Goal: Information Seeking & Learning: Learn about a topic

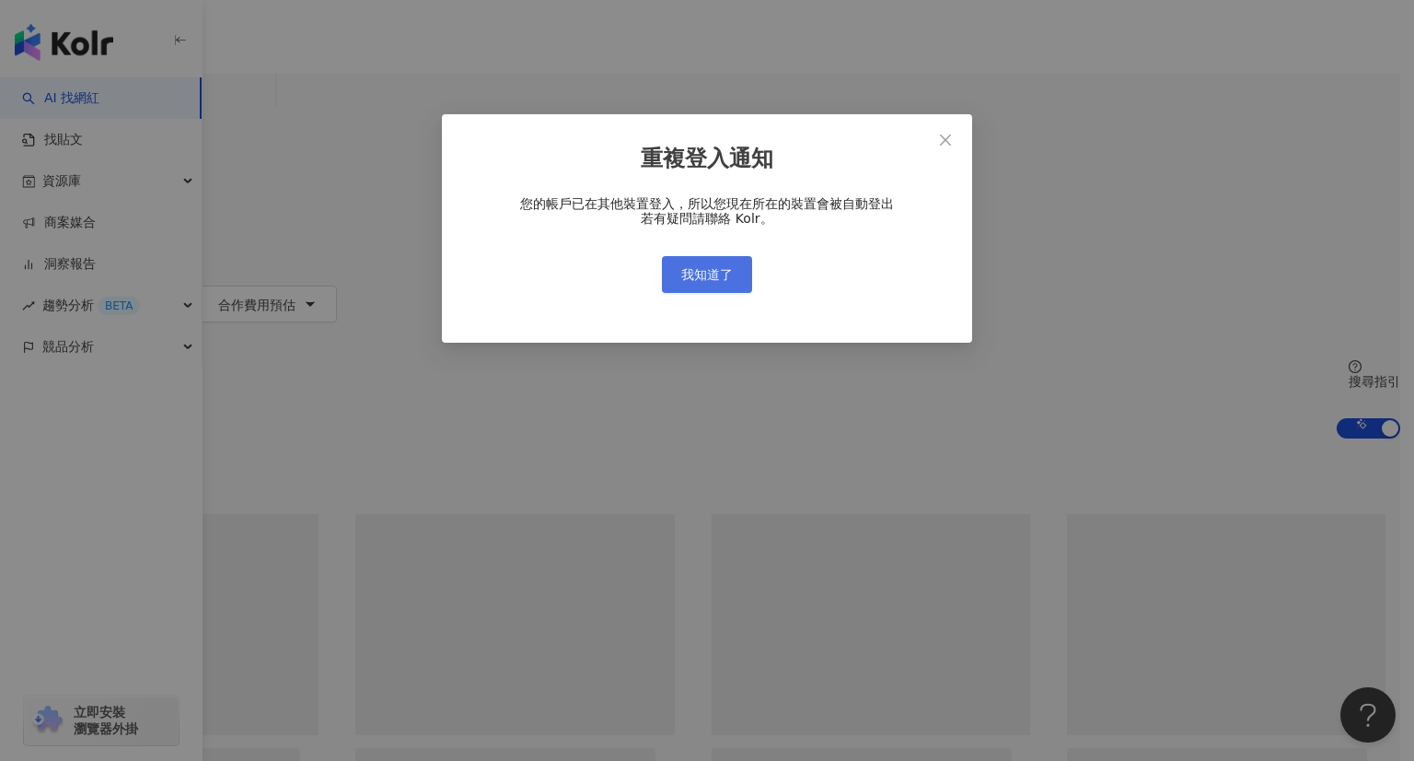
click at [693, 282] on span "我知道了" at bounding box center [707, 274] width 52 height 15
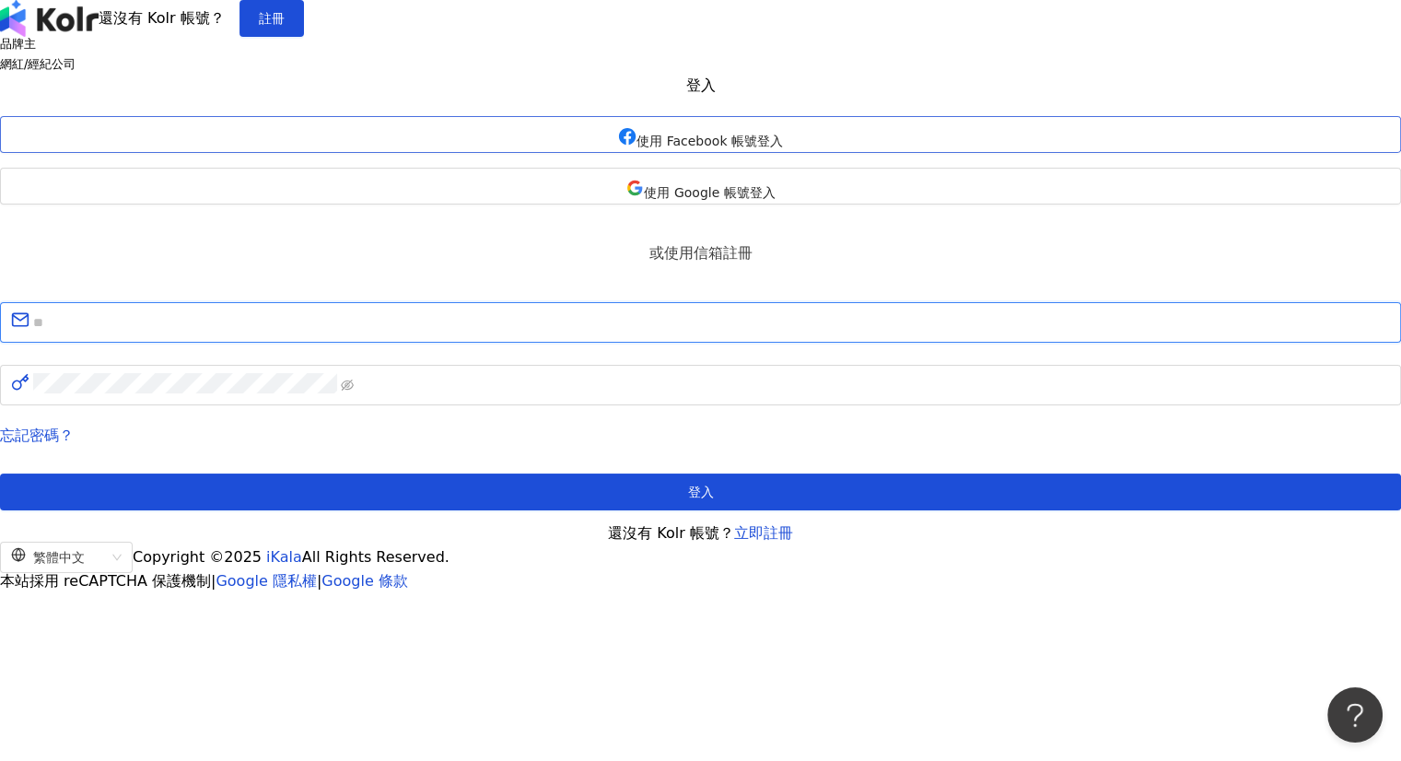
type input "**********"
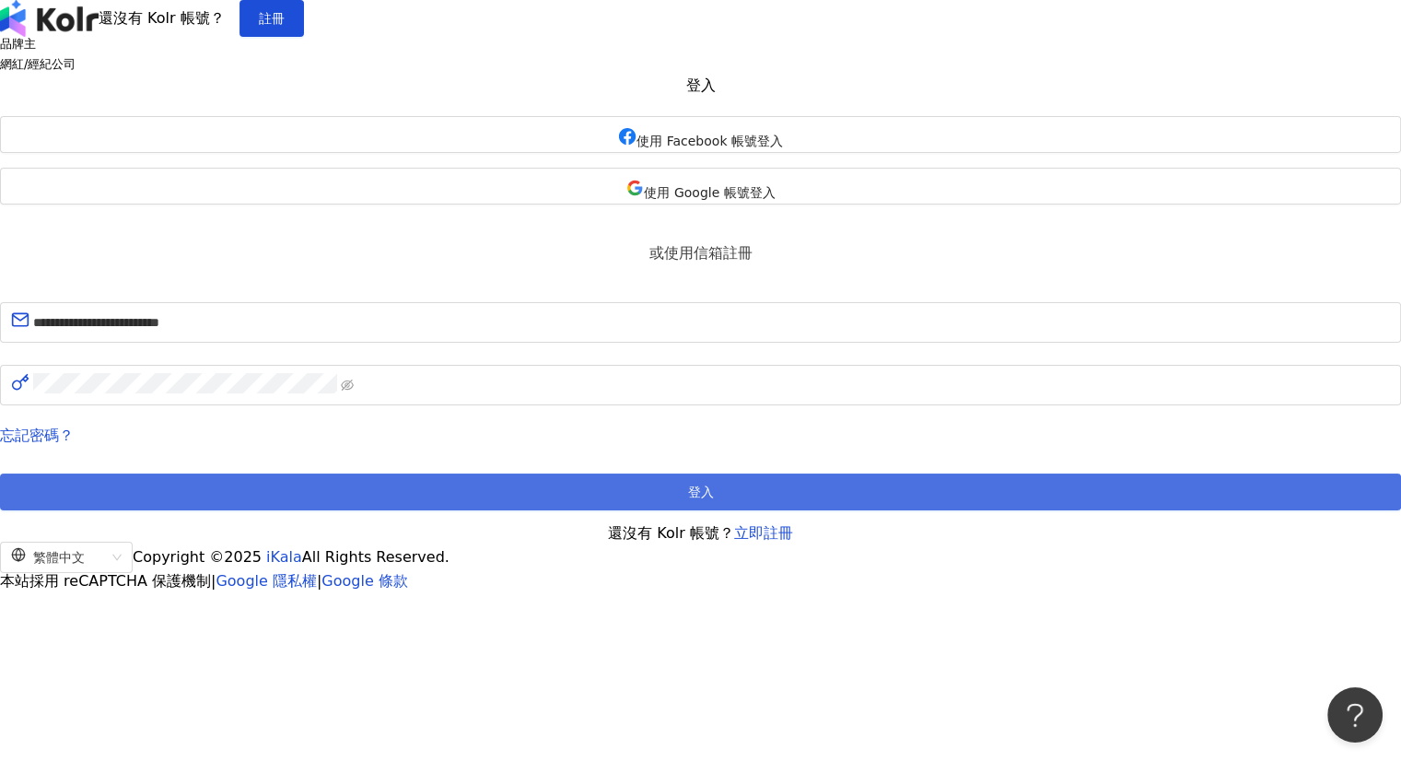
click at [674, 510] on button "登入" at bounding box center [700, 491] width 1401 height 37
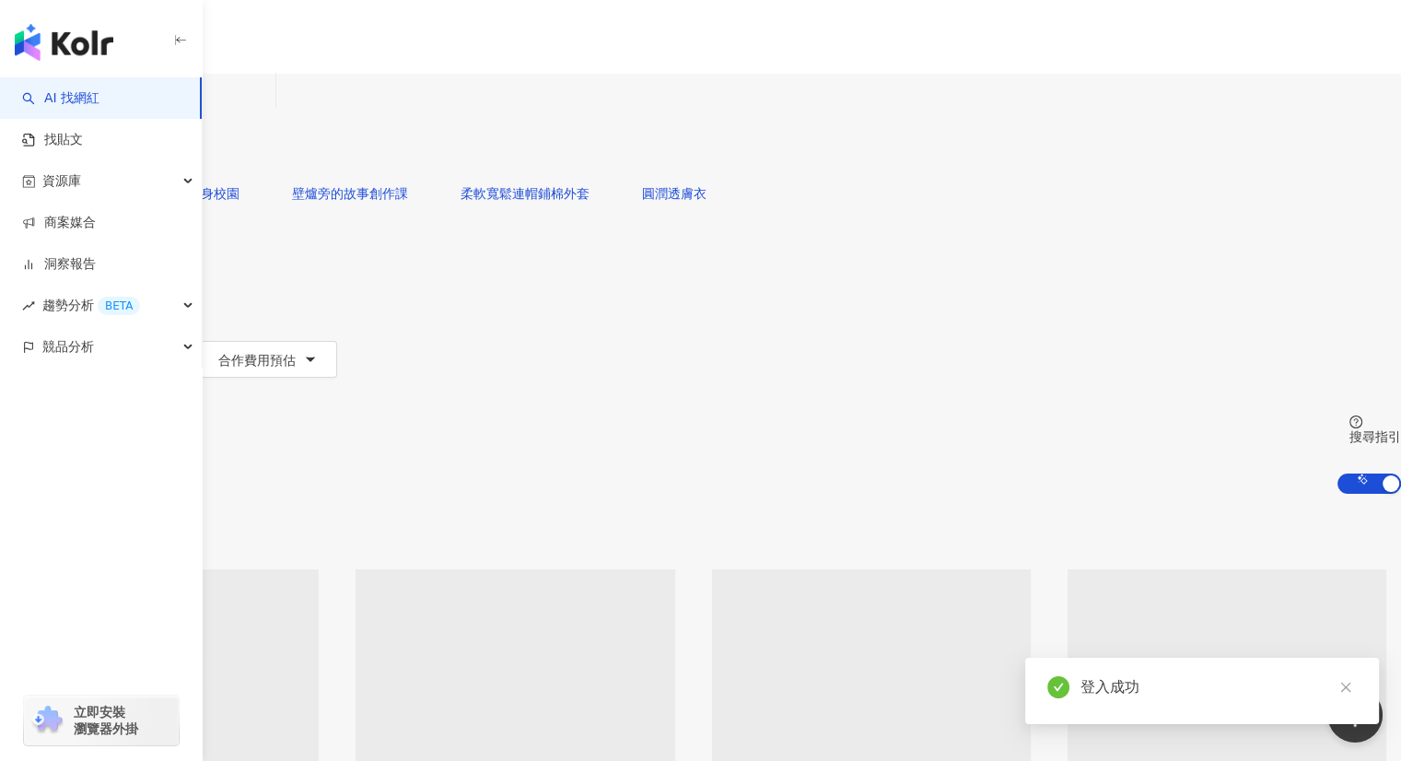
click at [268, 109] on input "search" at bounding box center [193, 91] width 149 height 35
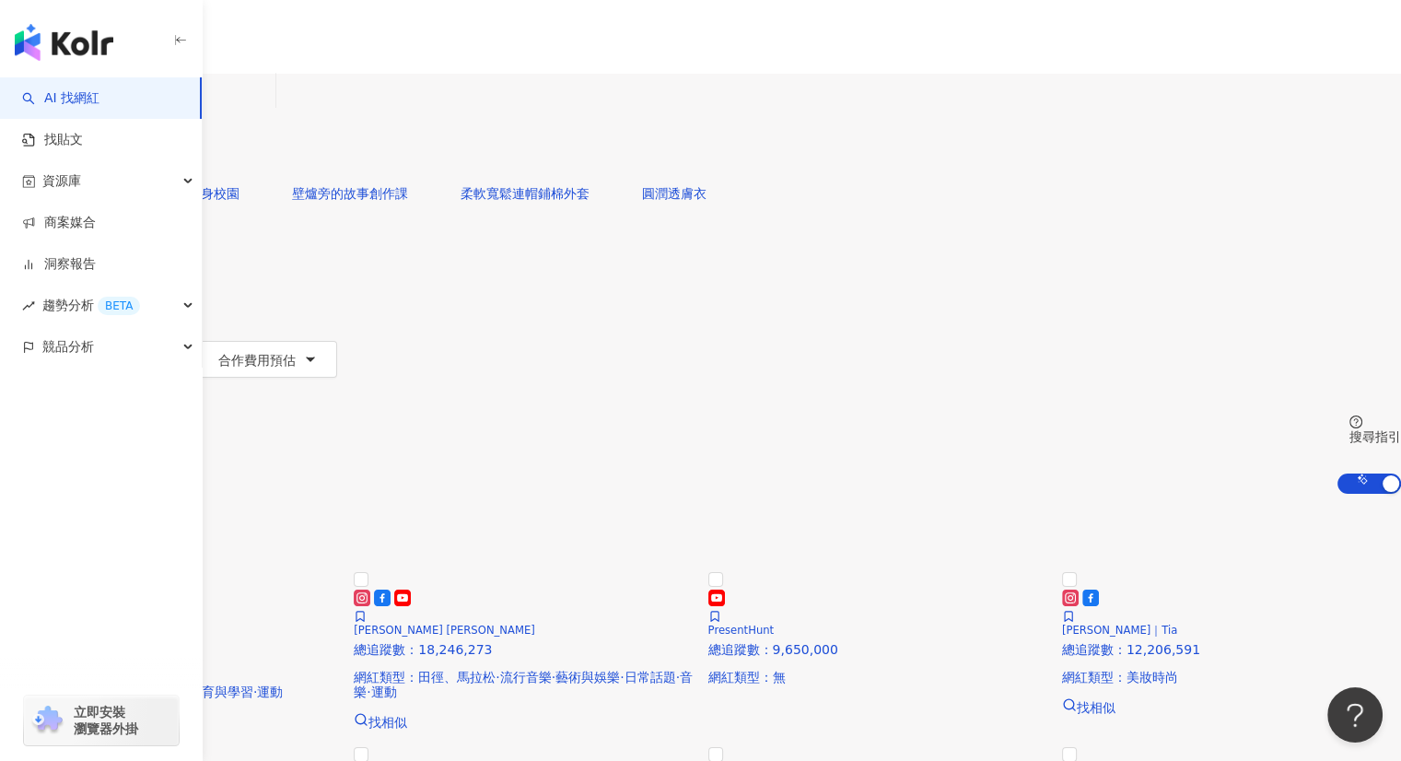
click at [268, 109] on input "search" at bounding box center [193, 91] width 149 height 35
click at [76, 105] on div "不分平台" at bounding box center [43, 90] width 64 height 29
drag, startPoint x: 444, startPoint y: 111, endPoint x: 460, endPoint y: 108, distance: 17.0
click at [268, 109] on input "search" at bounding box center [193, 91] width 149 height 35
type input "*"
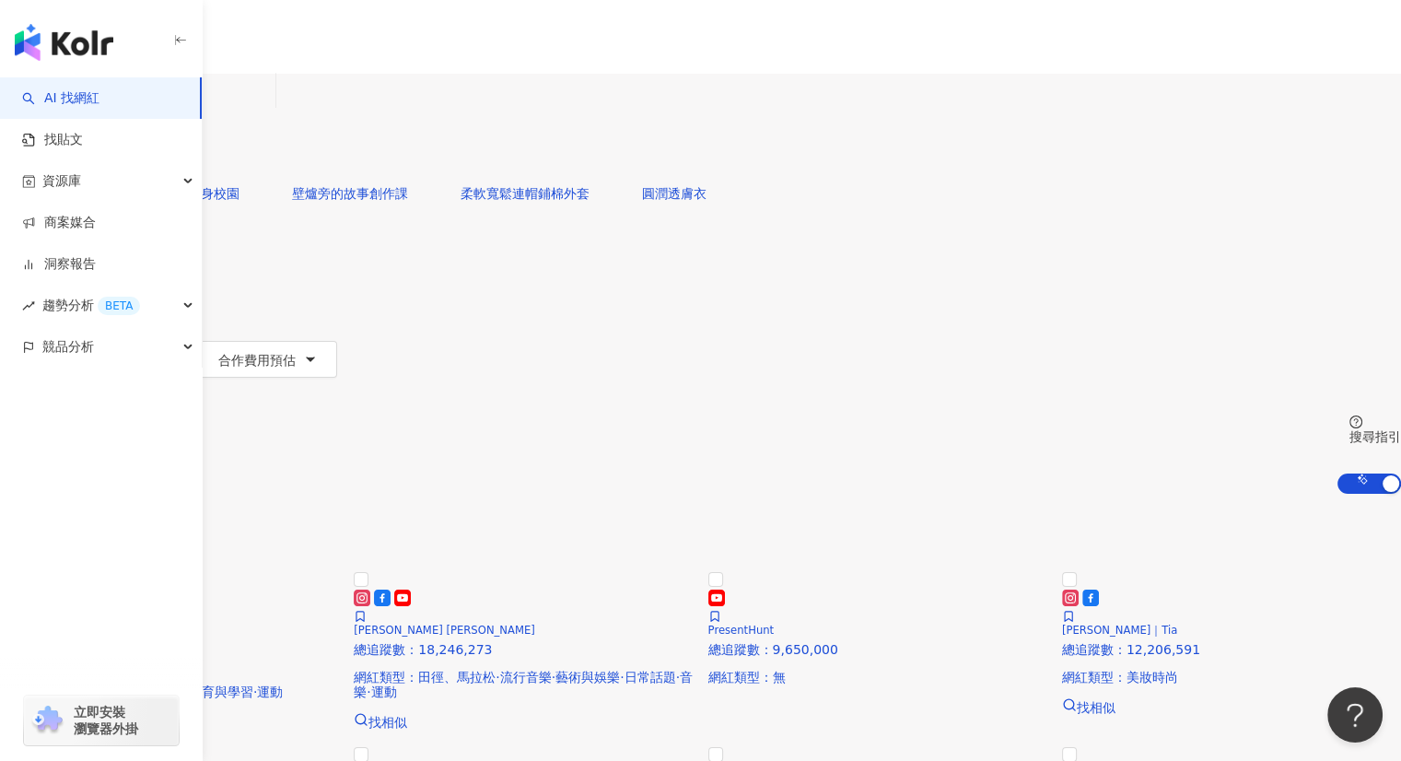
type input "***"
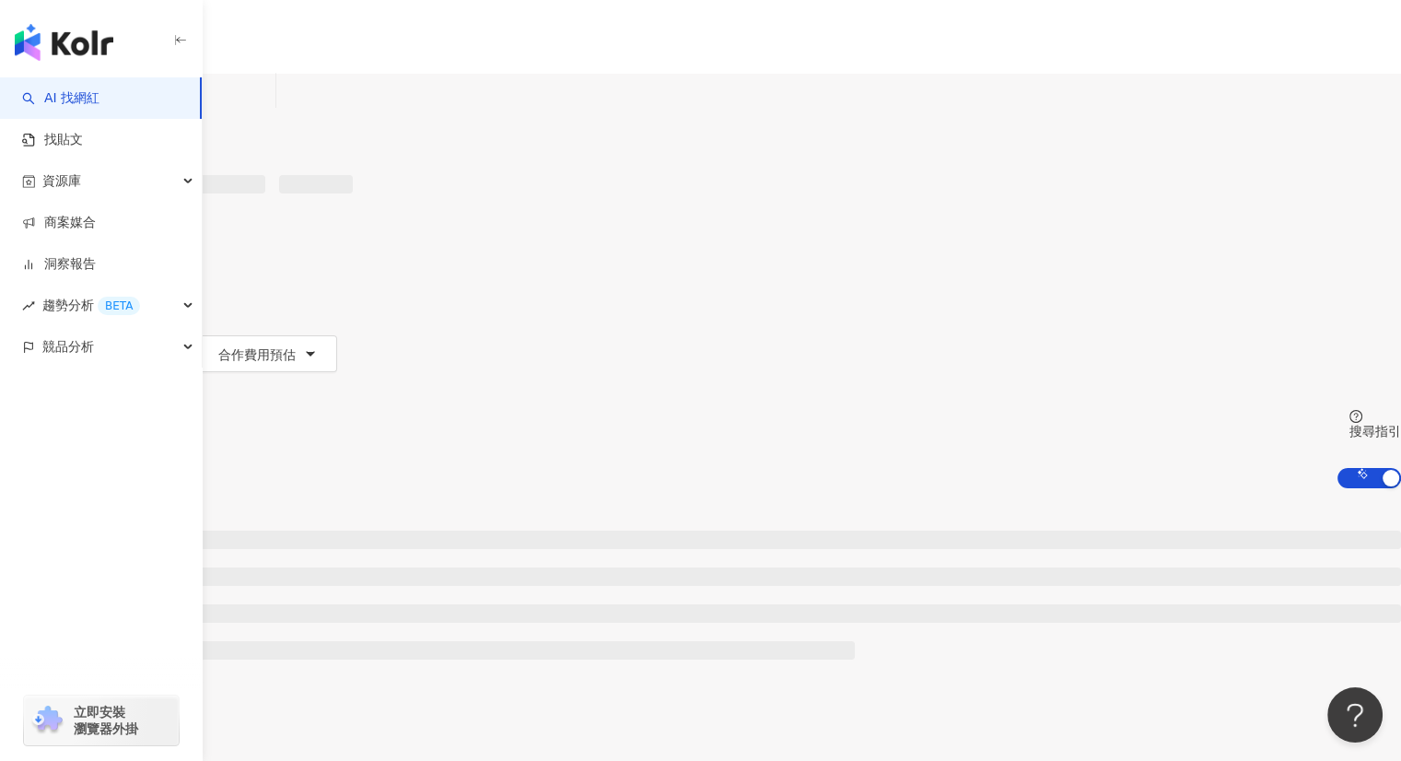
click at [644, 38] on div "繁體中文 活動訊息 P" at bounding box center [700, 147] width 1401 height 295
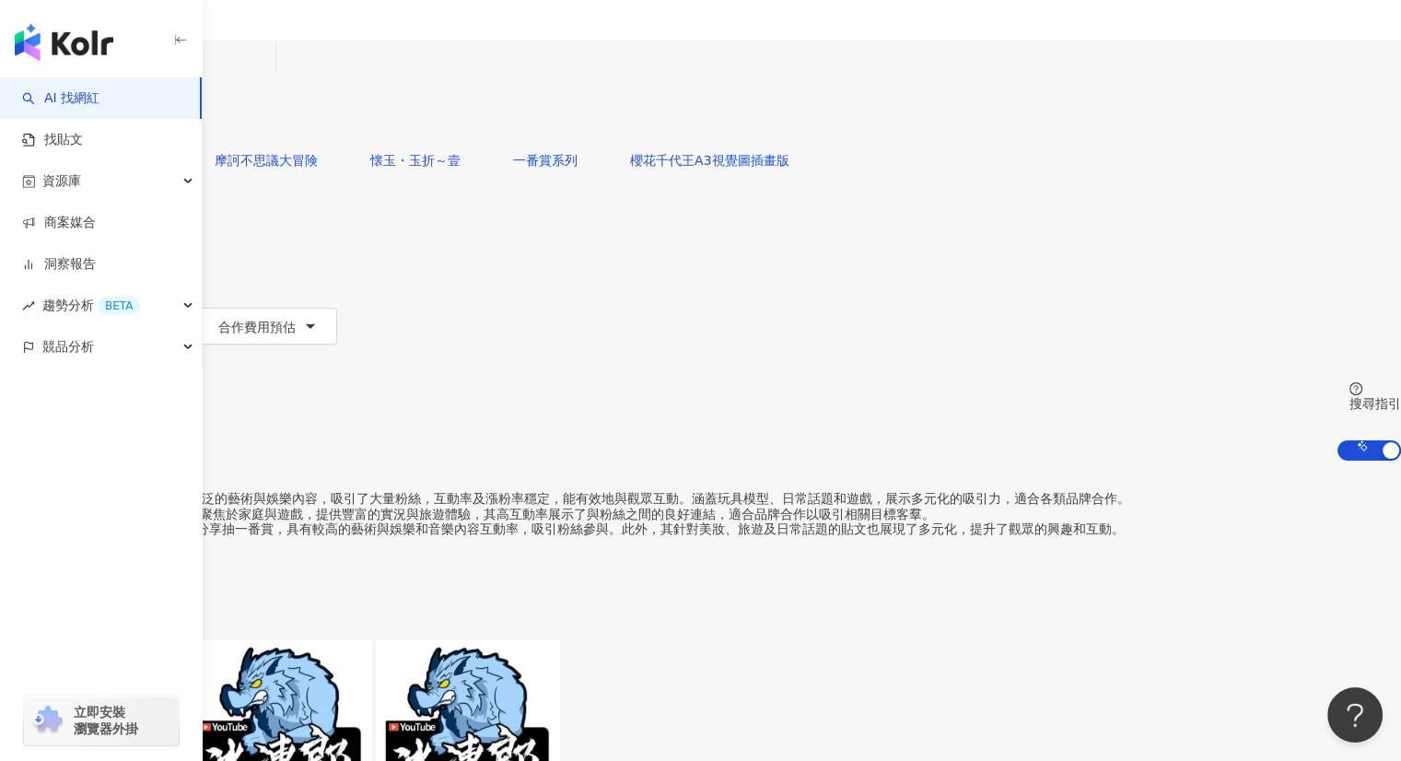
scroll to position [32, 0]
drag, startPoint x: 934, startPoint y: 401, endPoint x: 1371, endPoint y: 436, distance: 438.8
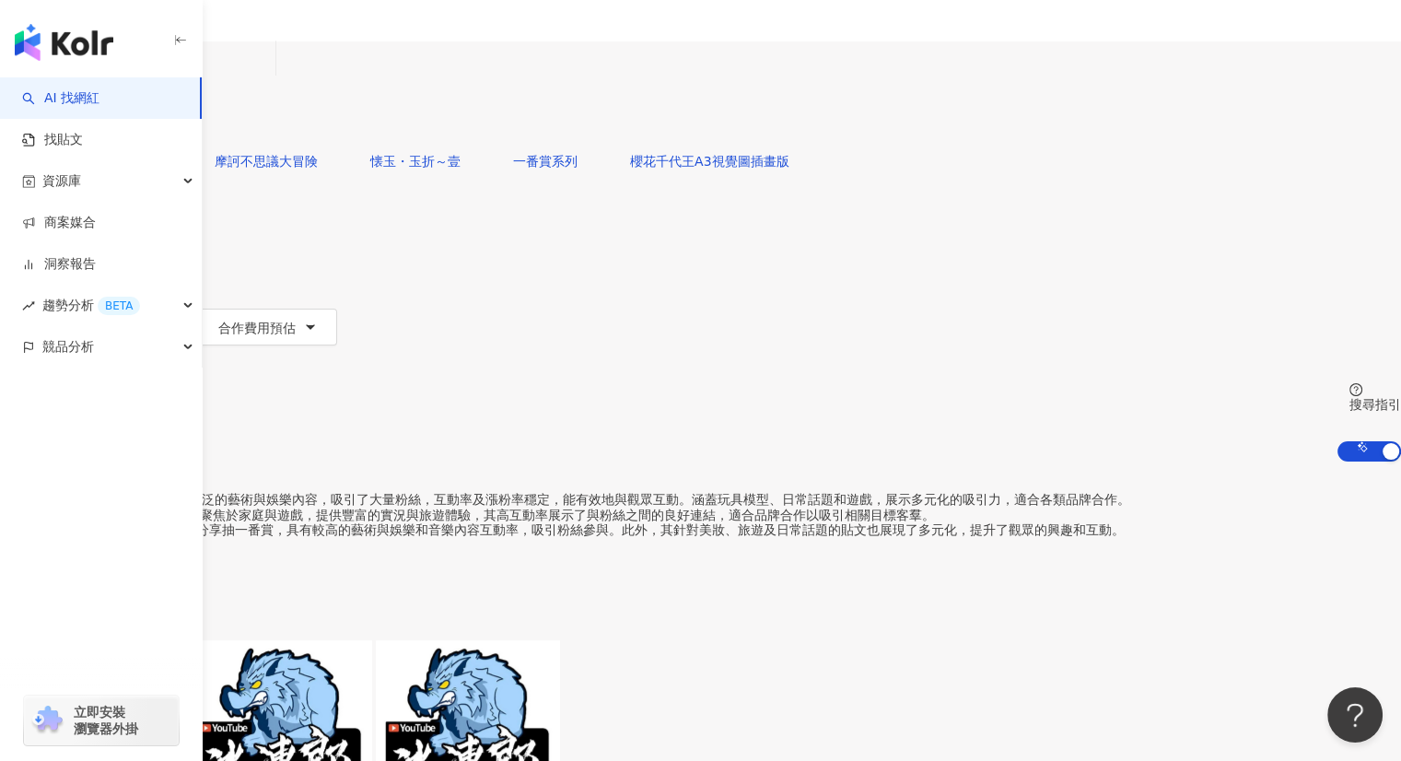
scroll to position [0, 397]
click at [67, 246] on icon "button" at bounding box center [59, 253] width 15 height 15
click at [87, 198] on button "類型" at bounding box center [43, 216] width 87 height 37
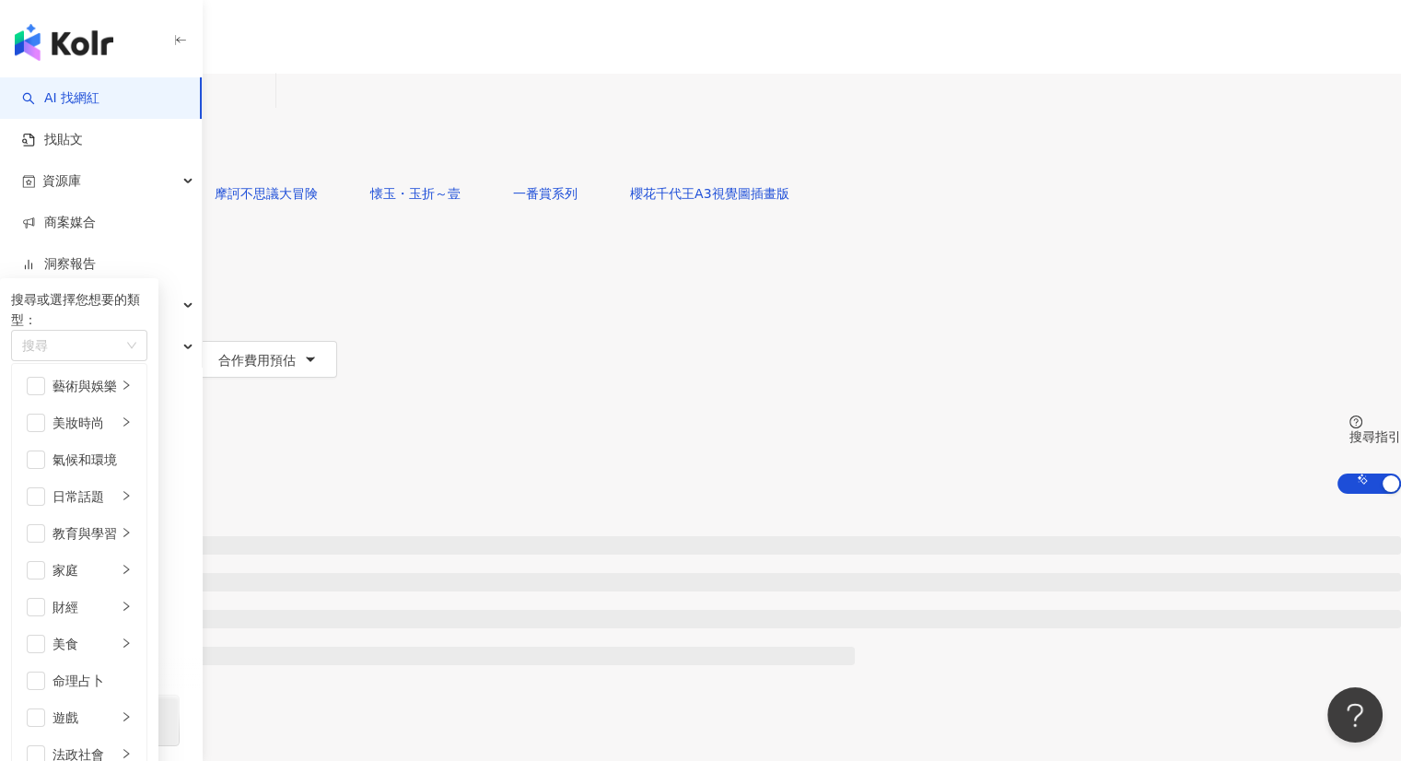
click at [158, 278] on div "搜尋或選擇您想要的類型： 搜尋 藝術與娛樂 美妝時尚 氣候和環境 日常話題 教育與學習 家庭 財經 美食 命理占卜 遊戲 法政社會 生活風格 影視娛樂 醫療與…" at bounding box center [79, 772] width 158 height 989
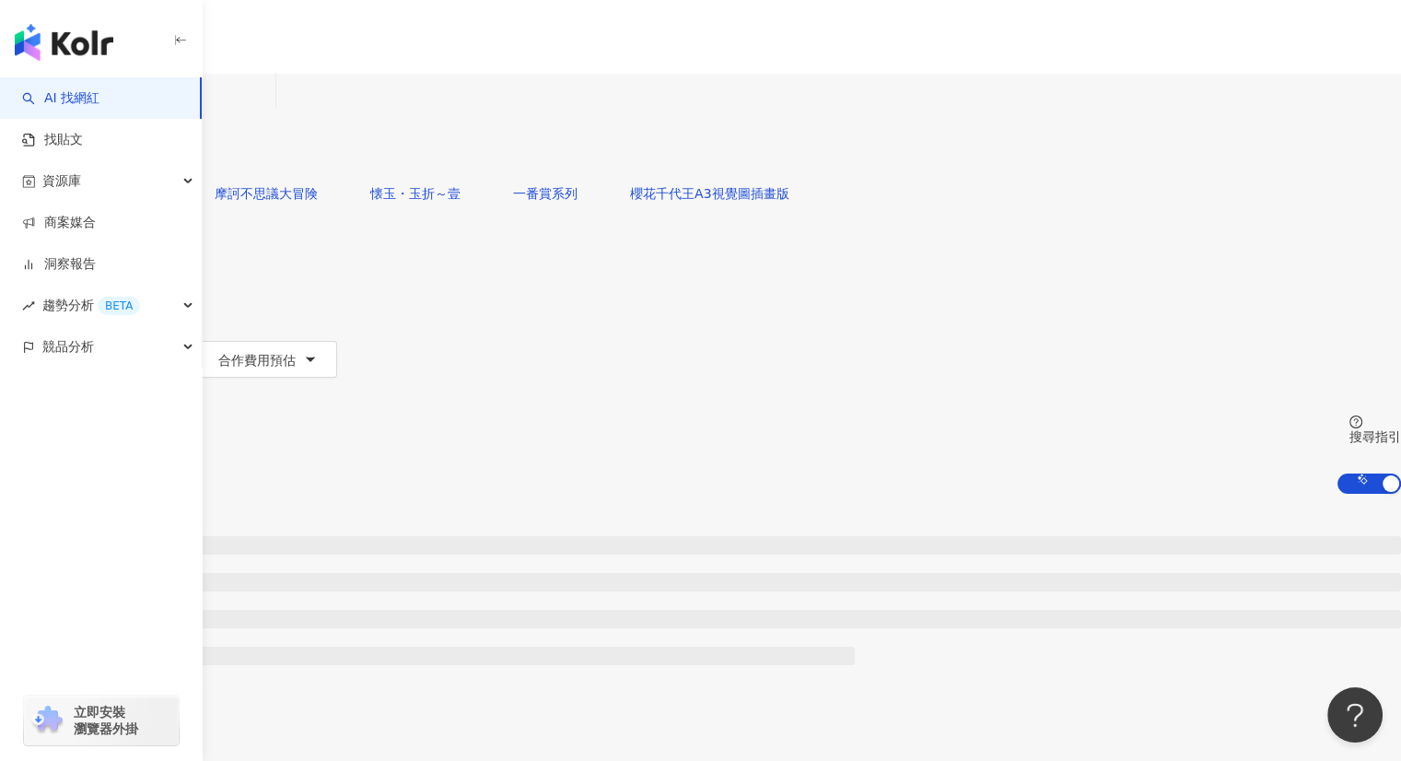
click at [99, 304] on button "追蹤數" at bounding box center [49, 322] width 99 height 37
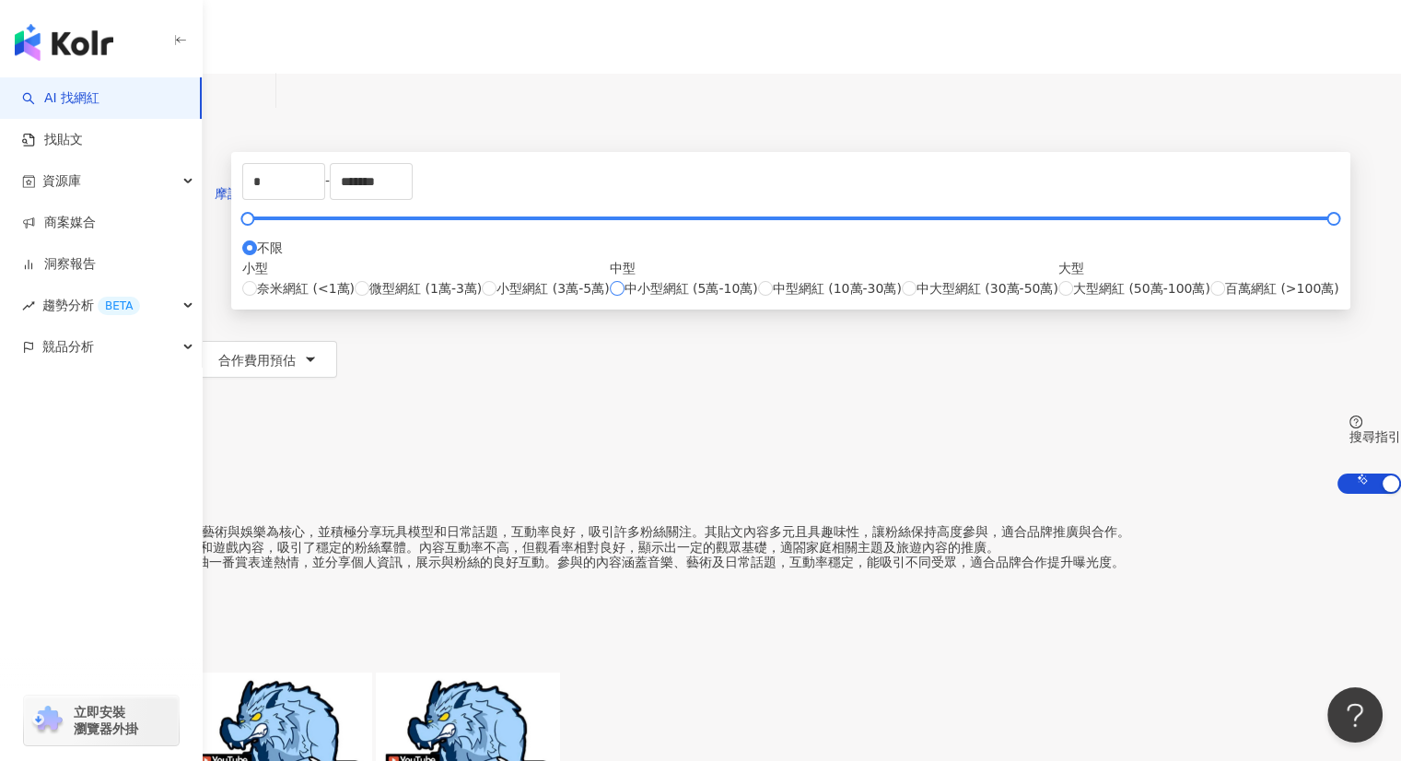
click at [732, 298] on span "中小型網紅 (5萬-10萬)" at bounding box center [691, 288] width 134 height 20
type input "*****"
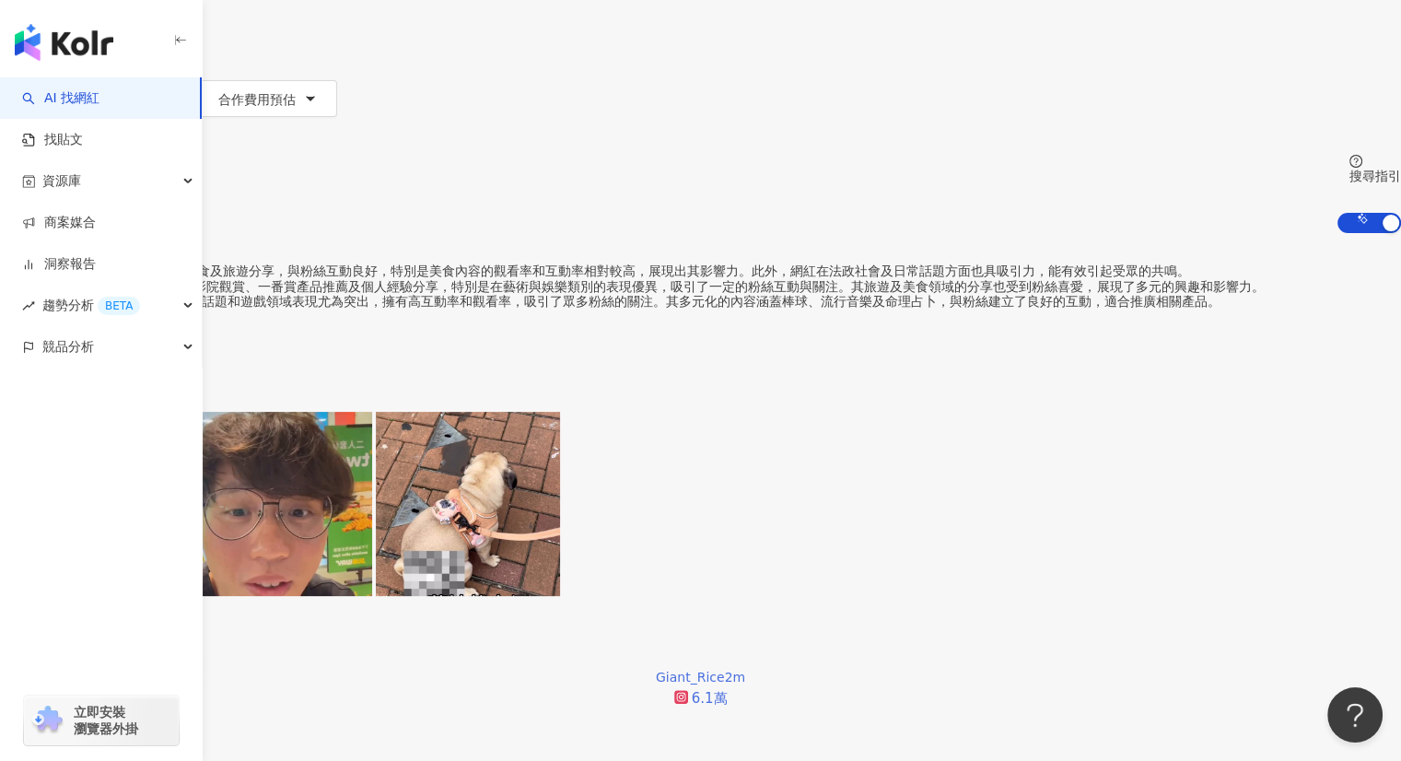
scroll to position [103, 0]
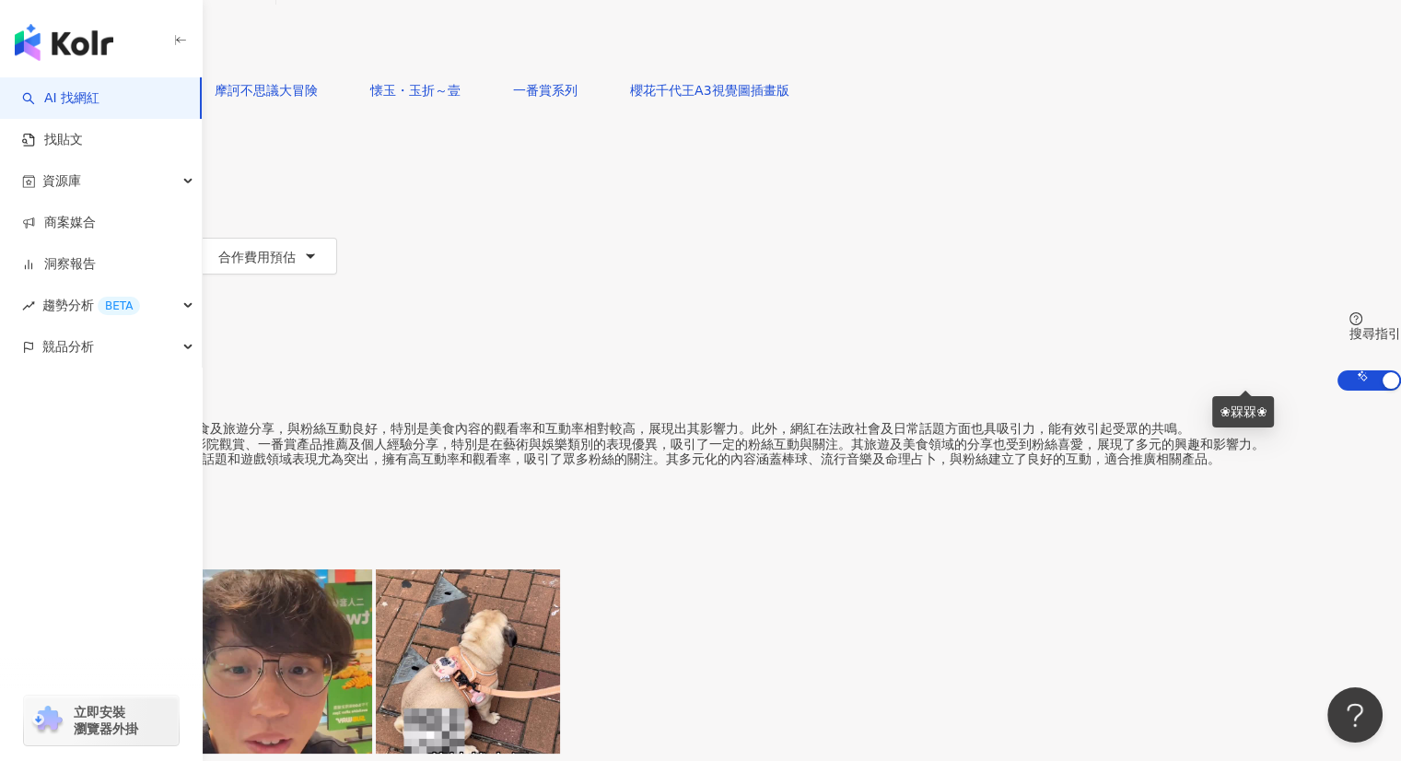
click at [87, 127] on button "類型" at bounding box center [43, 145] width 87 height 37
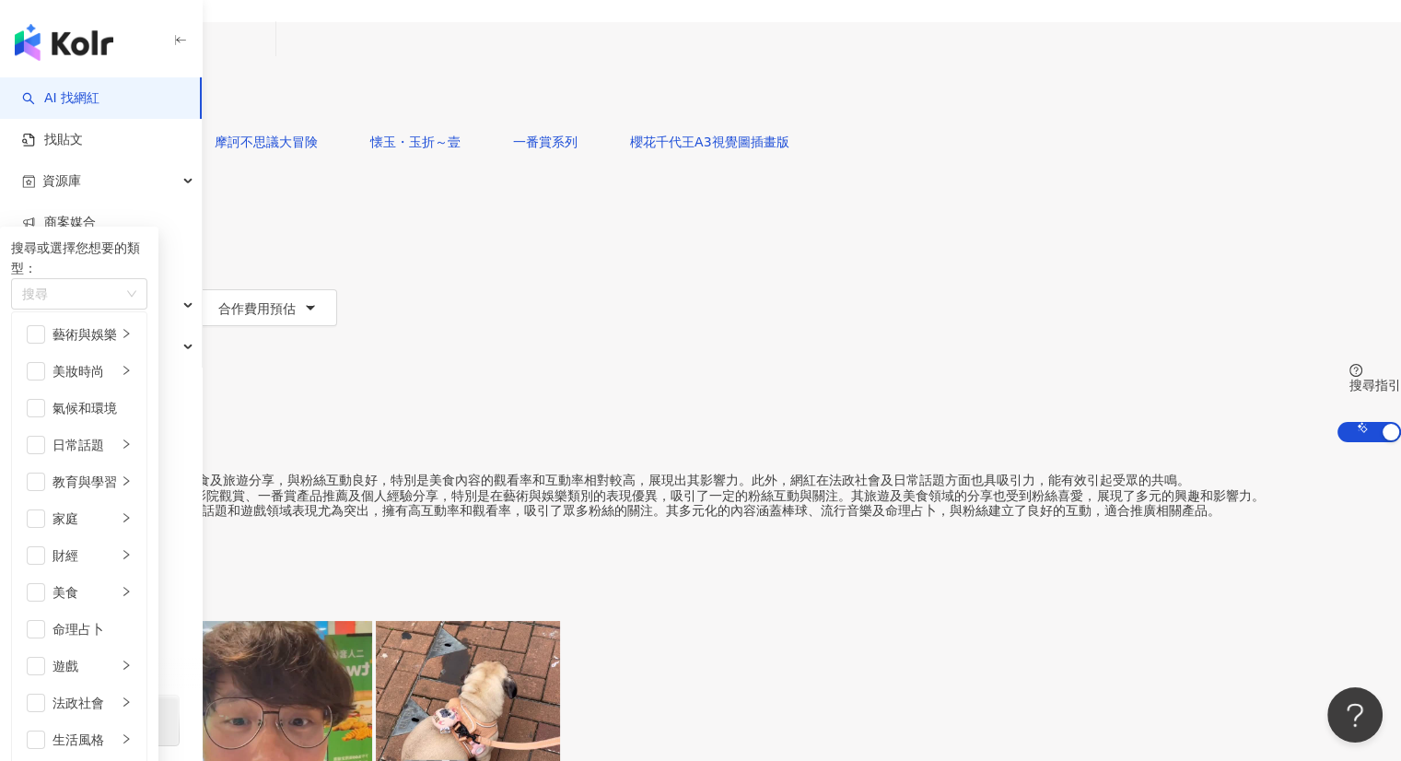
scroll to position [0, 0]
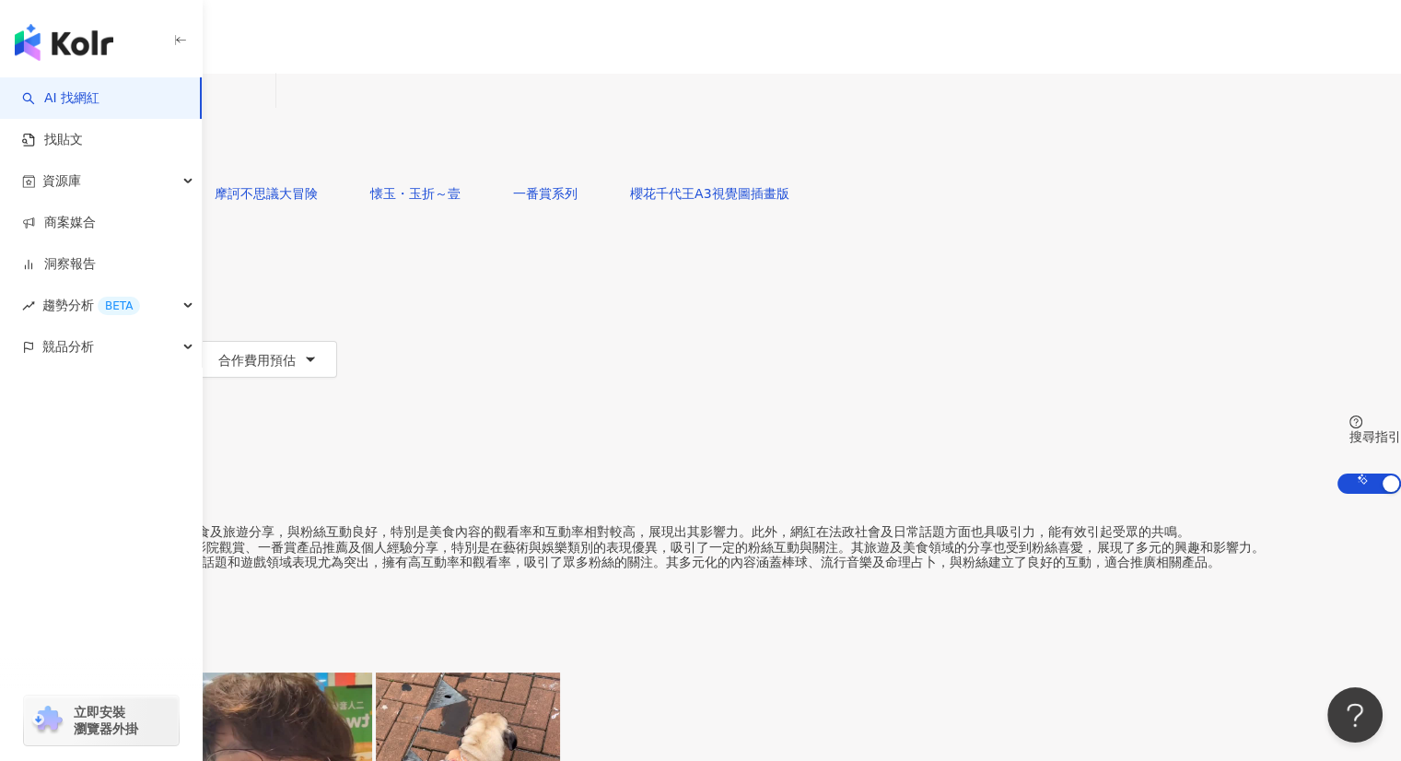
click at [76, 100] on div "不分平台" at bounding box center [43, 90] width 64 height 29
click at [332, 189] on div "Instagram" at bounding box center [315, 190] width 92 height 20
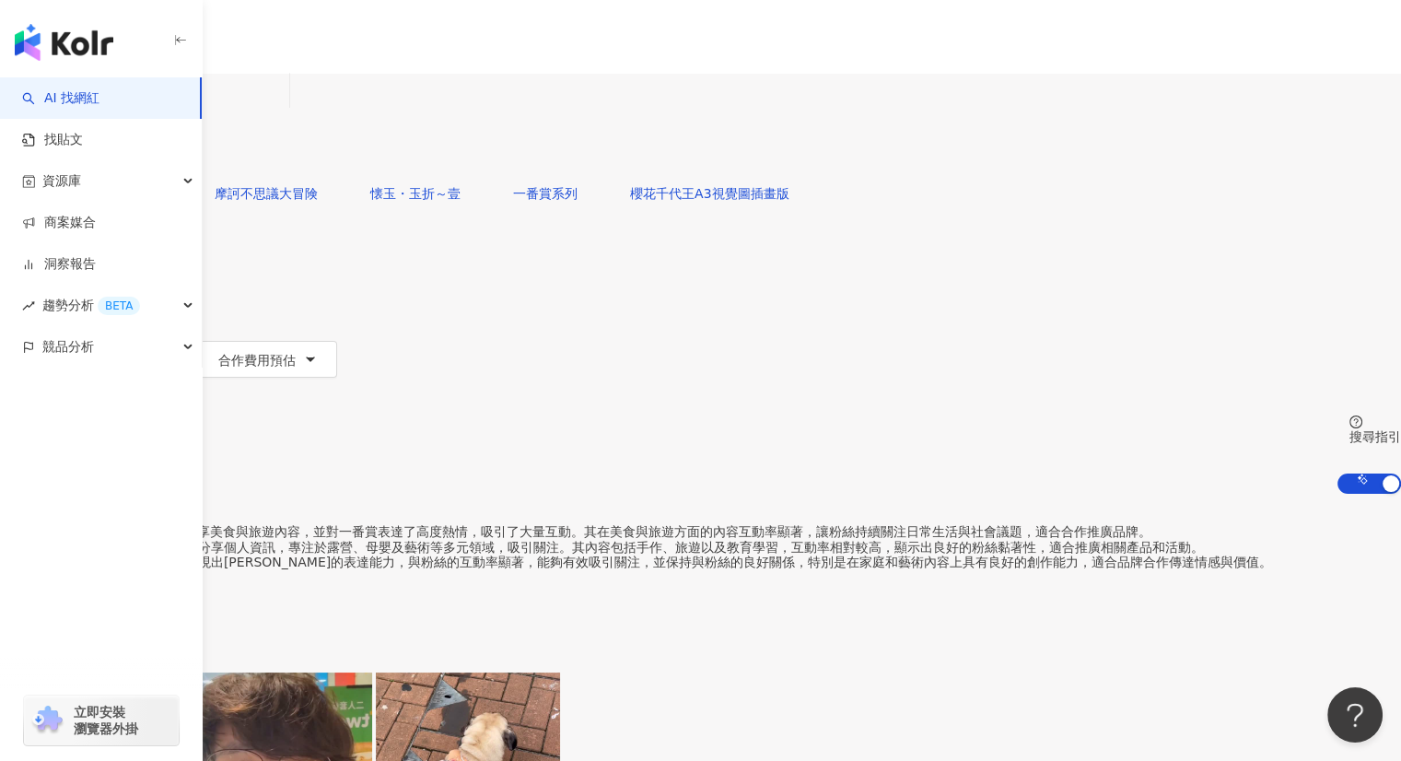
click at [21, 577] on icon "button" at bounding box center [14, 583] width 13 height 13
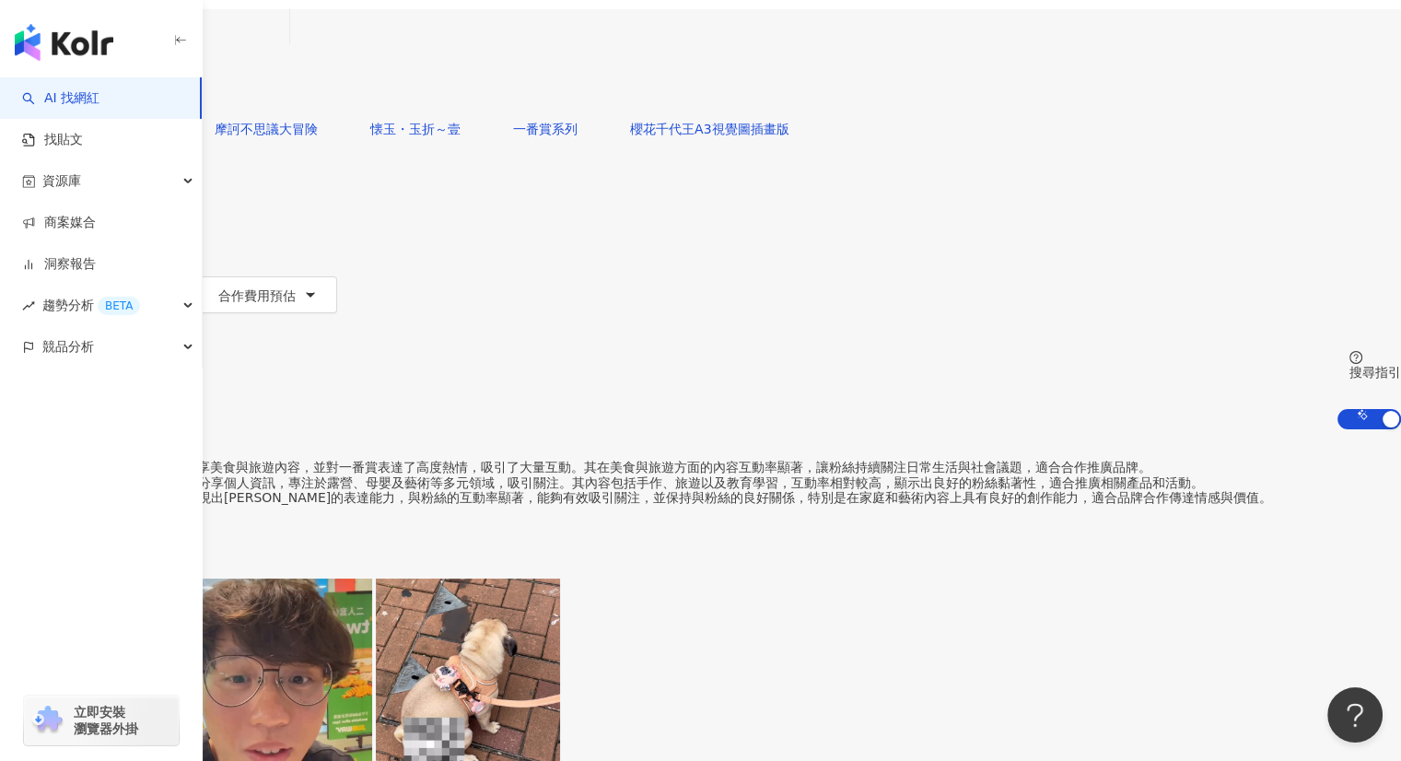
scroll to position [276, 0]
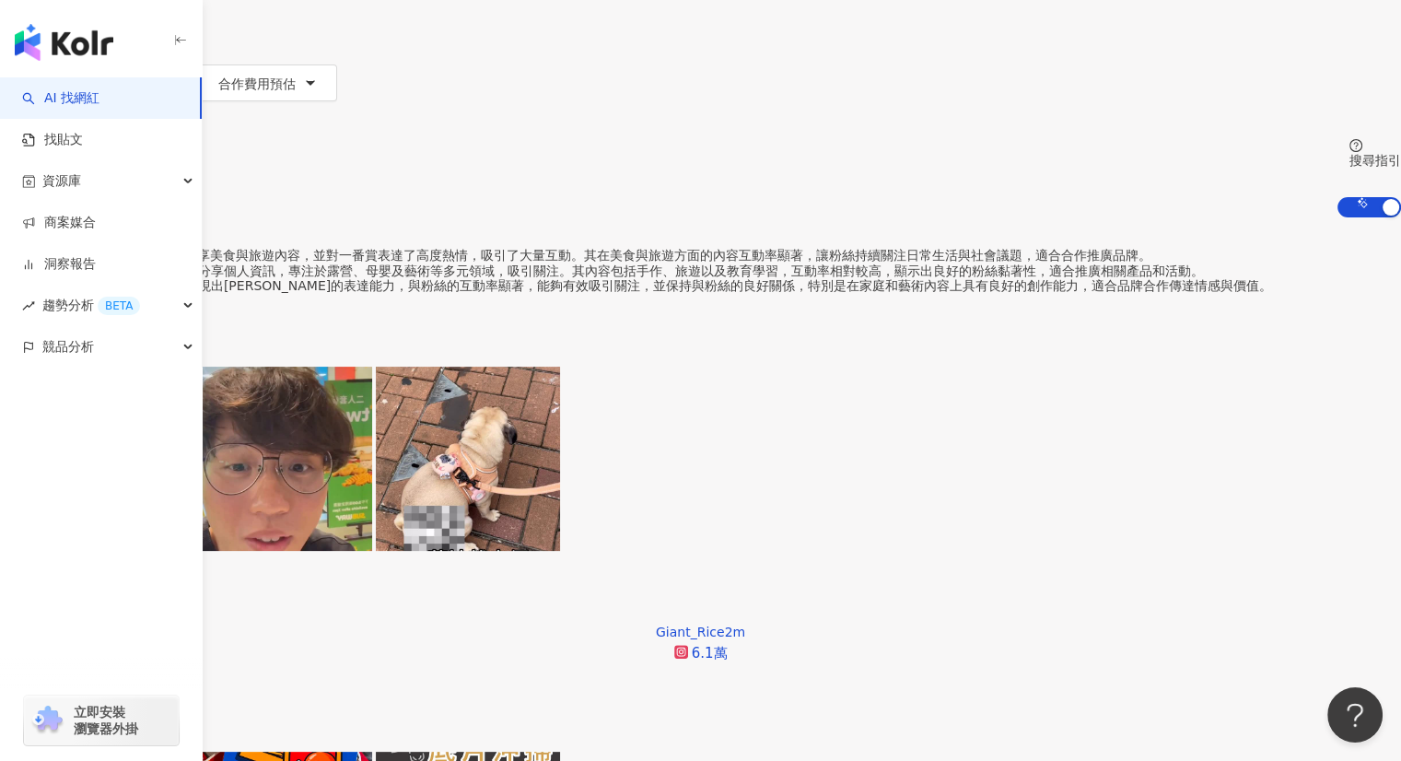
click at [149, 319] on button "換一組推薦結果" at bounding box center [74, 311] width 149 height 37
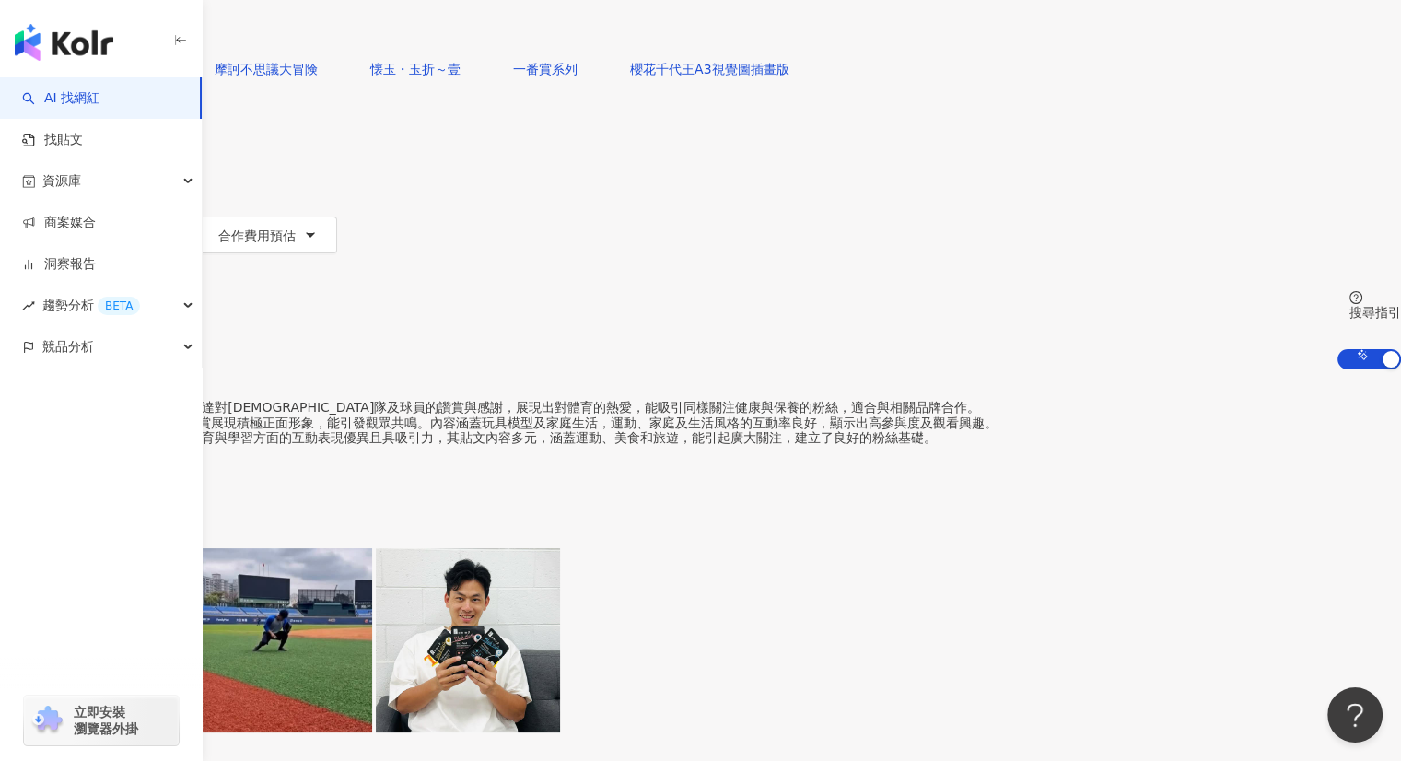
scroll to position [92, 0]
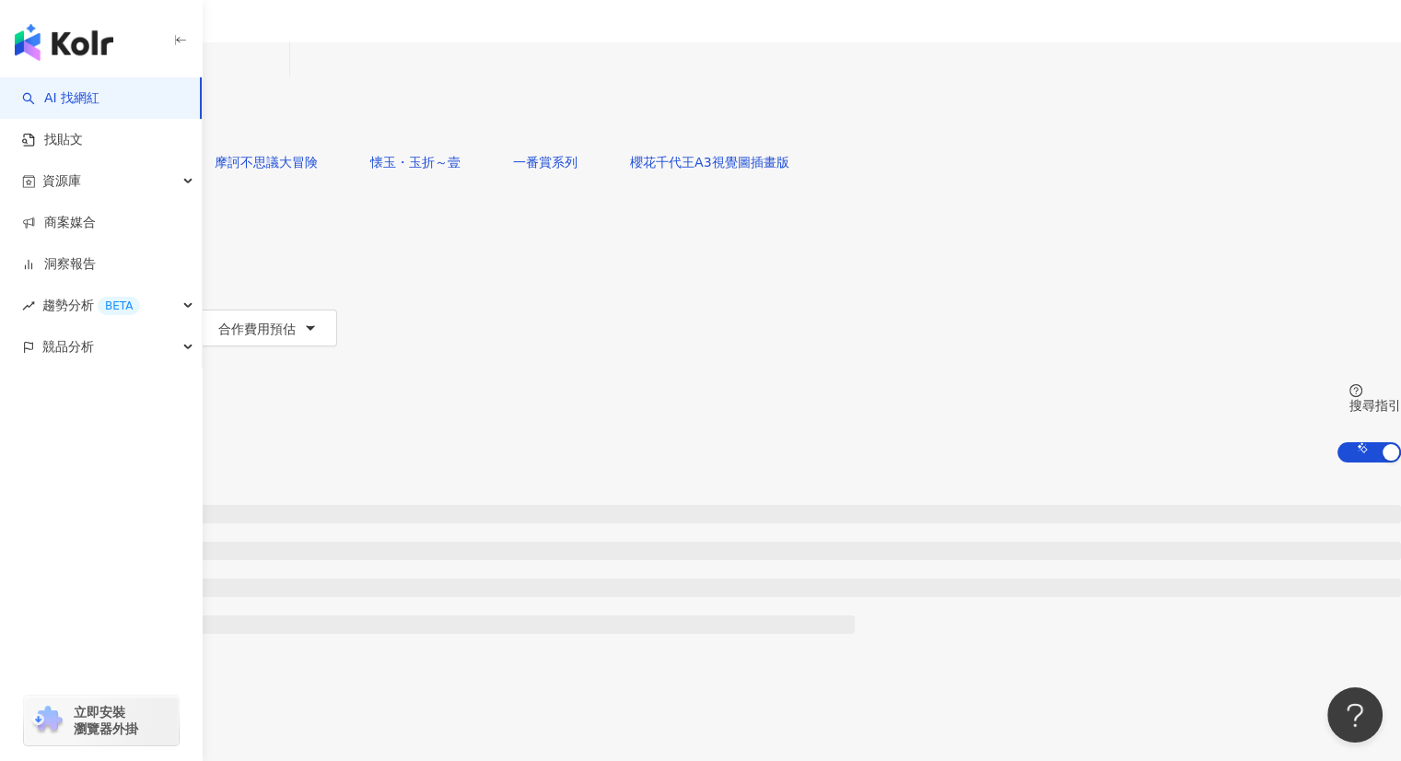
scroll to position [0, 0]
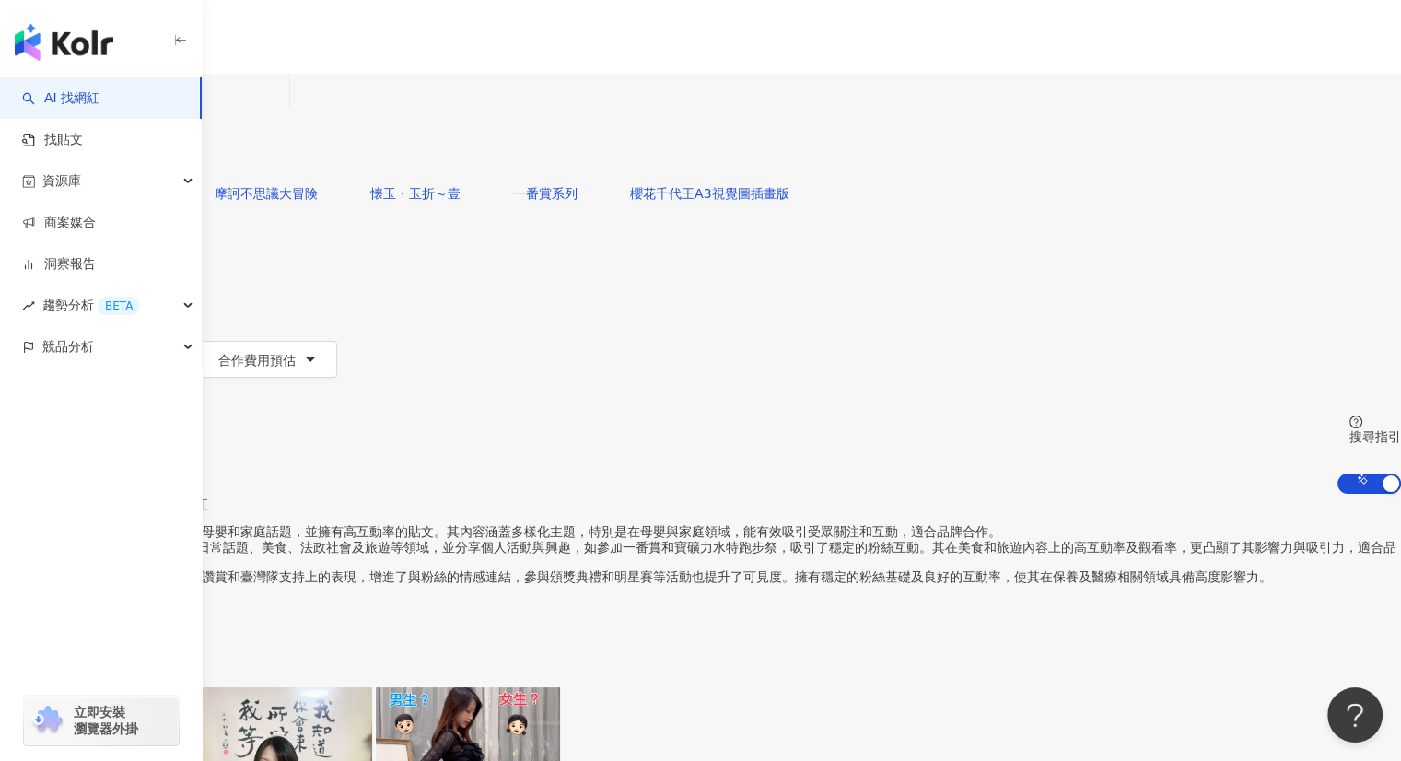
click at [15, 597] on line "button" at bounding box center [15, 599] width 0 height 5
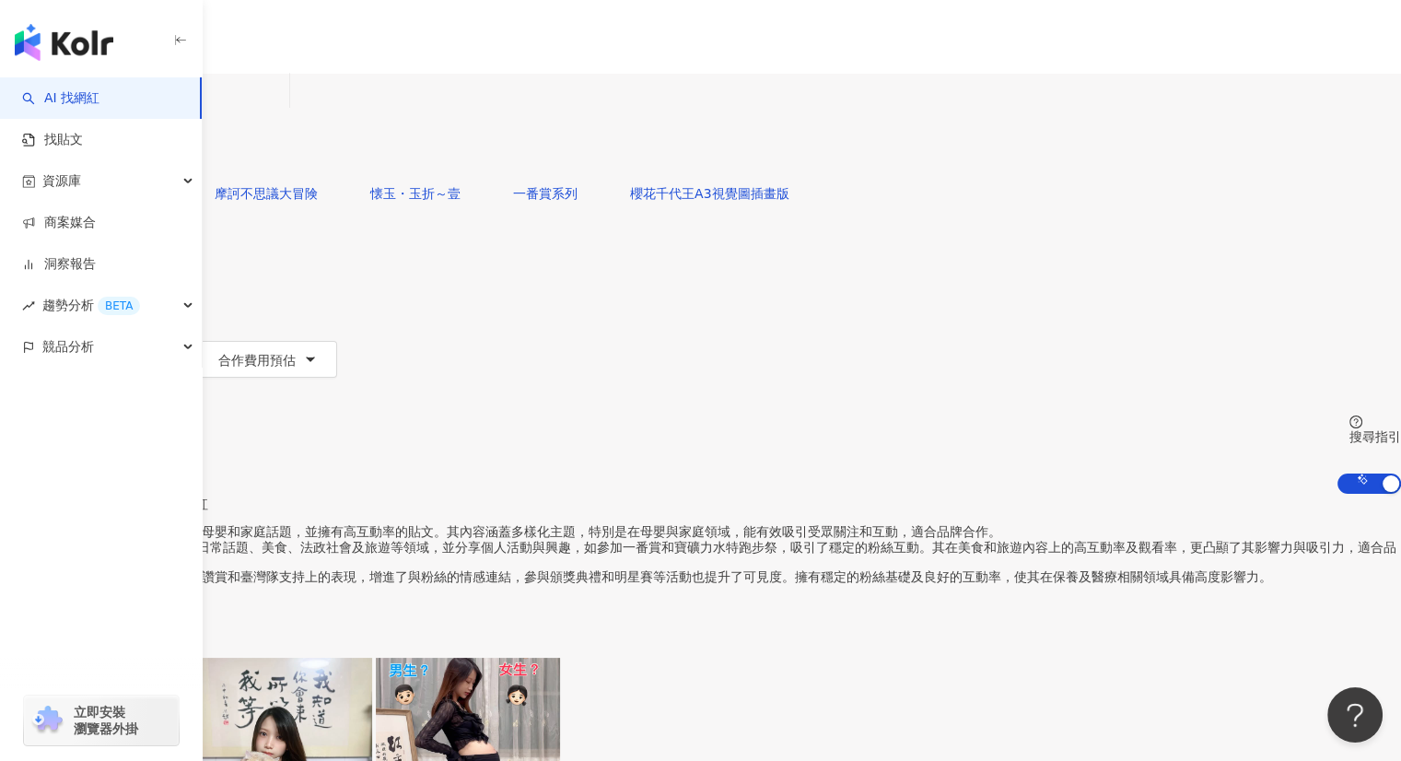
scroll to position [66, 0]
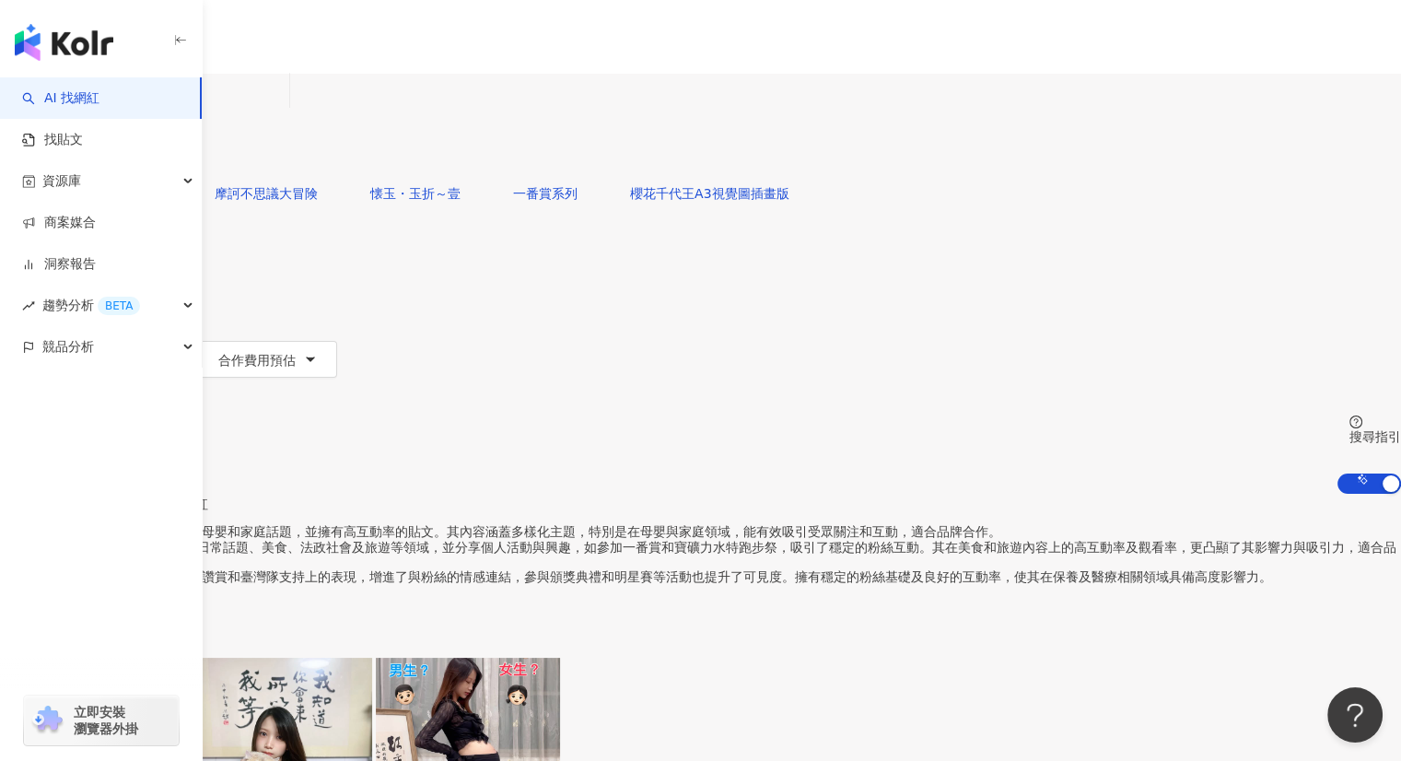
scroll to position [0, 397]
click at [149, 584] on button "換一組推薦結果" at bounding box center [74, 602] width 149 height 37
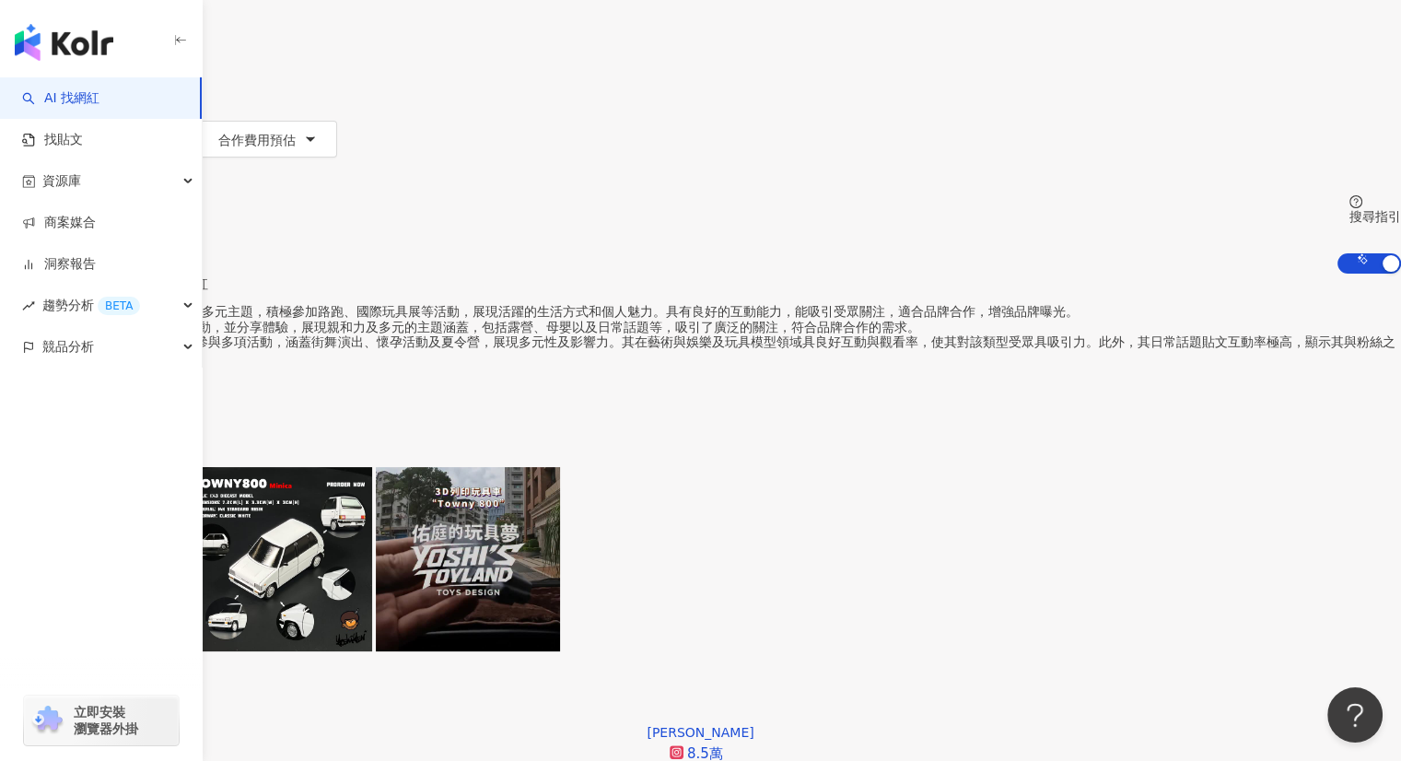
scroll to position [0, 0]
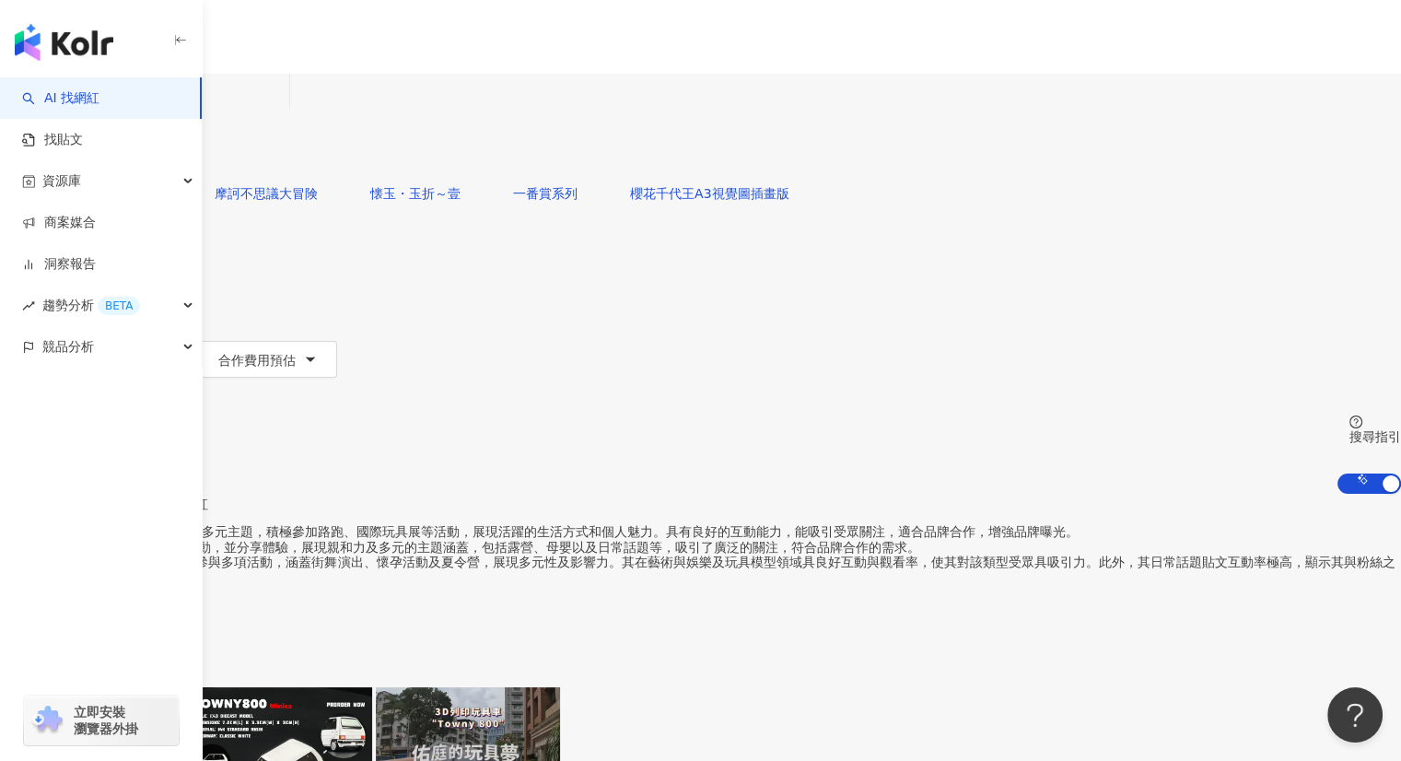
click at [87, 267] on button "性別" at bounding box center [43, 285] width 87 height 37
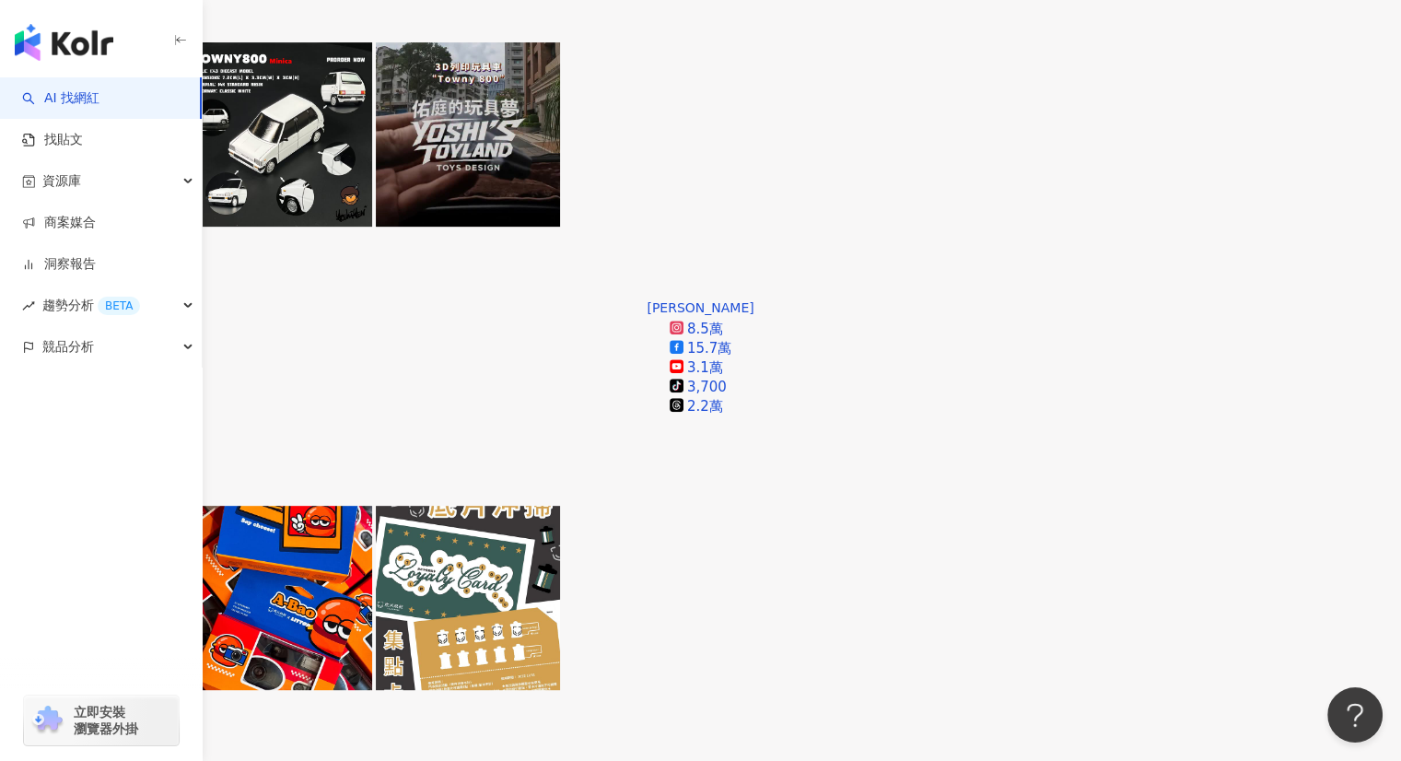
scroll to position [1013, 0]
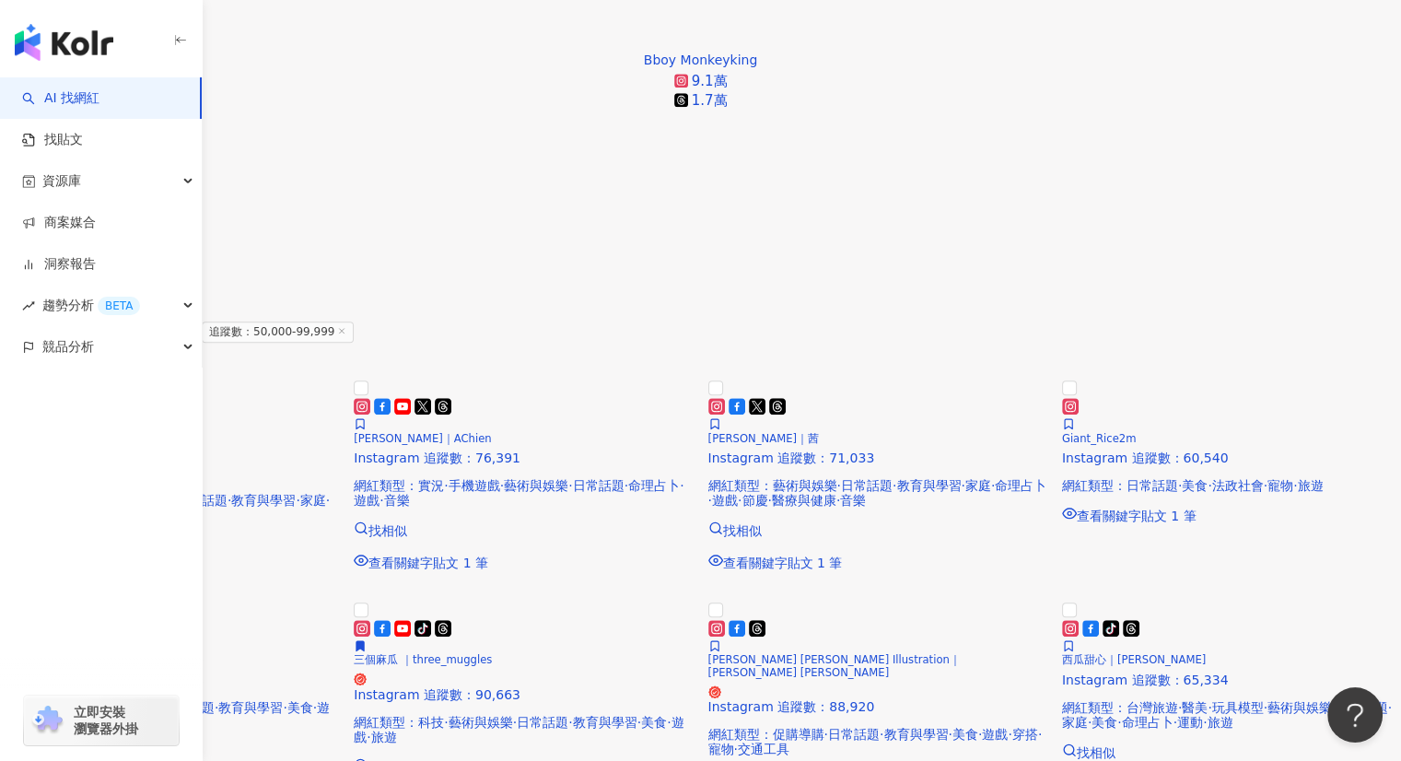
scroll to position [1842, 0]
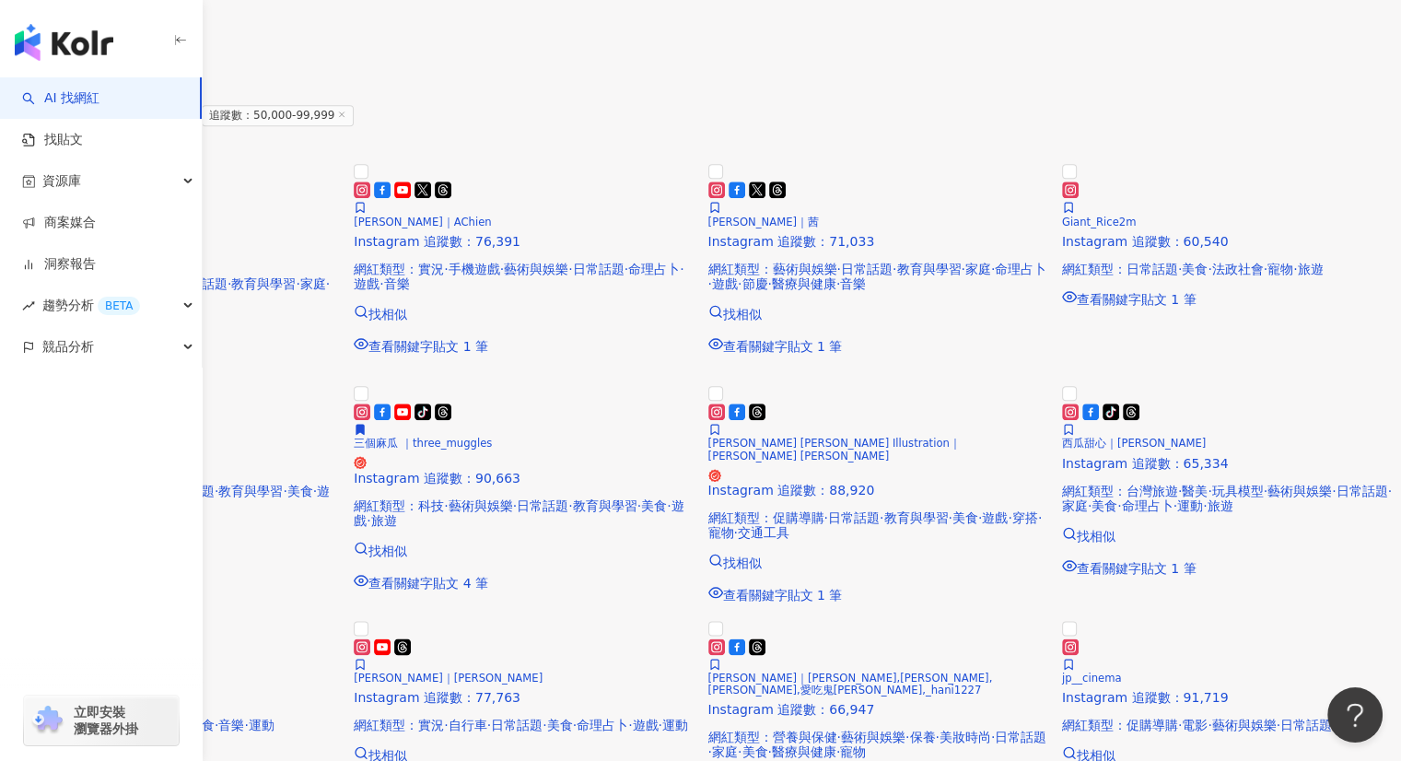
scroll to position [2026, 0]
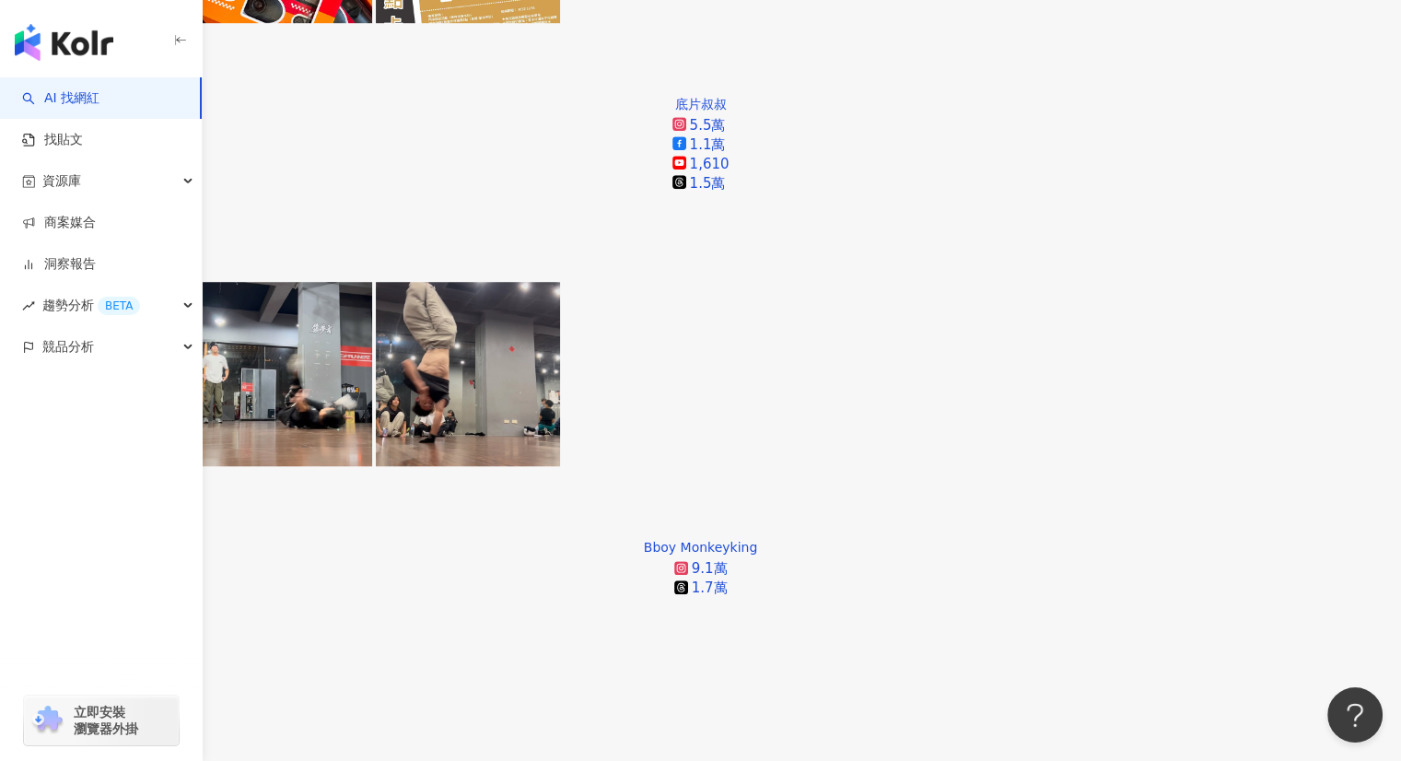
scroll to position [1473, 0]
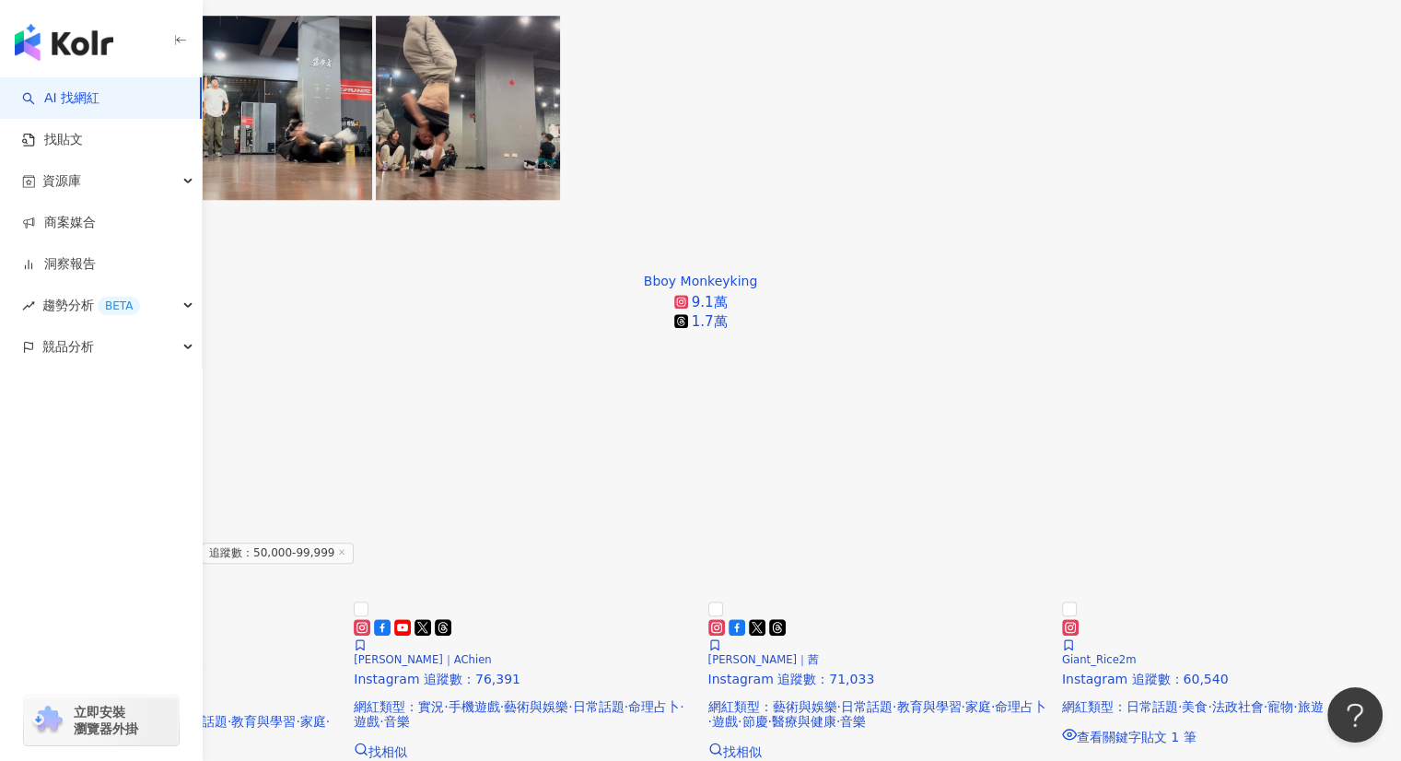
scroll to position [1657, 0]
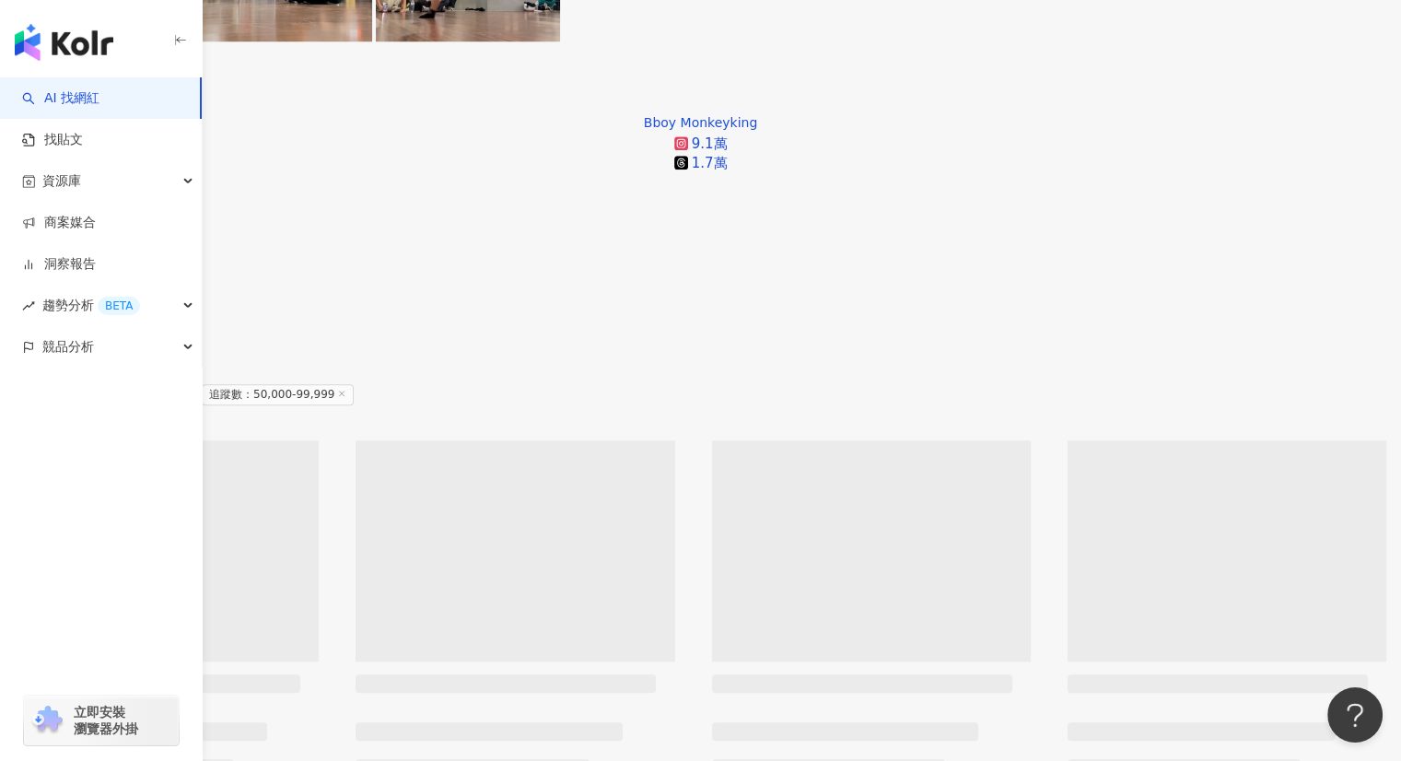
scroll to position [1961, 0]
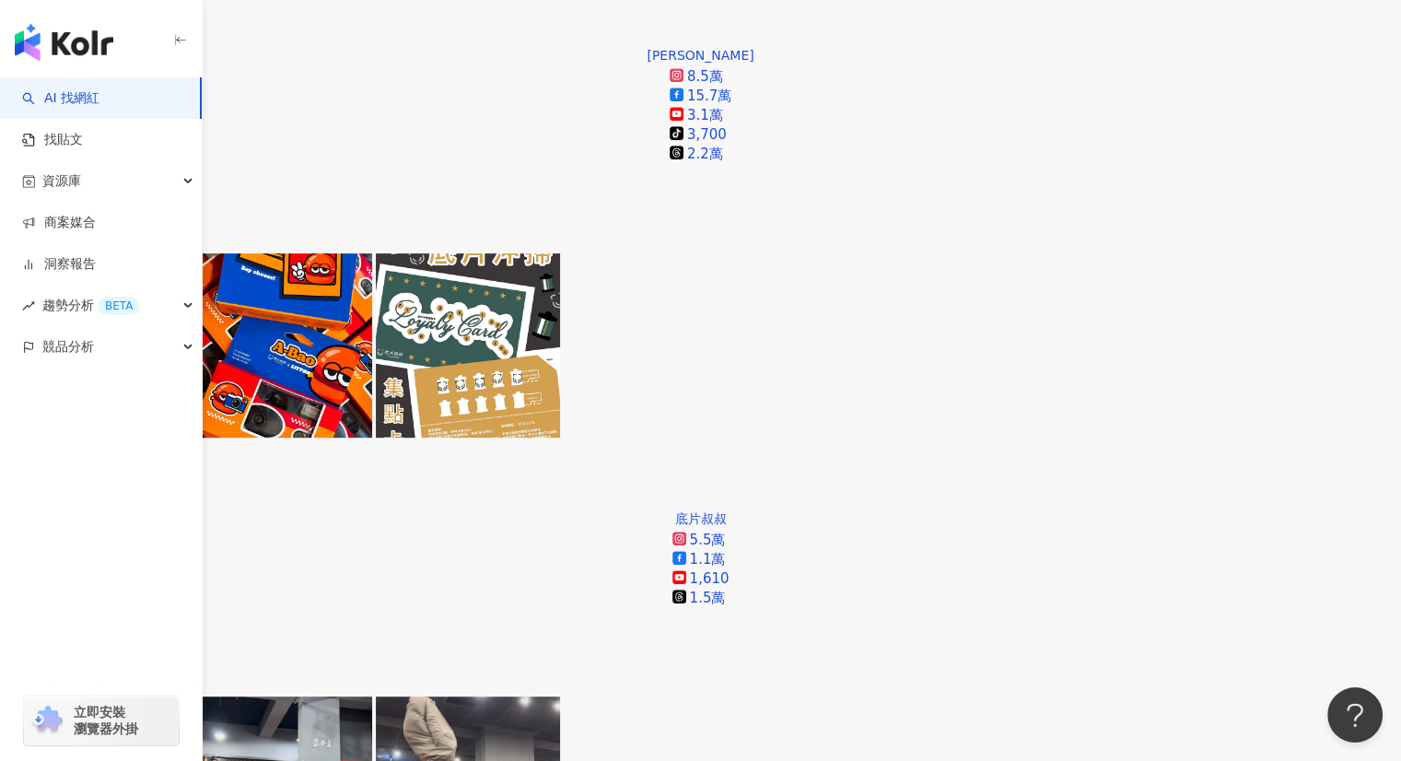
scroll to position [948, 0]
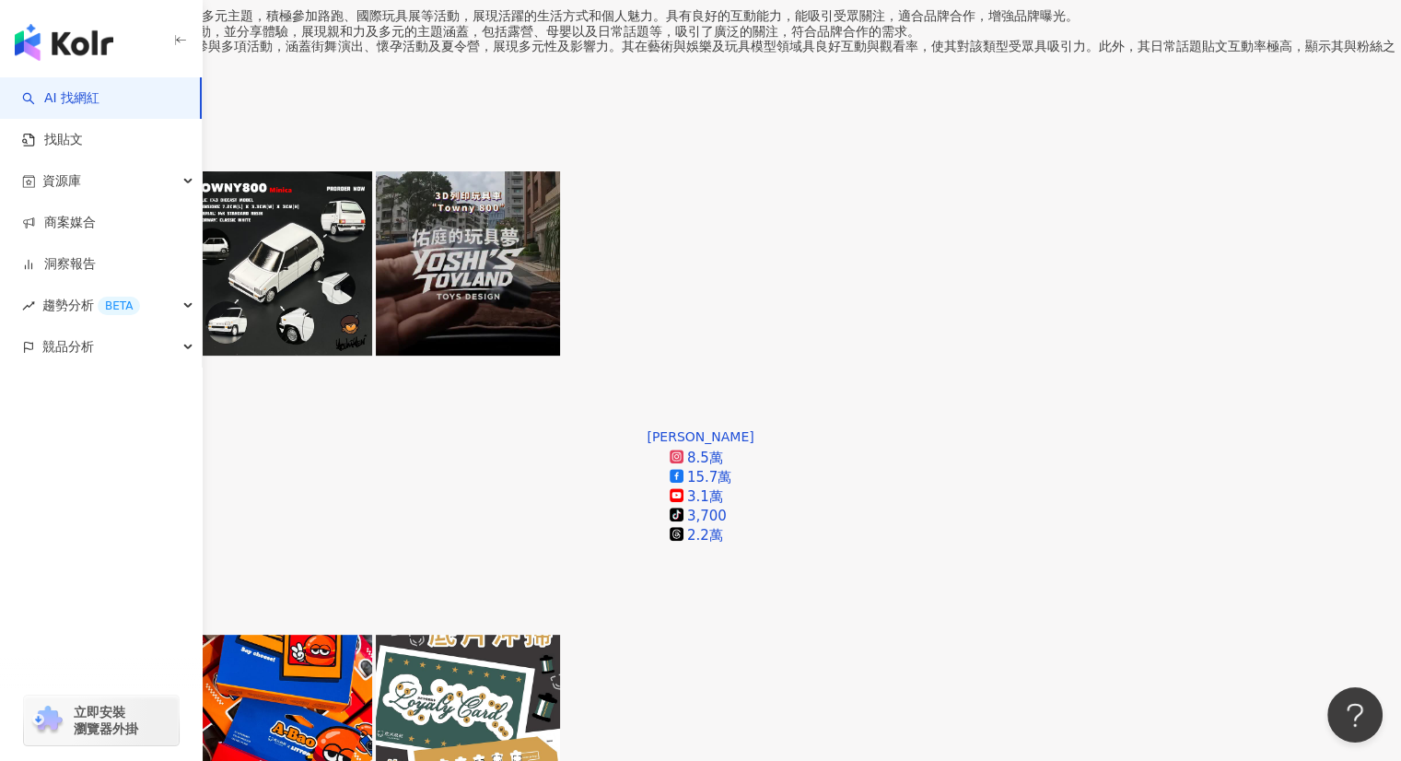
scroll to position [488, 0]
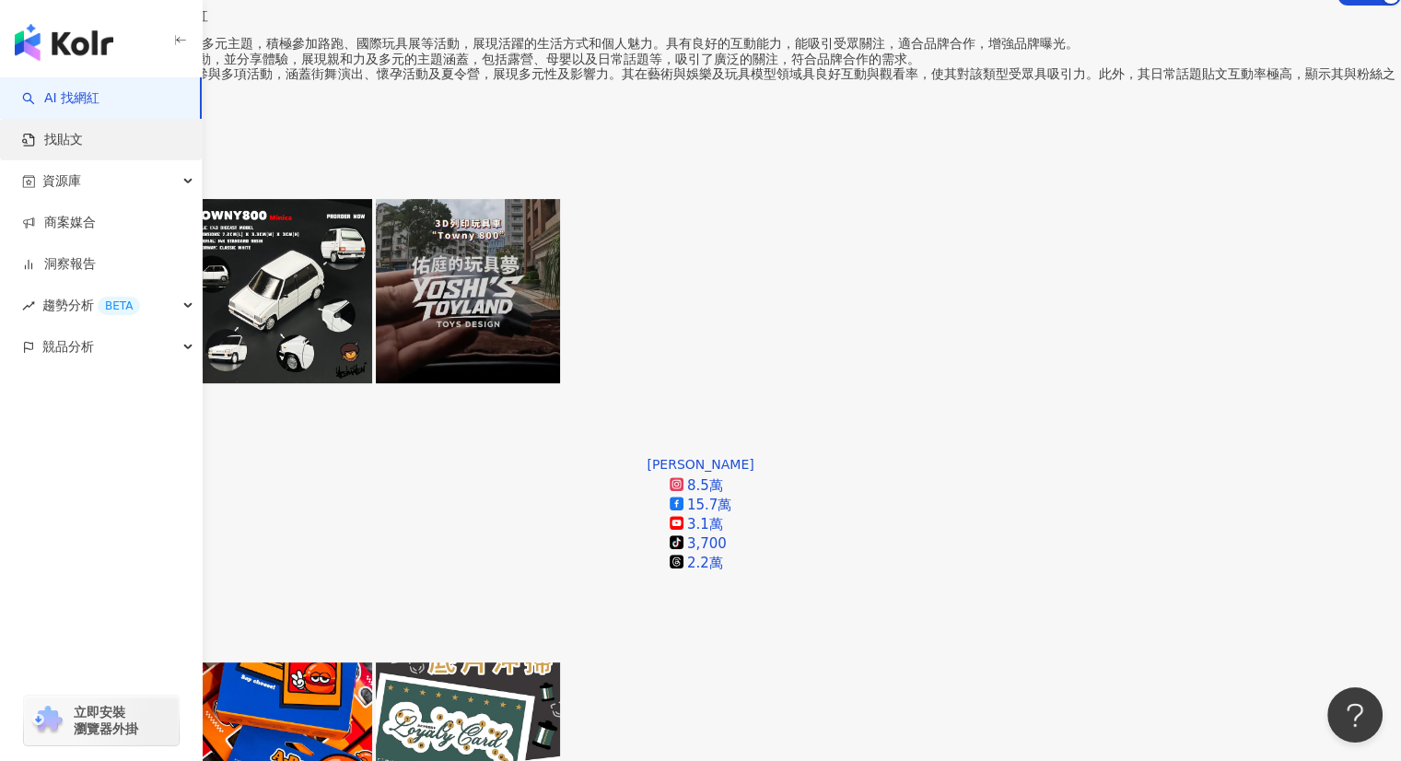
click at [76, 140] on link "找貼文" at bounding box center [52, 140] width 61 height 18
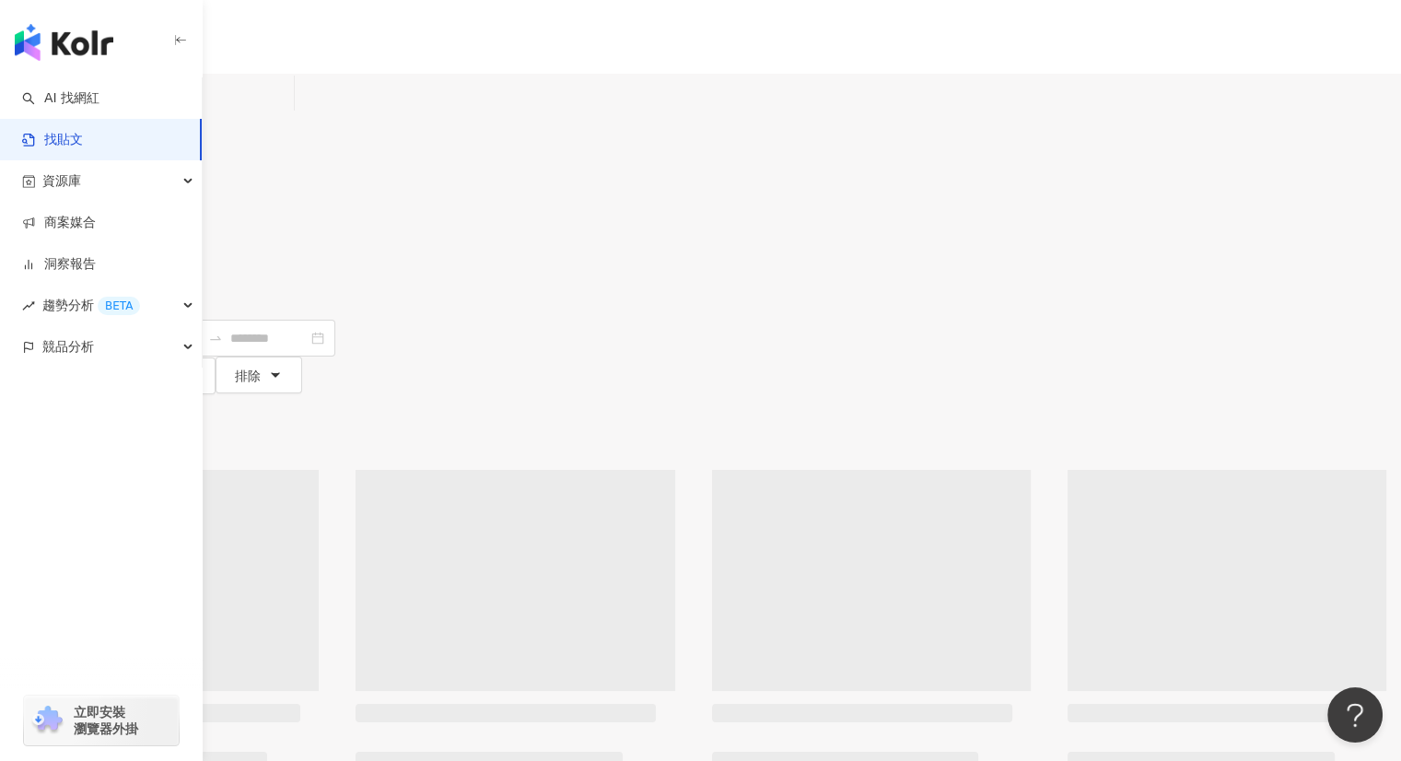
click at [286, 100] on input "search" at bounding box center [203, 94] width 168 height 40
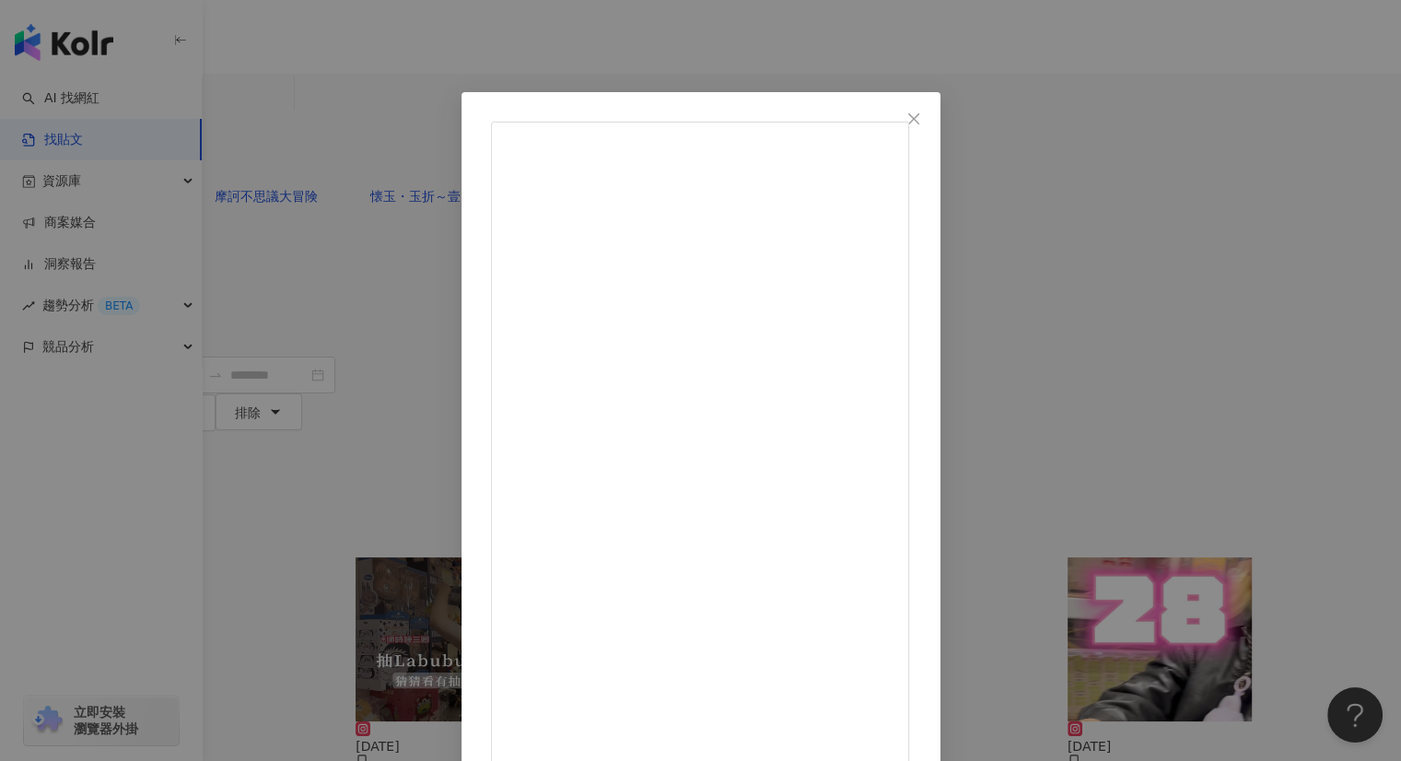
drag, startPoint x: 673, startPoint y: 167, endPoint x: 983, endPoint y: 322, distance: 347.1
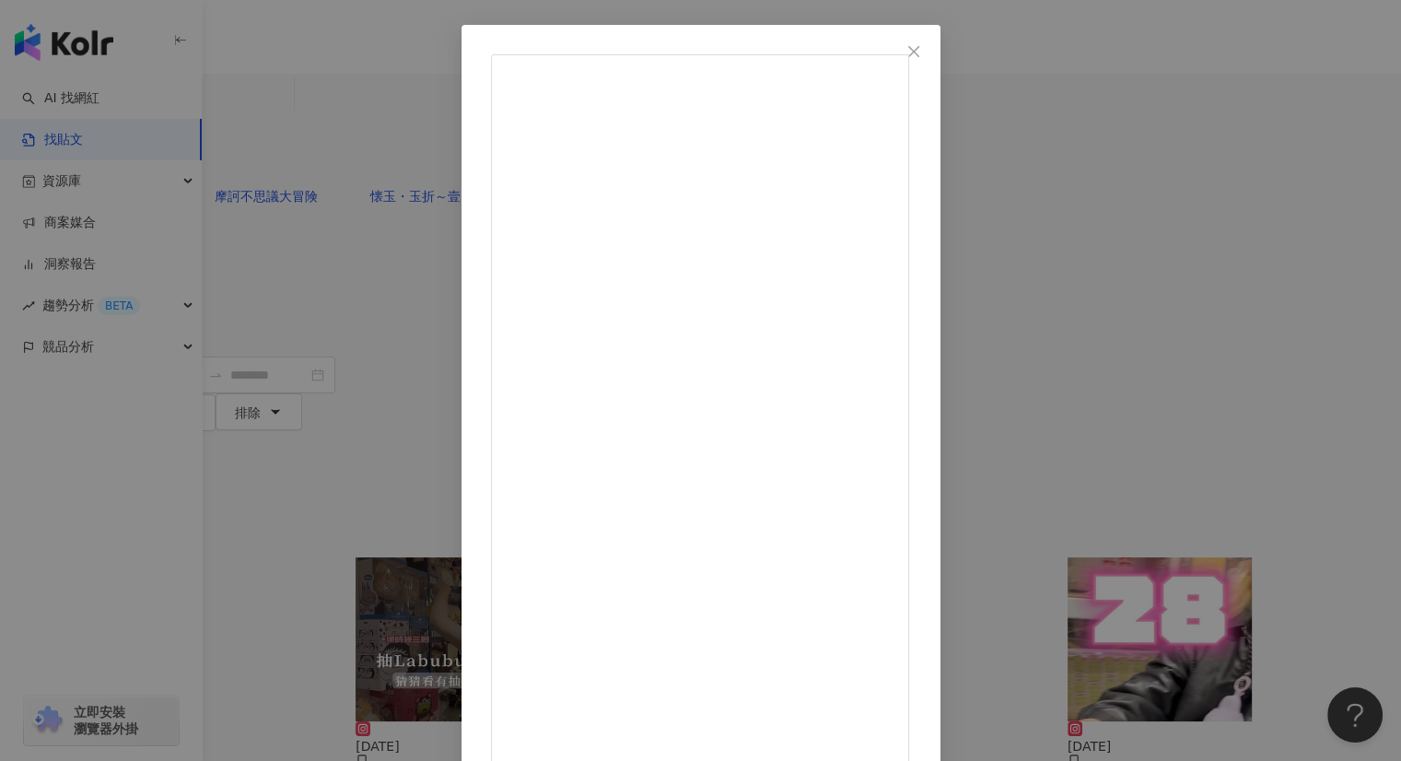
click at [932, 51] on span "Close" at bounding box center [913, 51] width 37 height 15
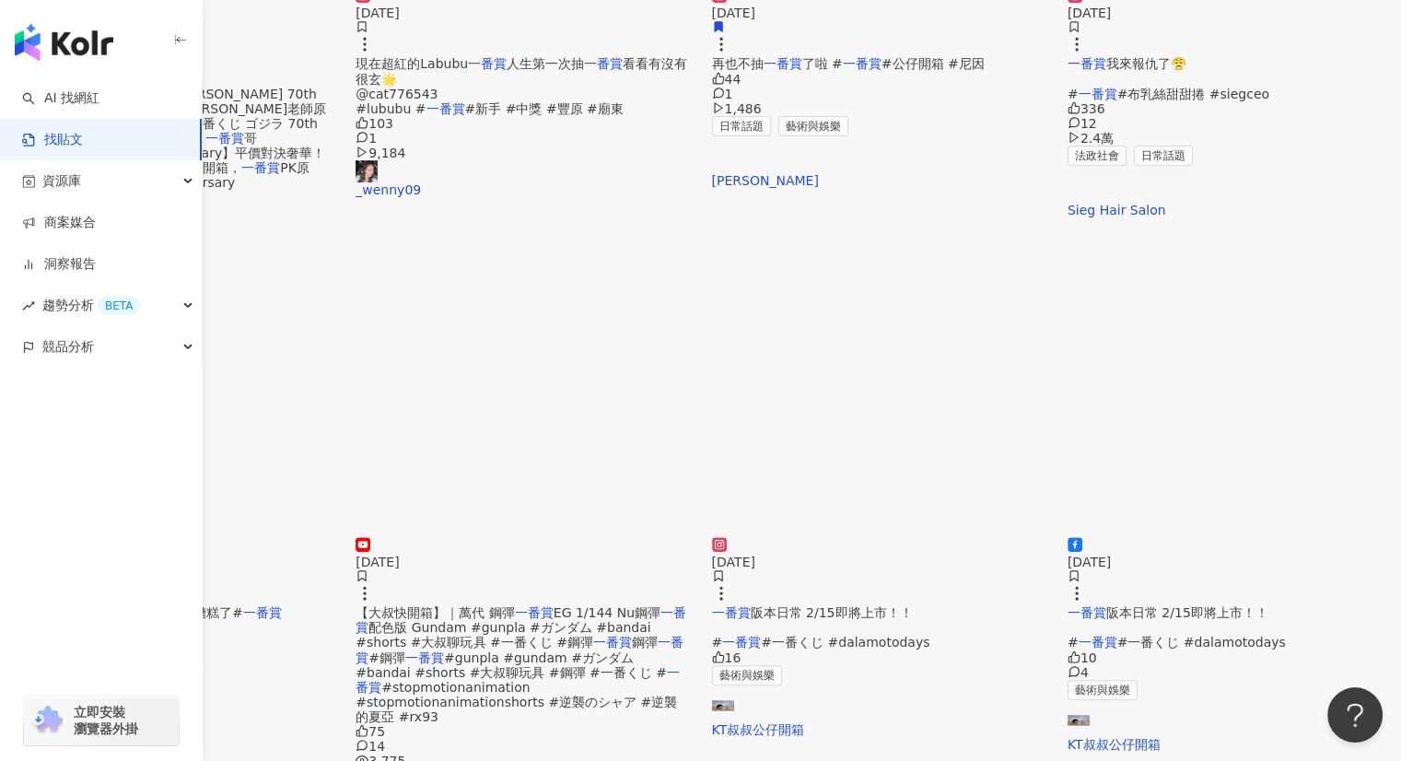
scroll to position [737, 0]
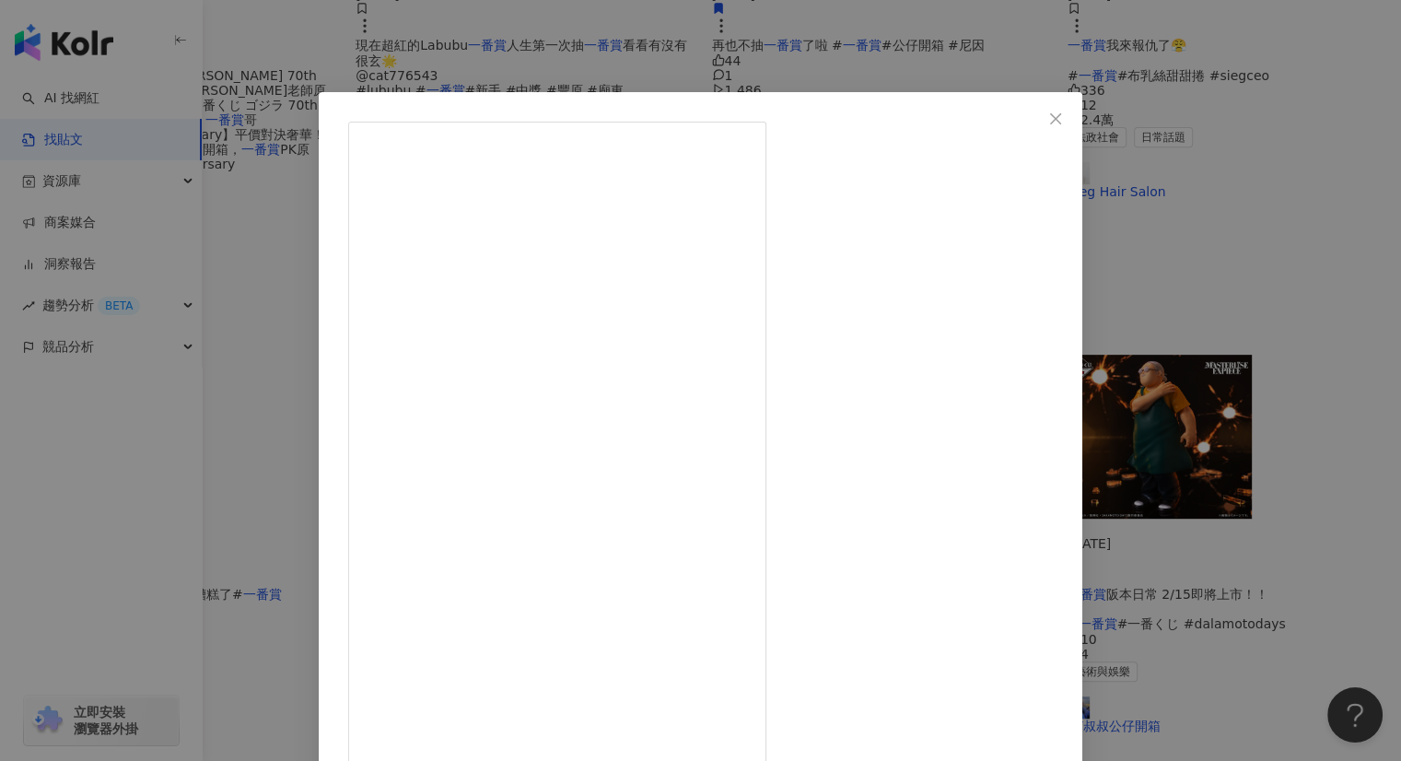
click at [1231, 346] on div "府廣商行 / 扭蛋專門店 2025/2/10 吉依卡哇chiikawa 一番賞 日版 吃拉麵囉…🤣🤣🤣 . #一番賞 #吉依卡哇ちいかわ #chiikawa …" at bounding box center [700, 380] width 1401 height 761
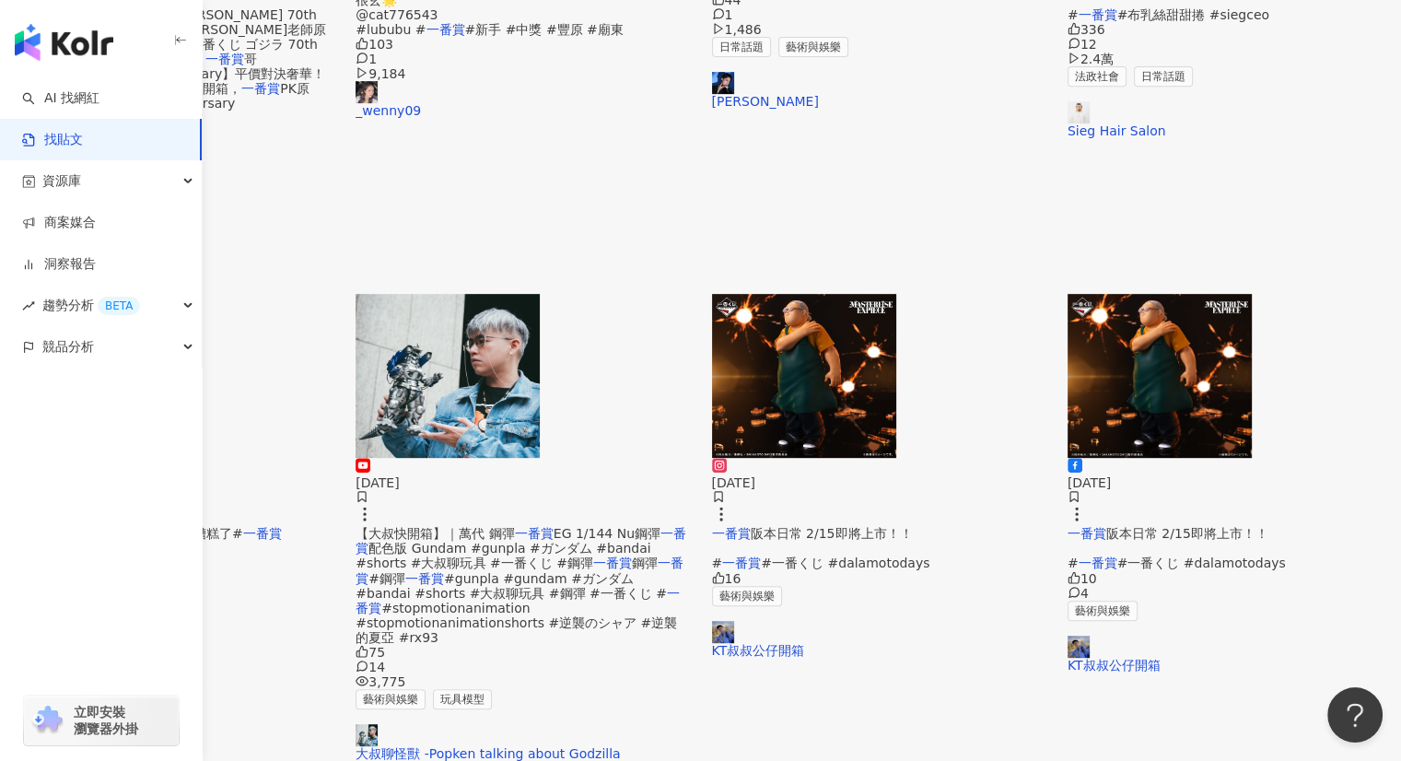
scroll to position [921, 0]
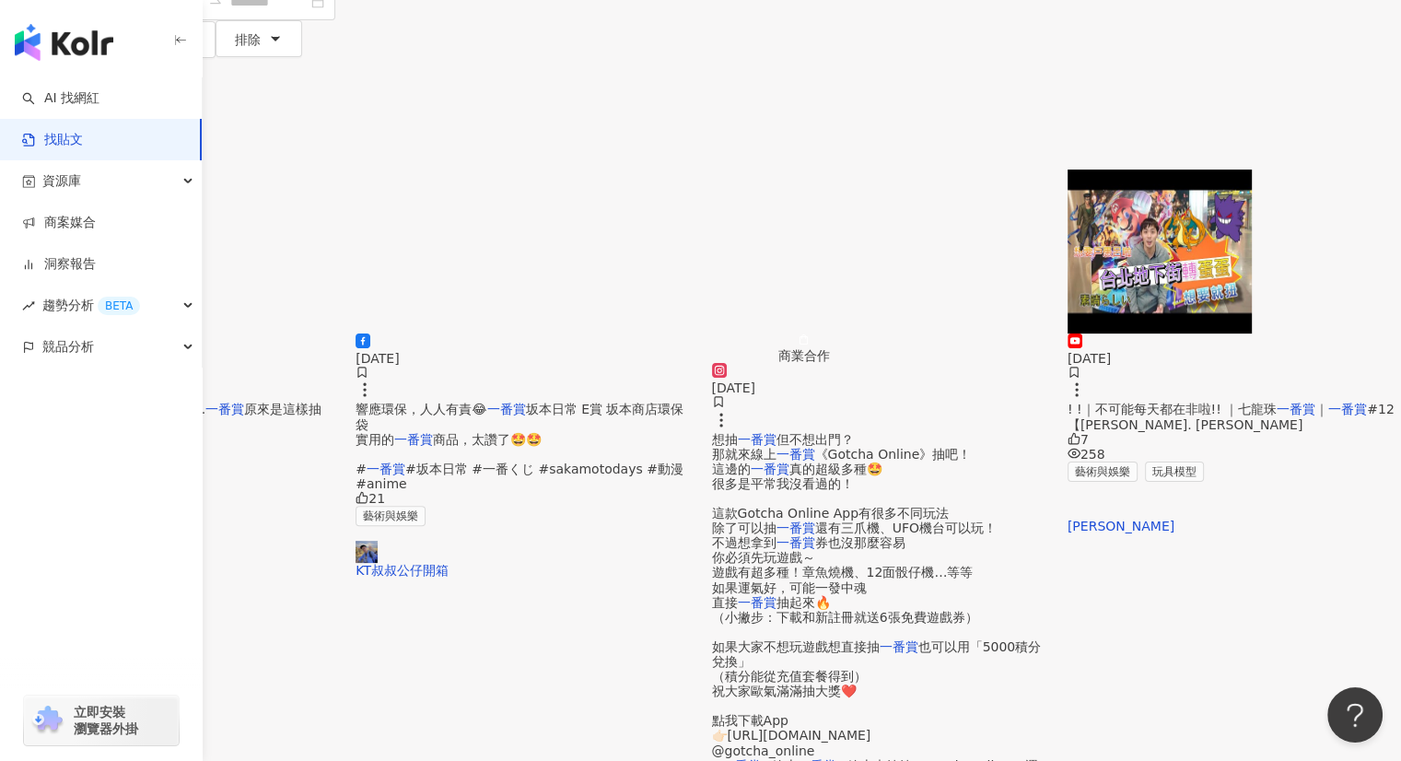
scroll to position [359, 0]
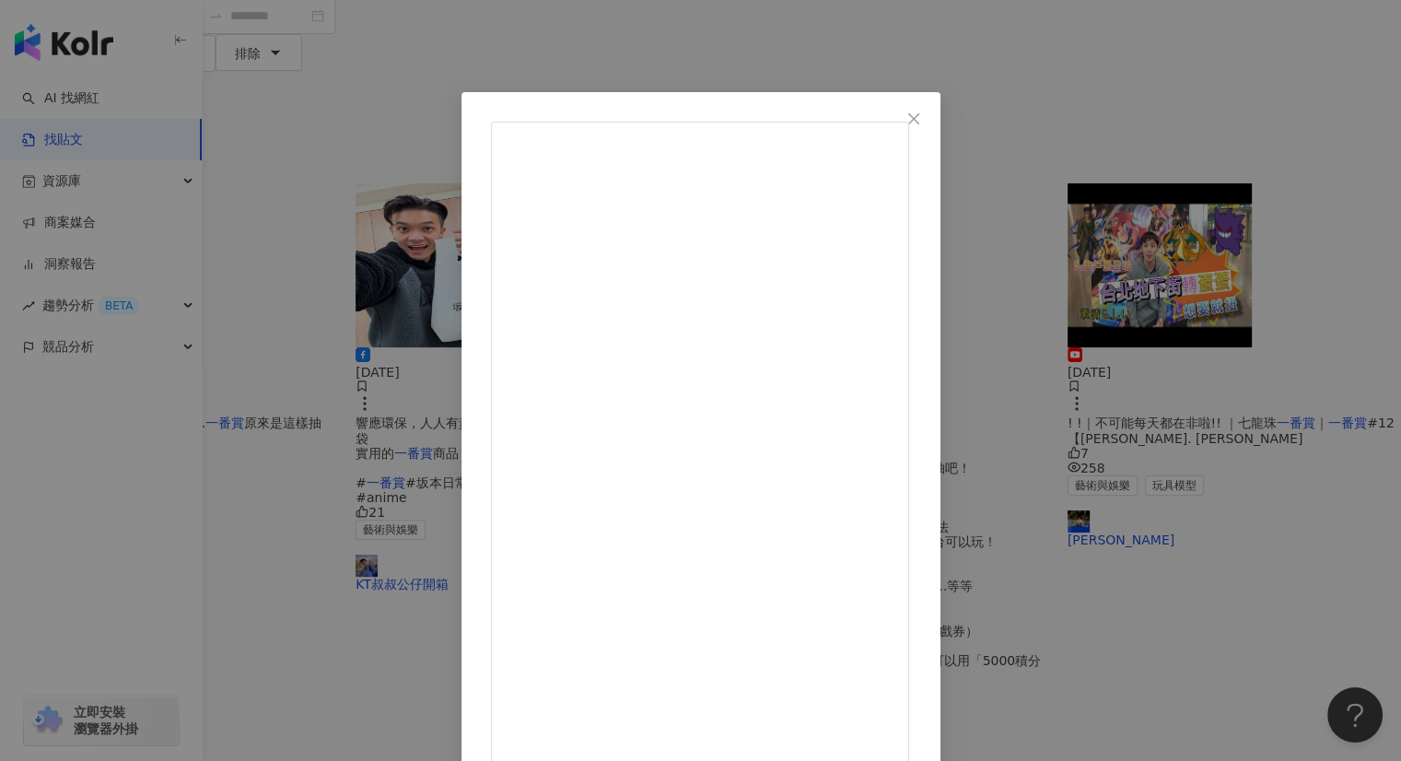
click at [921, 116] on icon "close" at bounding box center [913, 118] width 15 height 15
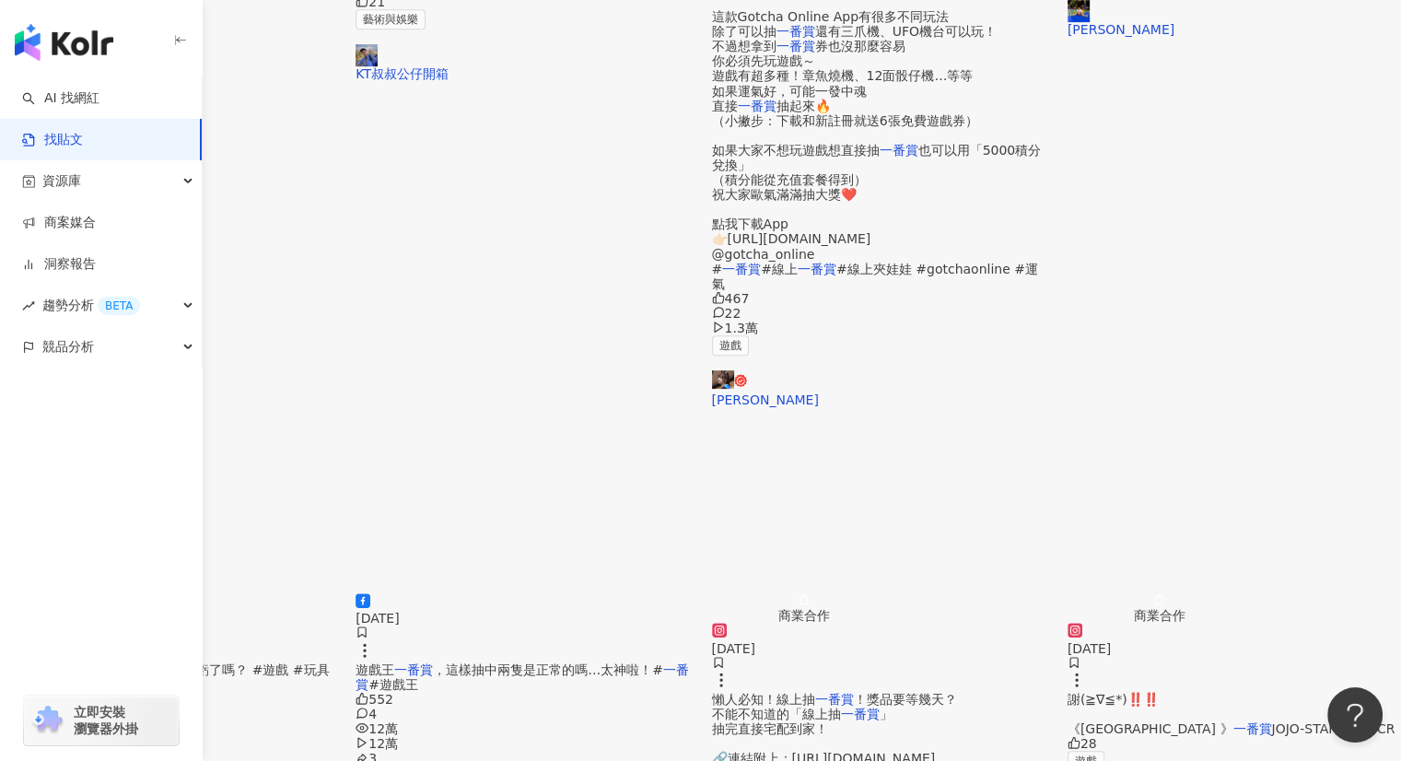
scroll to position [912, 0]
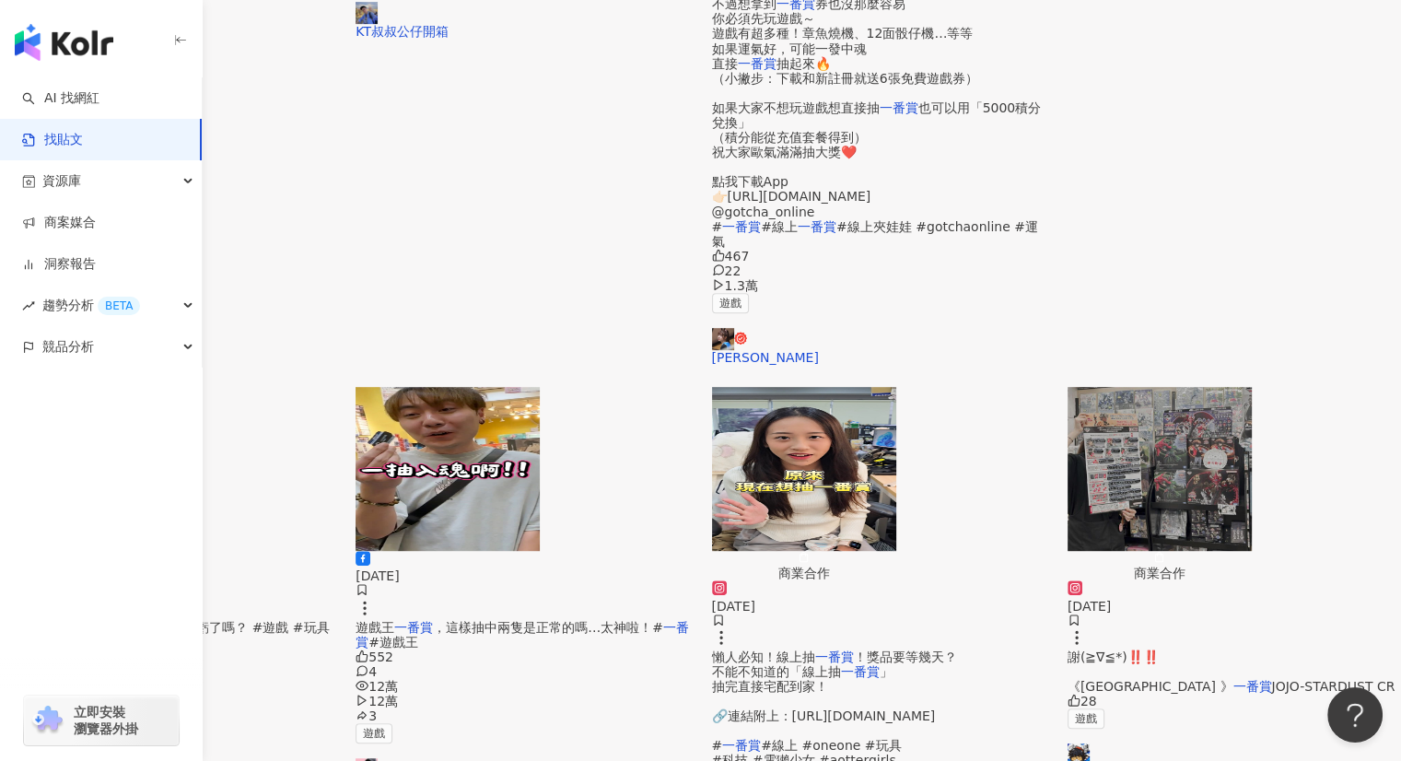
drag, startPoint x: 871, startPoint y: 568, endPoint x: 855, endPoint y: 604, distance: 39.6
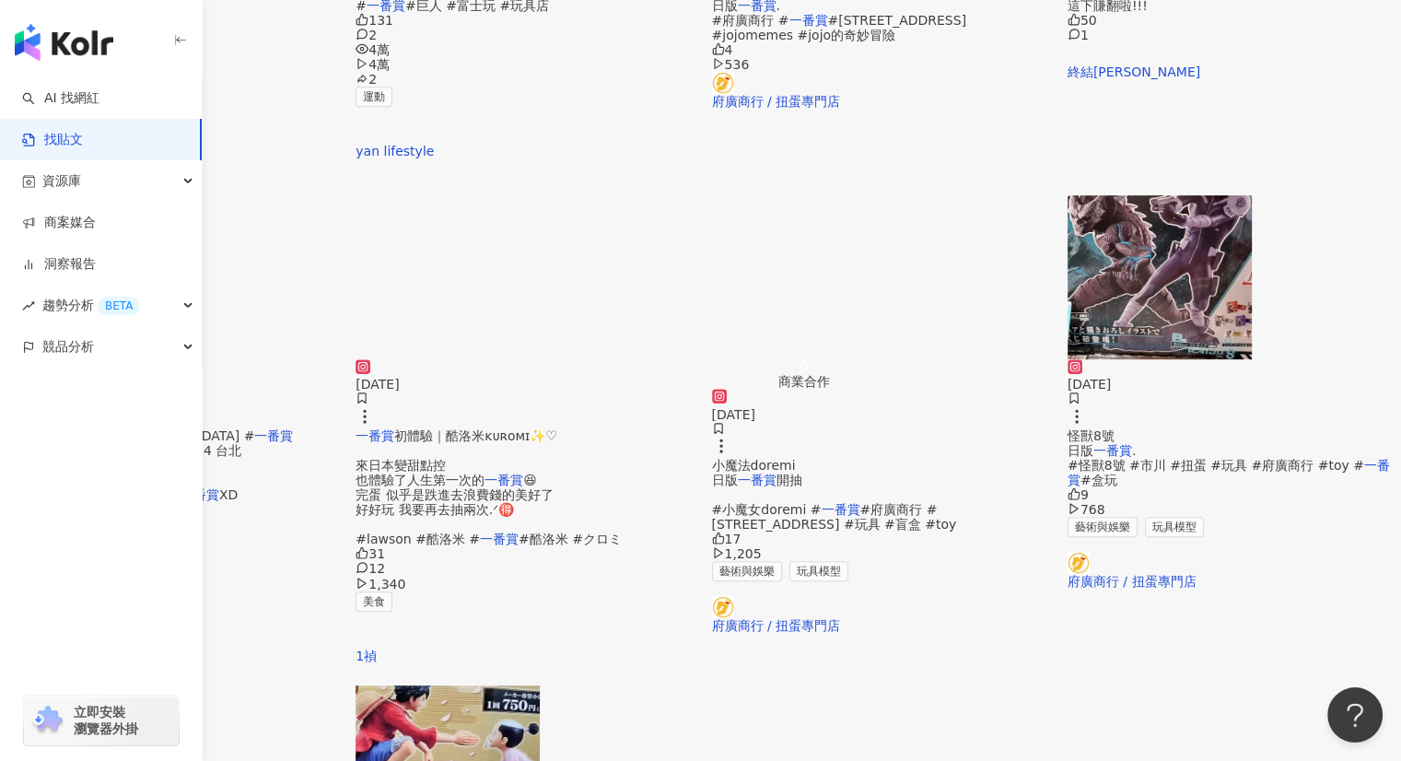
scroll to position [727, 0]
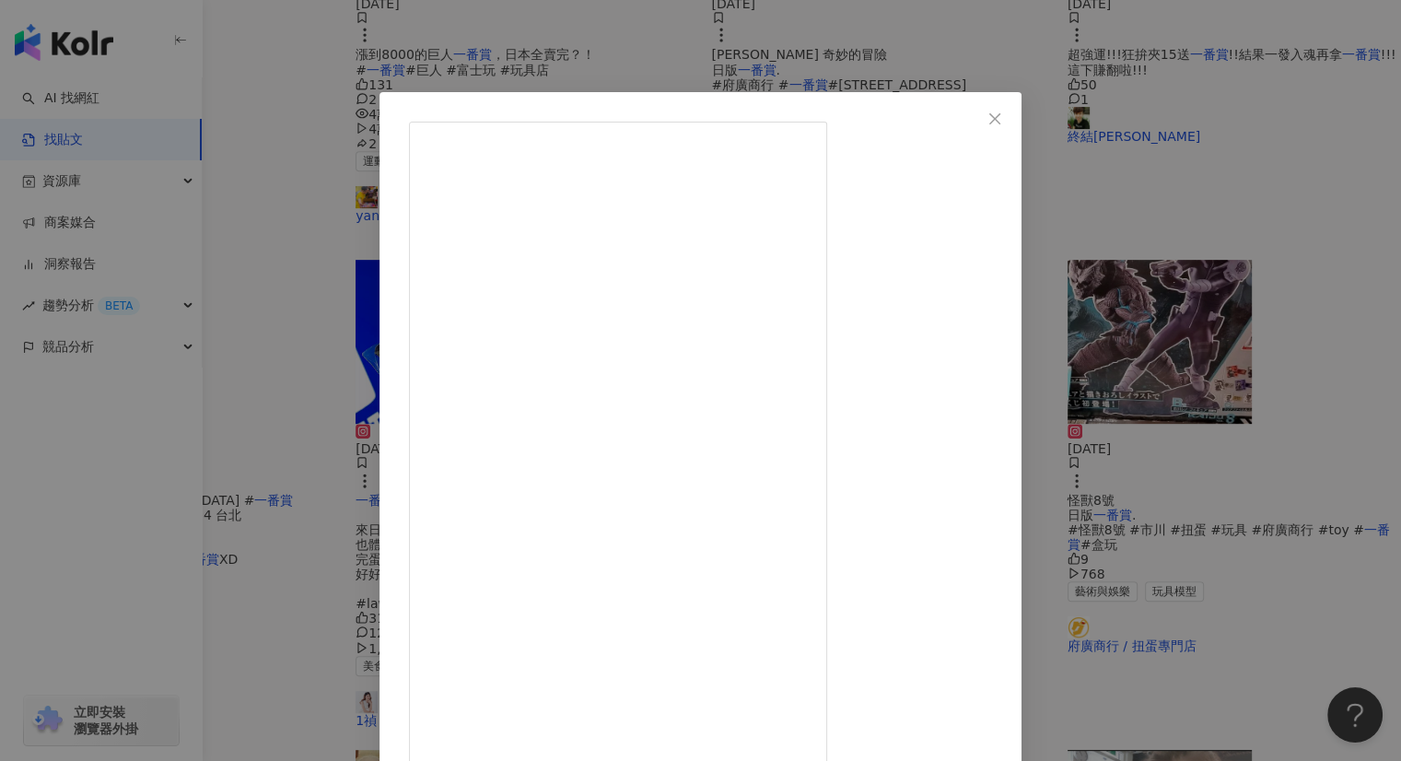
click at [1191, 132] on div "府廣商行 / 扭蛋專門店 2024/4/16 航海王ONE PIECE 一番賞開抽 . #航海王 #海賊王 #一番賞 #魯夫 #ONEPIECE #府廣商行 …" at bounding box center [700, 380] width 1401 height 761
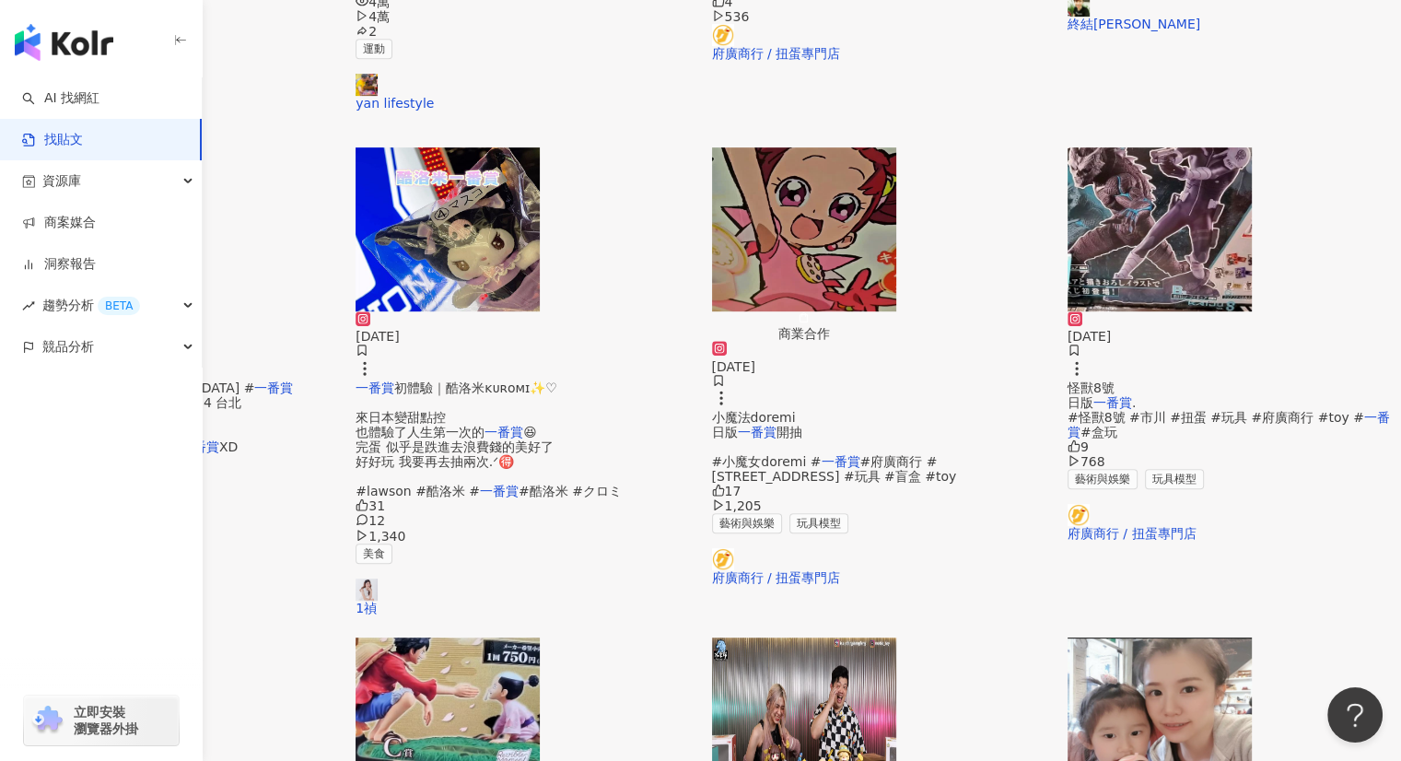
scroll to position [1008, 0]
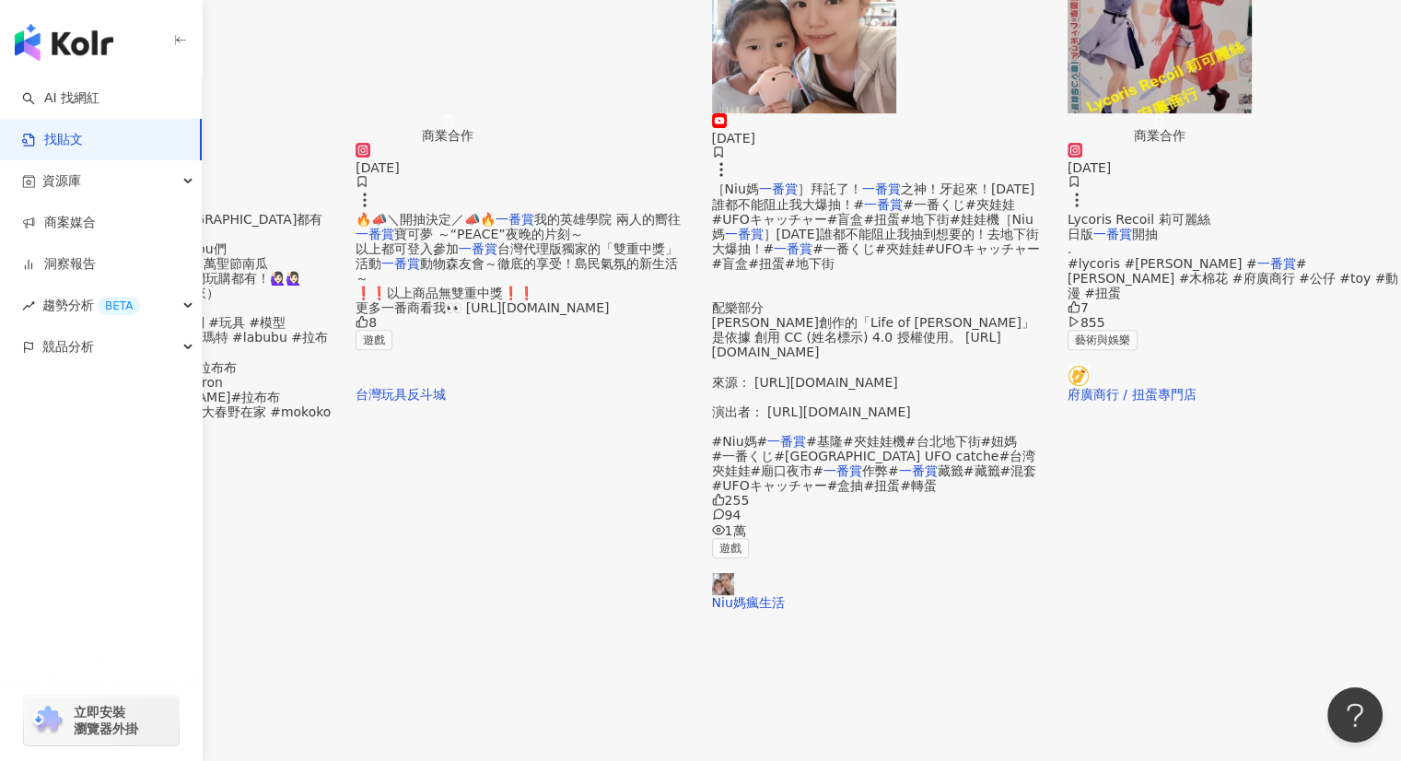
scroll to position [829, 0]
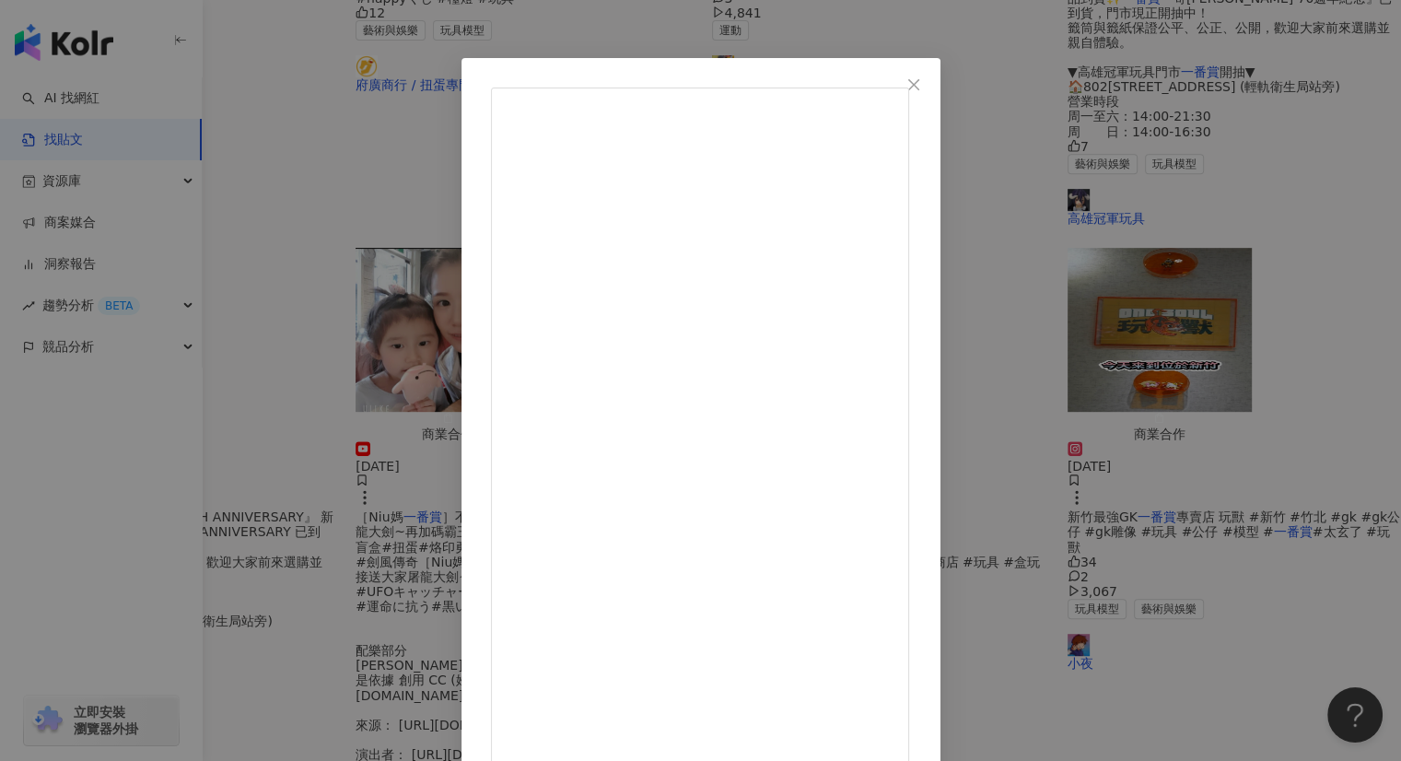
scroll to position [67, 0]
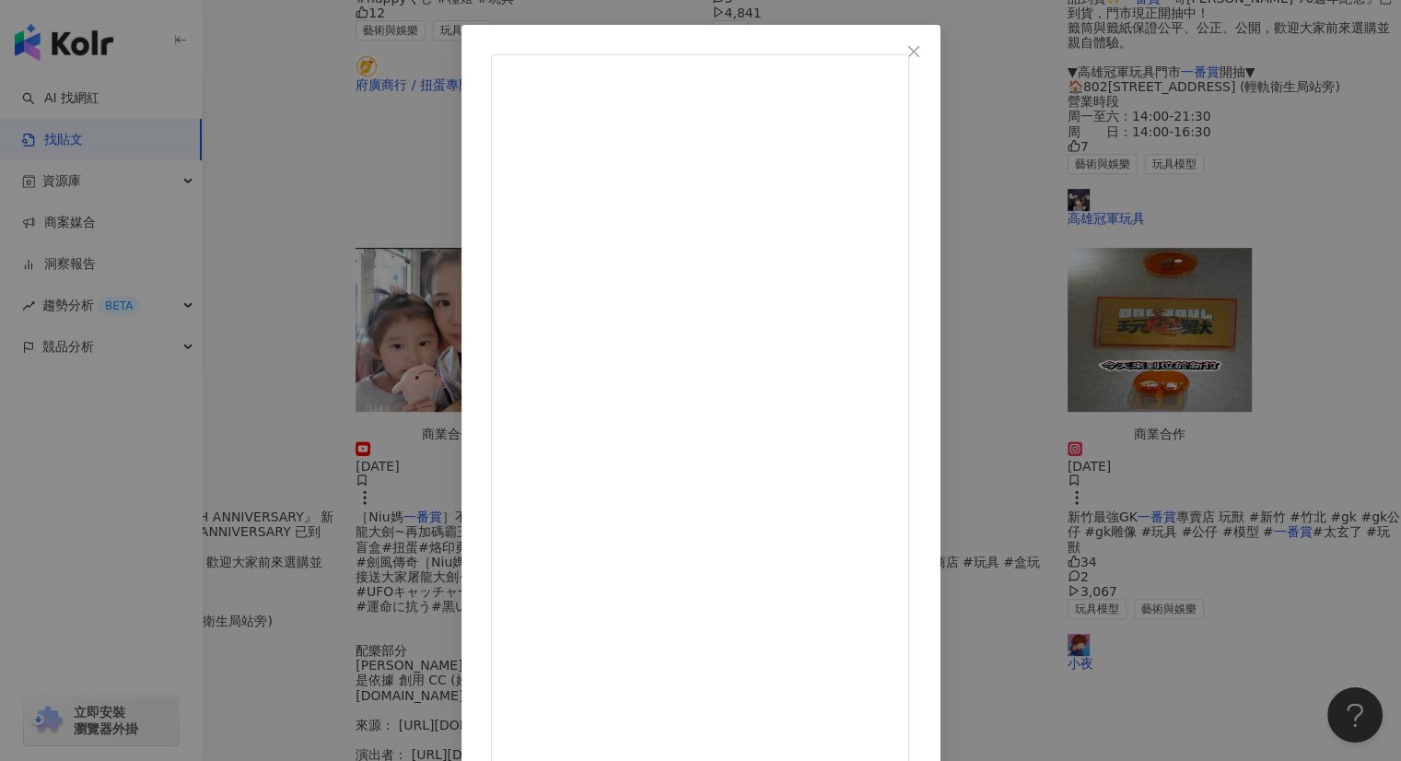
click at [932, 41] on button "Close" at bounding box center [913, 51] width 37 height 37
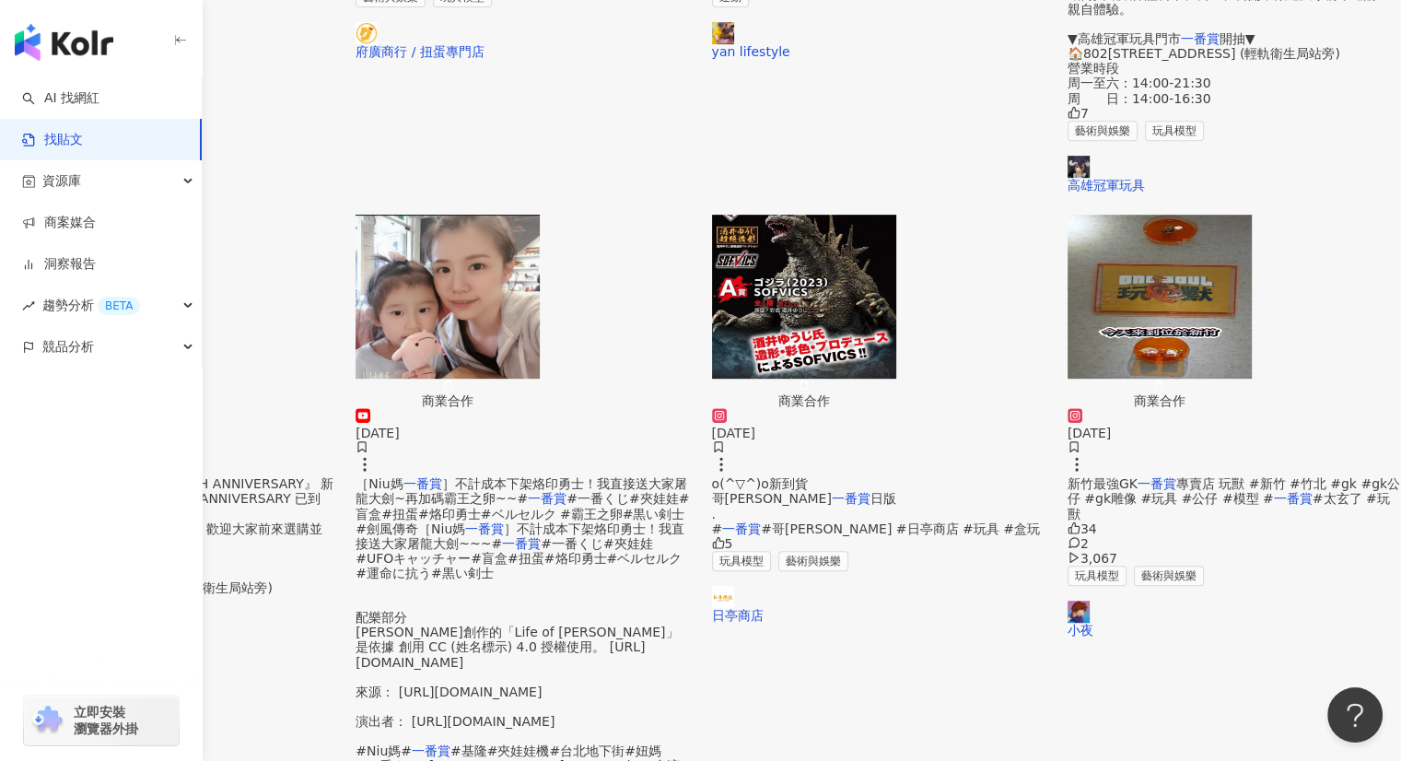
scroll to position [921, 0]
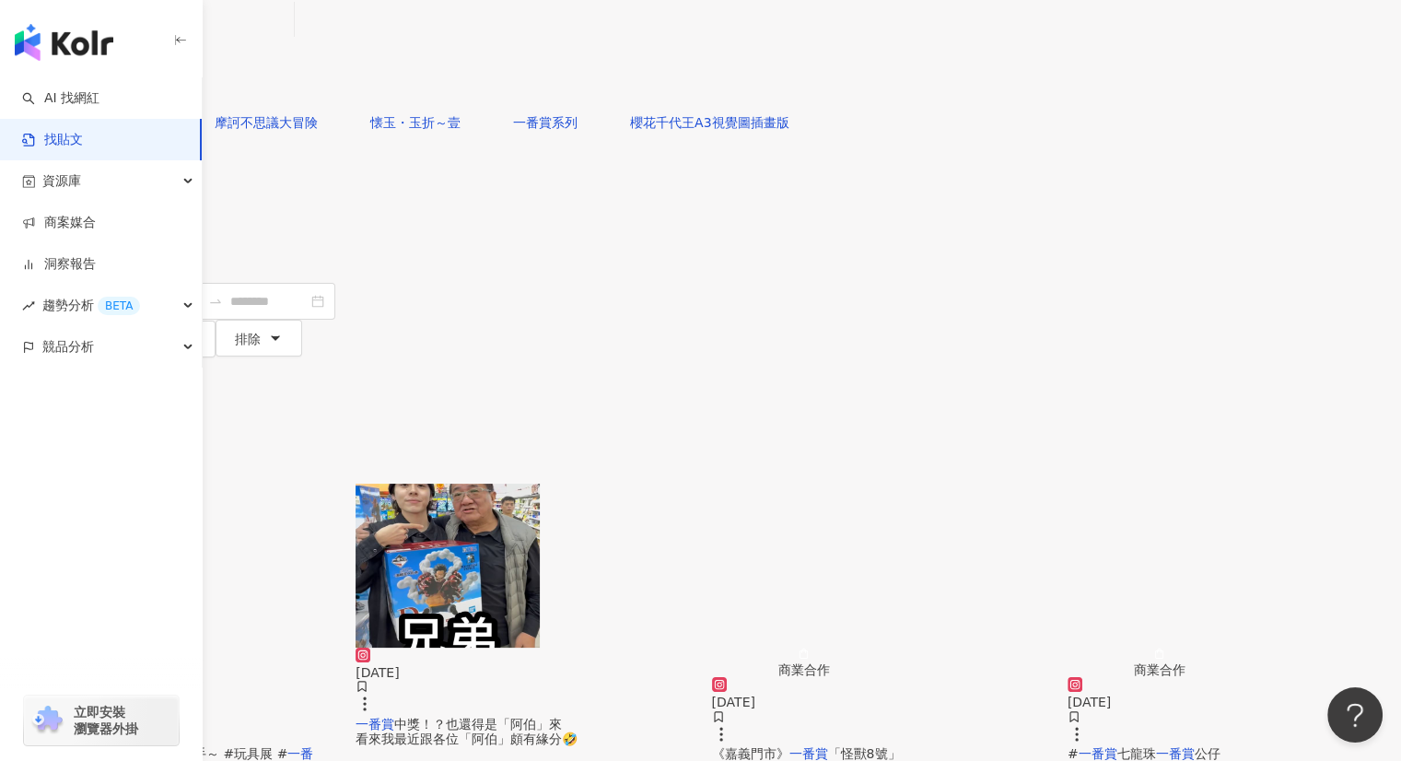
scroll to position [0, 0]
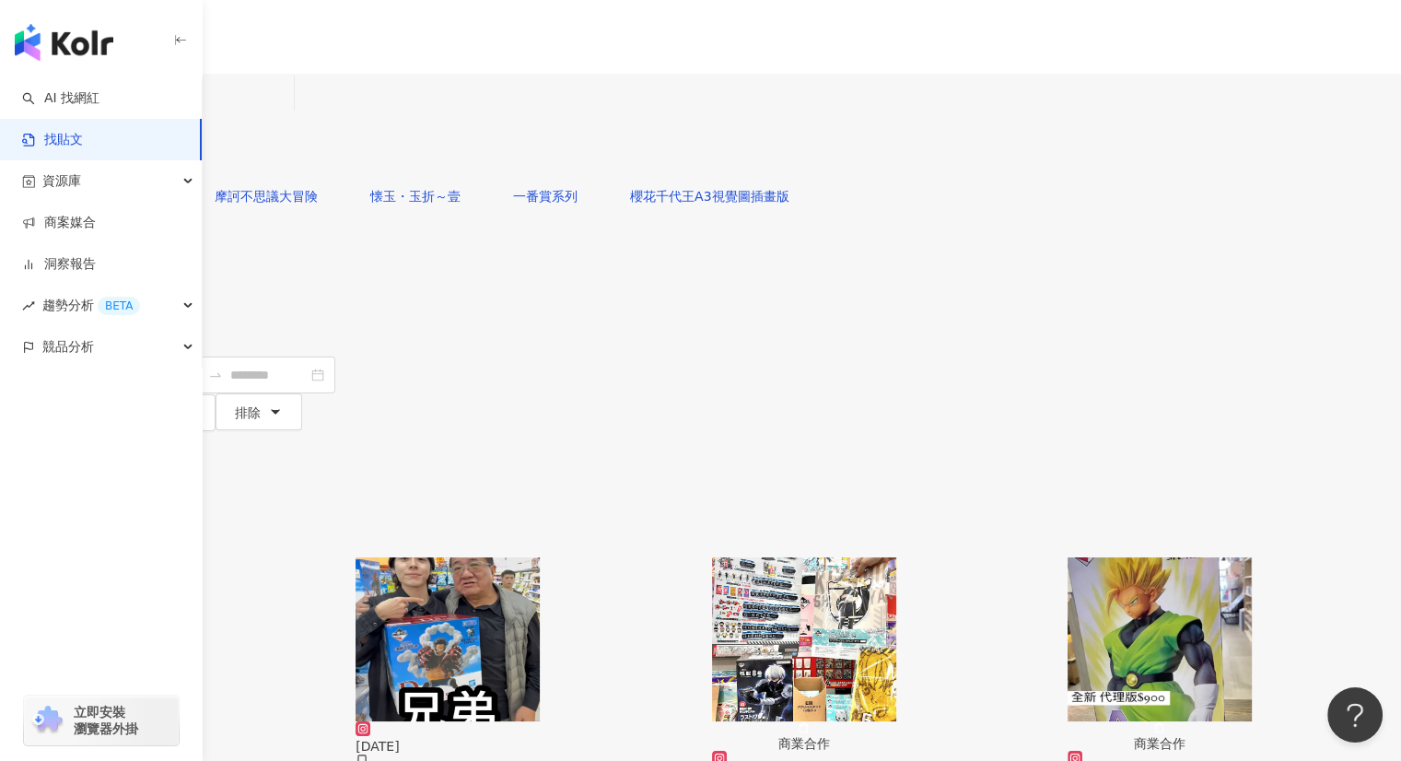
click at [896, 557] on img "button" at bounding box center [804, 639] width 184 height 164
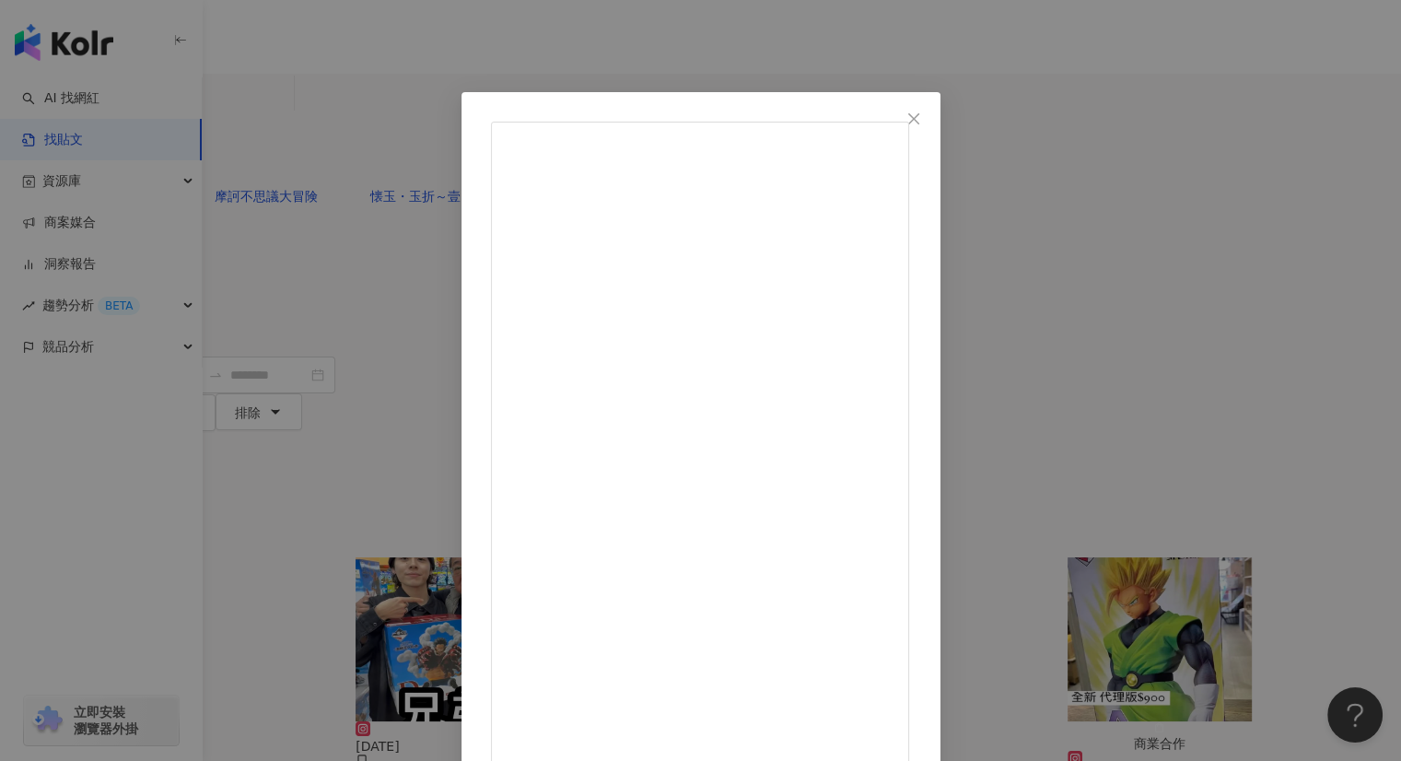
click at [1265, 277] on div "藝豐漫畫便利屋 2024/6/22 《嘉義門市》 一番賞「怪獸8號」 剩下最後8抽+最後賞公仔🔥 喜歡ㄉ朋朋 請把握機會唷！ #怪獸8號 #一番賞 28 查看…" at bounding box center [700, 380] width 1401 height 761
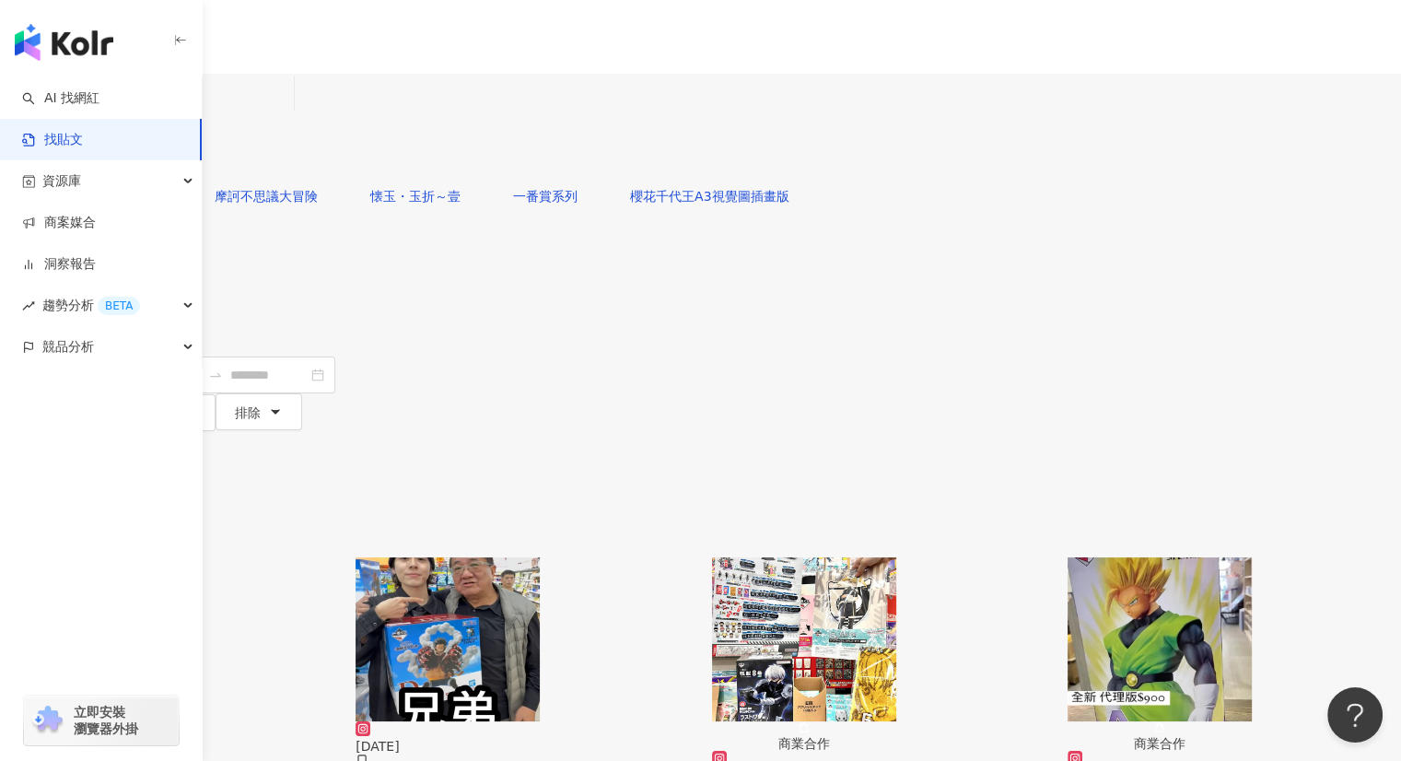
click at [184, 557] on img "button" at bounding box center [92, 639] width 184 height 164
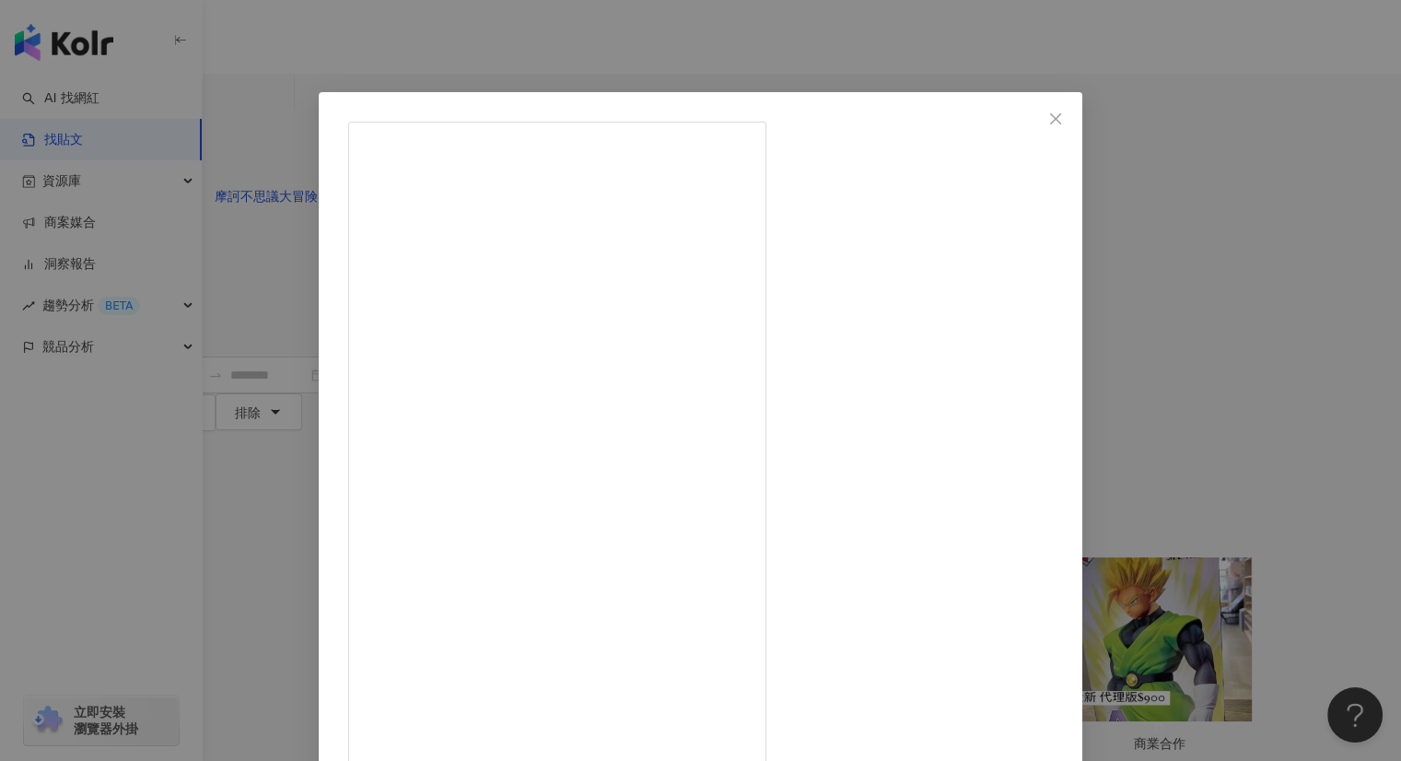
click at [837, 57] on div "yan lifestyle 2024/10/28 神之出貨！玩具展一番賞專業廢套手～ #玩具展 #一番賞 %玩具店 #設計師玩具 #泡泡瑪特 #popmart…" at bounding box center [700, 380] width 1401 height 761
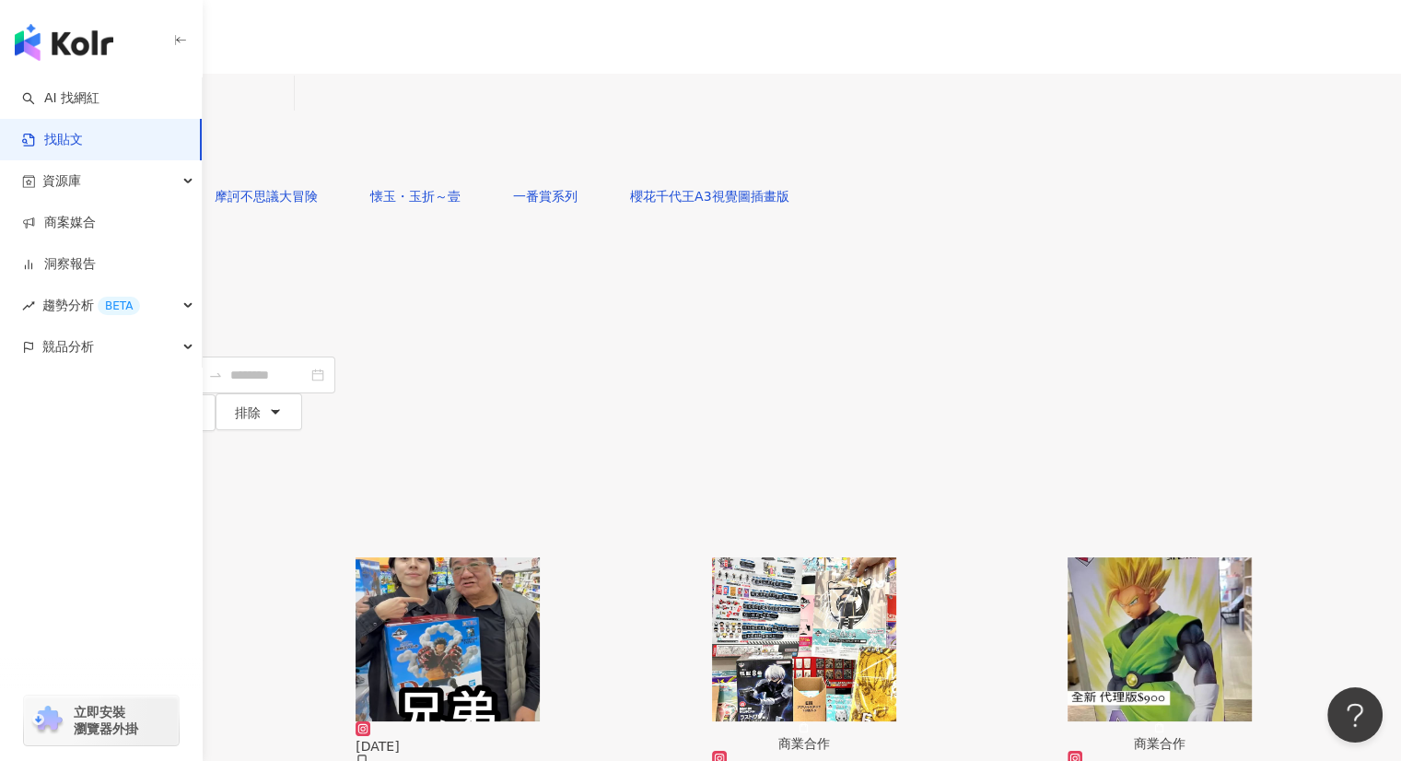
click at [286, 110] on input "***" at bounding box center [203, 94] width 168 height 40
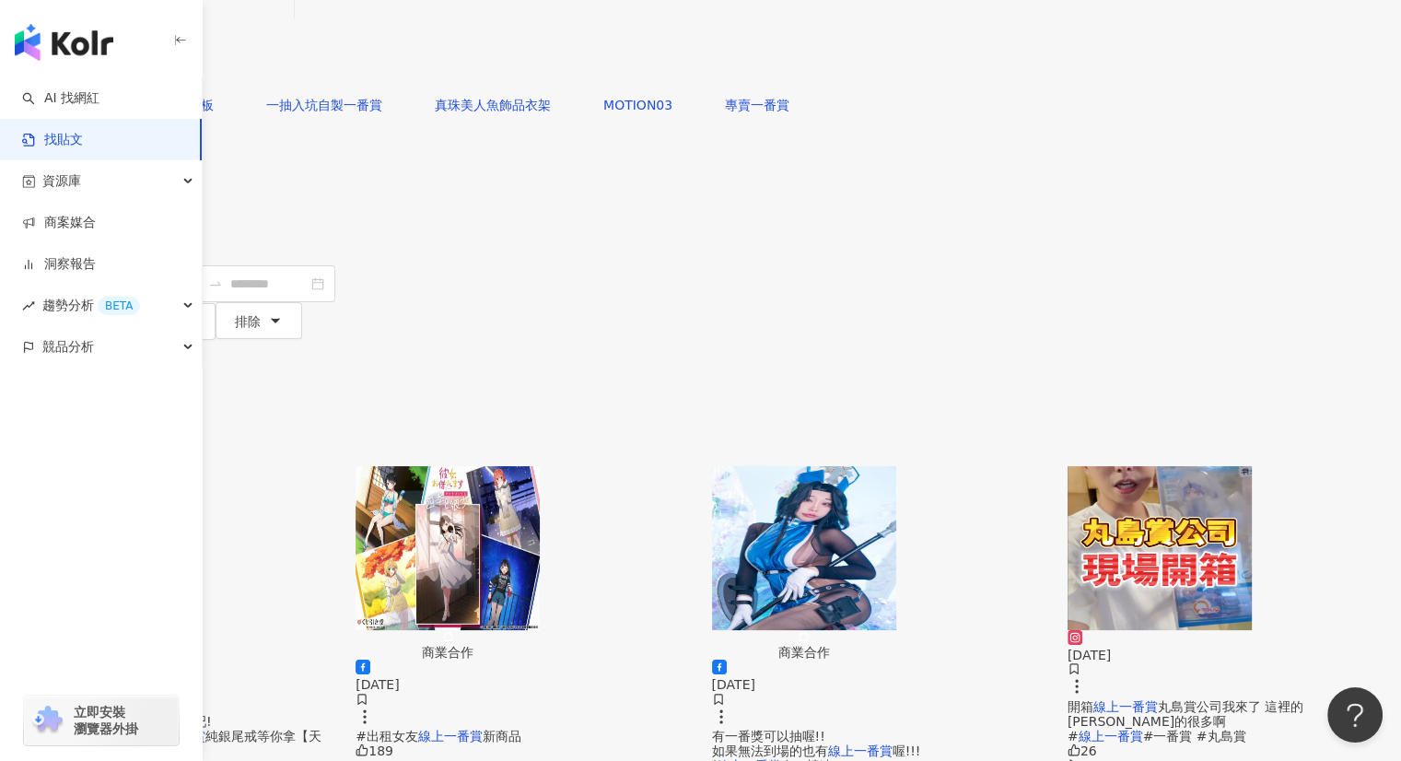
scroll to position [92, 0]
click at [129, 698] on mark "線上一番賞" at bounding box center [96, 705] width 64 height 15
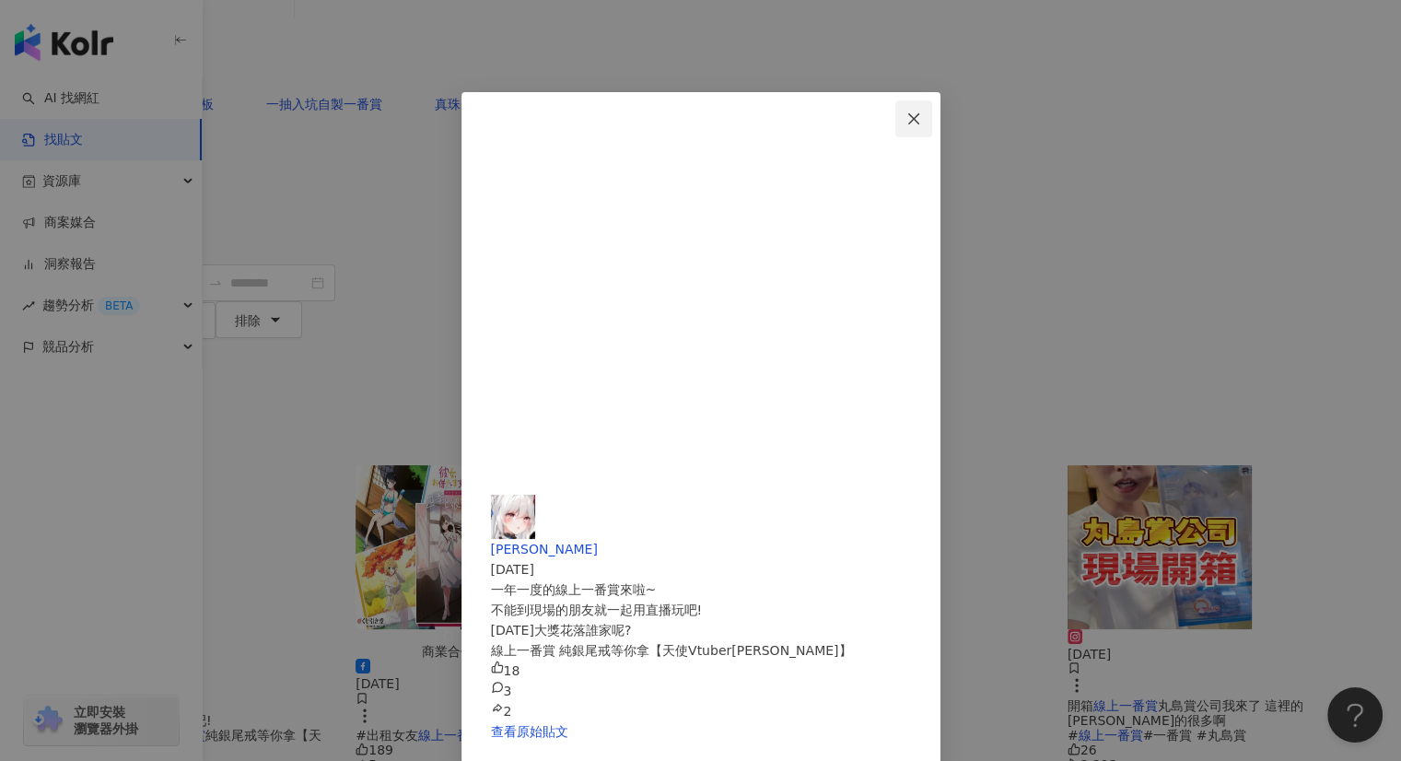
click at [932, 111] on span "Close" at bounding box center [913, 118] width 37 height 15
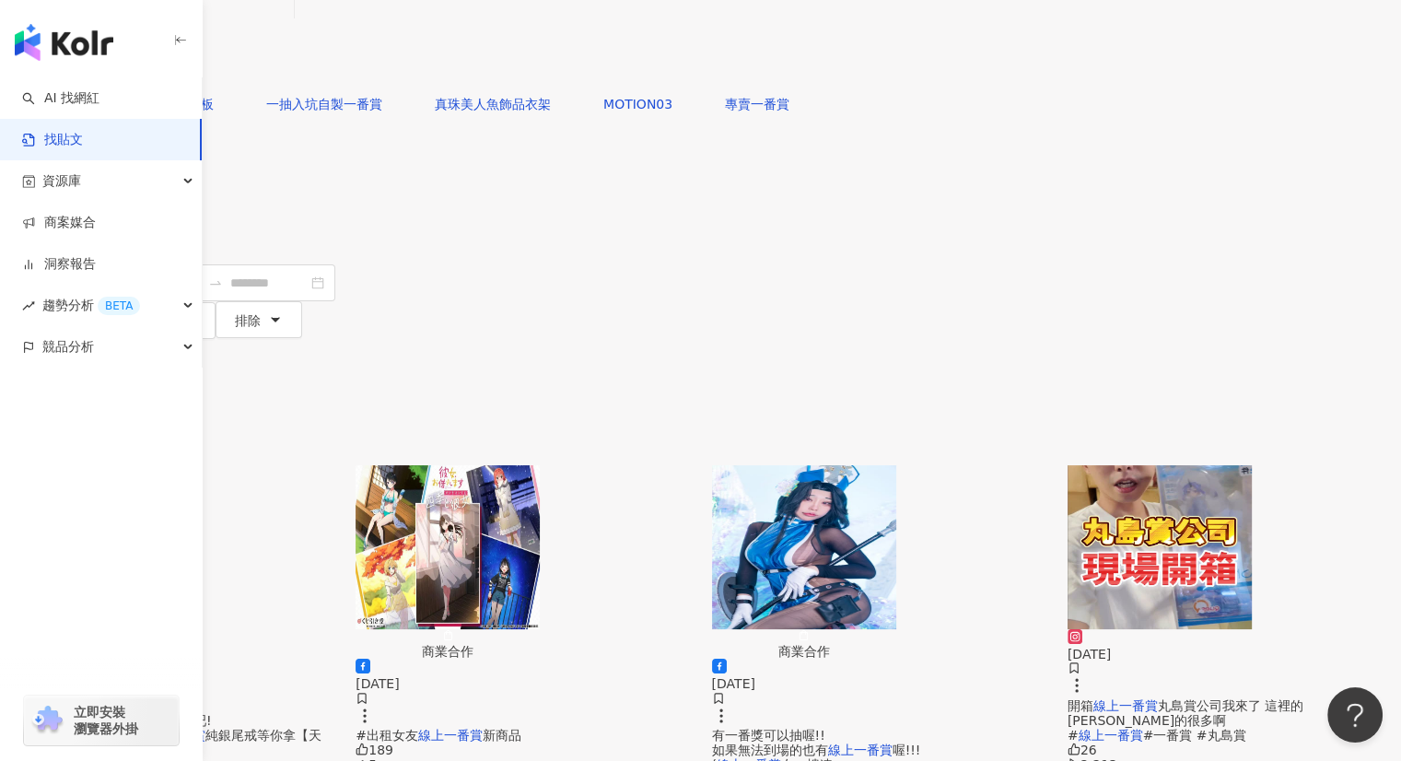
click at [828, 727] on span "有一番獎可以抽喔!! 如果無法到場的也有" at bounding box center [770, 741] width 116 height 29
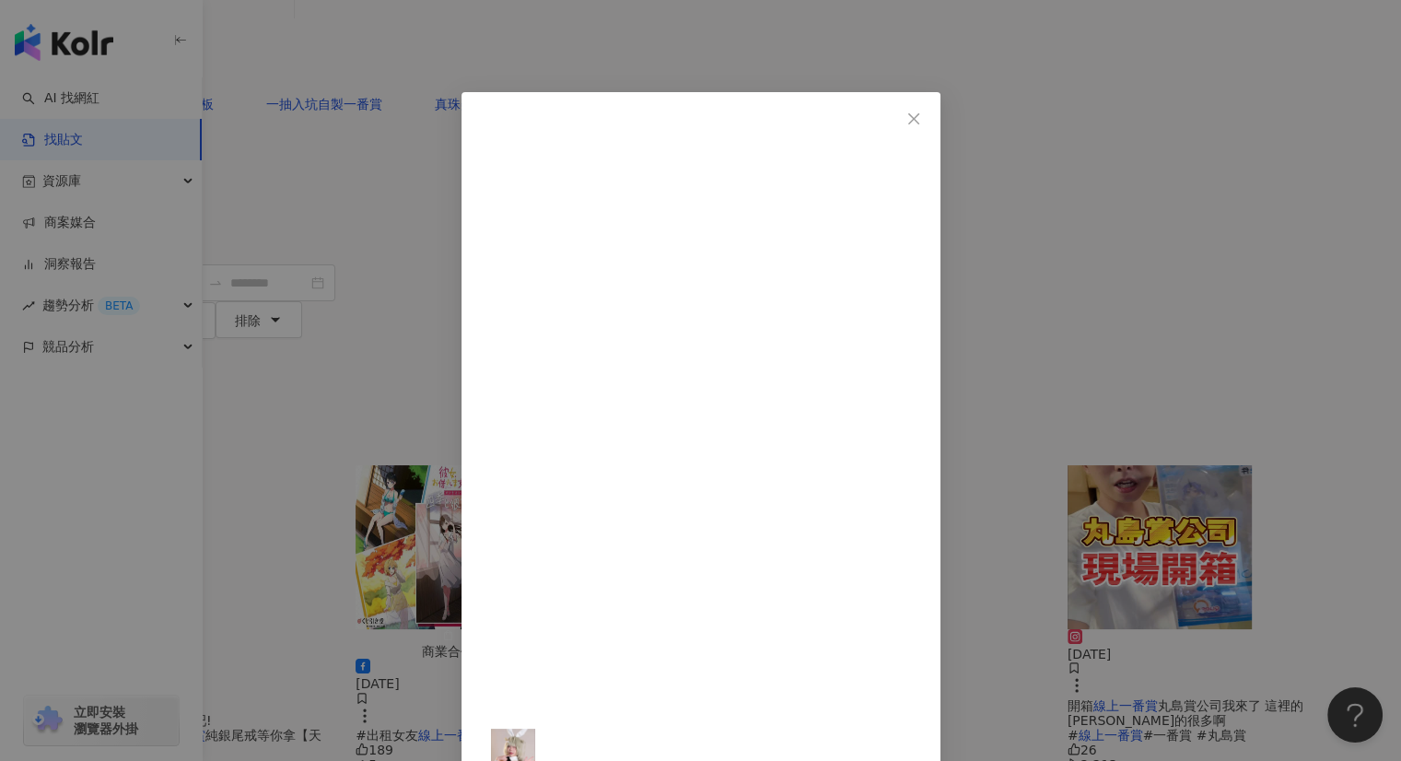
drag, startPoint x: 776, startPoint y: 286, endPoint x: 909, endPoint y: 307, distance: 134.1
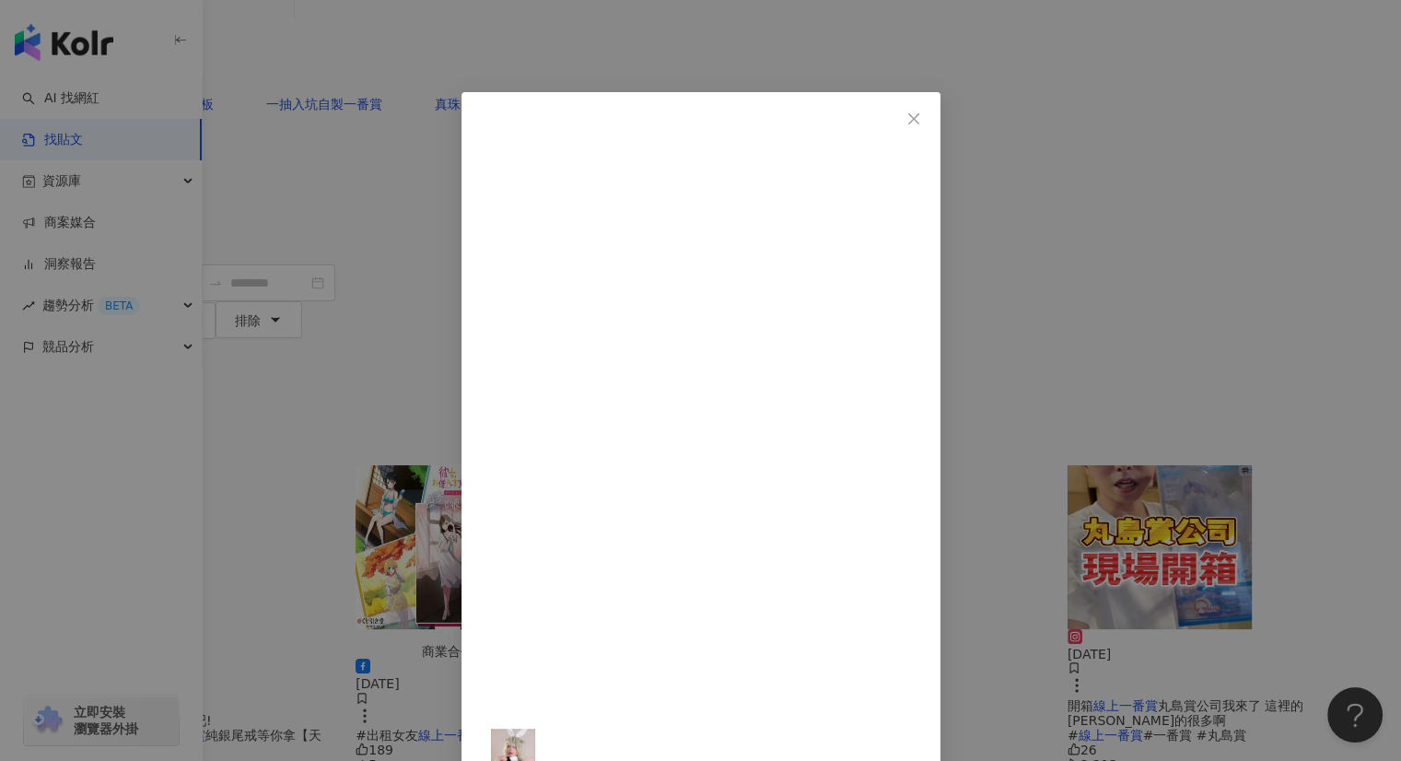
click at [932, 106] on button "Close" at bounding box center [913, 118] width 37 height 37
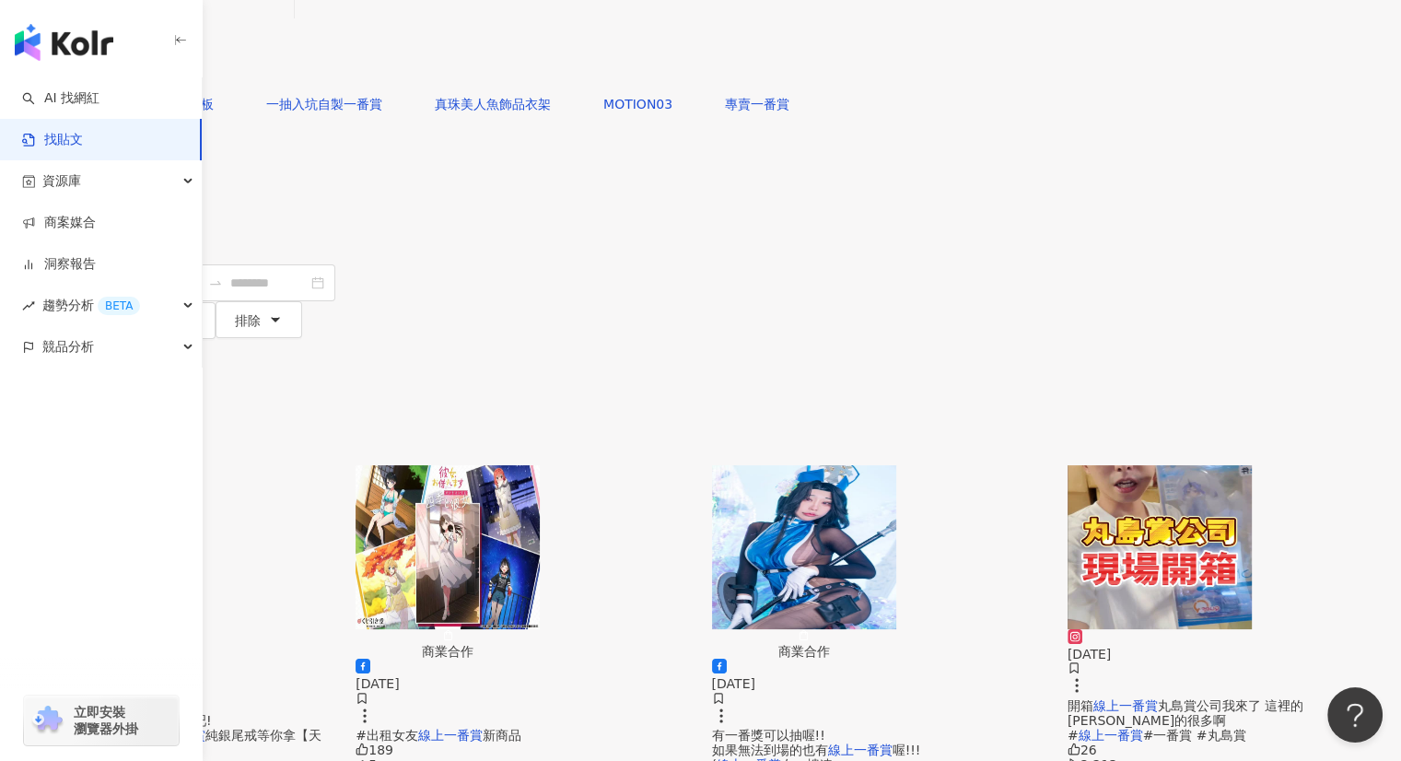
scroll to position [552, 0]
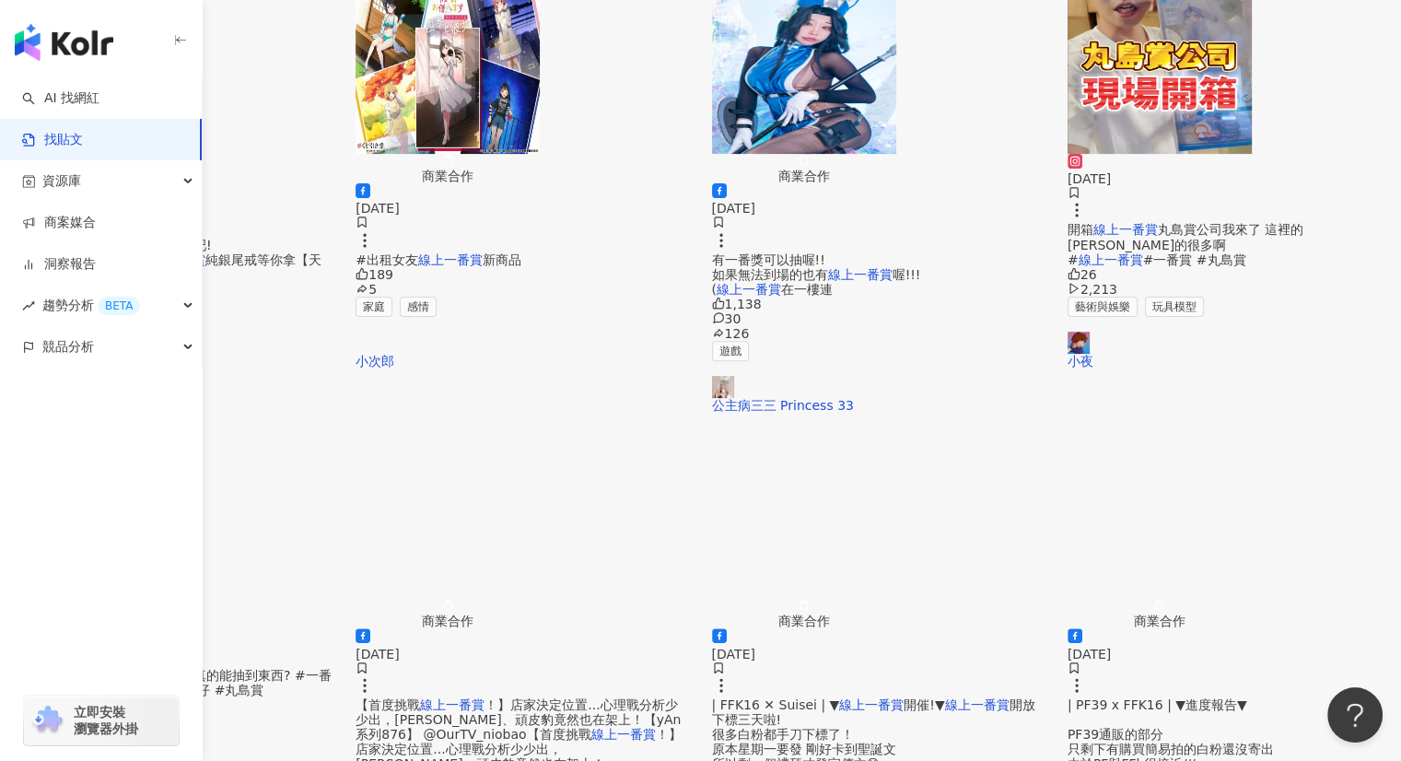
click at [658, 697] on span "！】店家決定位置...心理戰分析少少出，天龍德、頑皮豹竟然也在架上！【yAn系列876】 @OurTV_niobao【首度挑戰" at bounding box center [517, 719] width 325 height 44
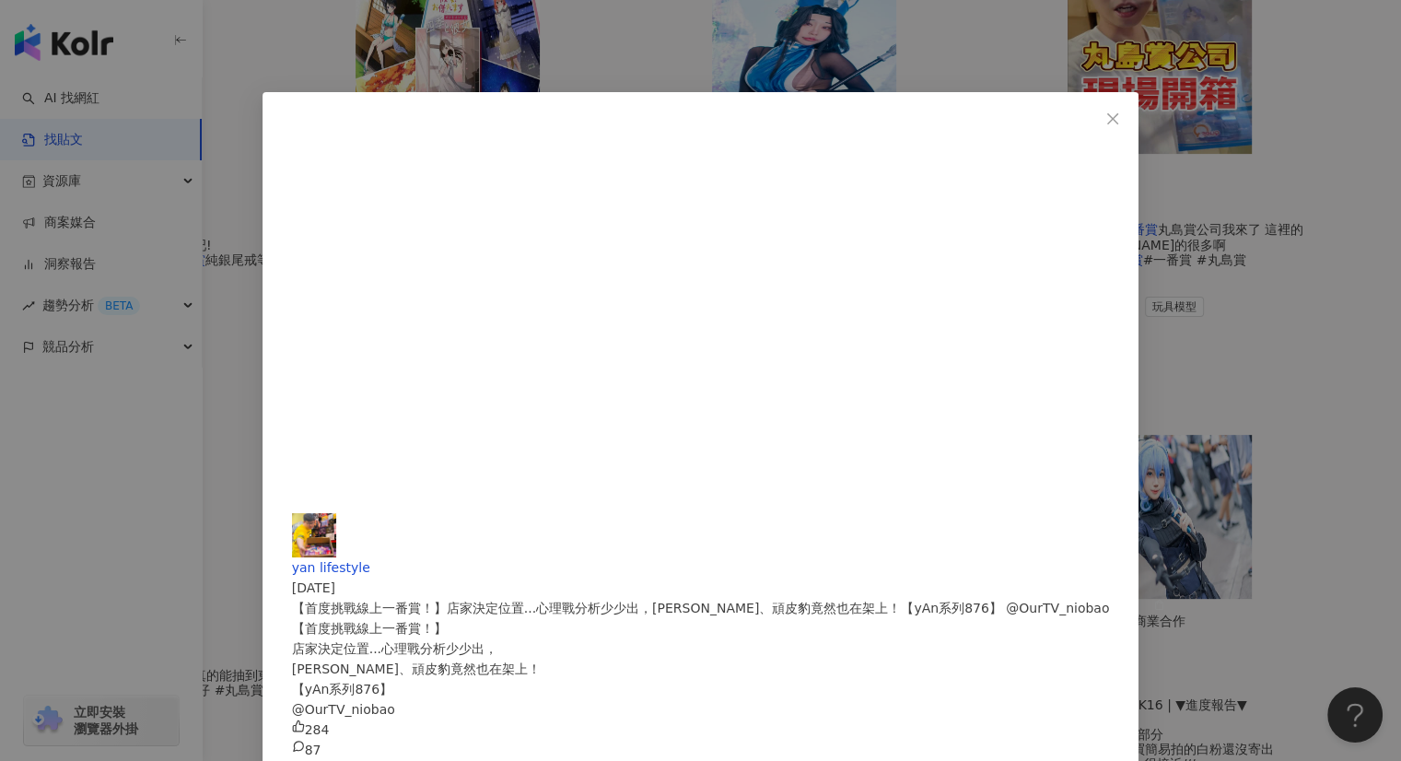
click at [262, 263] on div "yan lifestyle 2023/11/24 【首度挑戰線上一番賞！】店家決定位置...心理戰分析少少出，天龍德、頑皮豹竟然也在架上！【yAn系列876】…" at bounding box center [700, 380] width 1401 height 761
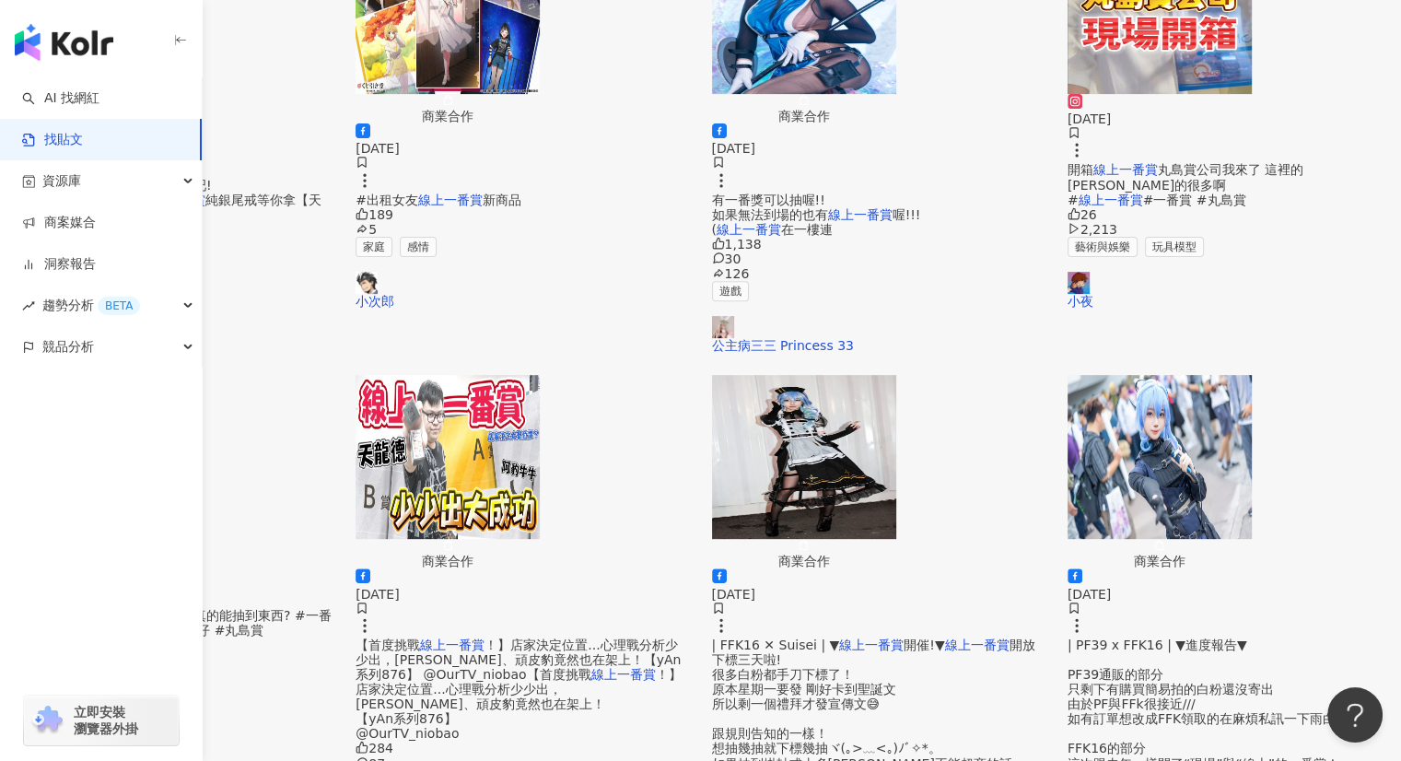
scroll to position [645, 0]
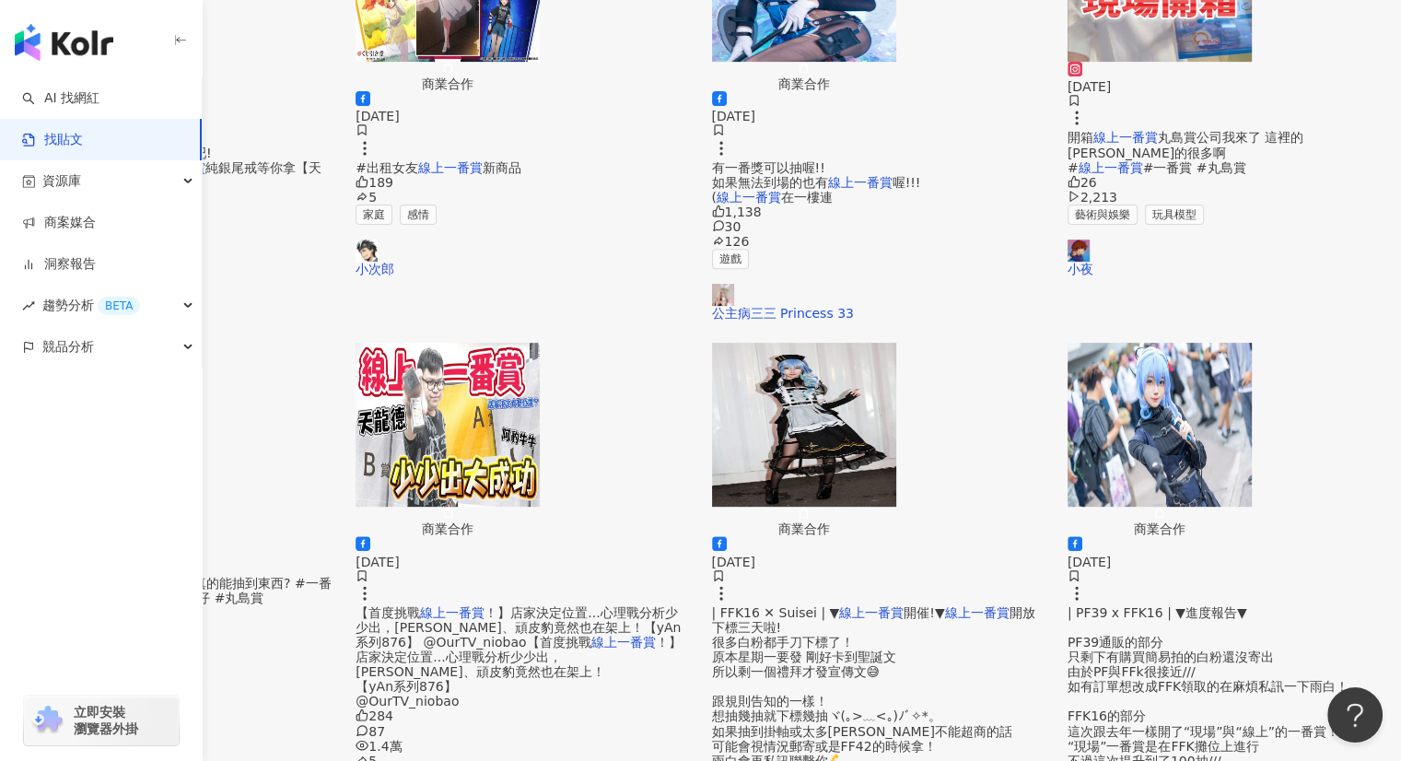
click at [129, 576] on mark "線上一番賞" at bounding box center [96, 583] width 64 height 15
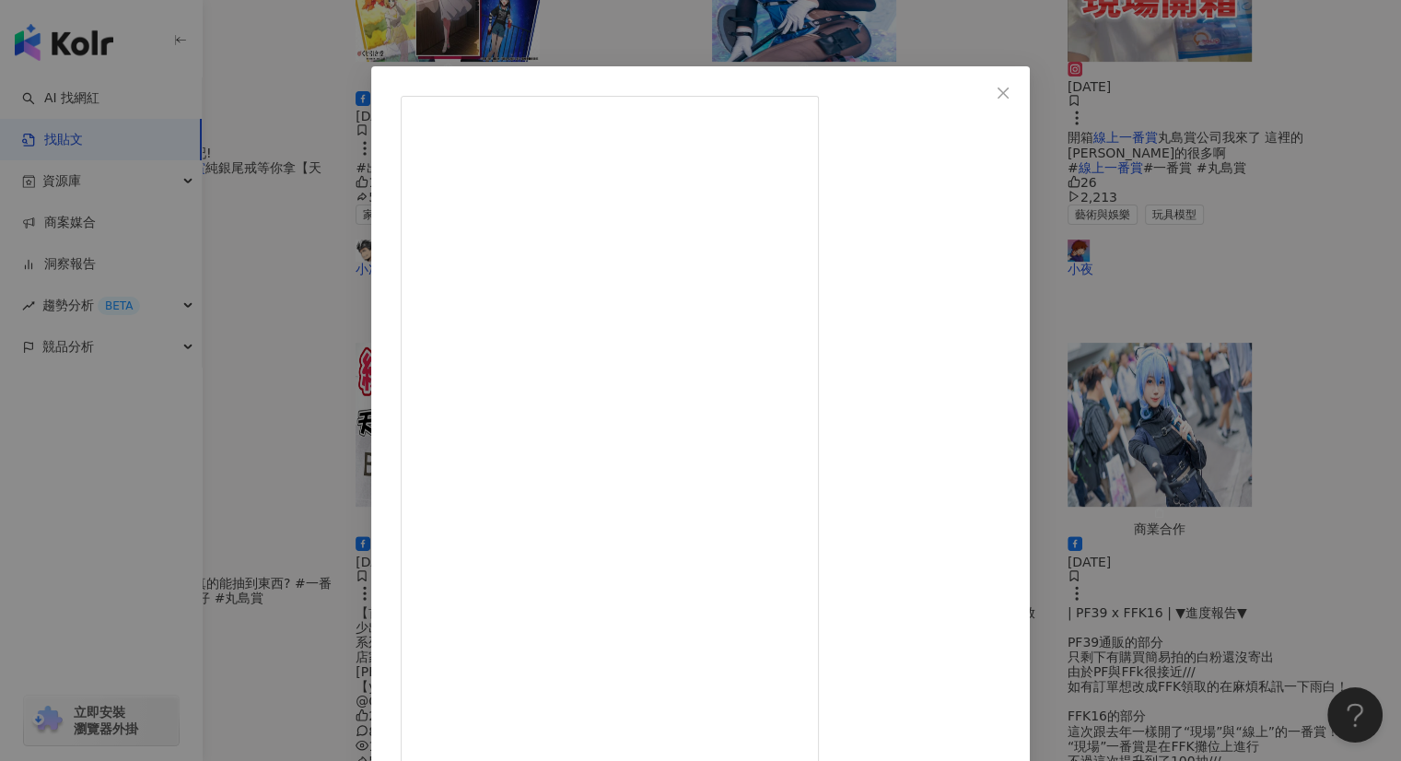
scroll to position [67, 0]
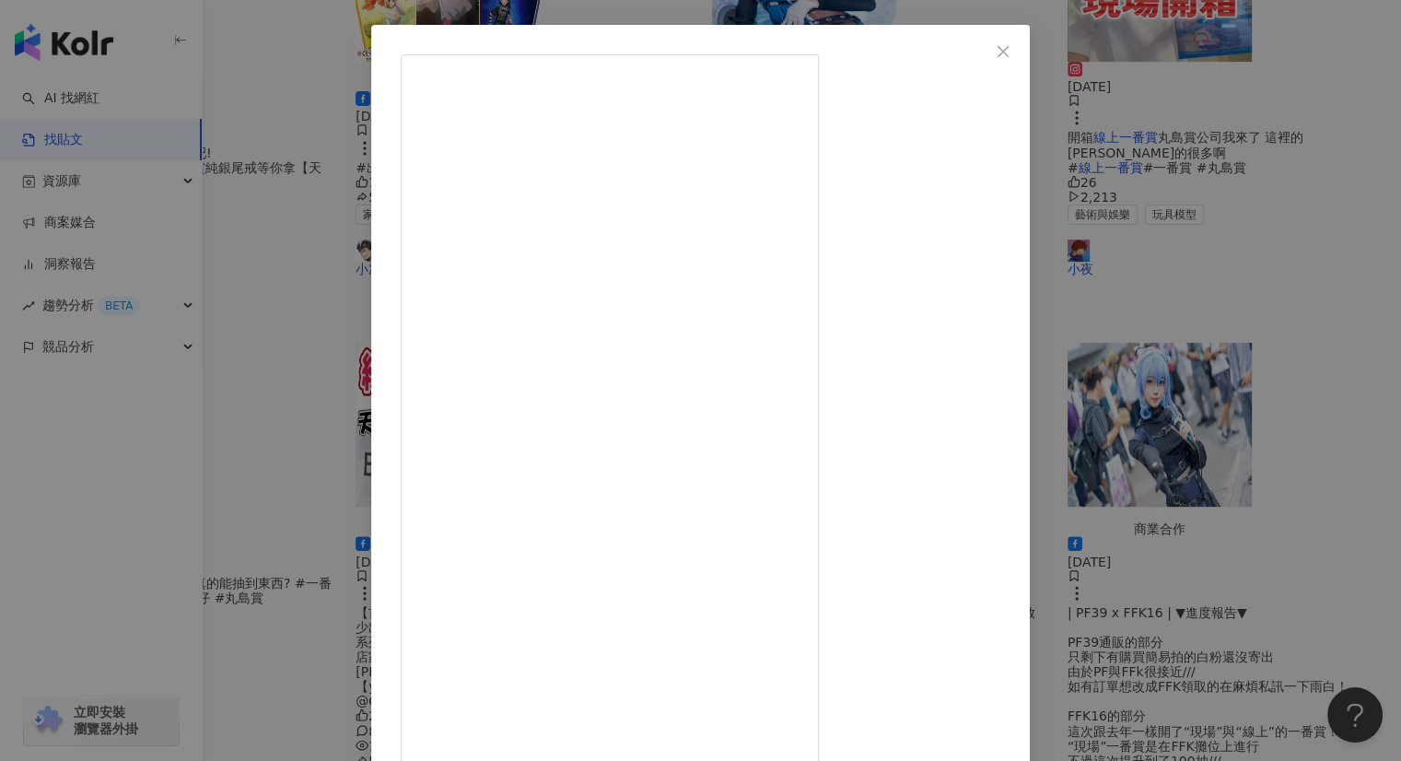
drag, startPoint x: 180, startPoint y: 52, endPoint x: 258, endPoint y: 43, distance: 78.8
click at [180, 52] on div "小夜 2025/5/15 用錢來實測線上一番賞到底是不是真的能抽到東西? #一番賞 #線上一番賞 #玩具 #模型 #公仔 #丸島賞 12 1,361 查看原始…" at bounding box center [700, 380] width 1401 height 761
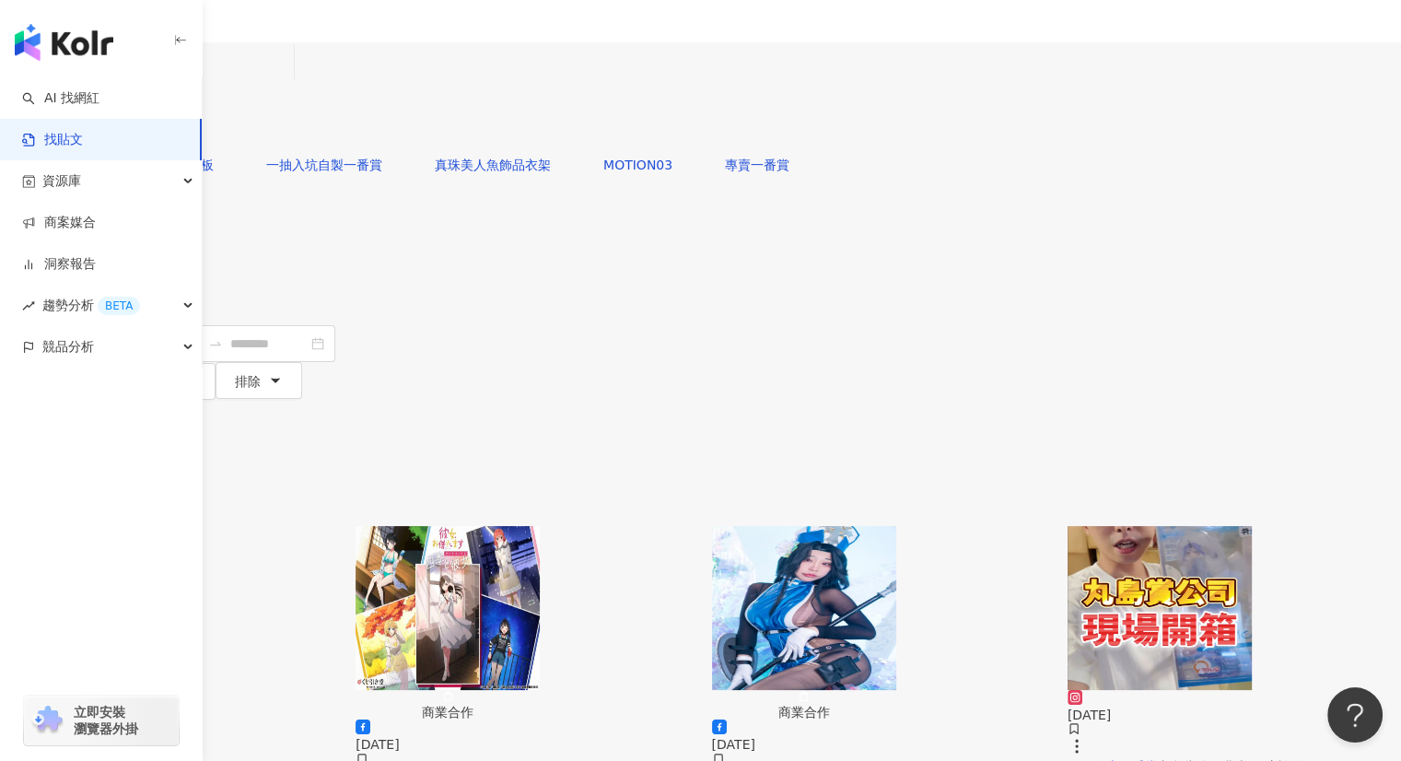
scroll to position [0, 0]
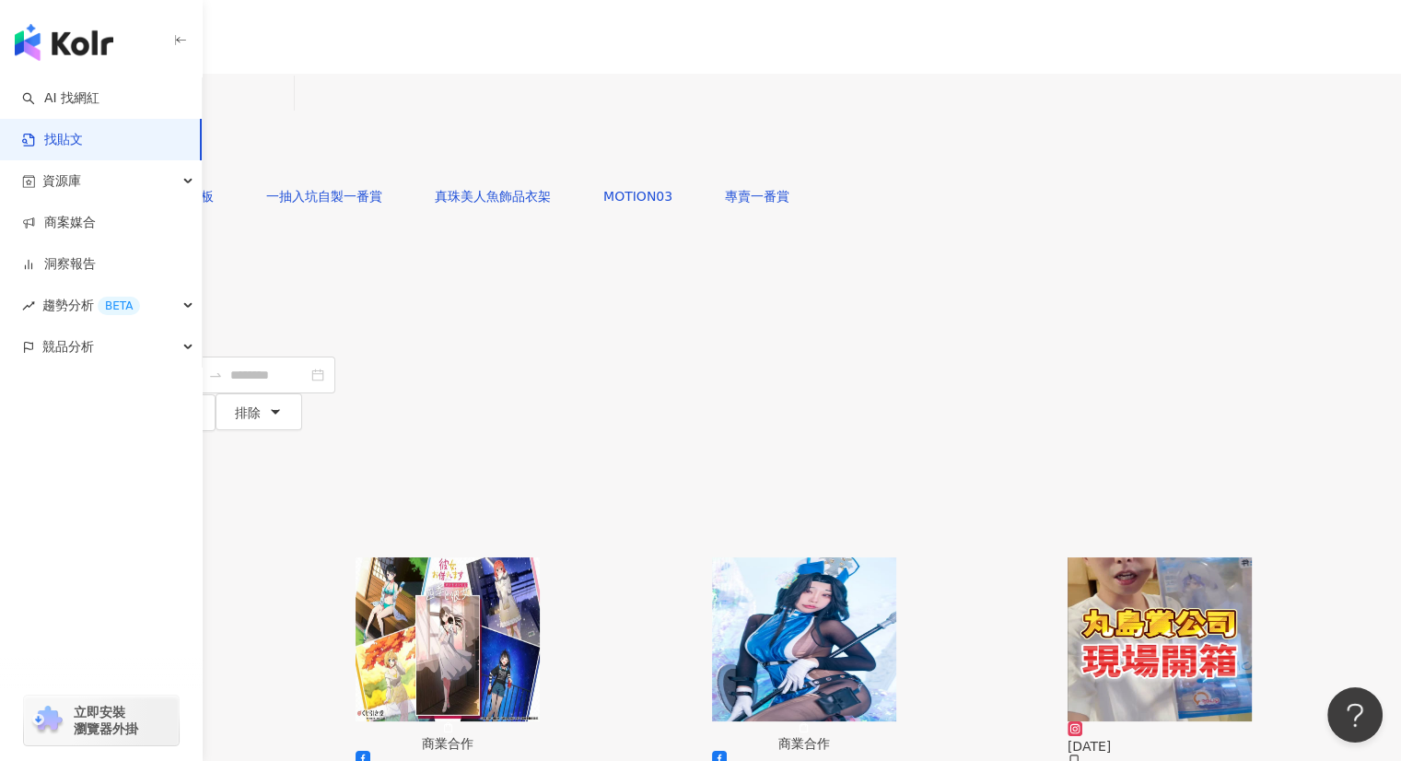
drag, startPoint x: 427, startPoint y: 109, endPoint x: 350, endPoint y: 110, distance: 77.4
click at [350, 110] on div "不分平台 線上一番賞 ***** 台灣 搜尋" at bounding box center [700, 126] width 1401 height 104
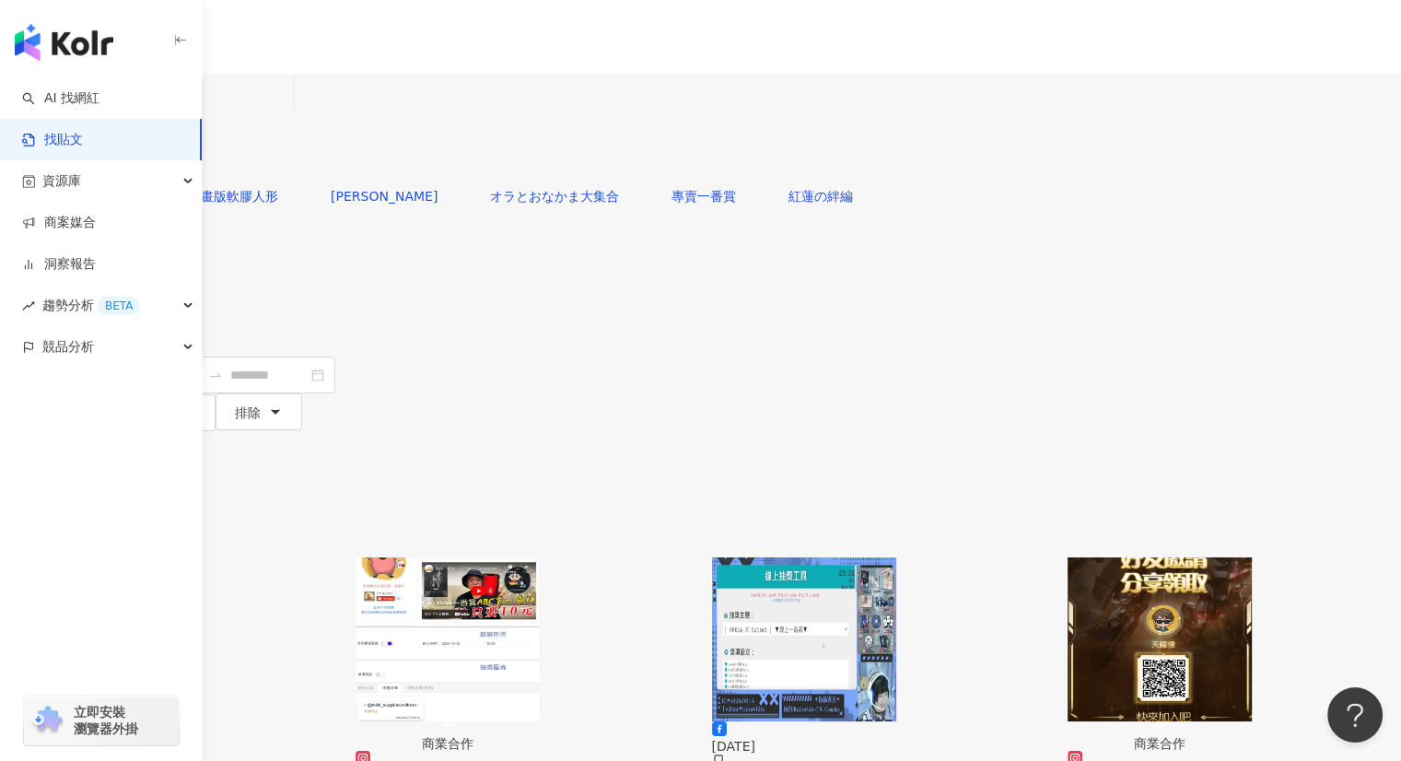
click at [92, 86] on input "search" at bounding box center [51, 92] width 81 height 29
click at [342, 192] on div "Instagram" at bounding box center [315, 190] width 92 height 20
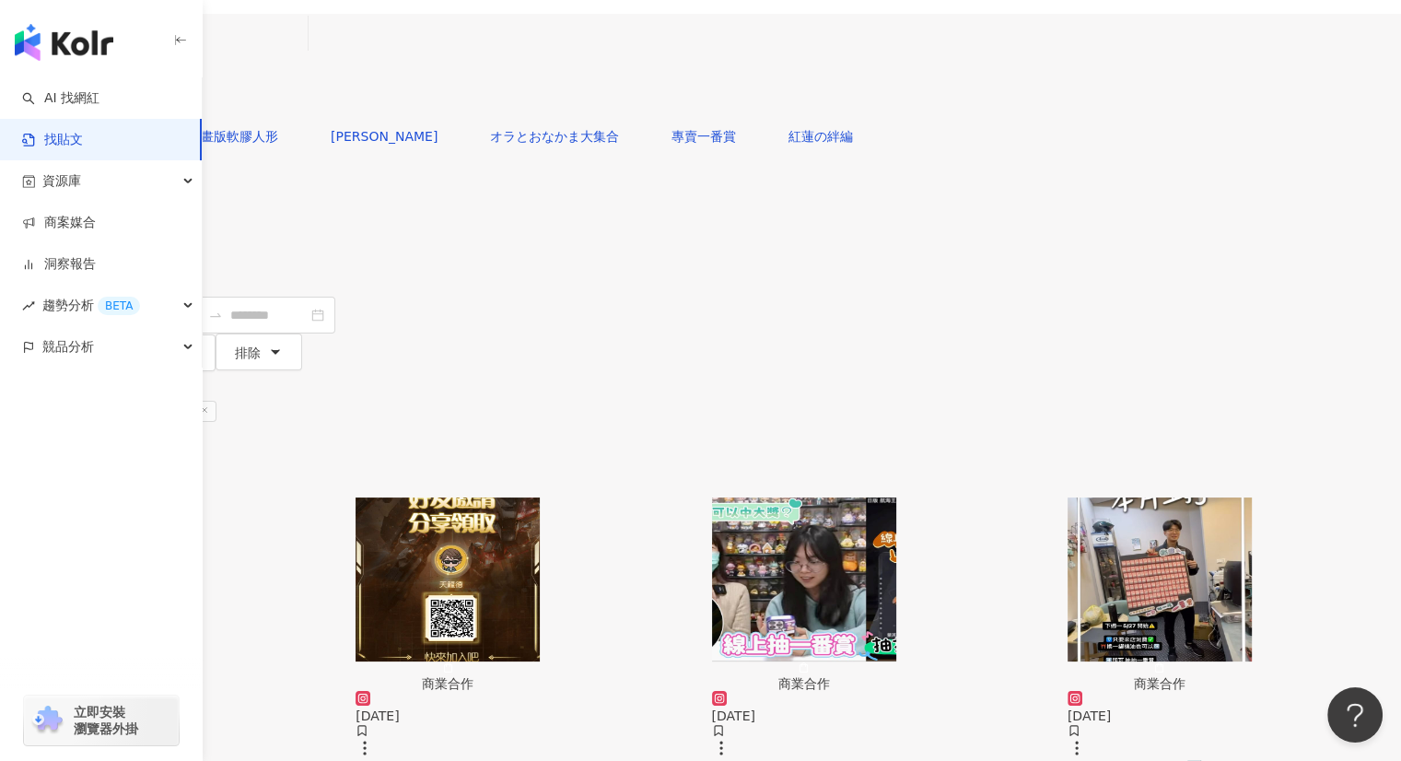
scroll to position [92, 0]
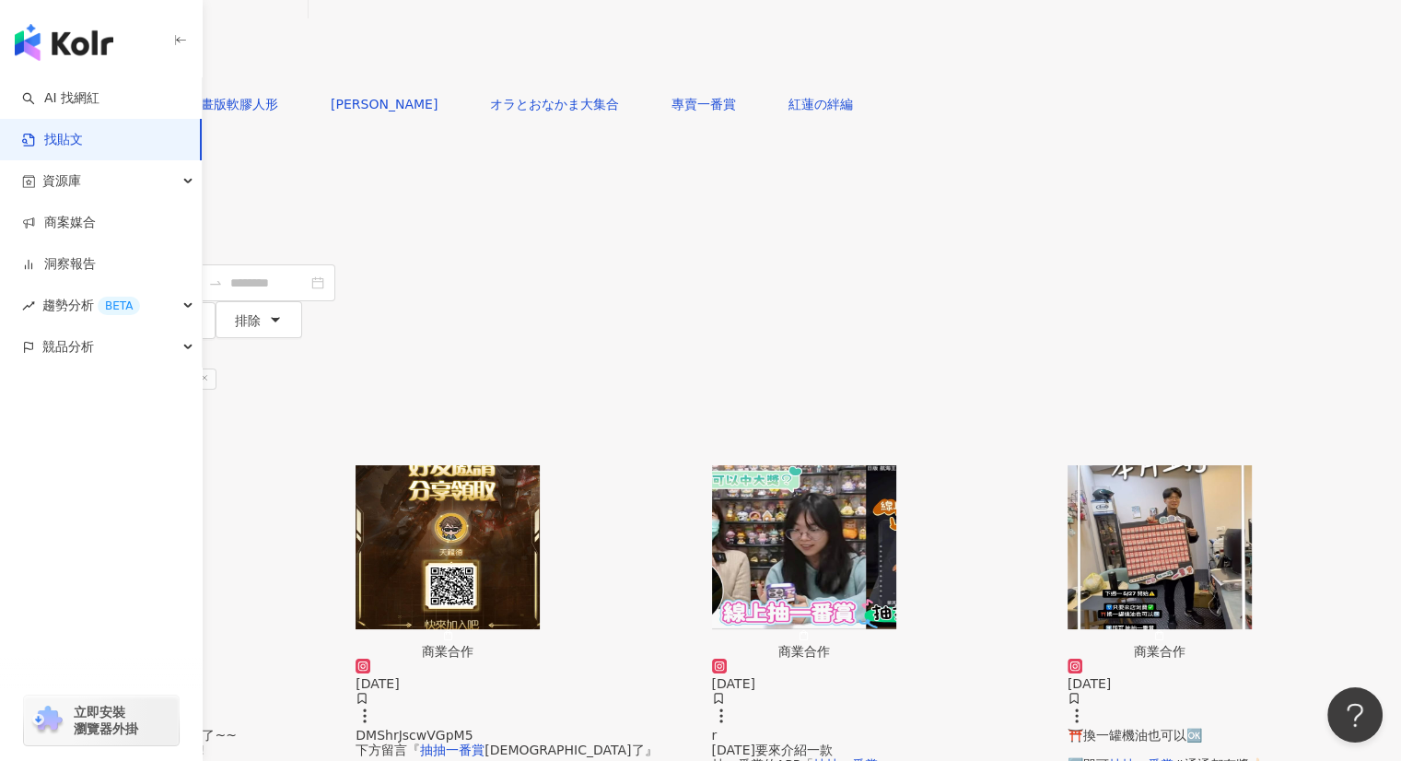
click at [1180, 465] on img "button" at bounding box center [1159, 547] width 184 height 164
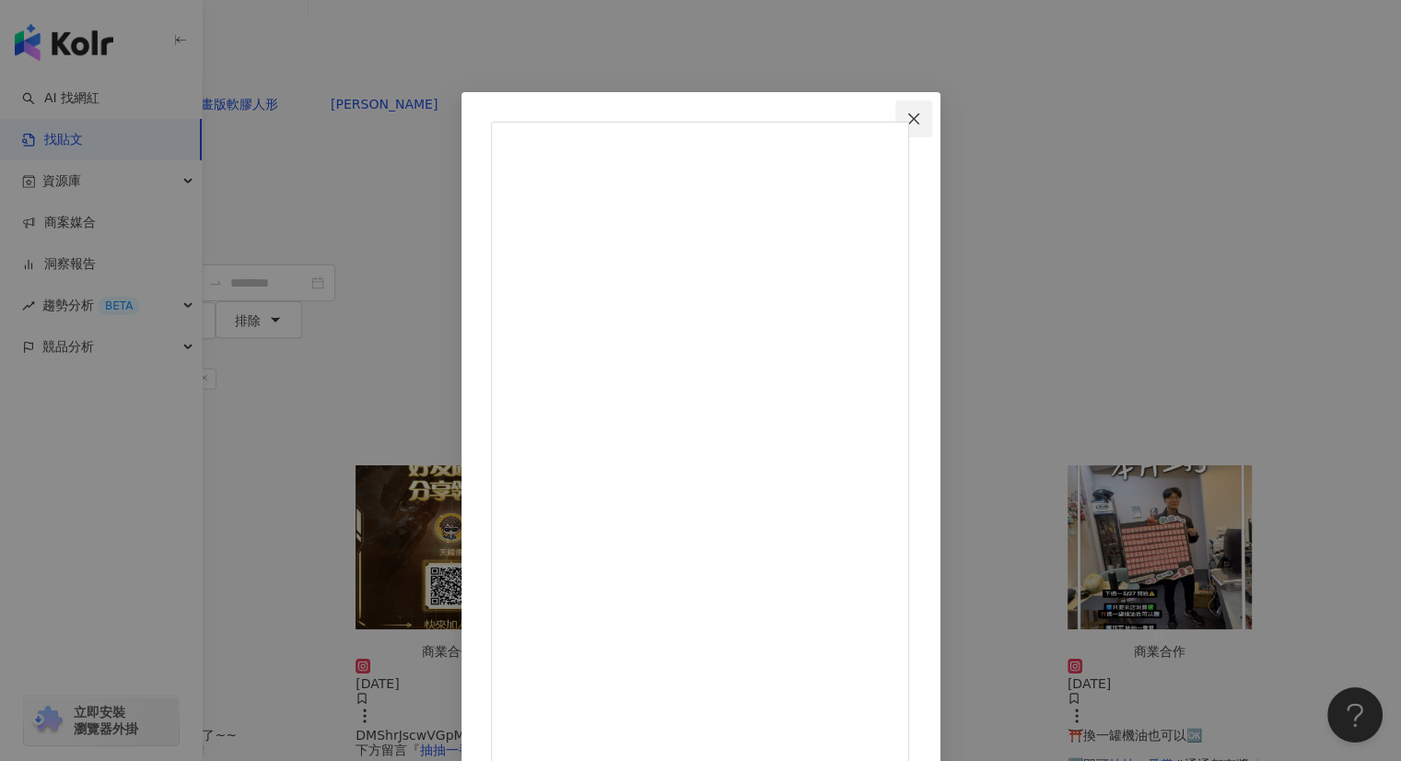
click at [921, 115] on icon "close" at bounding box center [913, 118] width 15 height 15
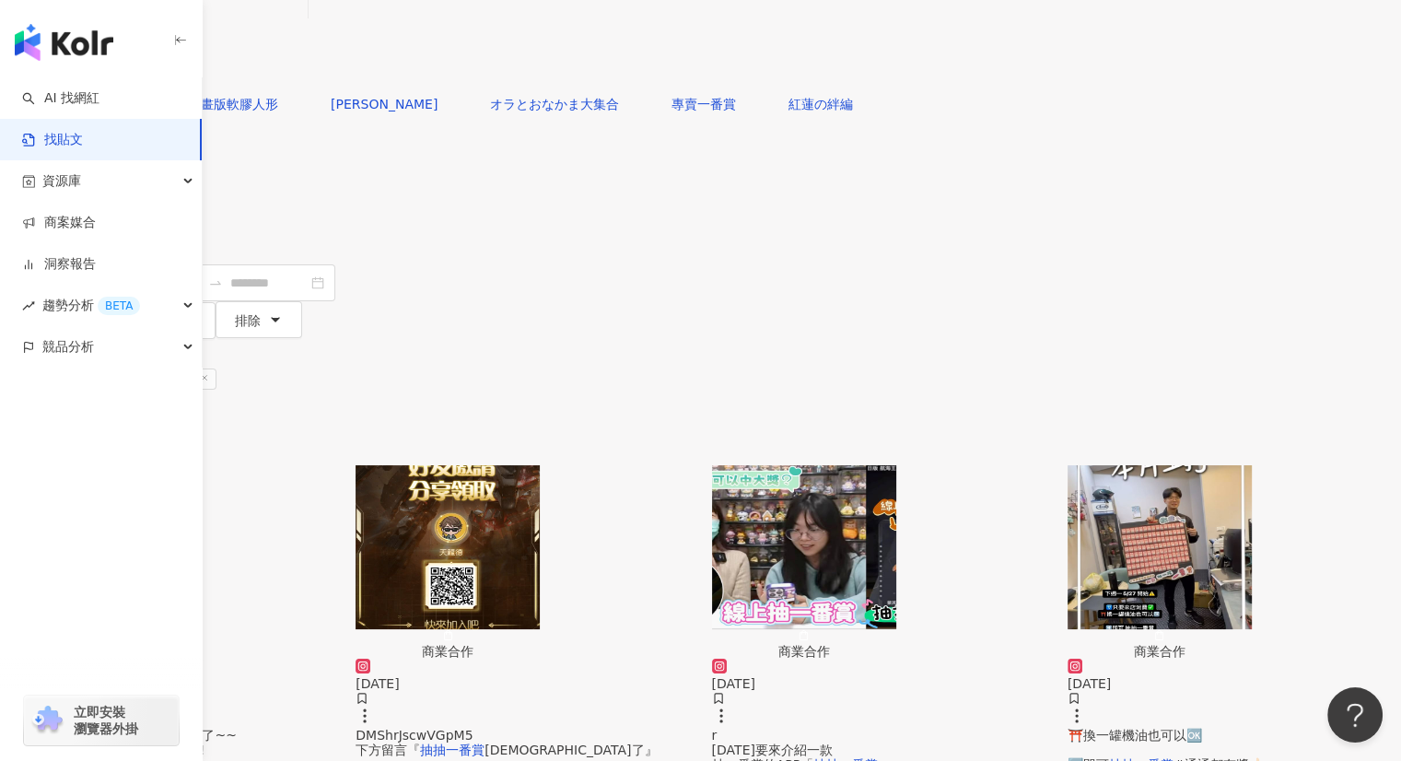
click at [896, 465] on img "button" at bounding box center [804, 547] width 184 height 164
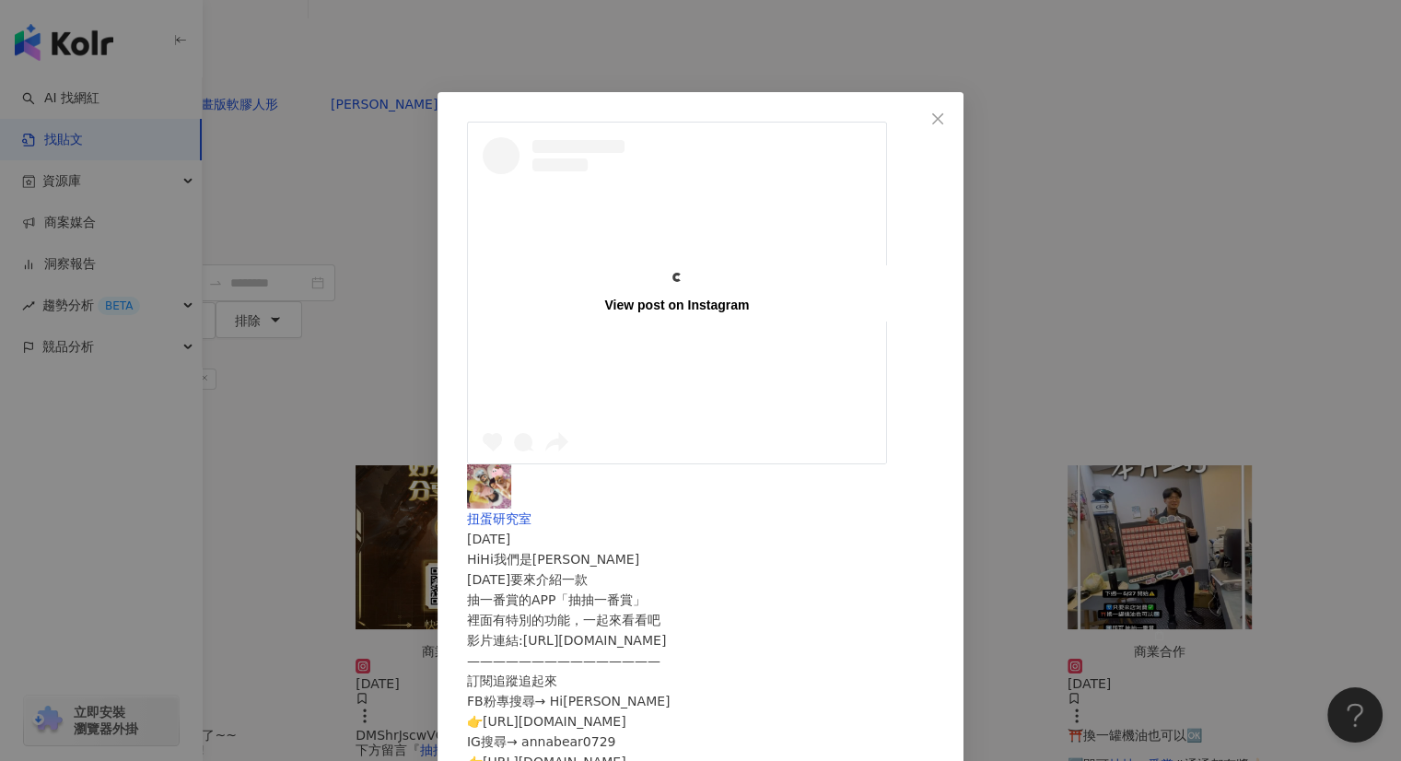
click at [913, 464] on div "扭蛋研究室 2024/4/27 HiHi我們是安娜Bear 今天要來介紹一款 抽一番賞的APP「抽抽一番賞」 裡面有特別的功能，一起來看看吧 影片連結:htt…" at bounding box center [700, 678] width 467 height 429
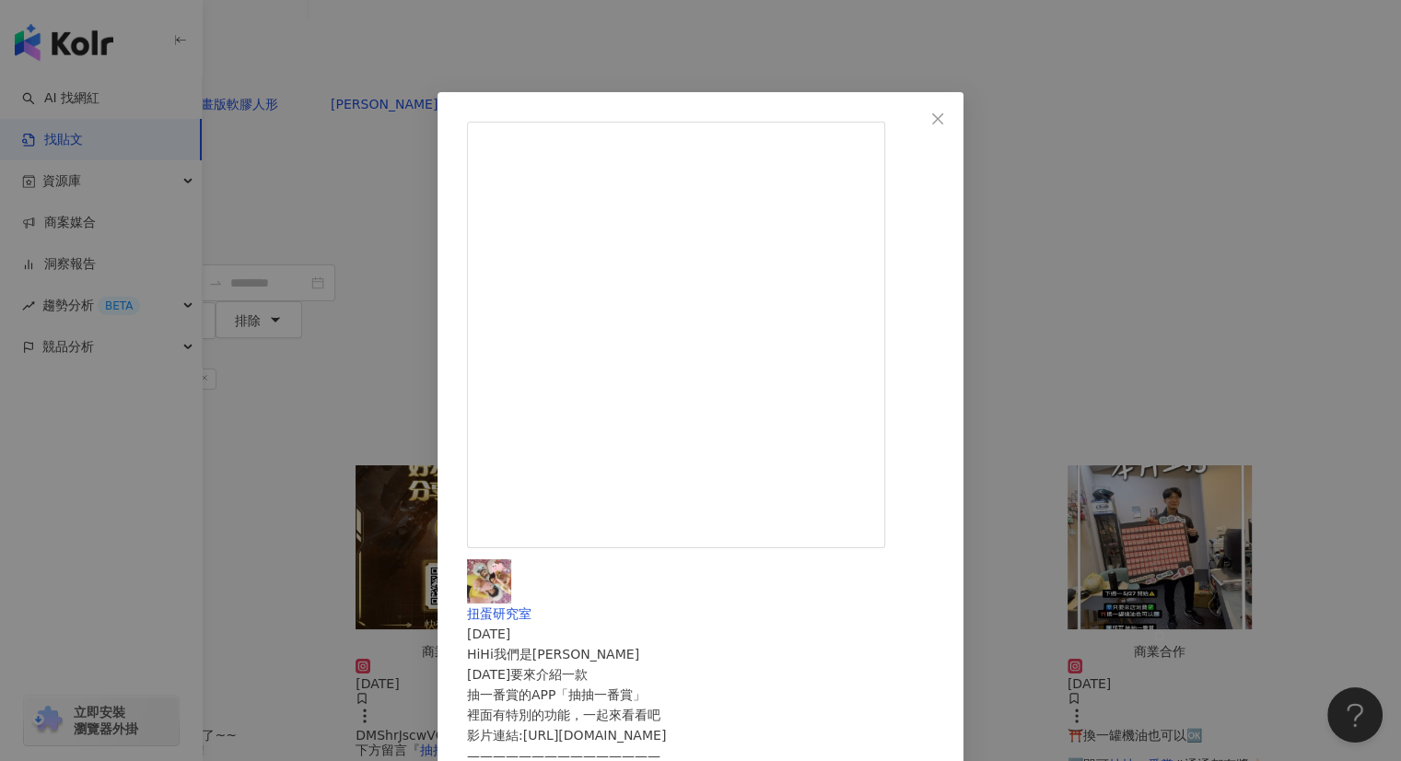
click at [680, 75] on div "扭蛋研究室 2024/4/27 HiHi我們是安娜Bear 今天要來介紹一款 抽一番賞的APP「抽抽一番賞」 裡面有特別的功能，一起來看看吧 影片連結:htt…" at bounding box center [700, 380] width 1401 height 761
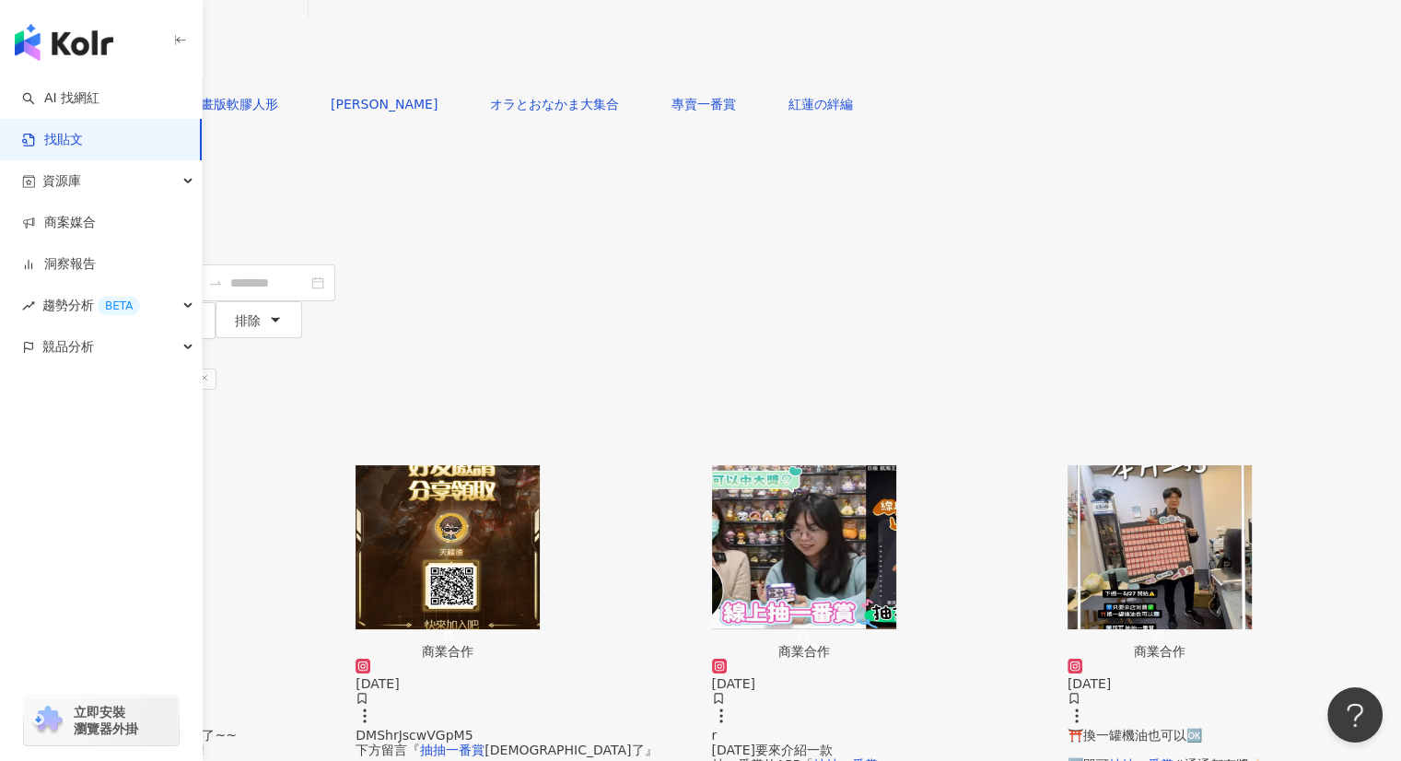
click at [540, 465] on img "button" at bounding box center [447, 547] width 184 height 164
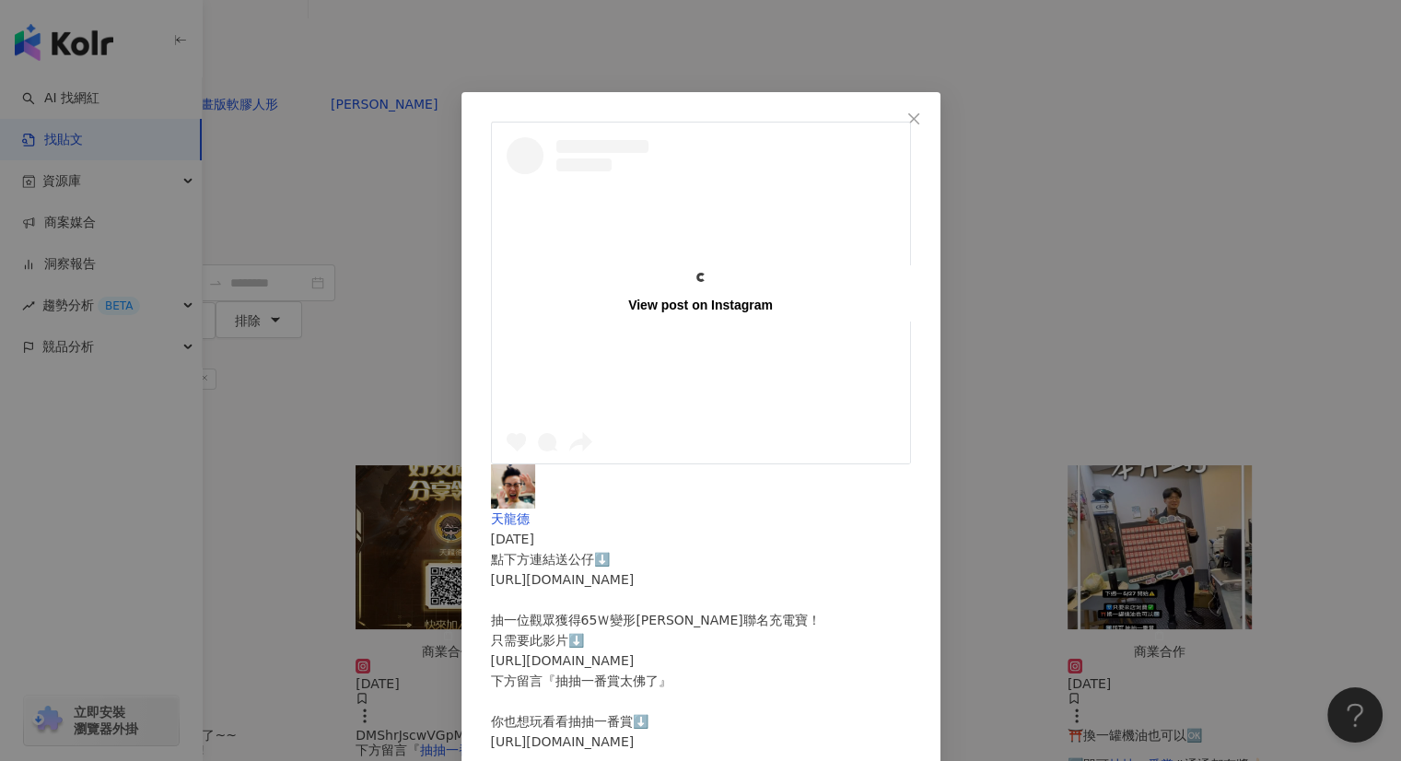
click at [206, 222] on div "View post on Instagram 天龍德 2024/9/27 點下方連結送公仔⬇️ https://app.cc1kuji.com/app/pro…" at bounding box center [700, 380] width 1401 height 761
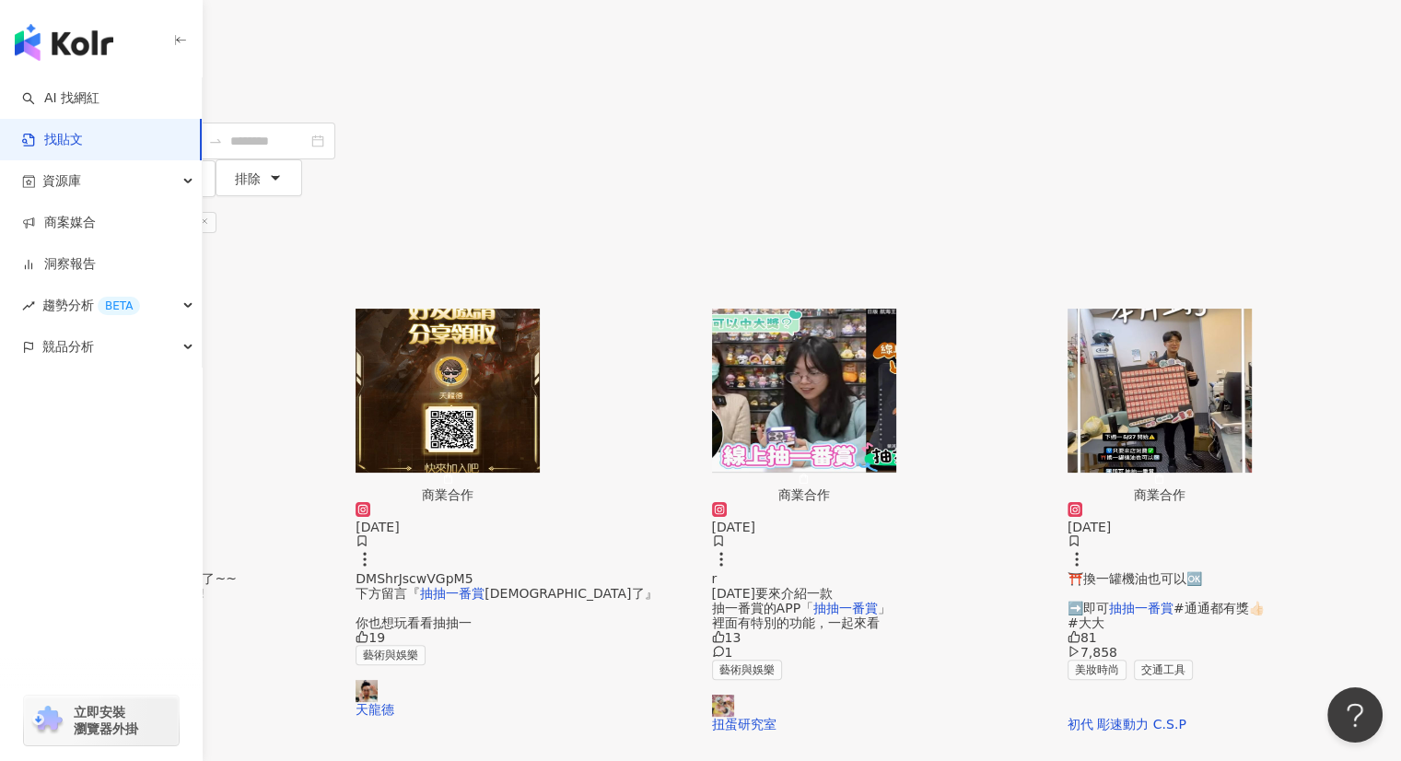
scroll to position [460, 0]
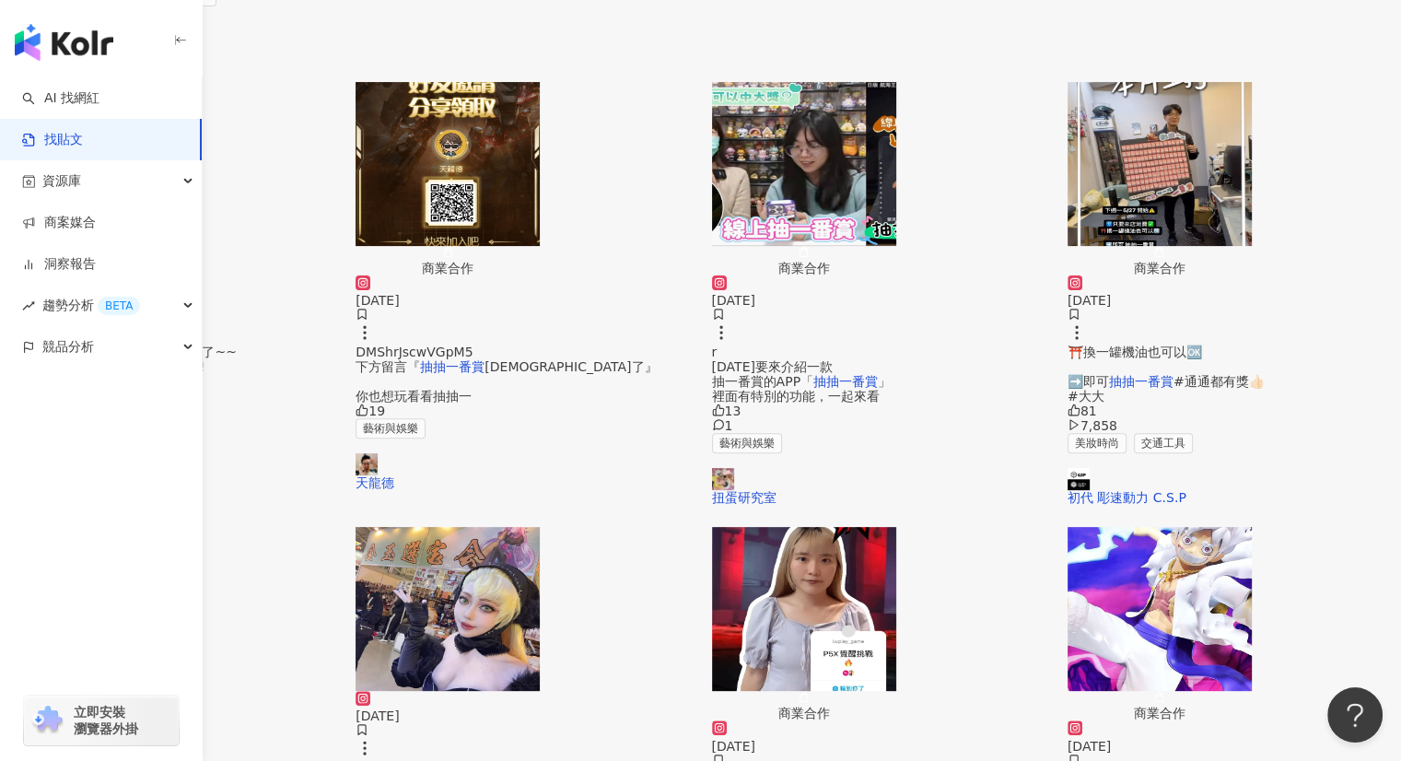
click at [184, 527] on img "button" at bounding box center [92, 609] width 184 height 164
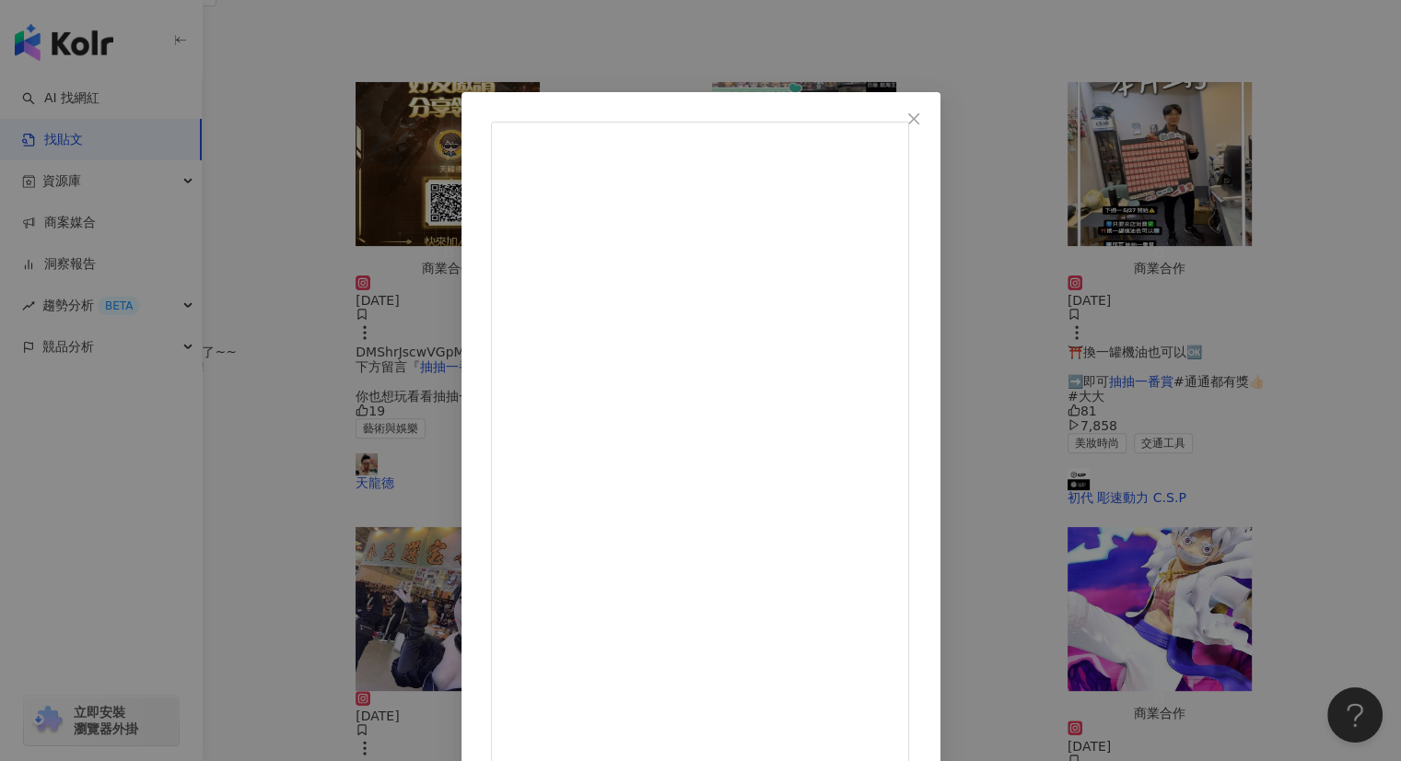
click at [1240, 360] on div "莫里斯 2024/7/24 只要留言：「我的第一抽，抽到什麼。」 - 直接店內交，認真。 - 1. 分享這則 。 - 2. 追莫叔叔 跟 的 @general…" at bounding box center [700, 380] width 1401 height 761
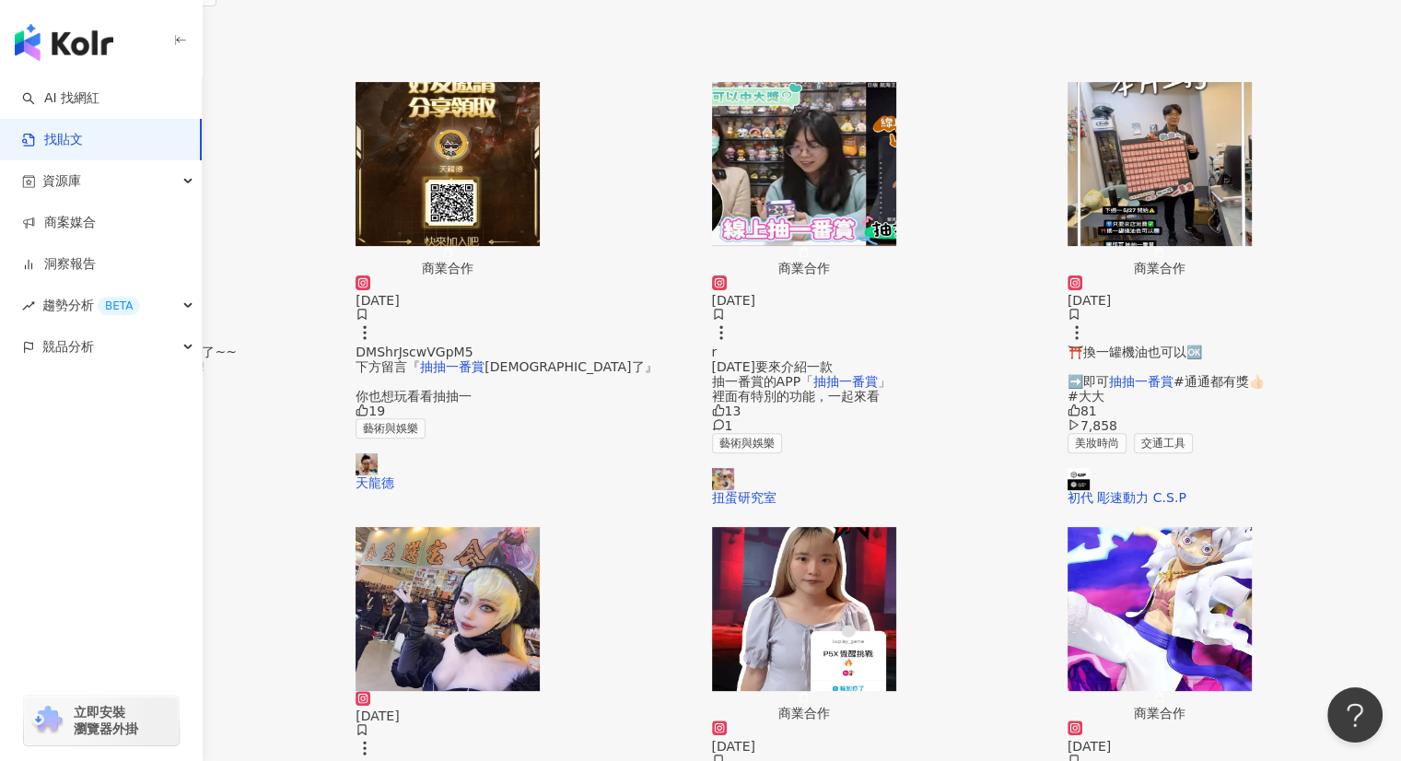
click at [896, 527] on img "button" at bounding box center [804, 609] width 184 height 164
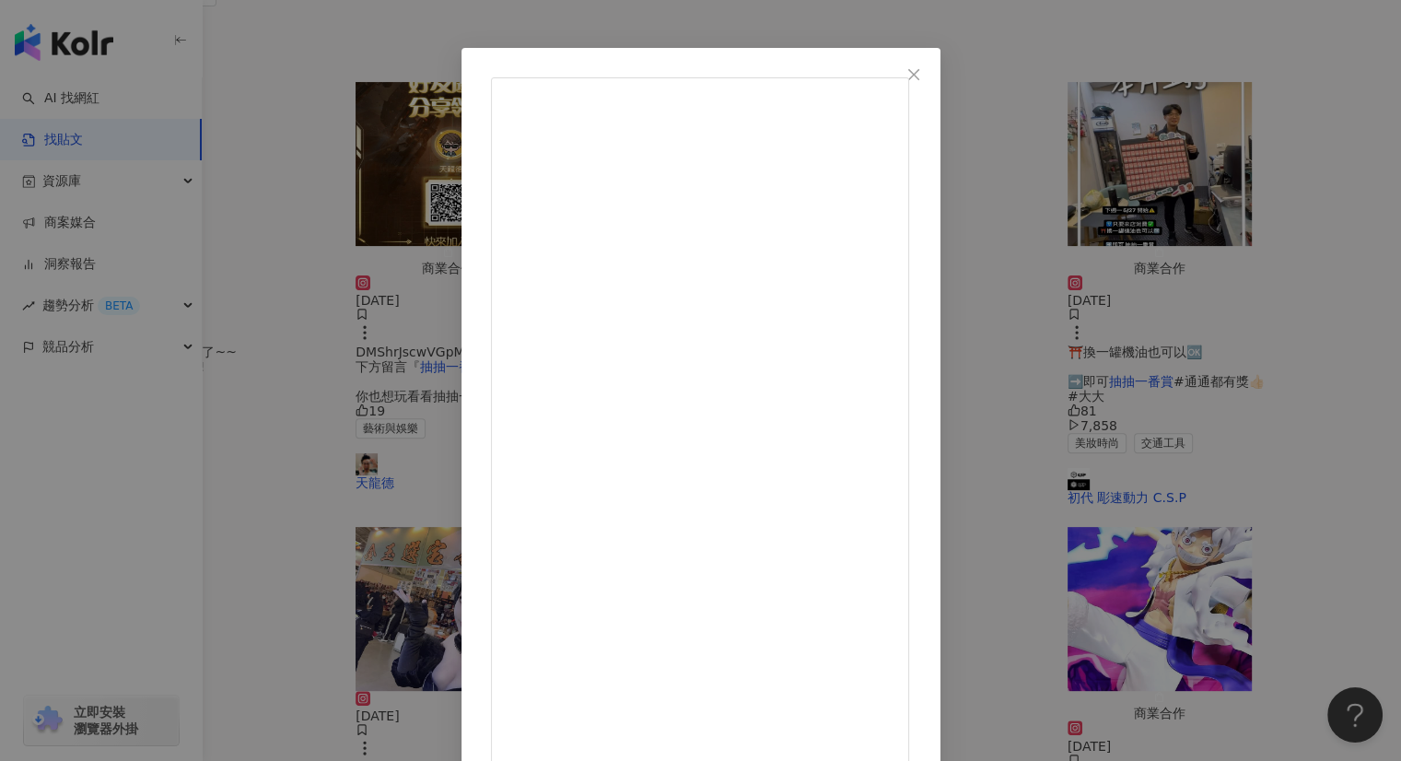
scroll to position [67, 0]
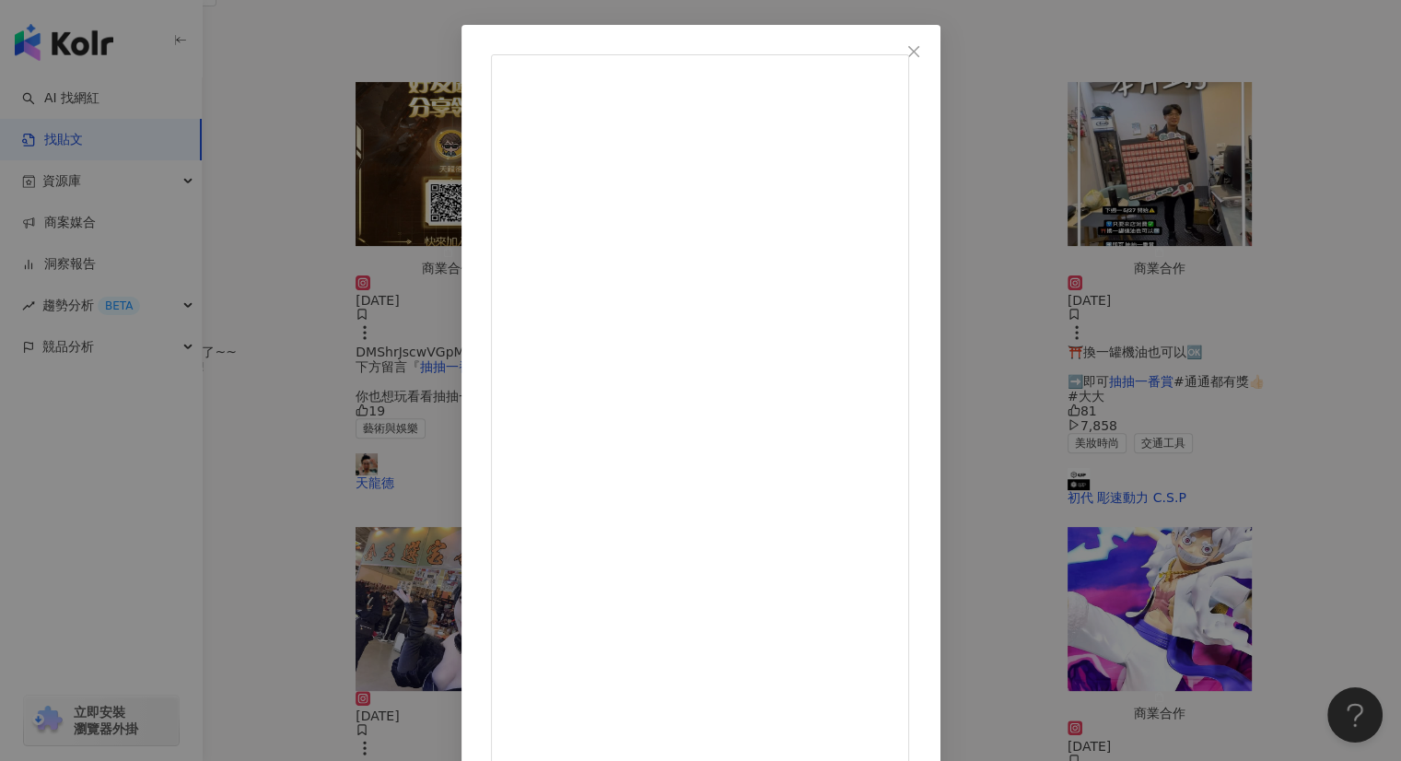
click at [1151, 178] on div "何函育 2024/4/9 二月的時候自己去動漫展 剛好逛到可以抽抽一番賞的攤位 就是P5X《女神異聞錄：夜幕魅影》 那時候就覺得印象很深刻 我還直接搶先獲得超…" at bounding box center [700, 380] width 1401 height 761
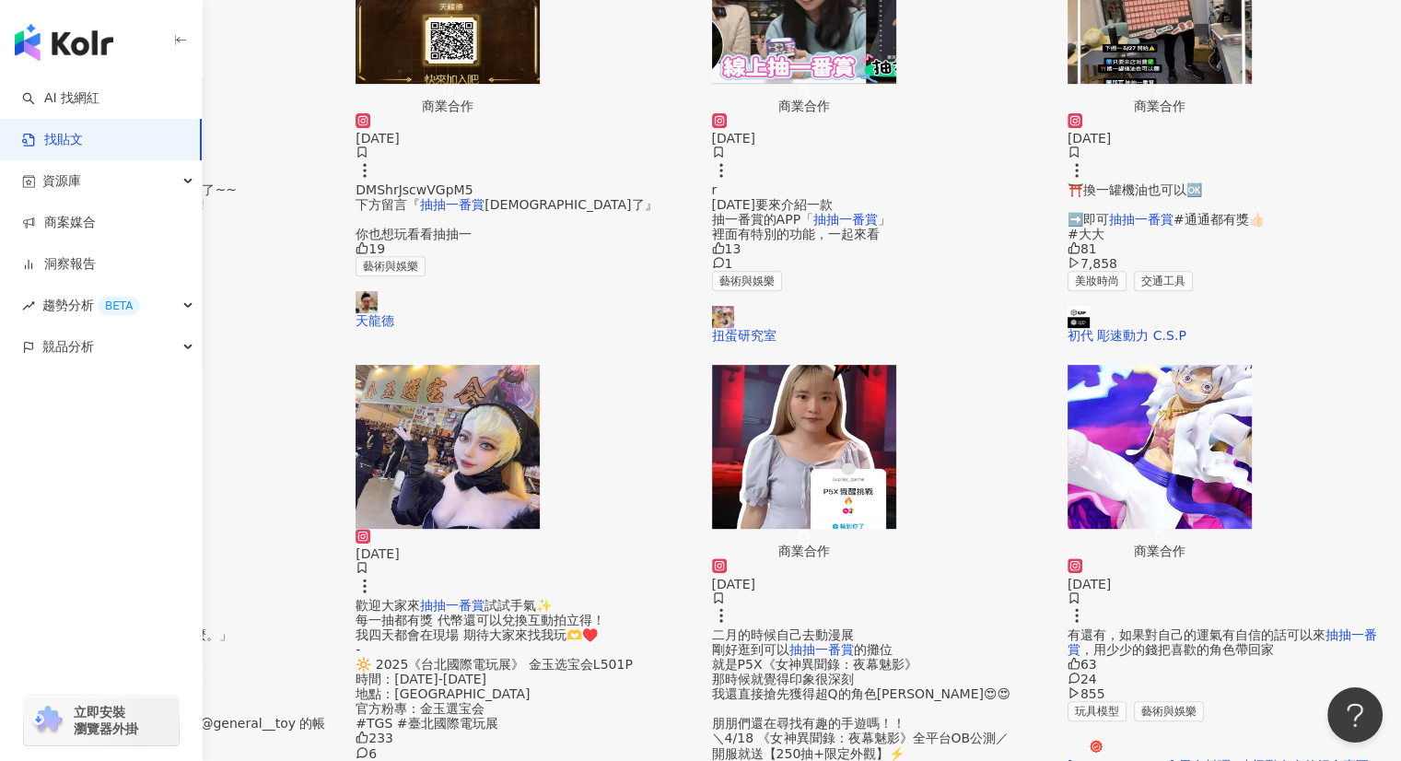
scroll to position [737, 0]
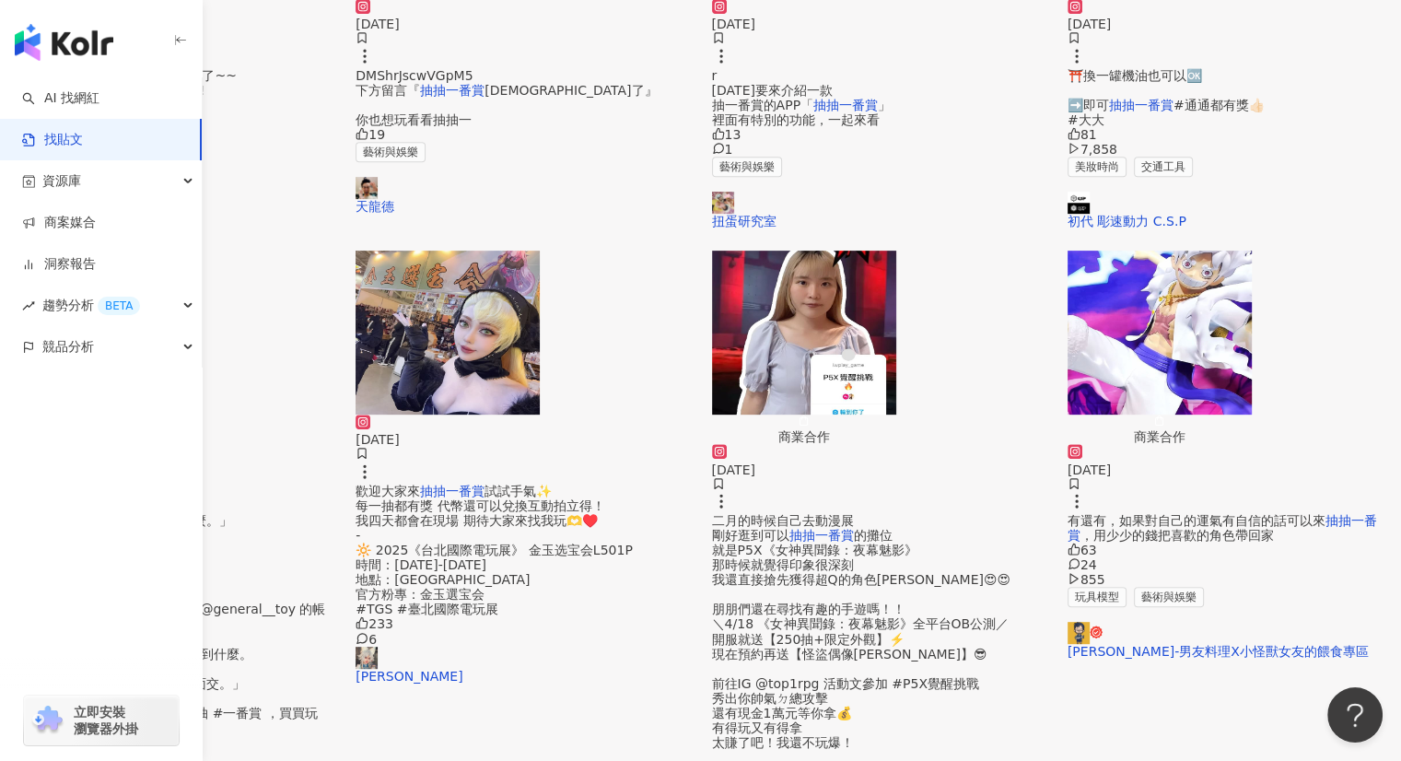
click at [1237, 513] on mark "抽抽一番賞" at bounding box center [1221, 527] width 309 height 29
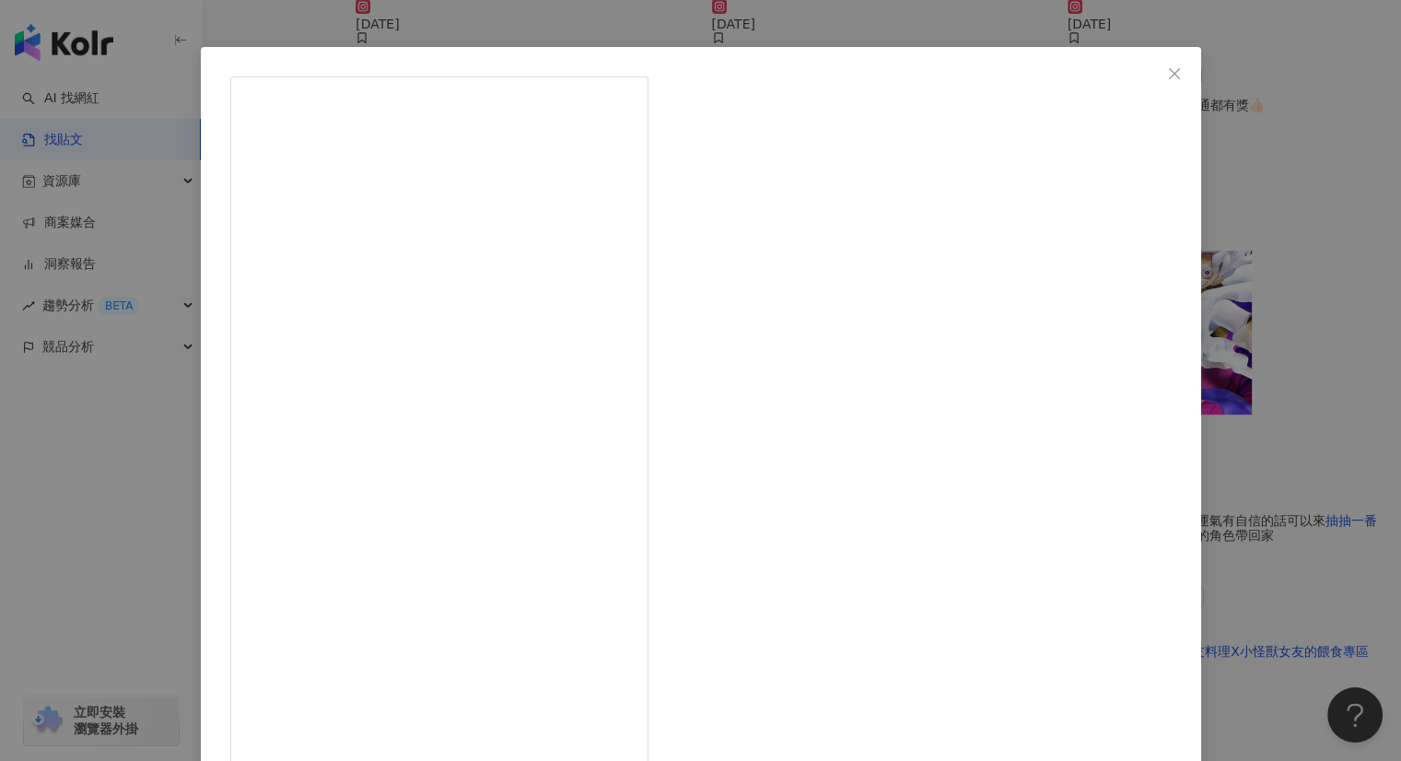
scroll to position [67, 0]
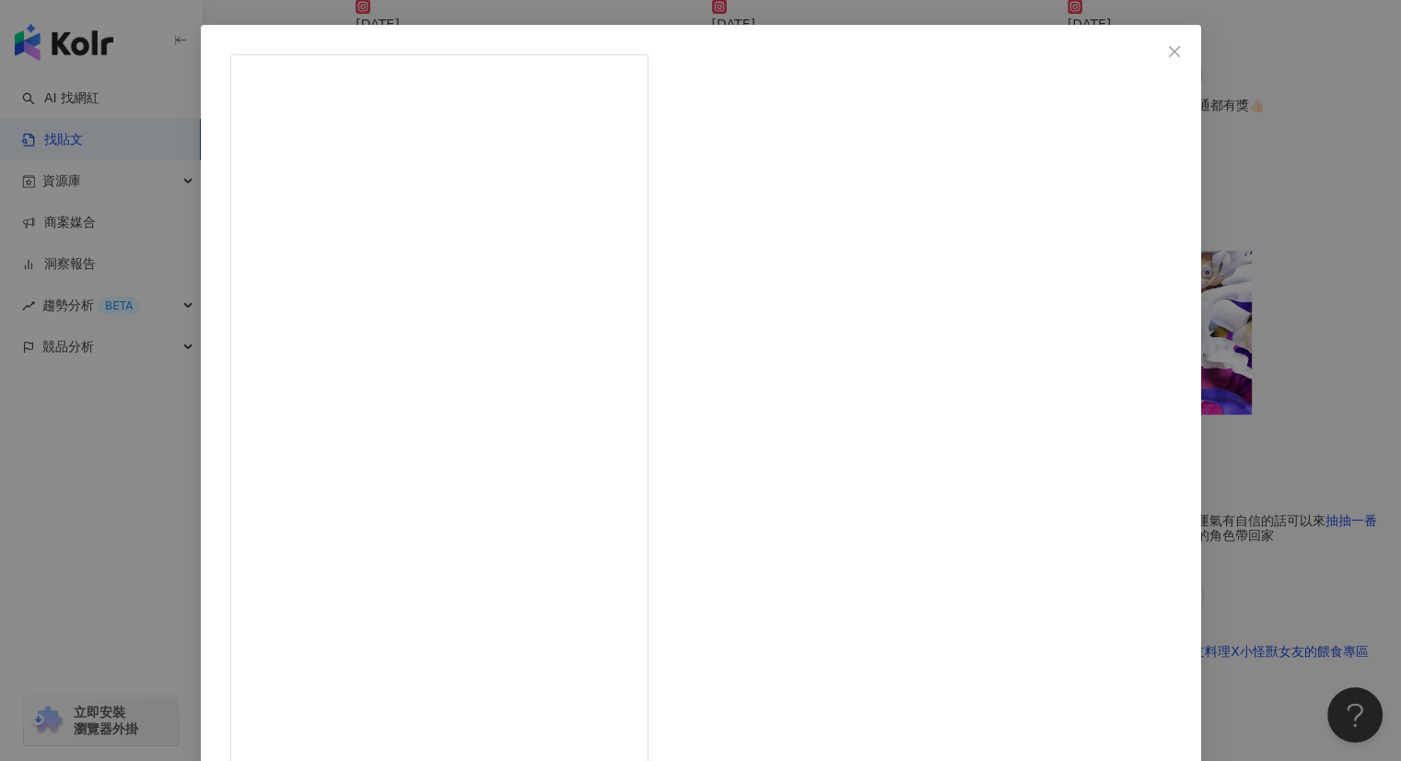
click at [1192, 274] on div "李李-男友料理X小怪獸女友的餵食專區 2024/11/11 航海王台北快閃-廠商合作文 航海王來新光三越台北南西店一館9樓了，五檔魯夫跟千陽號也來跟大家見面啦…" at bounding box center [700, 380] width 1401 height 761
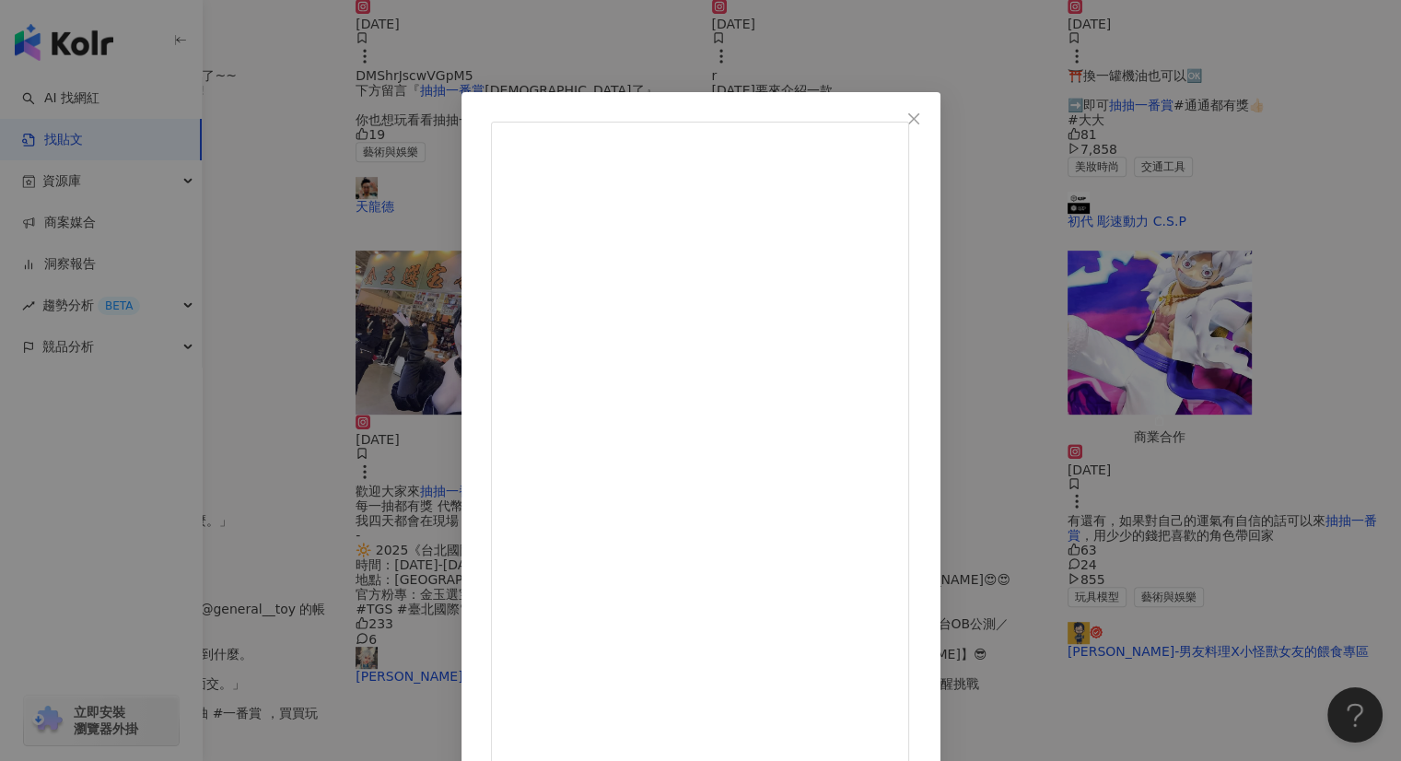
click at [1299, 256] on div "賓漢玩玩具 2025/7/26 5,992 41 查看原始貼文" at bounding box center [700, 380] width 1401 height 761
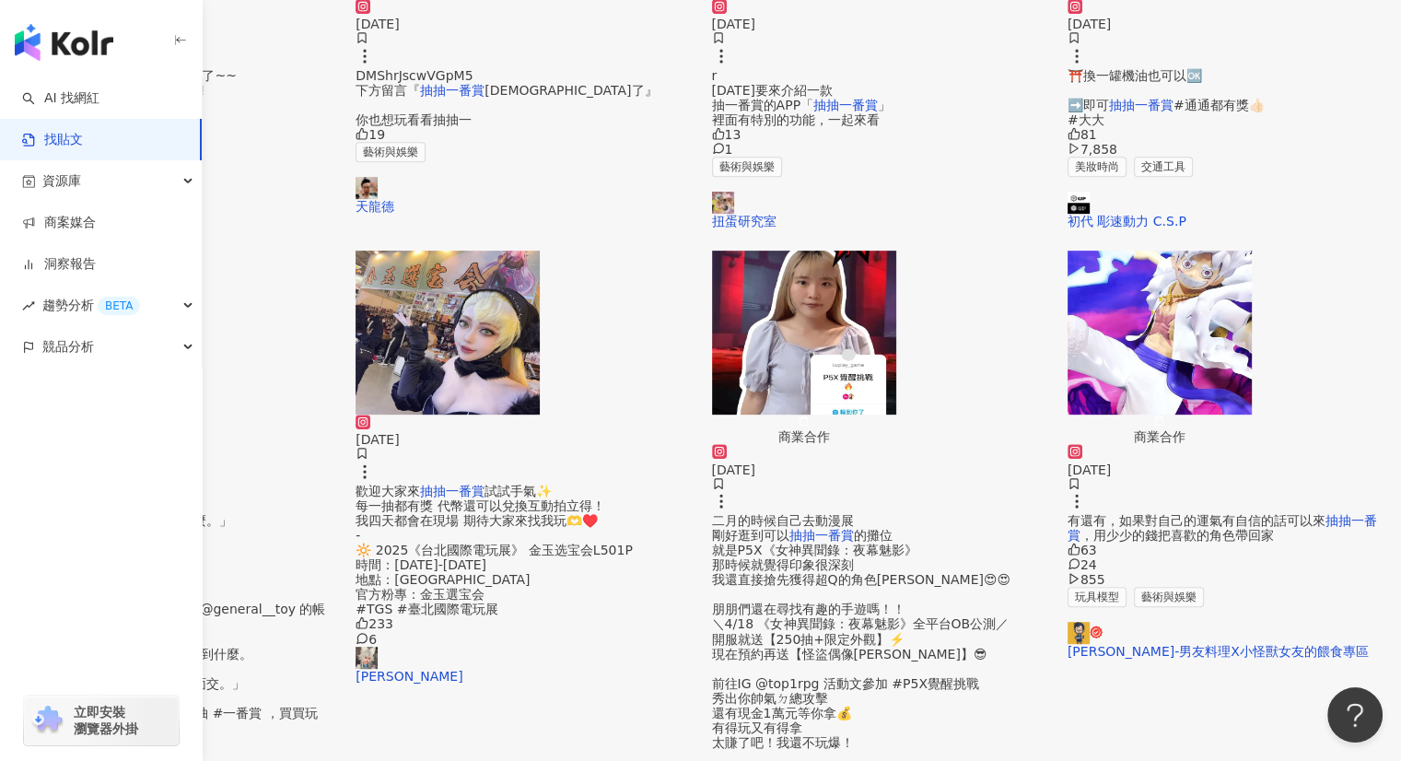
scroll to position [552, 0]
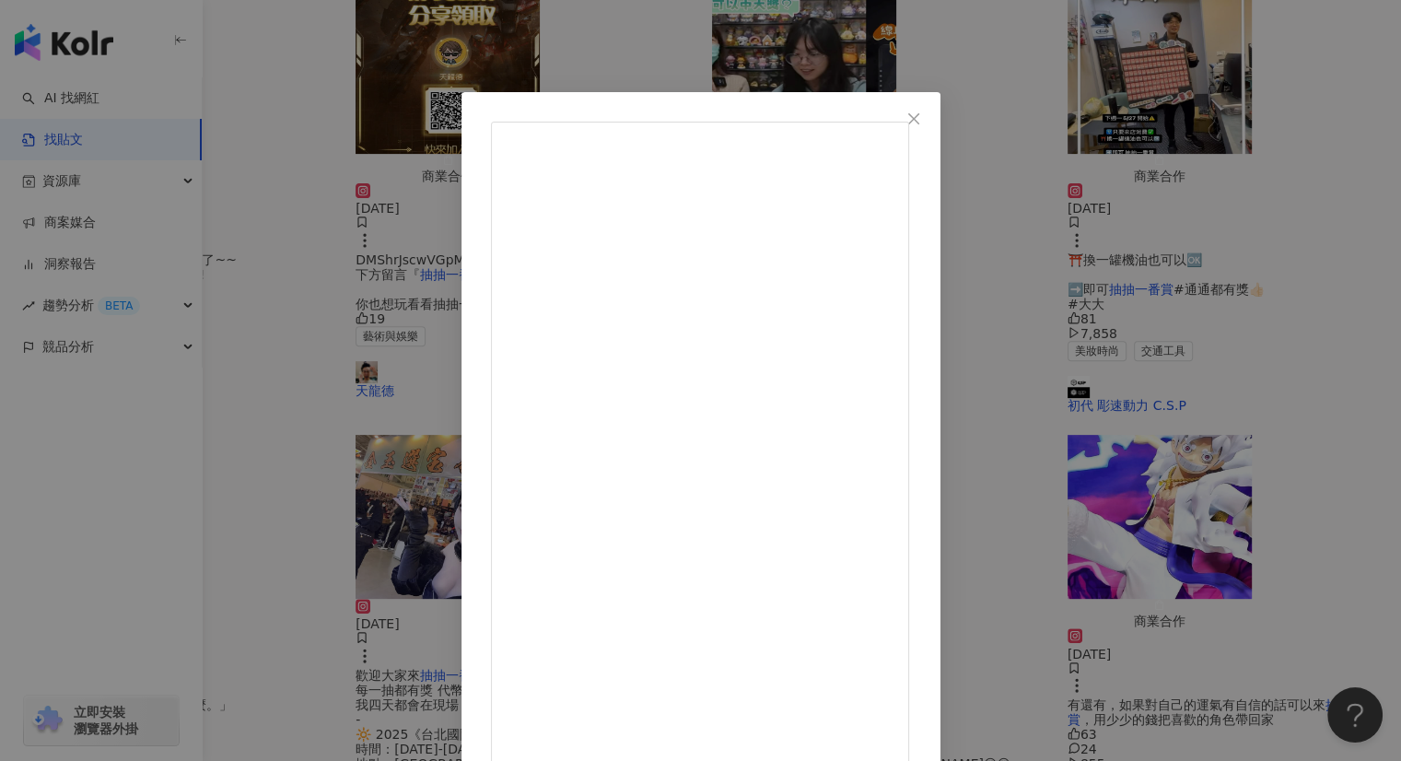
click at [1175, 410] on div "賓漢玩玩具 2025/7/26 5,992 41 查看原始貼文" at bounding box center [700, 380] width 1401 height 761
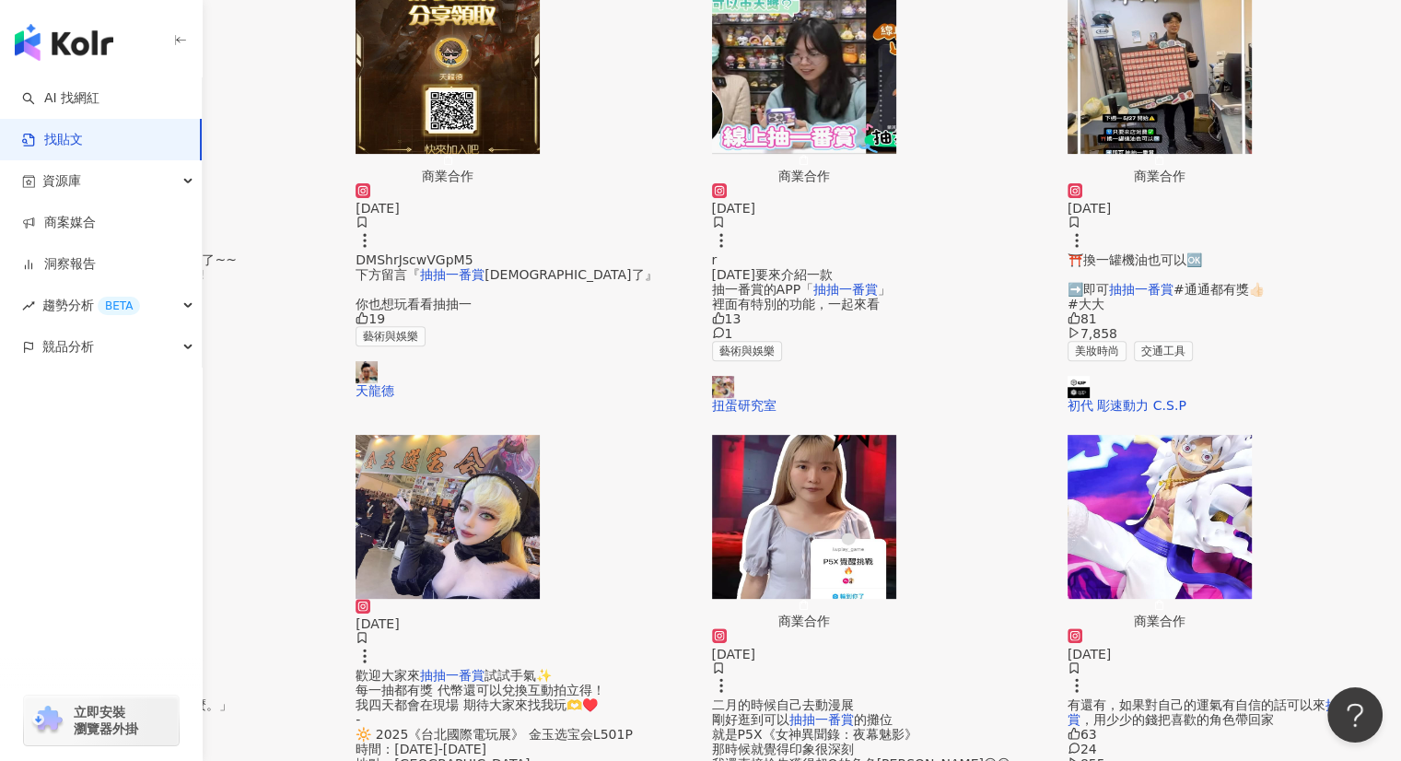
click at [184, 435] on img "button" at bounding box center [92, 517] width 184 height 164
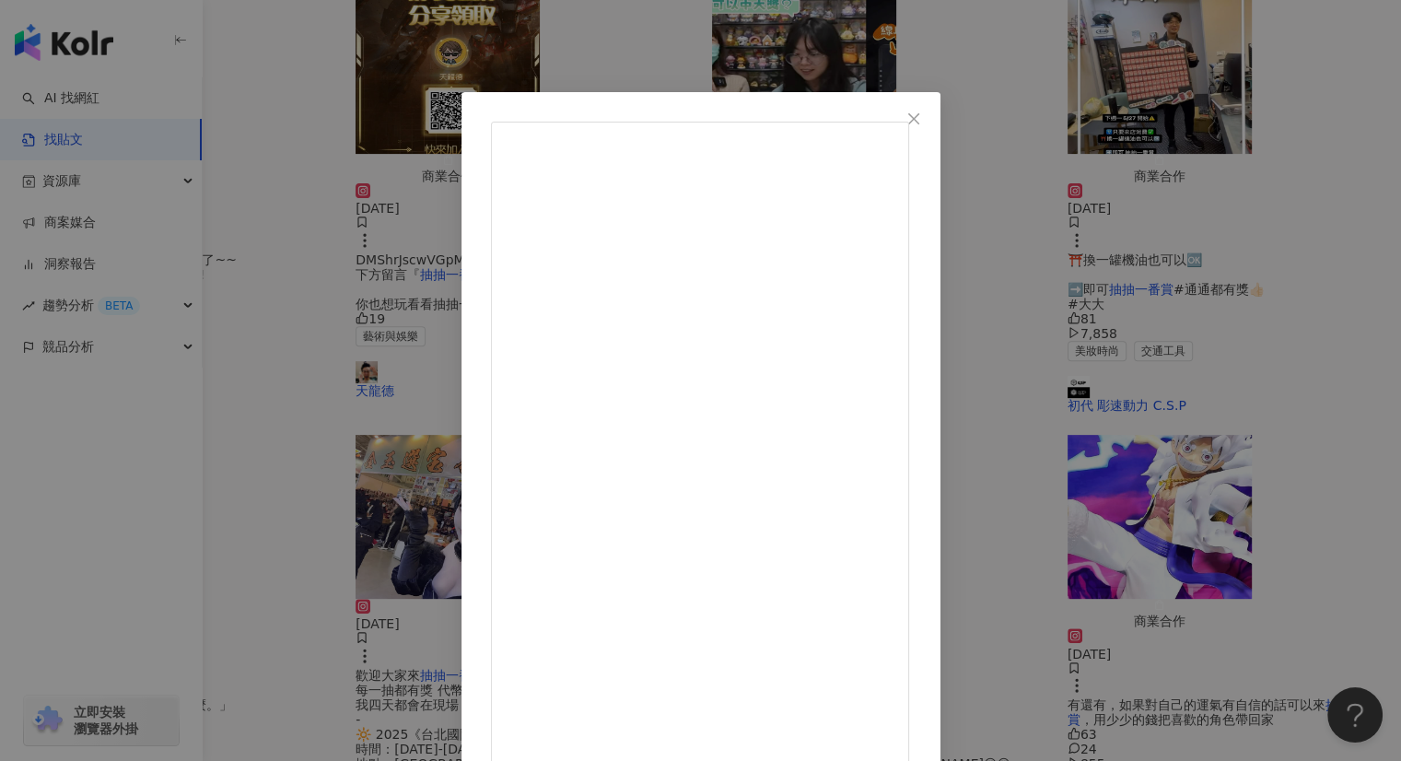
click at [1241, 126] on div "莫里斯 2024/7/24 只要留言：「我的第一抽，抽到什麼。」 - 直接店內交，認真。 - 1. 分享這則 。 - 2. 追莫叔叔 跟 的 @general…" at bounding box center [700, 380] width 1401 height 761
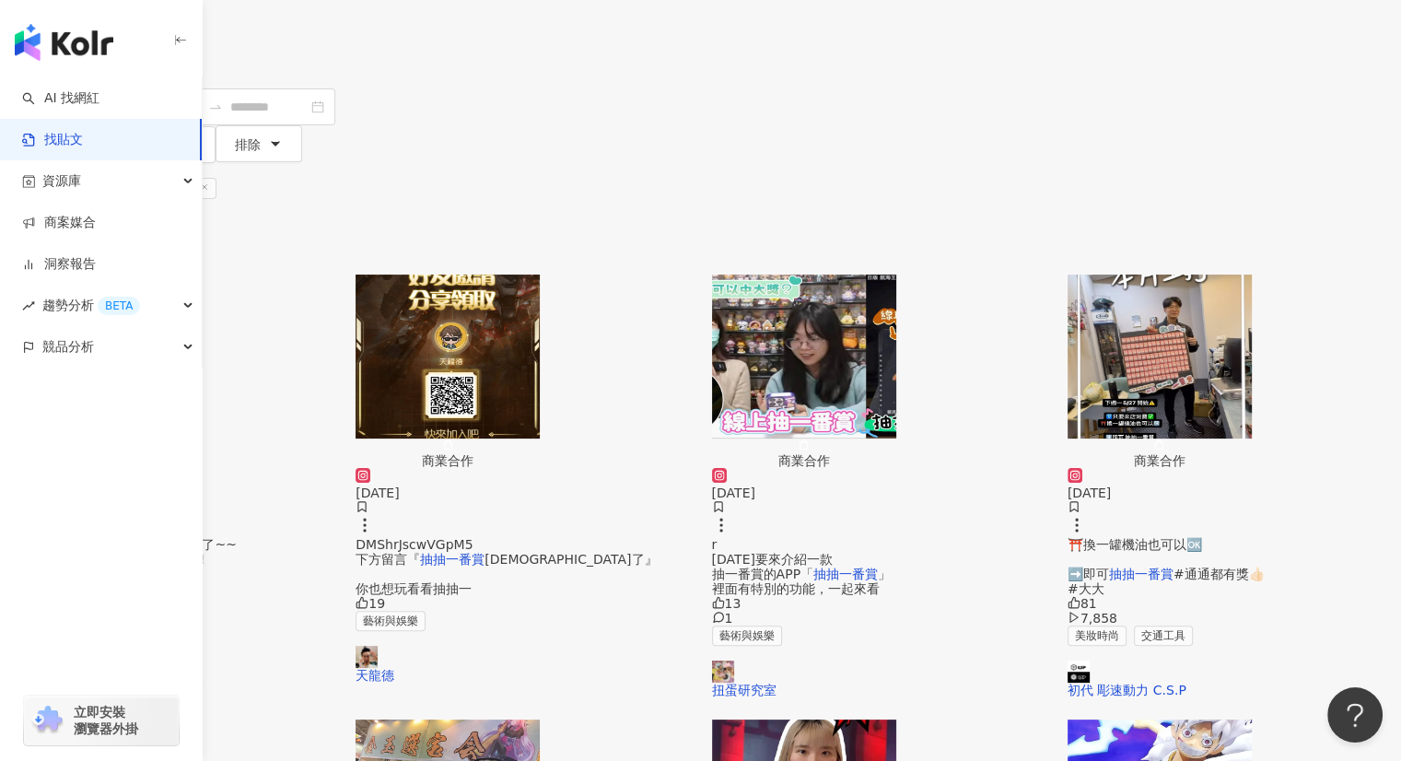
scroll to position [0, 0]
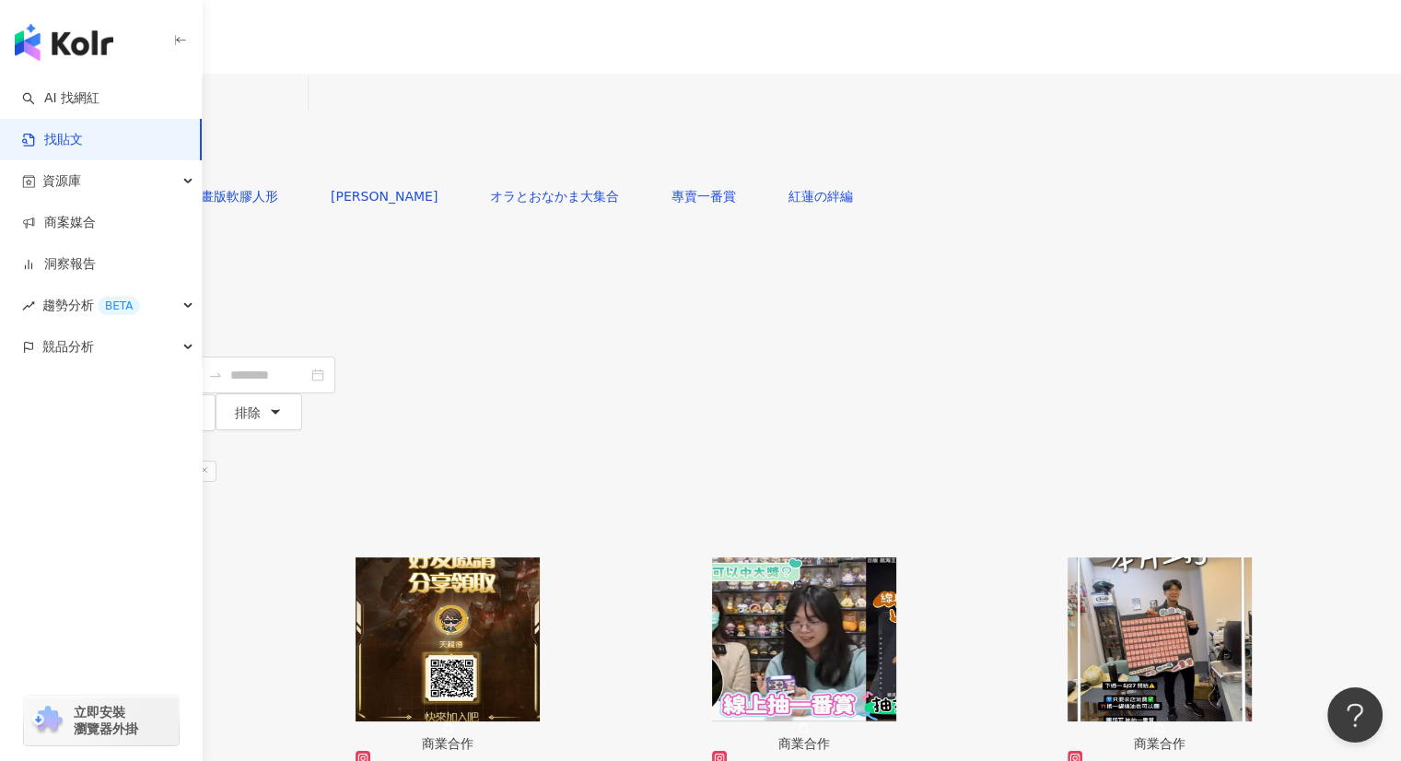
click at [896, 557] on img "button" at bounding box center [804, 639] width 184 height 164
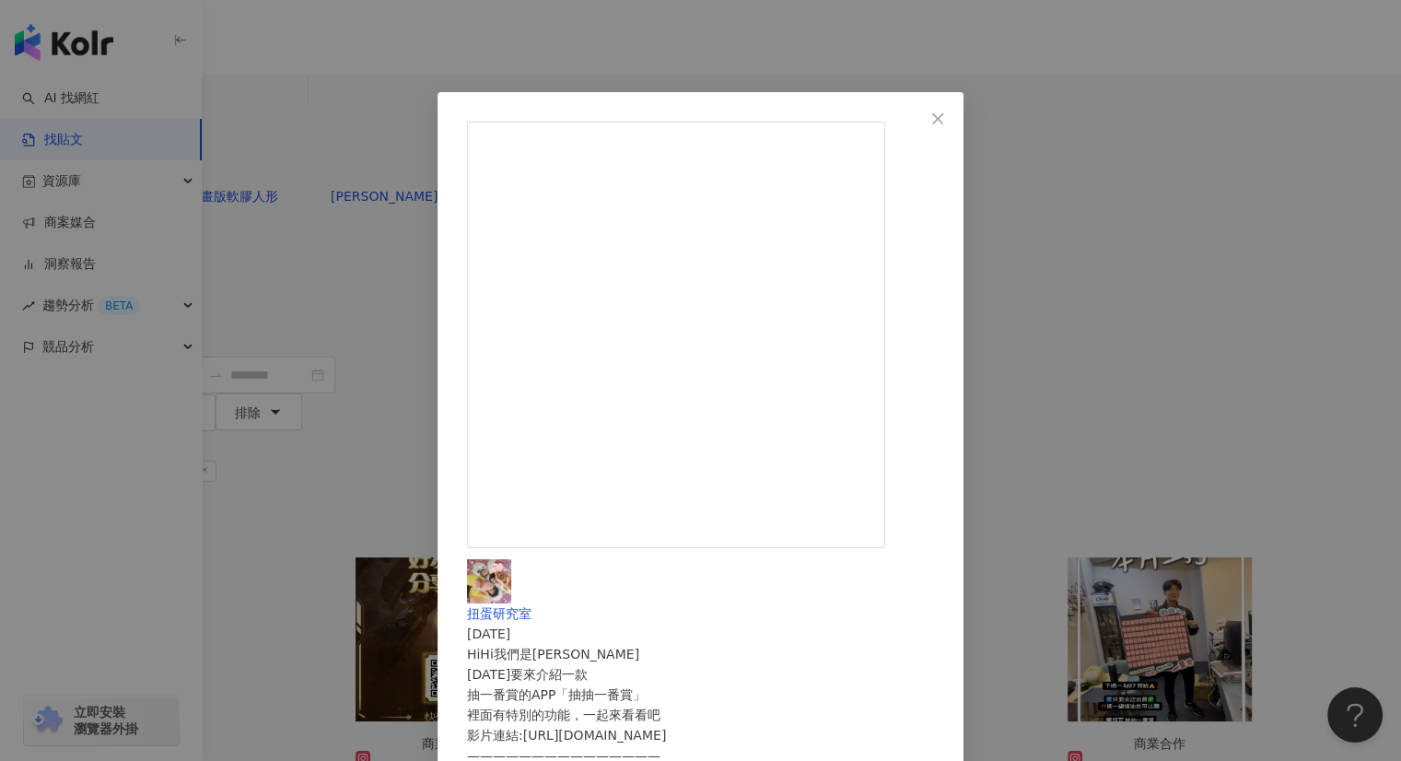
click at [1235, 343] on div "扭蛋研究室 2024/4/27 HiHi我們是安娜Bear 今天要來介紹一款 抽一番賞的APP「抽抽一番賞」 裡面有特別的功能，一起來看看吧 影片連結:htt…" at bounding box center [700, 380] width 1401 height 761
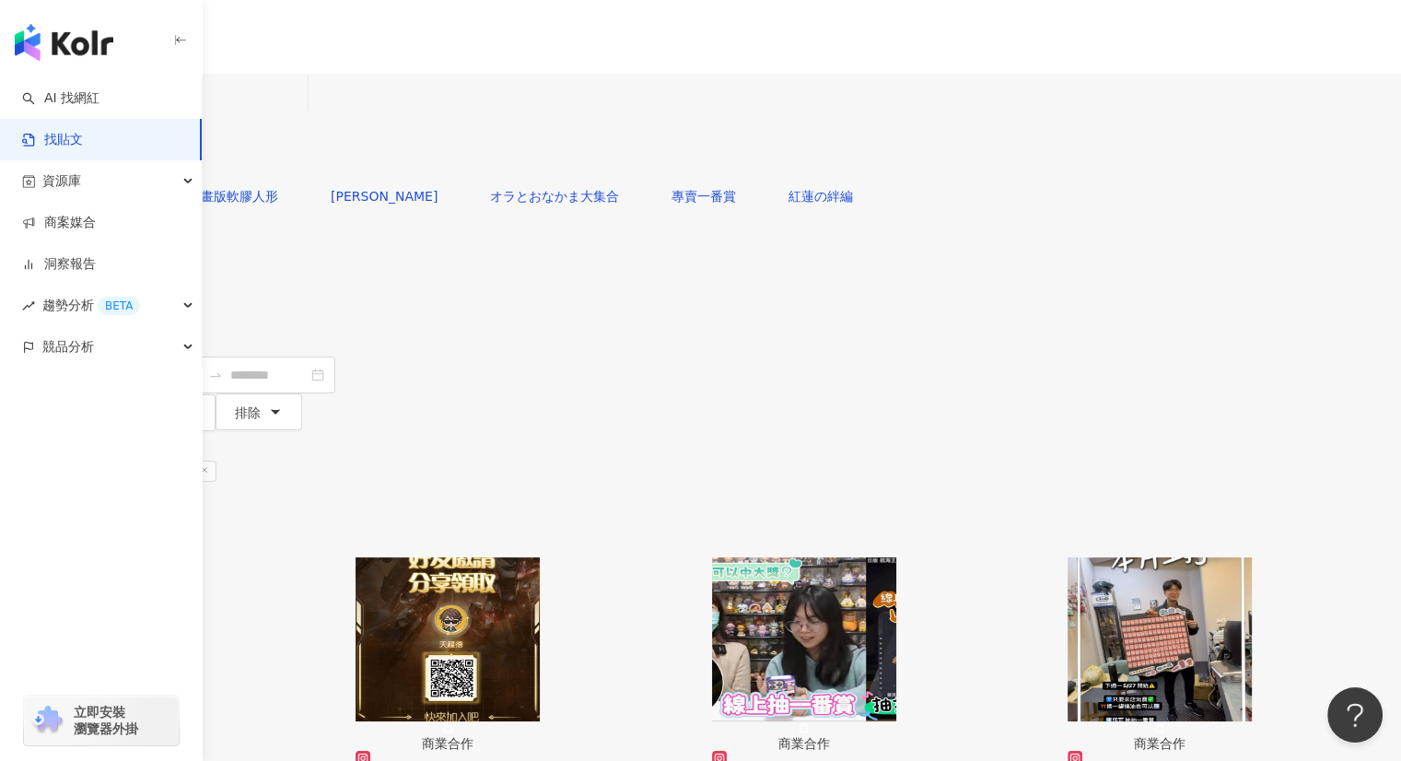
click at [1201, 557] on img "button" at bounding box center [1159, 639] width 184 height 164
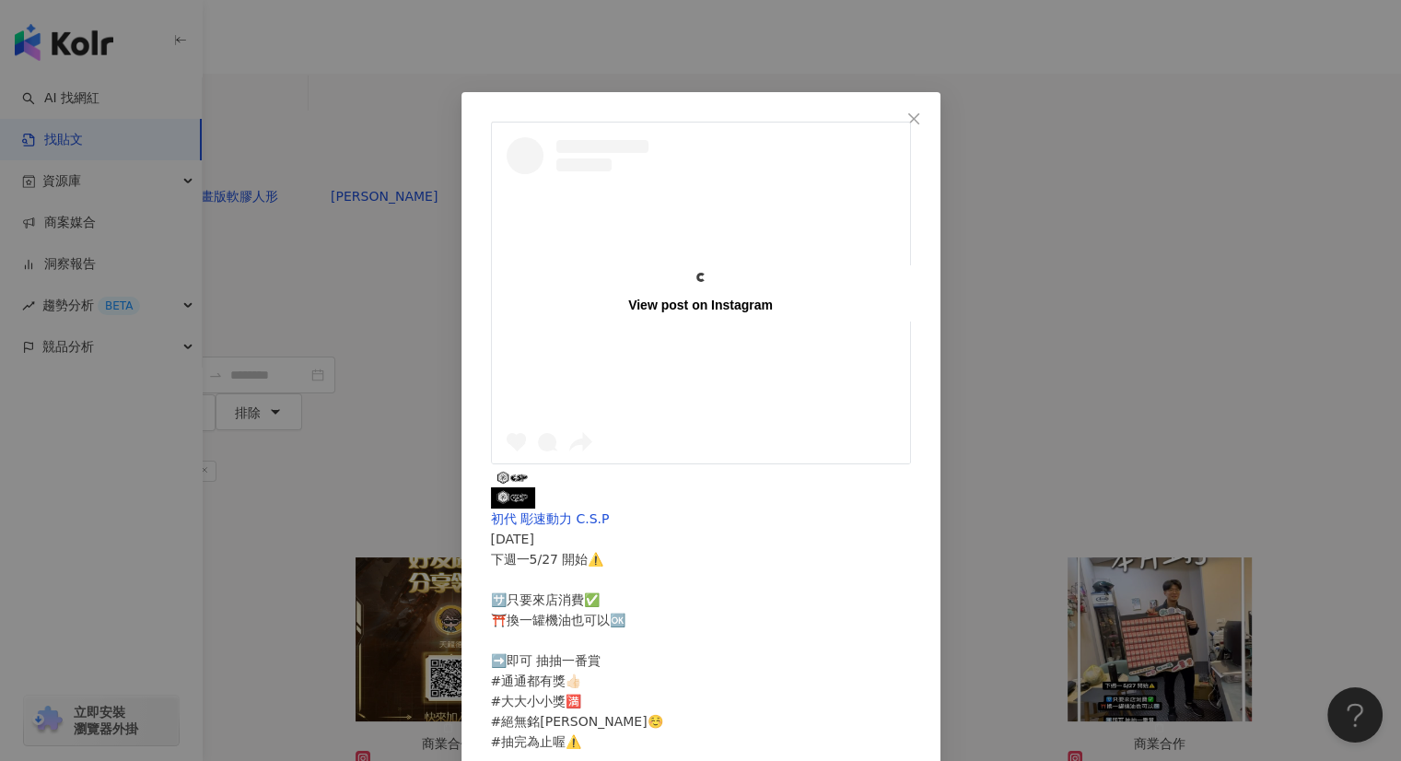
click at [1214, 270] on div "View post on Instagram 初代 彫速動力 C.S.P 2024/5/25 下週一5/27 開始⚠️ 🈂️只要來店消費✅ ⛩️換一罐機油也可…" at bounding box center [700, 380] width 1401 height 761
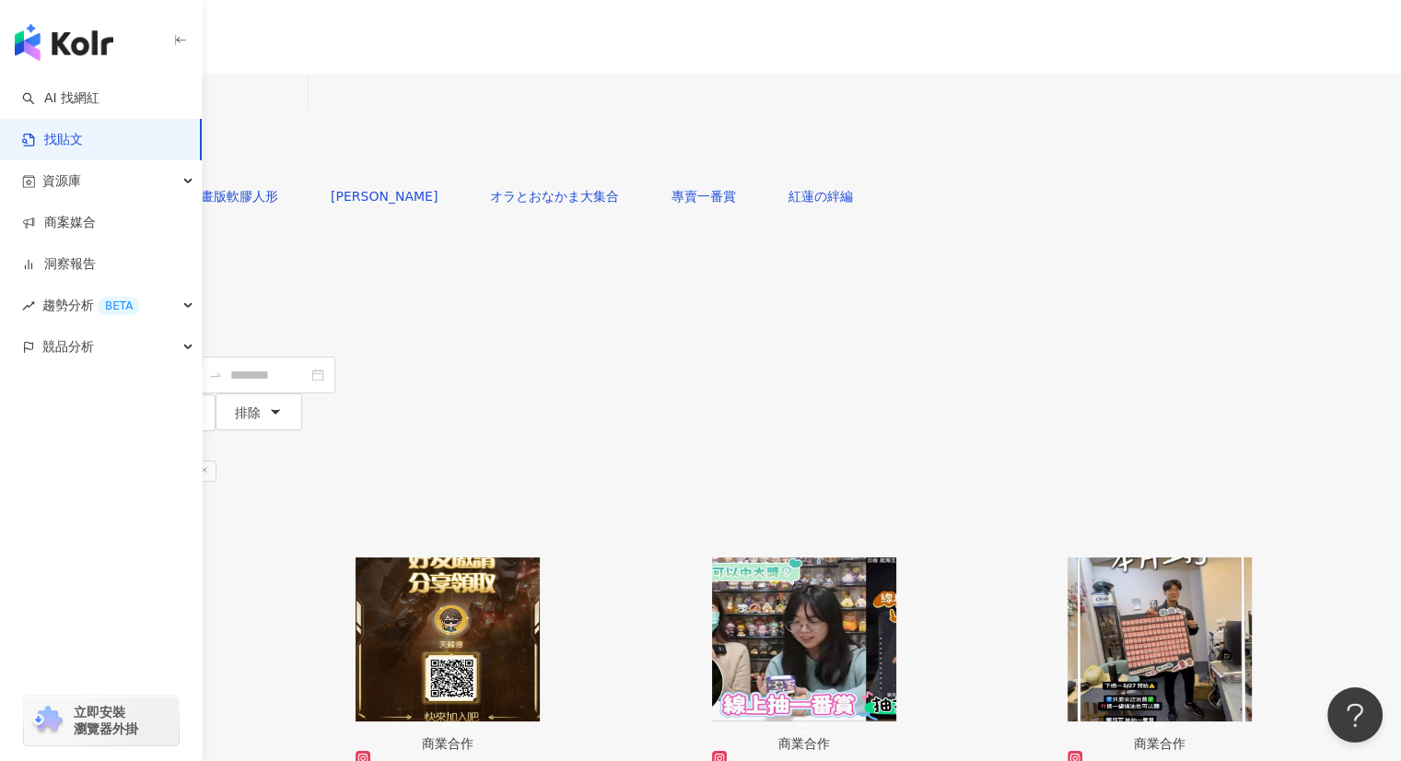
drag, startPoint x: 431, startPoint y: 109, endPoint x: 415, endPoint y: 110, distance: 15.7
click at [300, 110] on input "*****" at bounding box center [217, 94] width 168 height 40
type input "***"
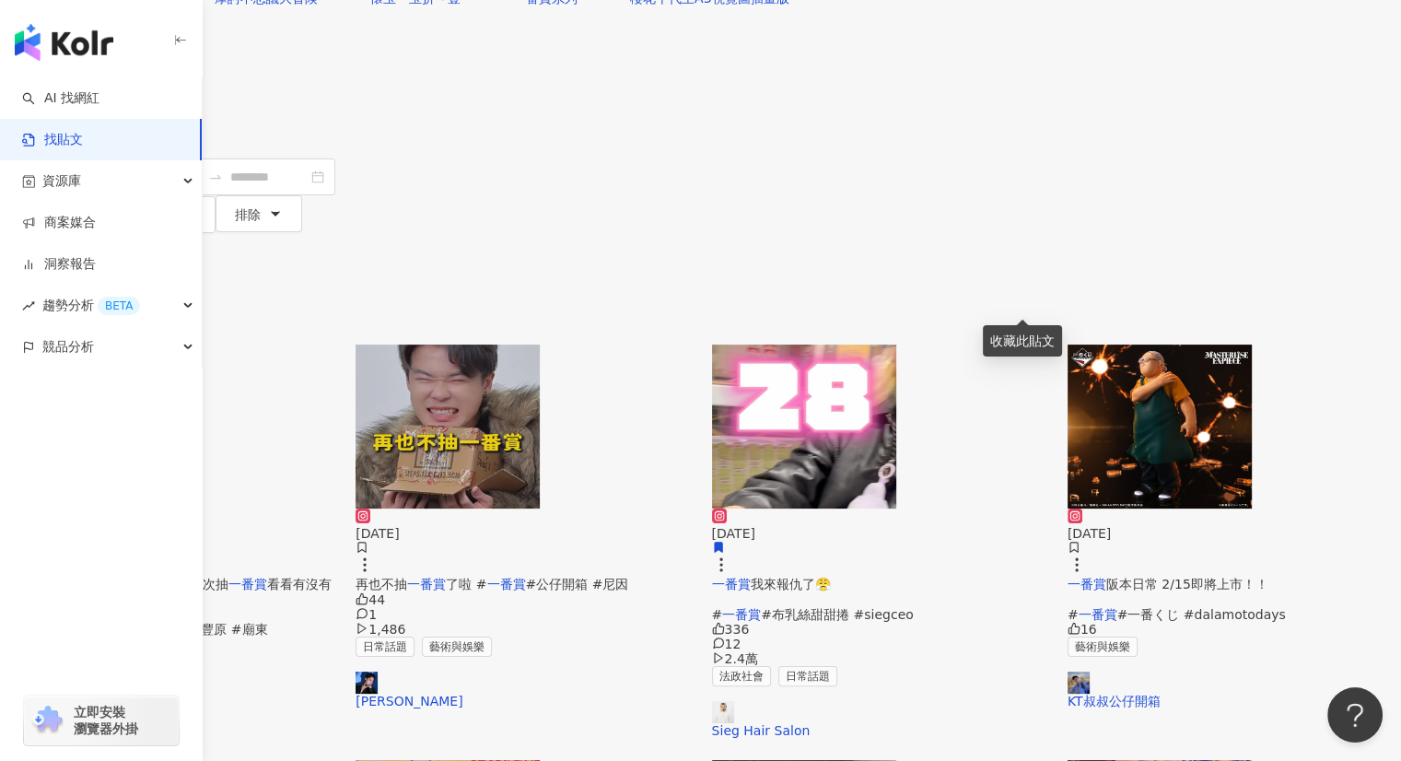
scroll to position [92, 0]
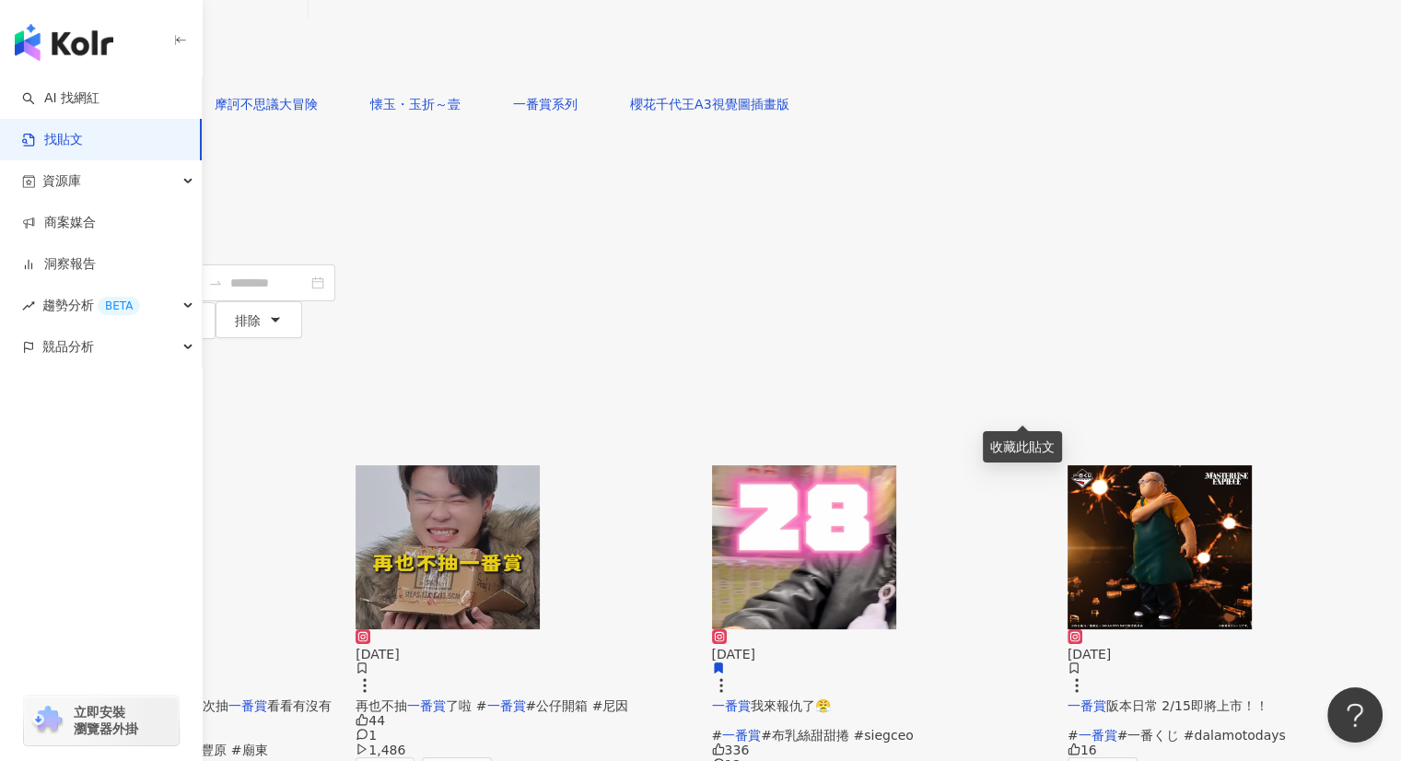
click at [896, 465] on img "button" at bounding box center [804, 547] width 184 height 164
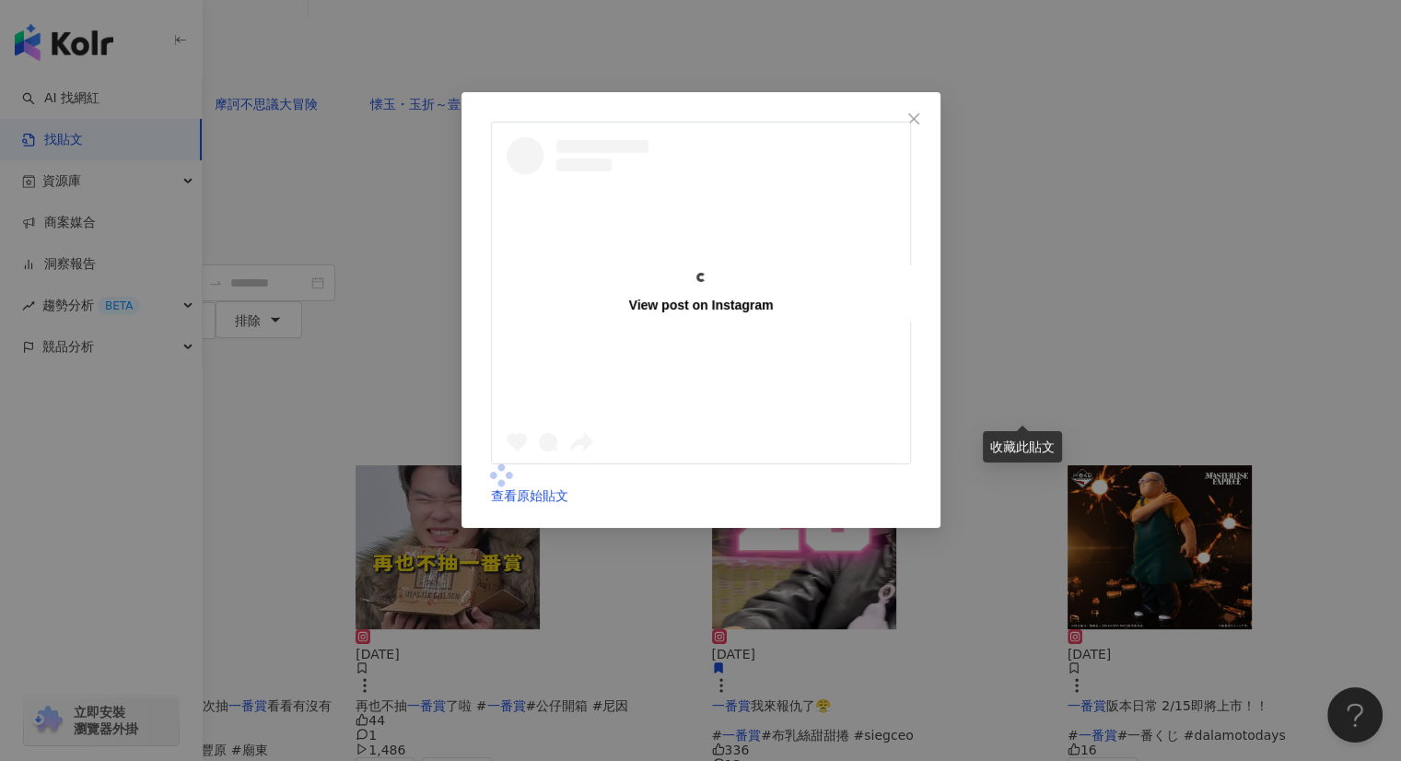
click at [911, 464] on div at bounding box center [701, 474] width 420 height 21
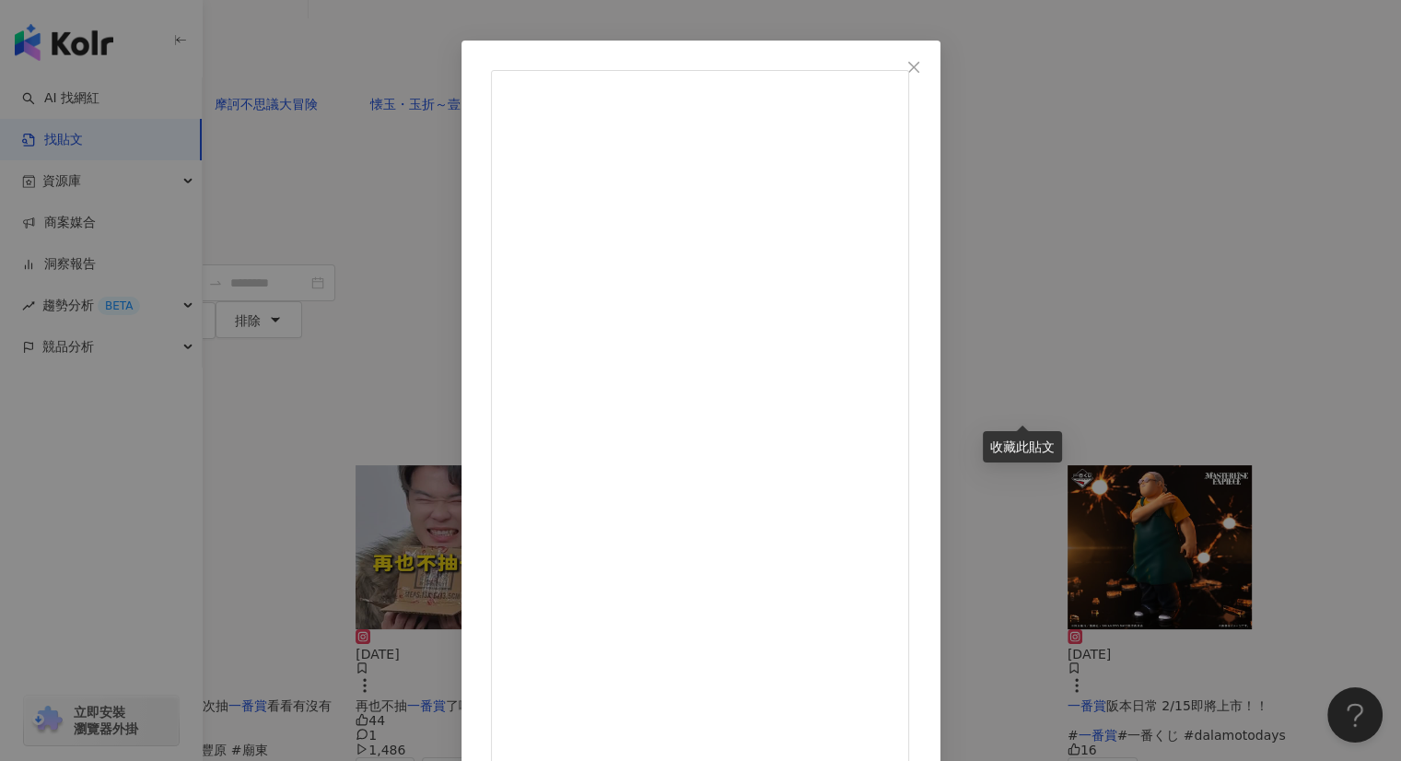
scroll to position [67, 0]
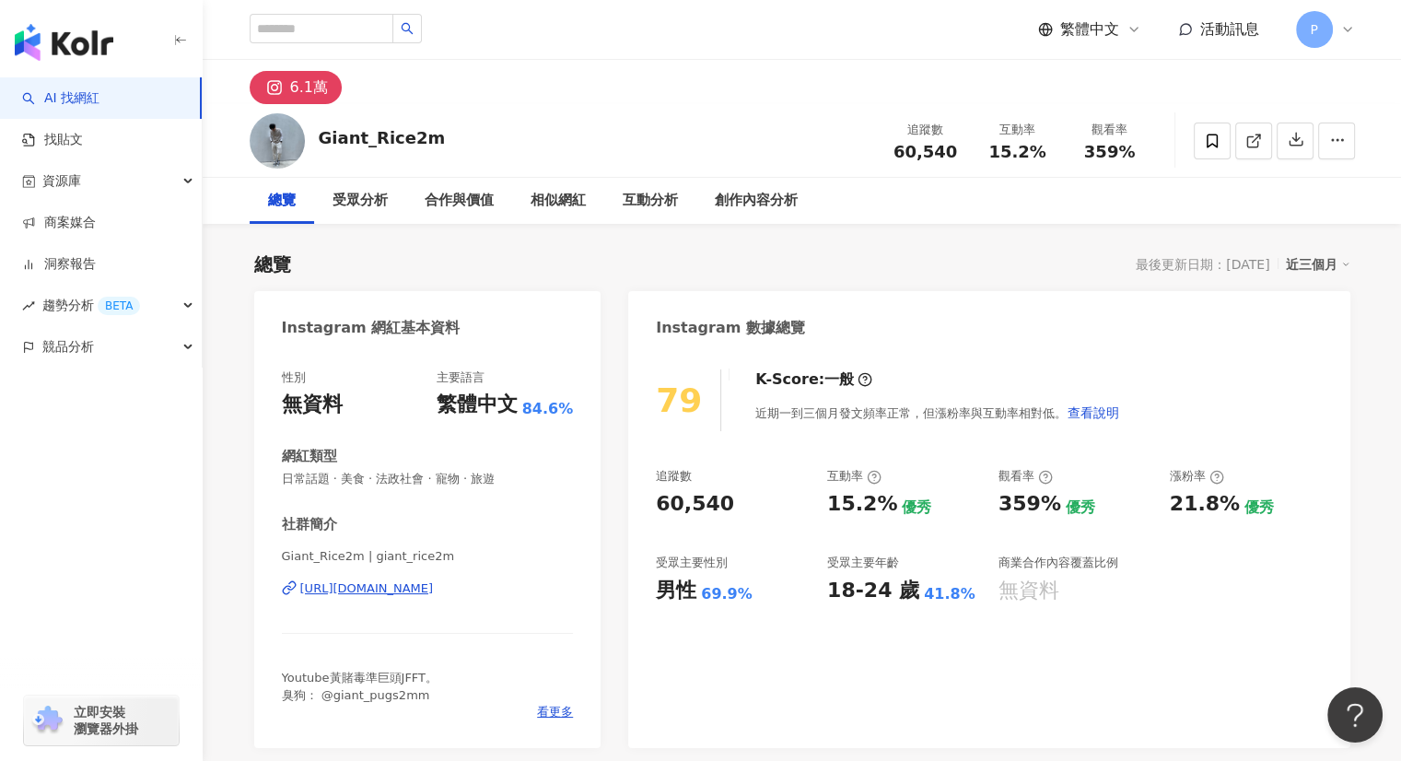
click at [434, 591] on div "https://www.instagram.com/giant_rice2m/" at bounding box center [367, 588] width 134 height 17
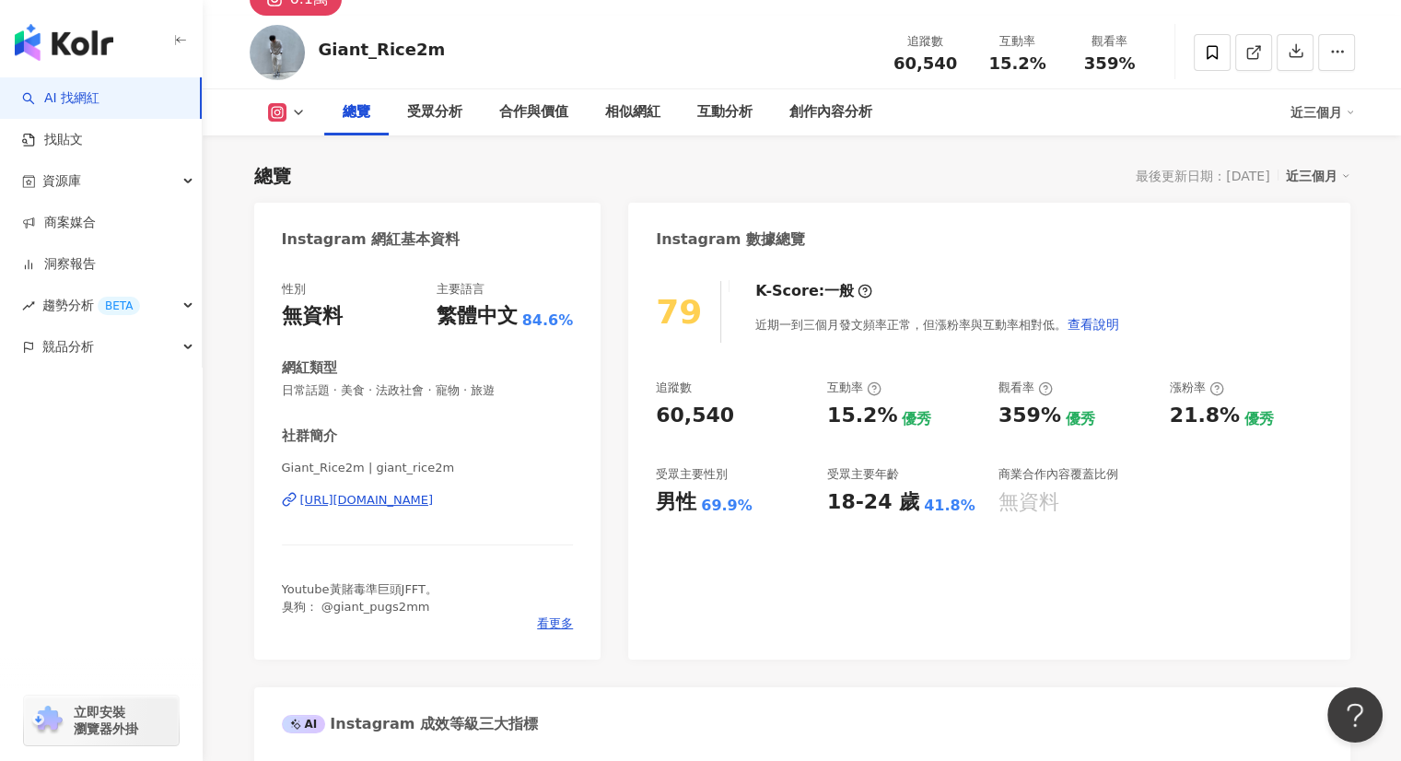
scroll to position [184, 0]
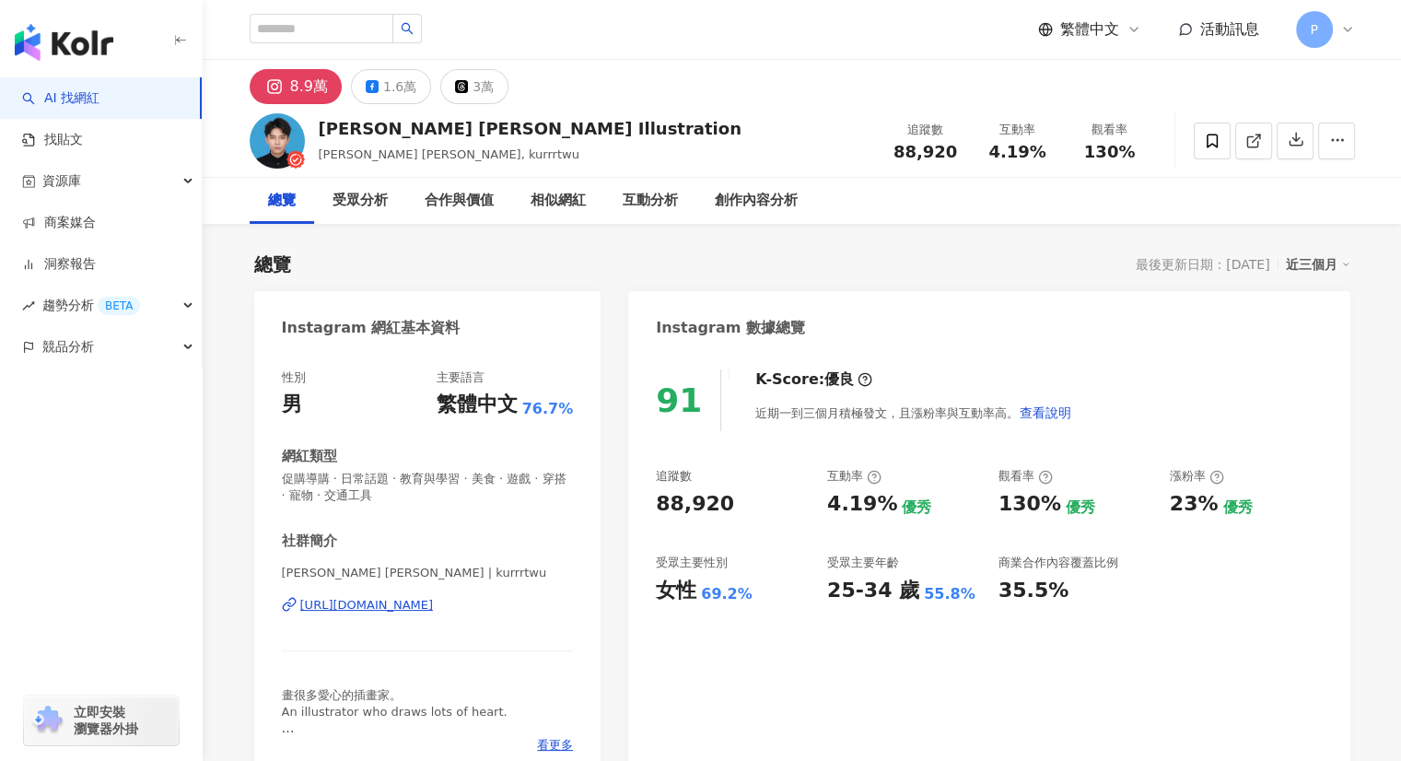
click at [434, 605] on div "https://www.instagram.com/kurrrtwu/" at bounding box center [367, 605] width 134 height 17
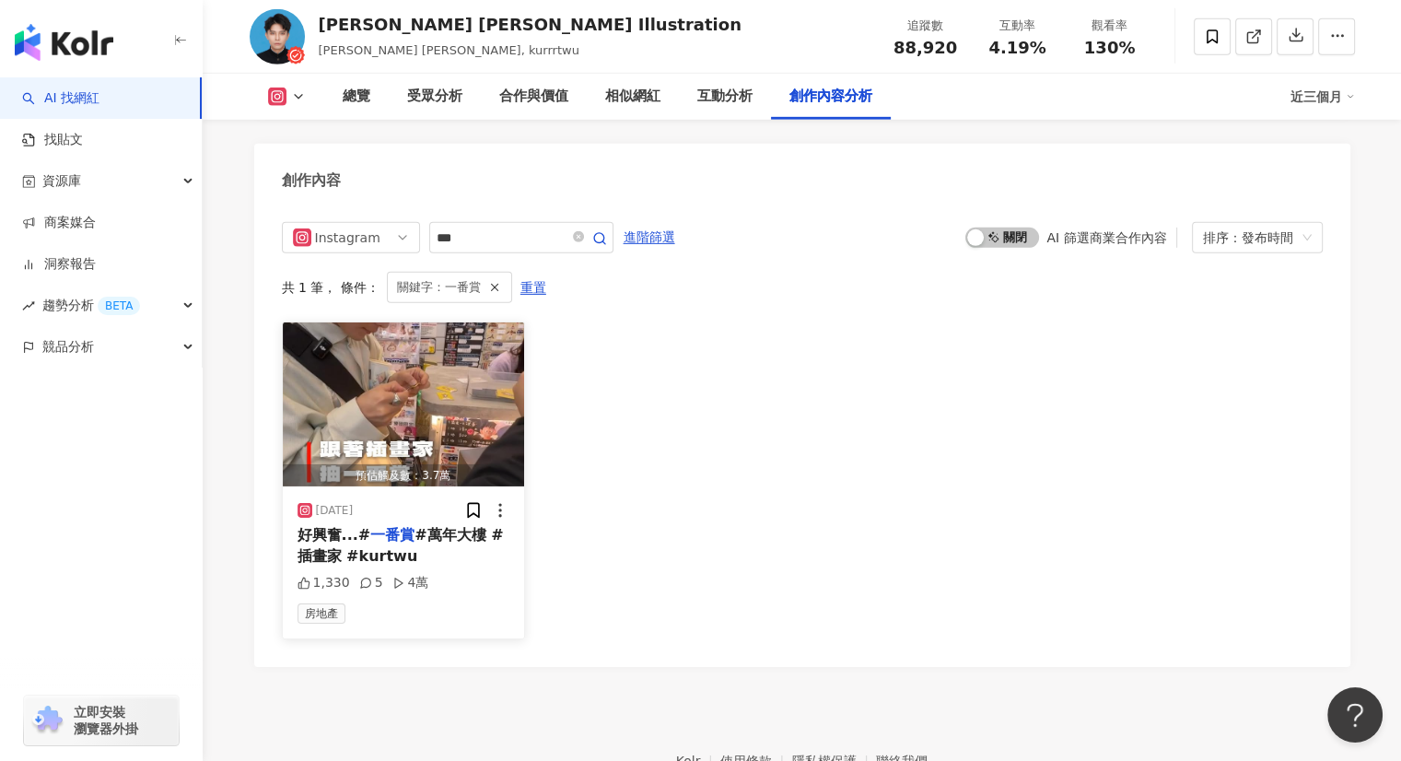
click at [444, 526] on span "#萬年大樓 #插畫家 #kurtwu" at bounding box center [400, 545] width 206 height 38
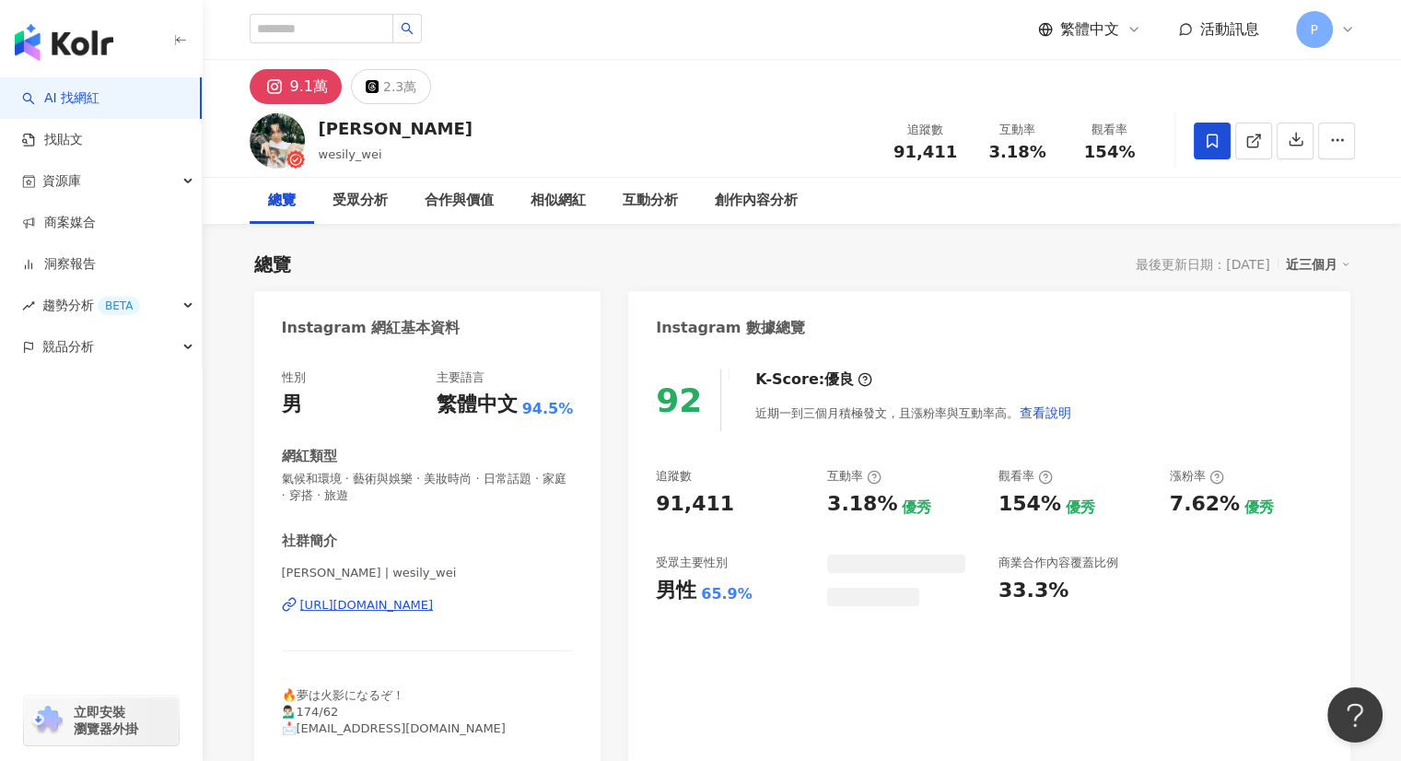
click at [375, 603] on div "[URL][DOMAIN_NAME]" at bounding box center [367, 605] width 134 height 17
click at [363, 196] on div "受眾分析" at bounding box center [359, 201] width 55 height 22
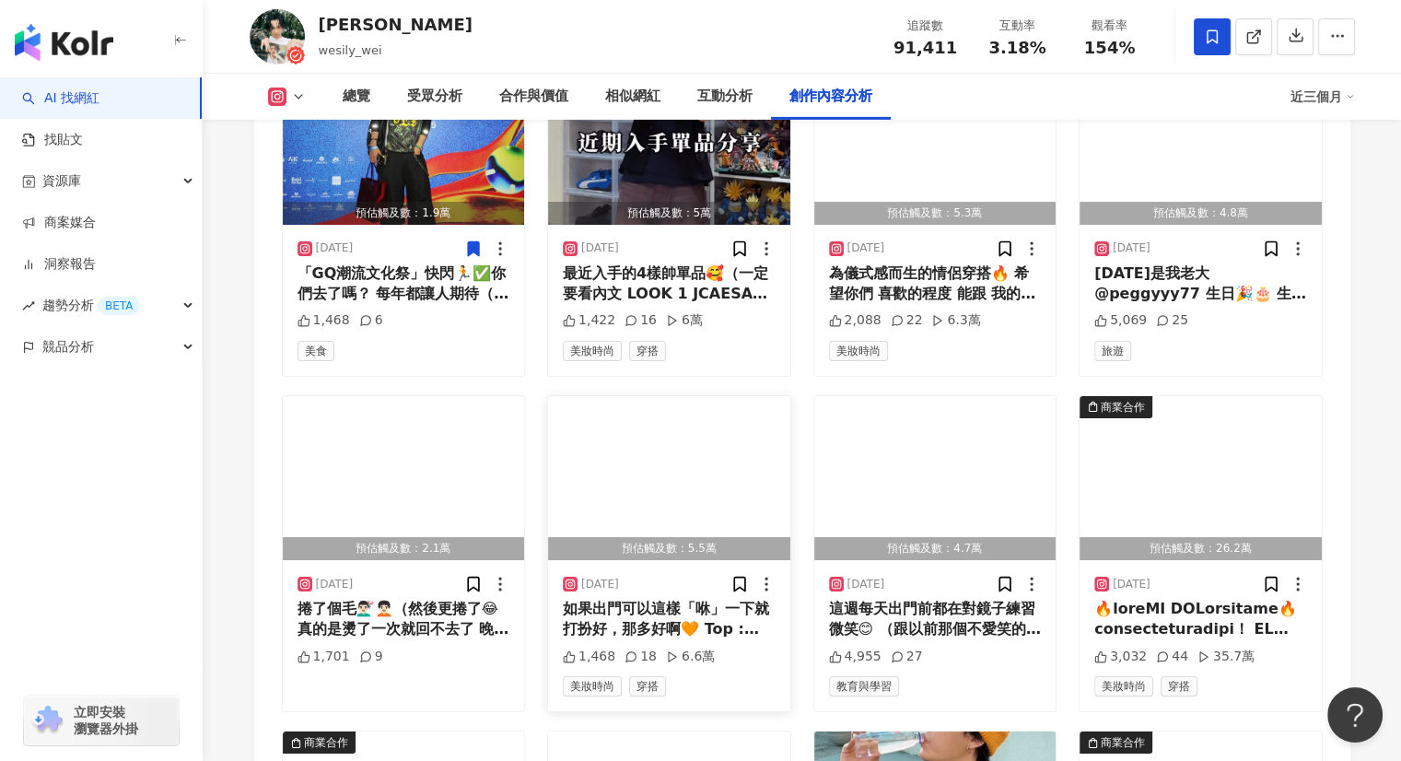
scroll to position [6437, 0]
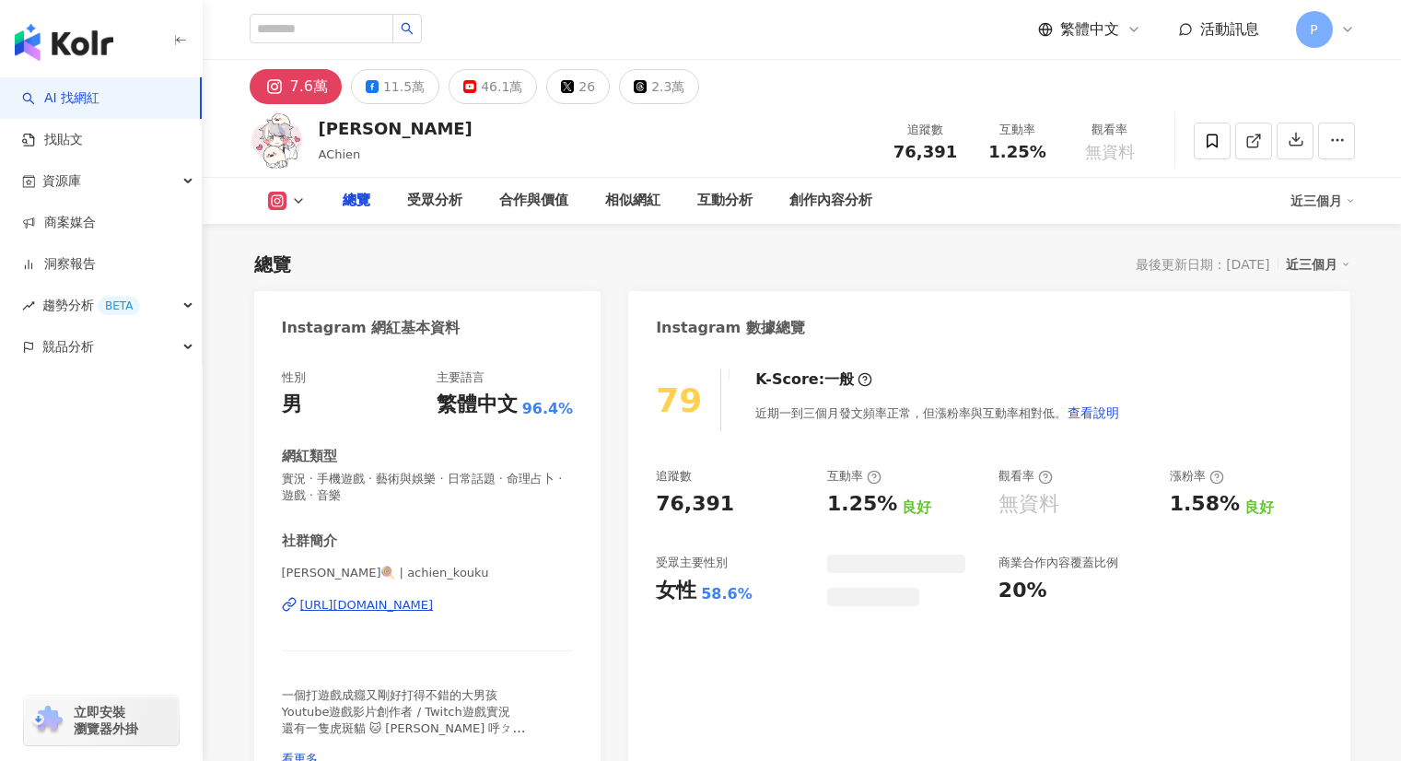
click at [434, 608] on div "https://www.instagram.com/achien_kouku/" at bounding box center [367, 605] width 134 height 17
click at [424, 195] on div "受眾分析" at bounding box center [434, 201] width 55 height 22
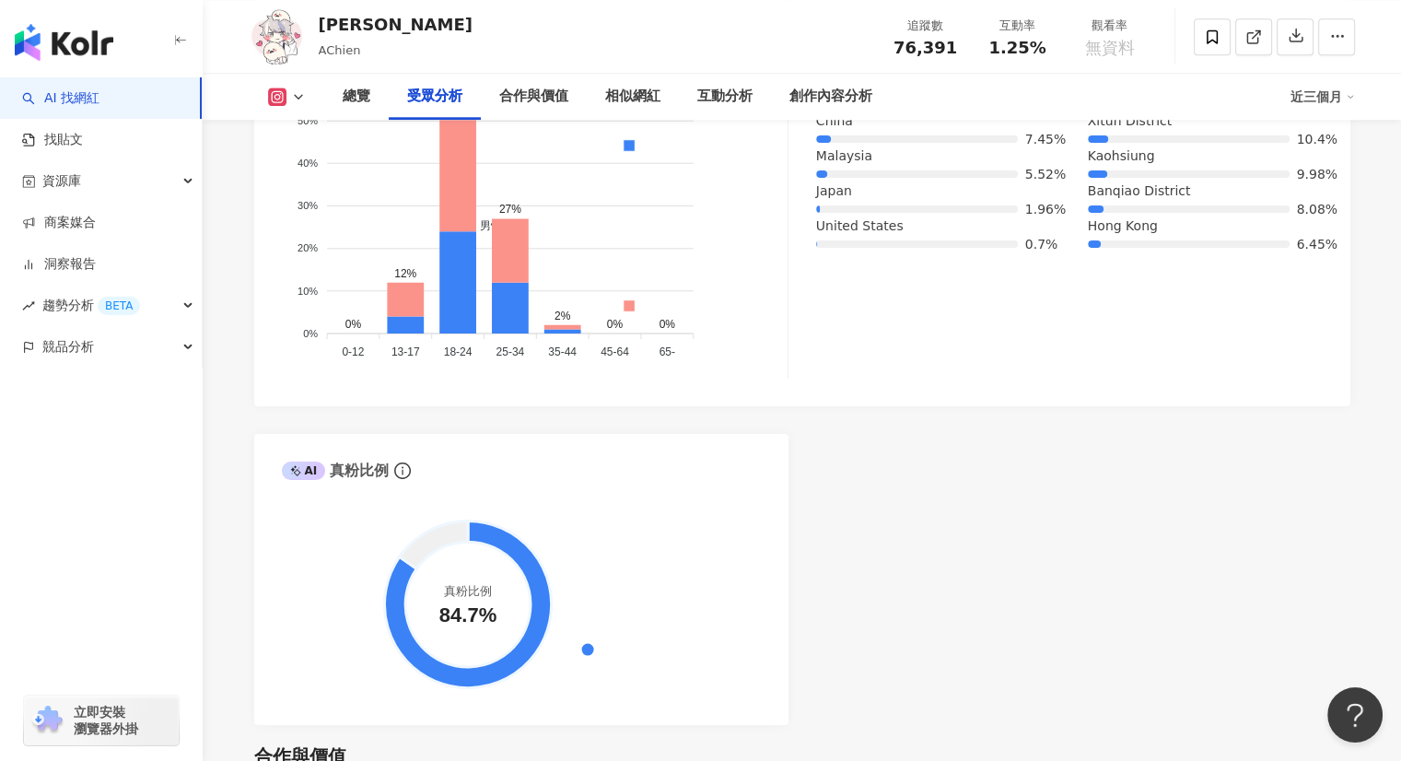
scroll to position [1958, 0]
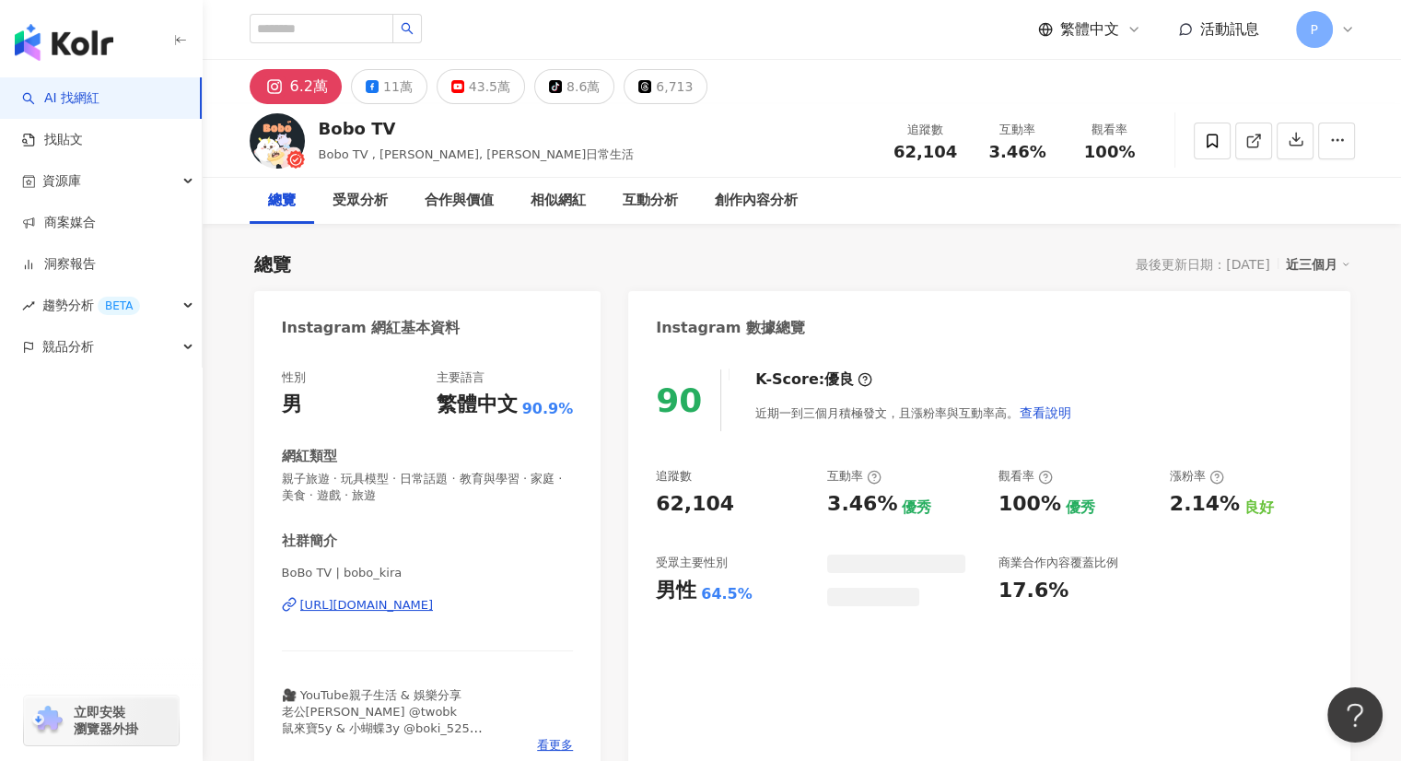
click at [434, 609] on div "[URL][DOMAIN_NAME]" at bounding box center [367, 605] width 134 height 17
click at [366, 210] on div "受眾分析" at bounding box center [359, 201] width 55 height 22
click at [372, 198] on div "受眾分析" at bounding box center [359, 201] width 55 height 22
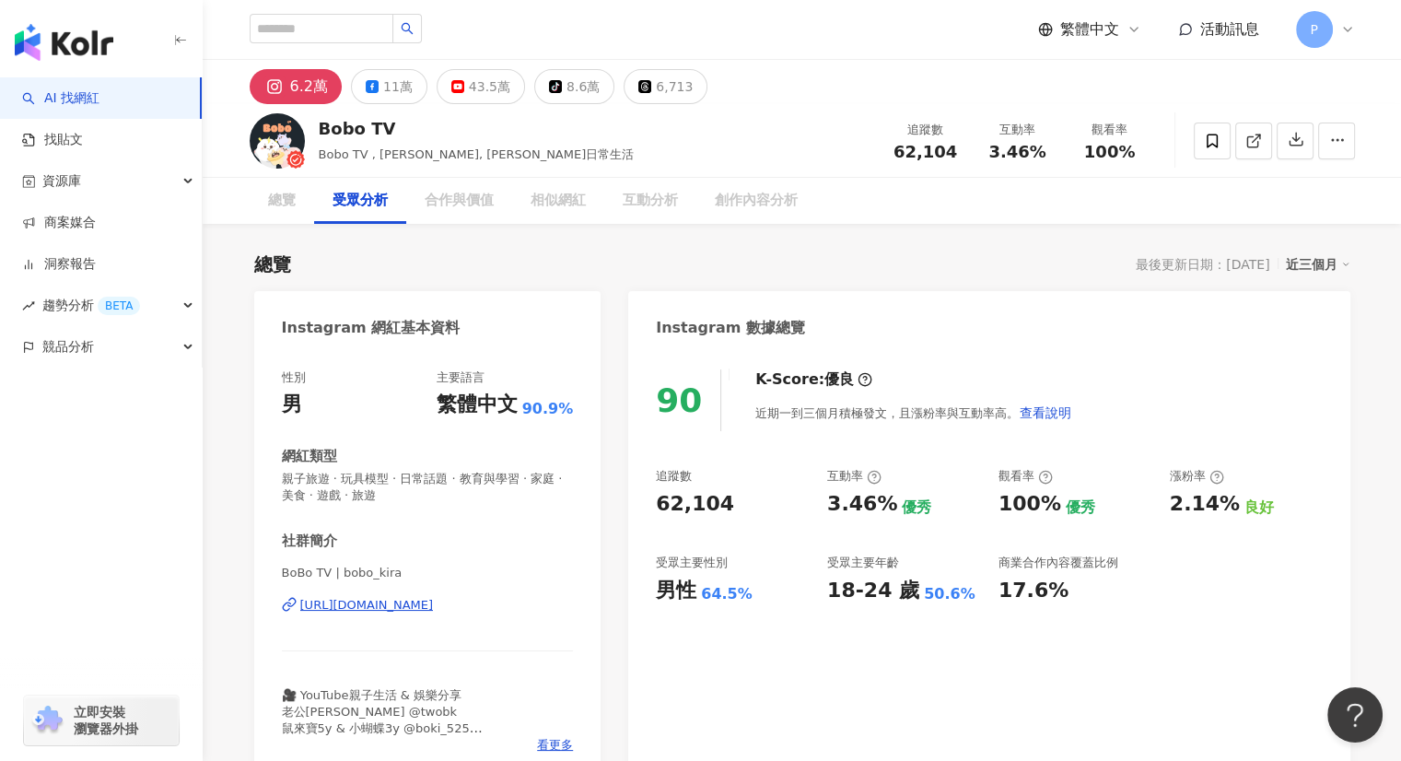
scroll to position [1589, 0]
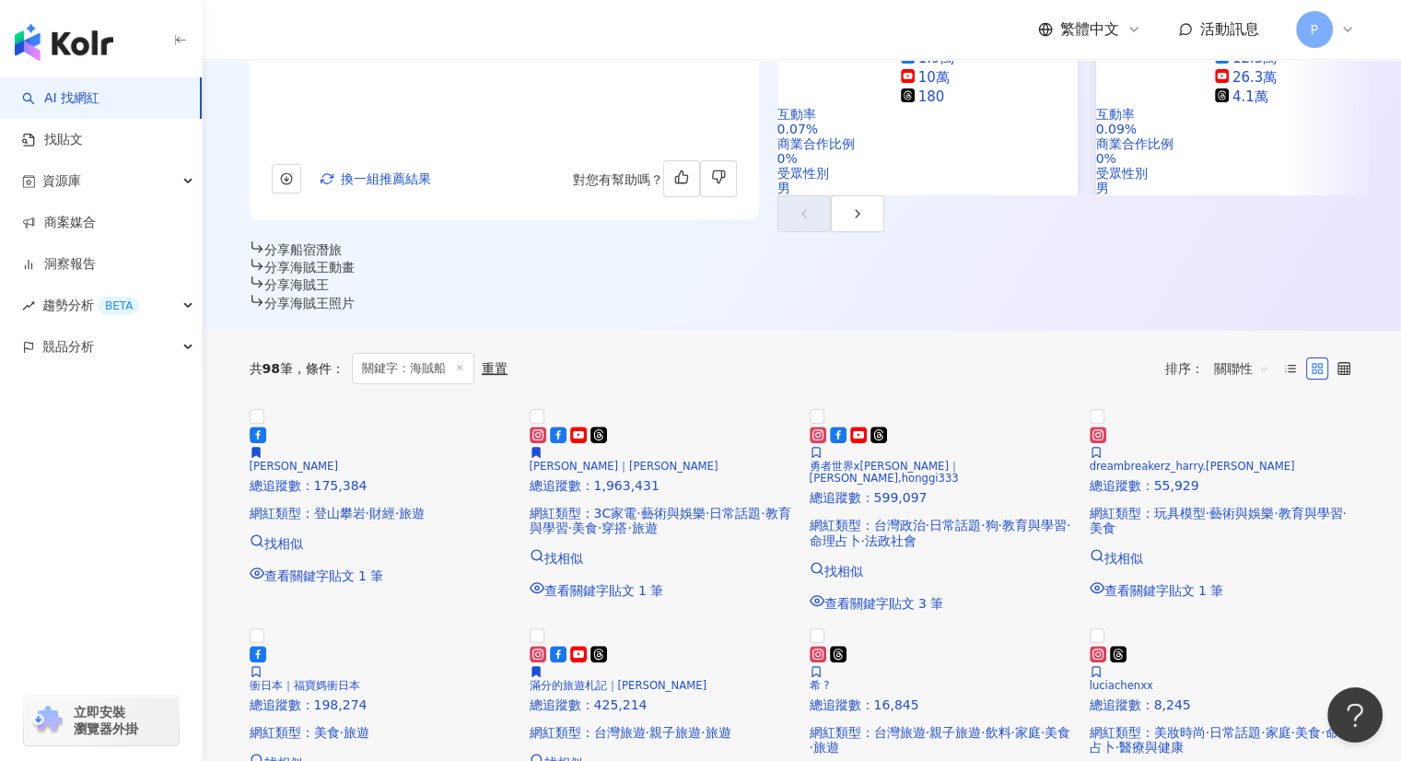
scroll to position [493, 0]
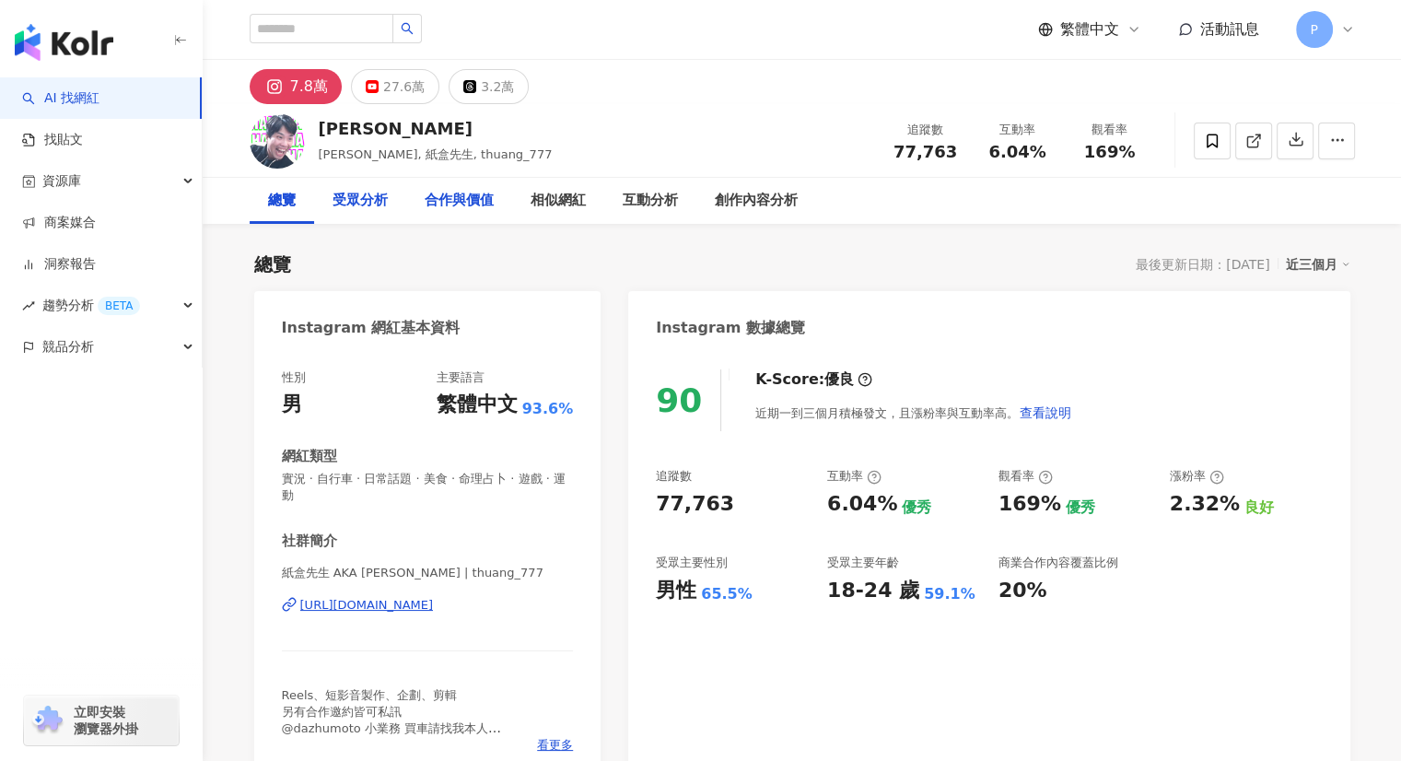
click at [363, 207] on div "受眾分析" at bounding box center [359, 201] width 55 height 22
click at [467, 613] on div "紙盒先生 AKA 子恆 | thuang_777 https://www.instagram.com/thuang_777/" at bounding box center [428, 618] width 292 height 108
click at [434, 602] on div "https://www.instagram.com/thuang_777/" at bounding box center [367, 605] width 134 height 17
click at [796, 56] on div "繁體中文 活動訊息 P" at bounding box center [802, 29] width 1105 height 59
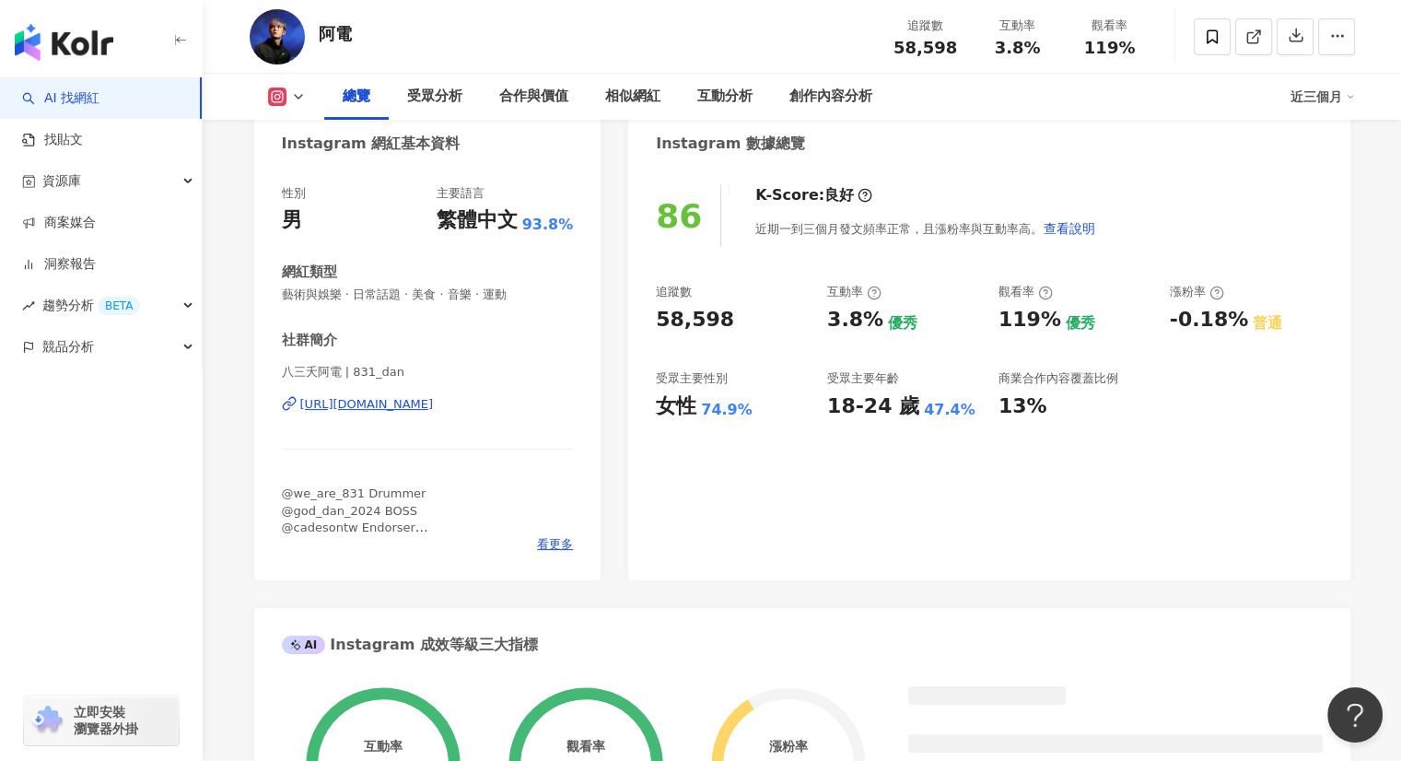
click at [415, 406] on div "[URL][DOMAIN_NAME]" at bounding box center [367, 404] width 134 height 17
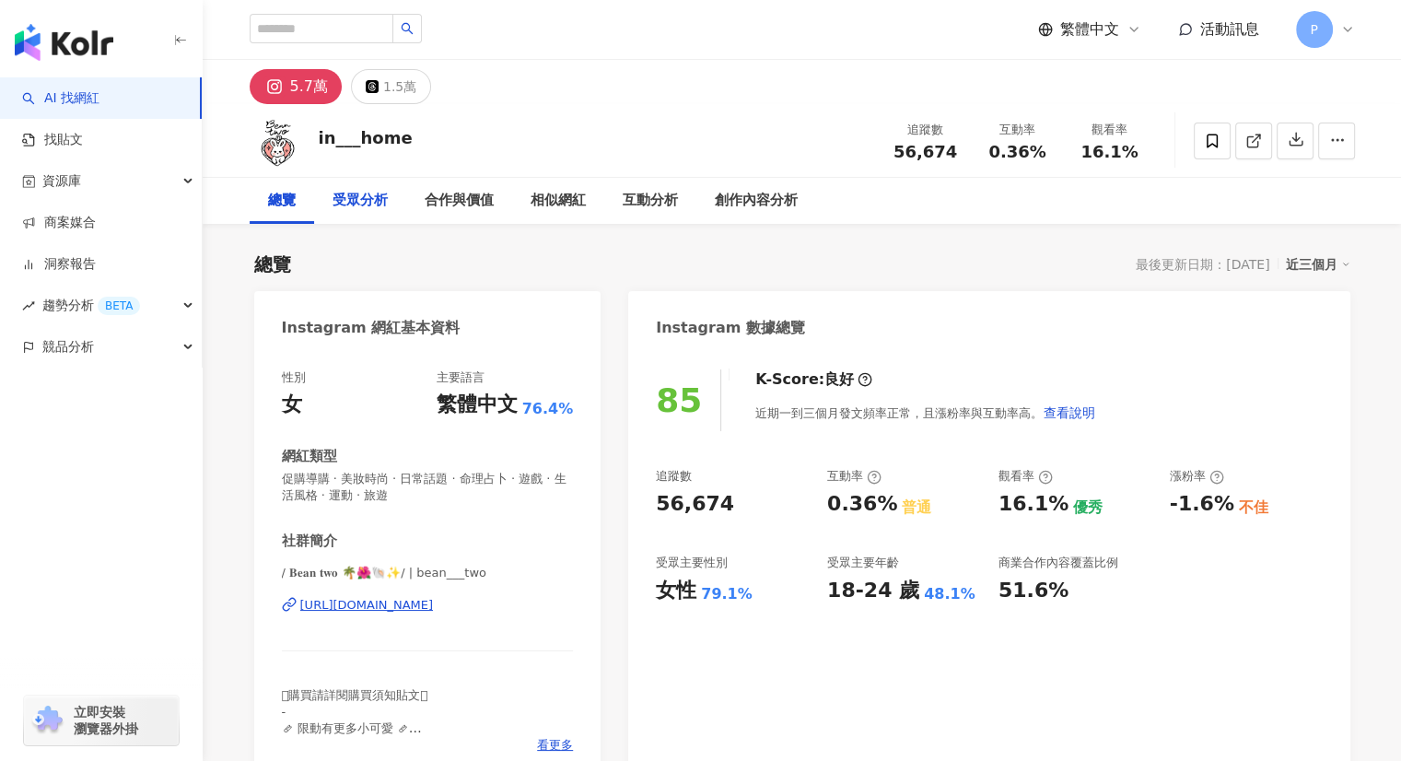
click at [387, 201] on div "受眾分析" at bounding box center [359, 201] width 55 height 22
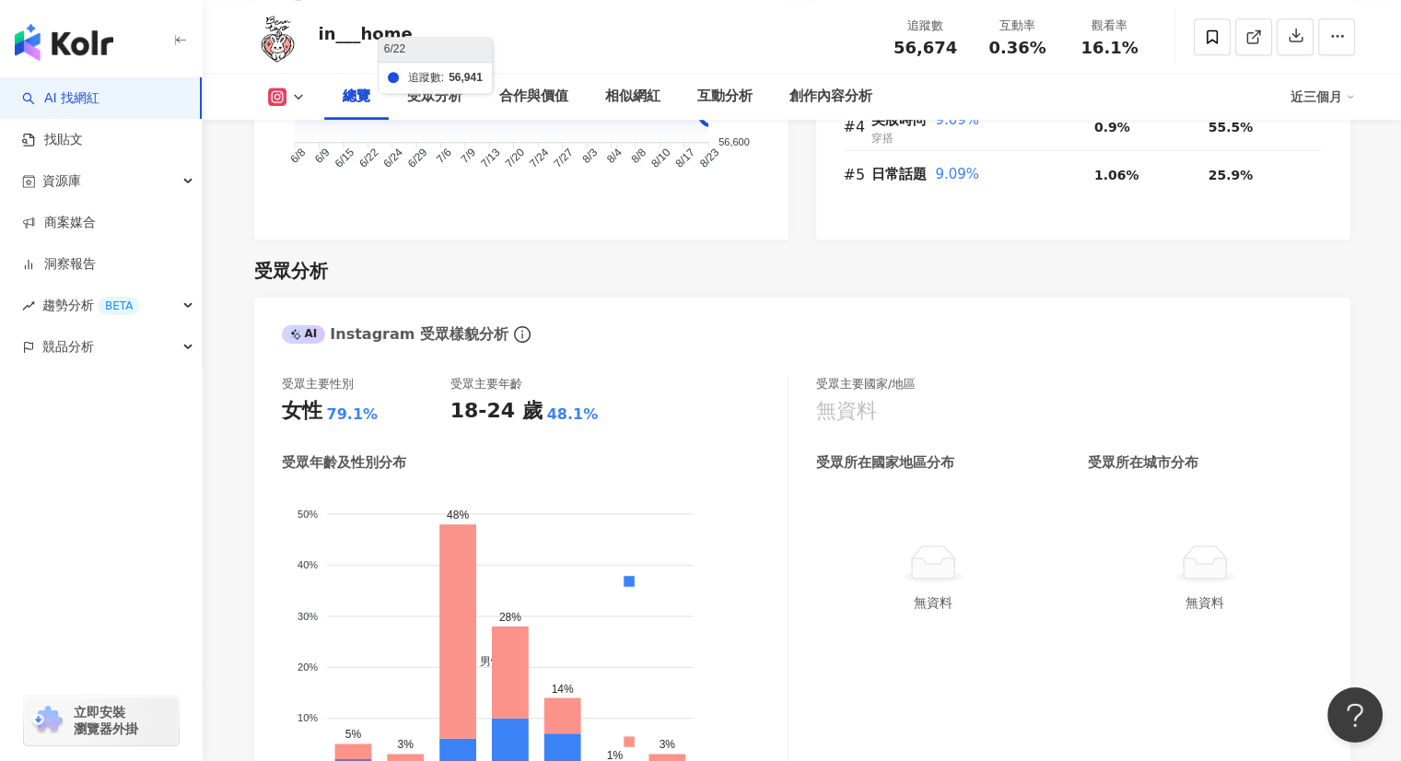
scroll to position [1405, 0]
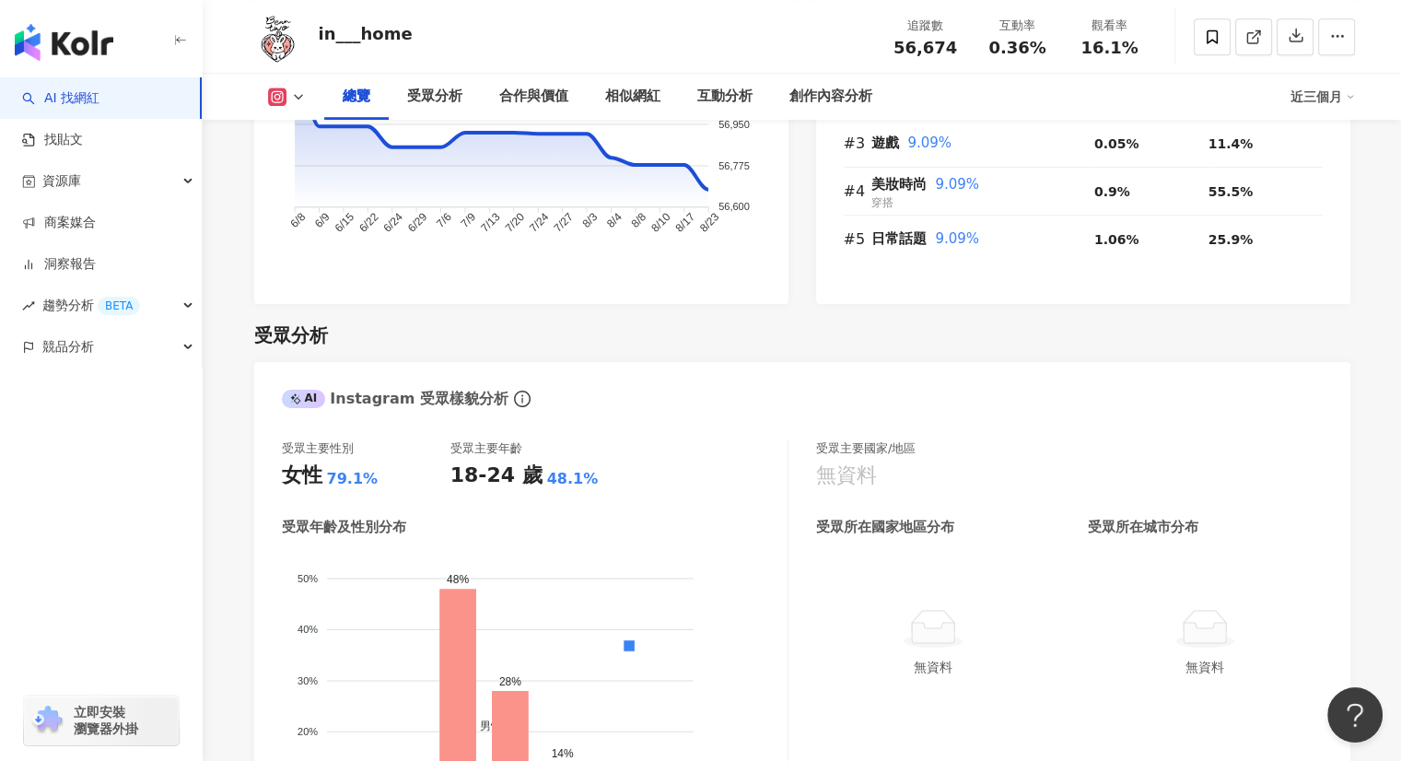
click at [366, 100] on div "總覽" at bounding box center [357, 97] width 28 height 22
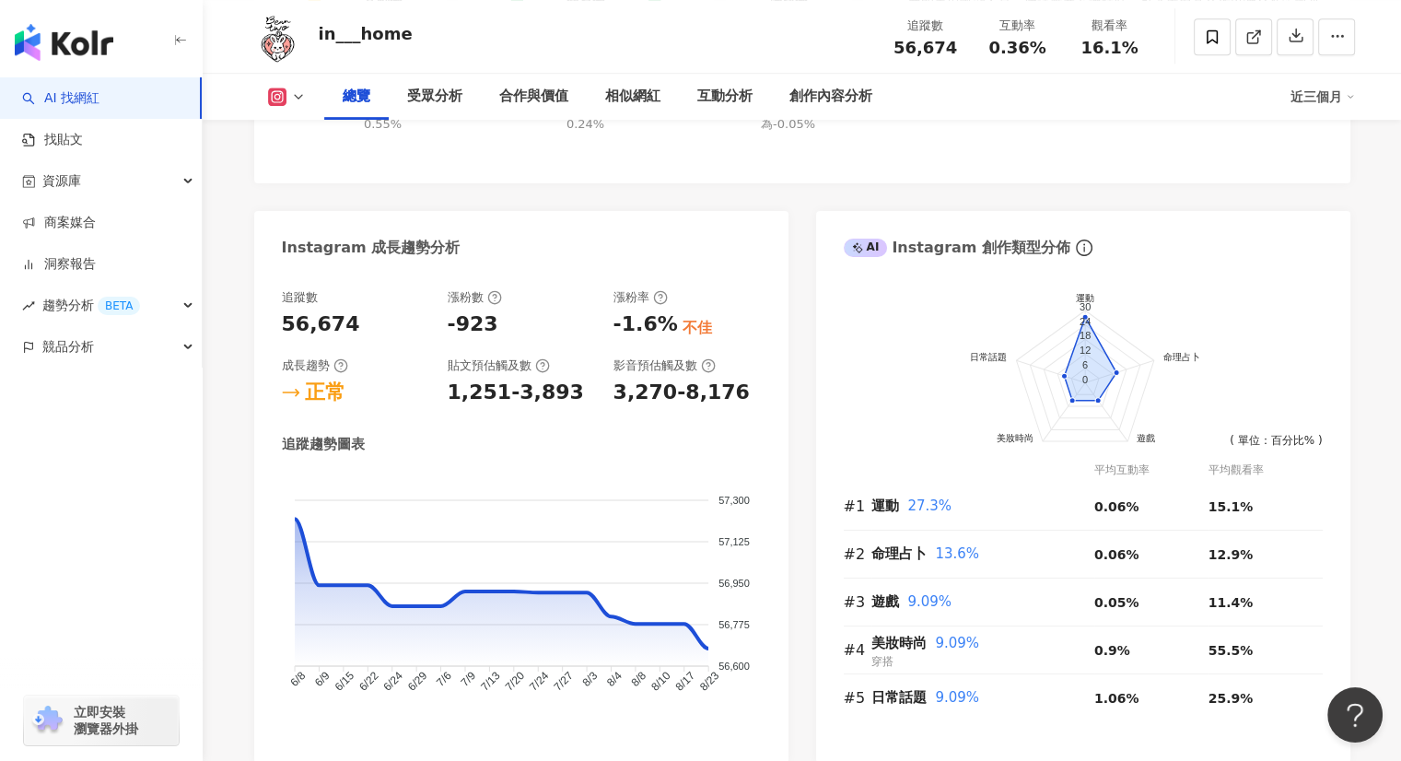
scroll to position [945, 0]
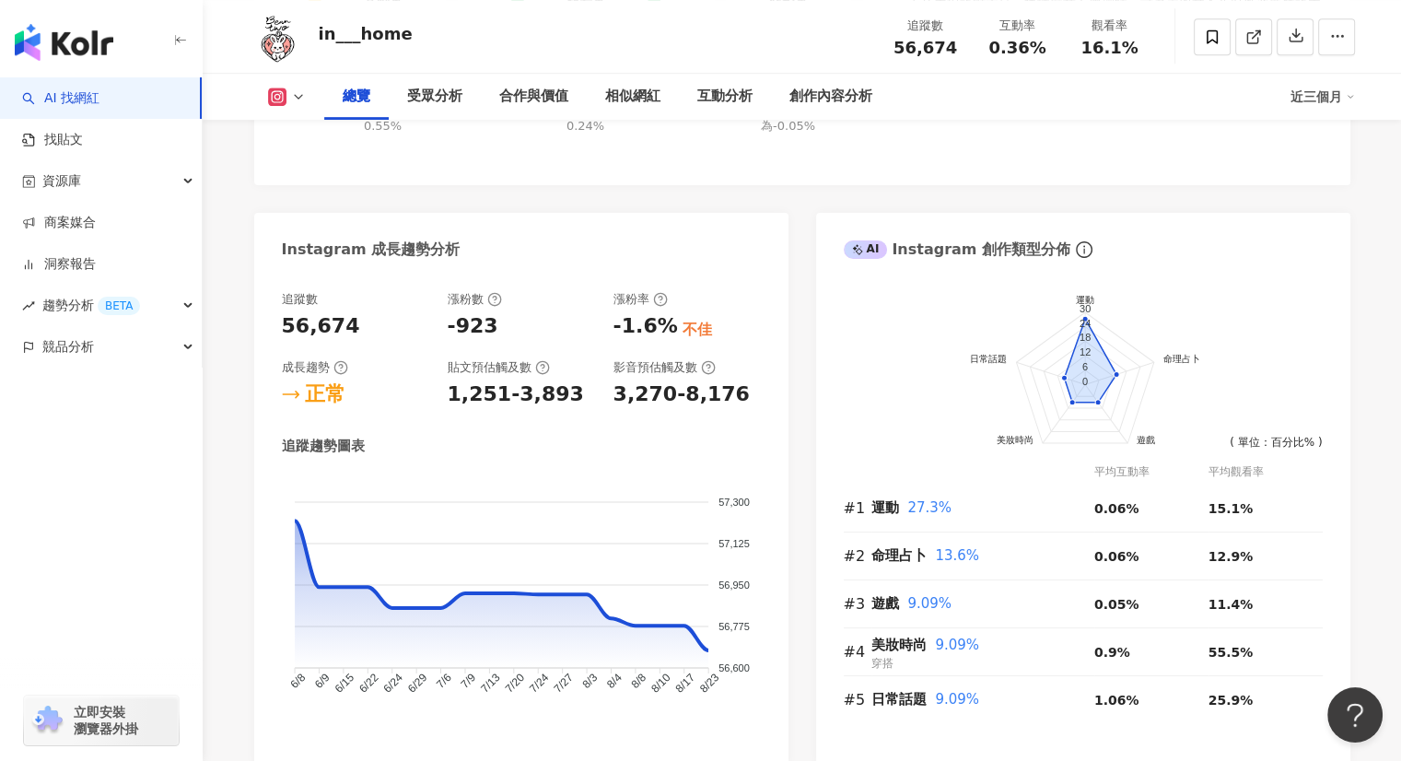
click at [364, 99] on div "總覽" at bounding box center [357, 97] width 28 height 22
click at [363, 104] on div "總覽" at bounding box center [357, 97] width 28 height 22
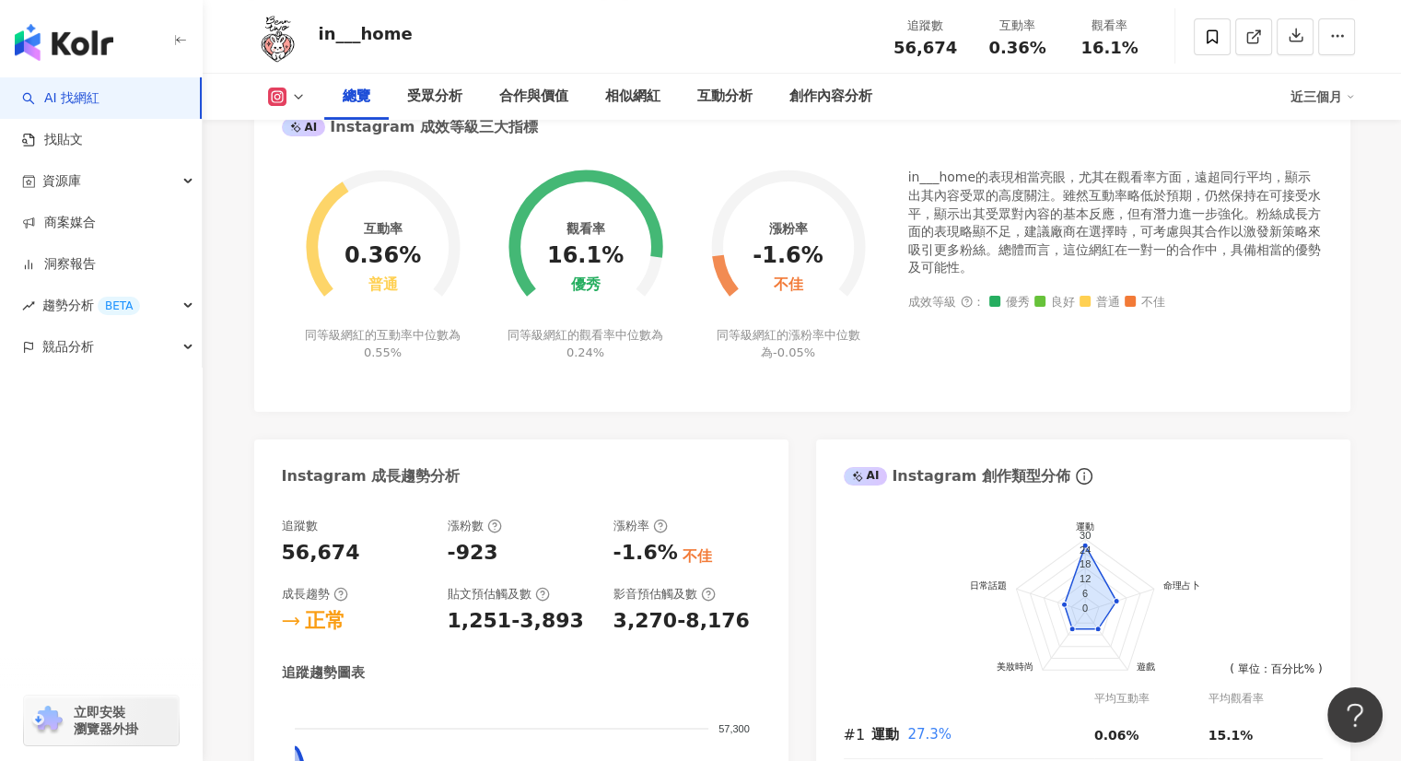
scroll to position [392, 0]
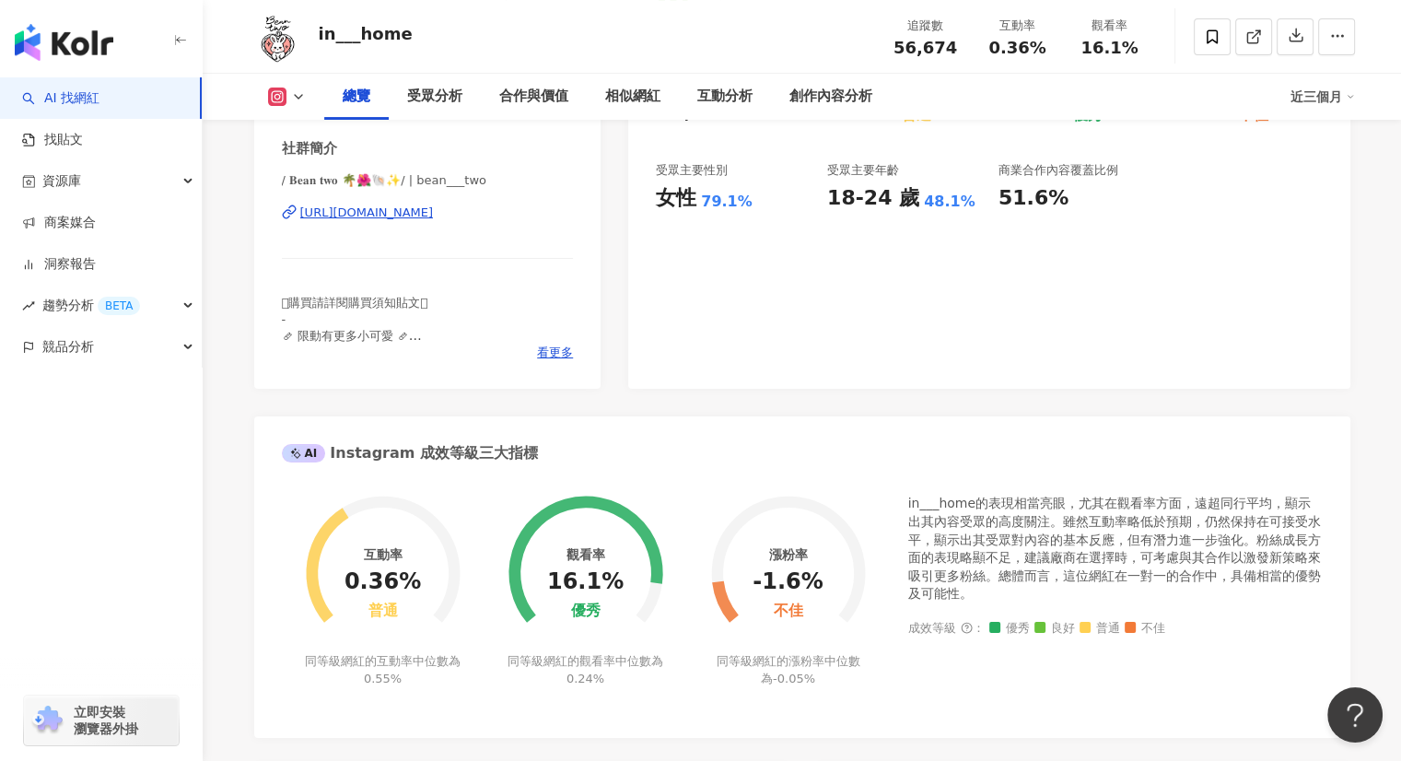
click at [378, 219] on div "https://www.instagram.com/bean___two/" at bounding box center [367, 212] width 134 height 17
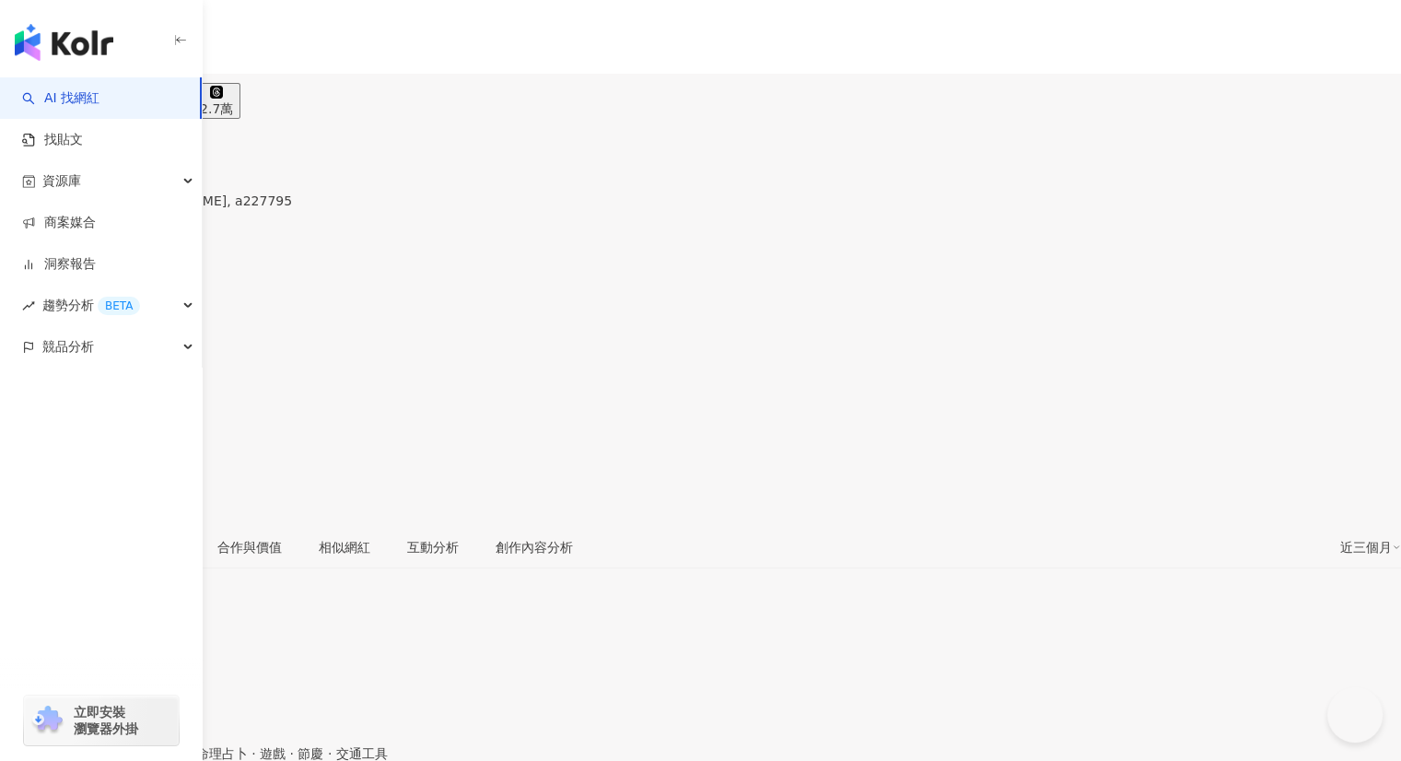
click at [180, 537] on div "受眾分析" at bounding box center [155, 547] width 52 height 20
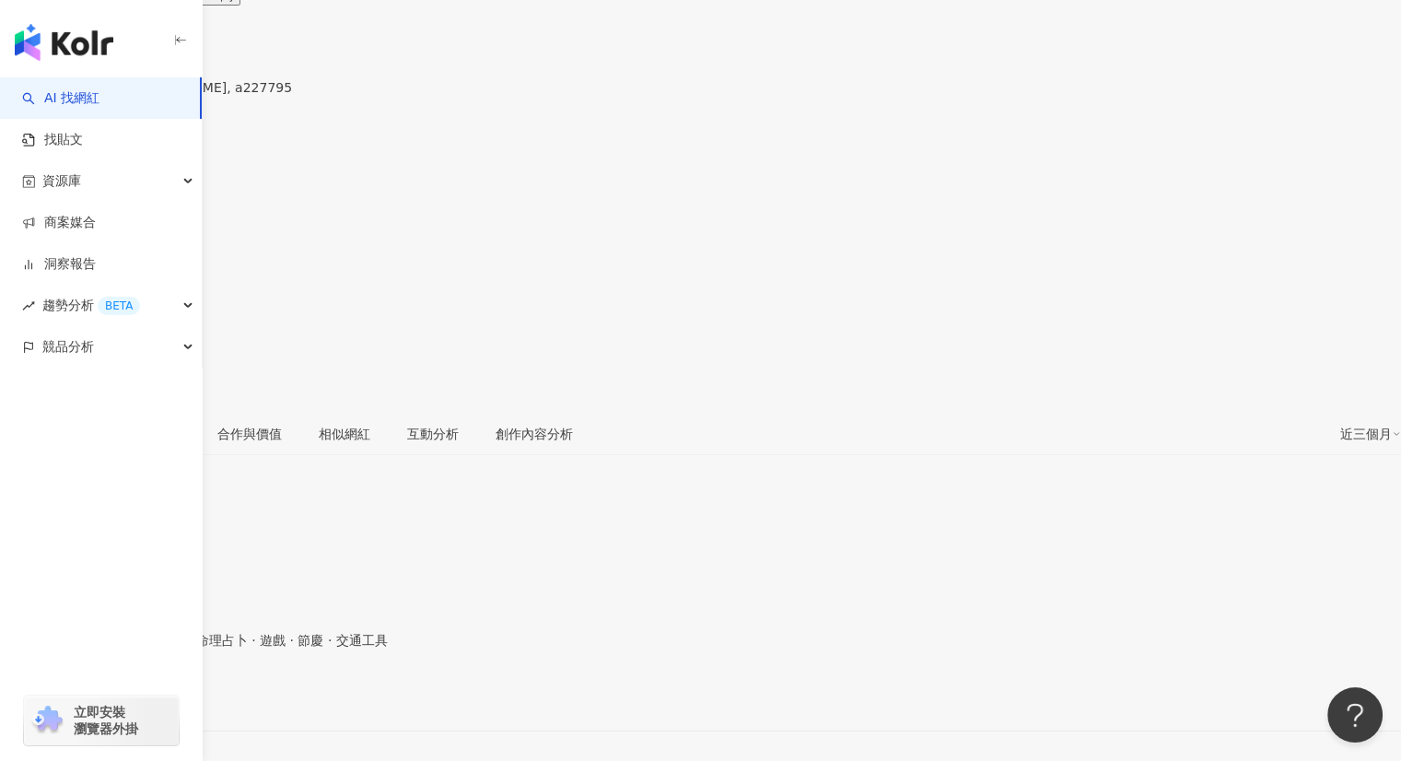
click at [92, 424] on div "總覽" at bounding box center [79, 434] width 26 height 20
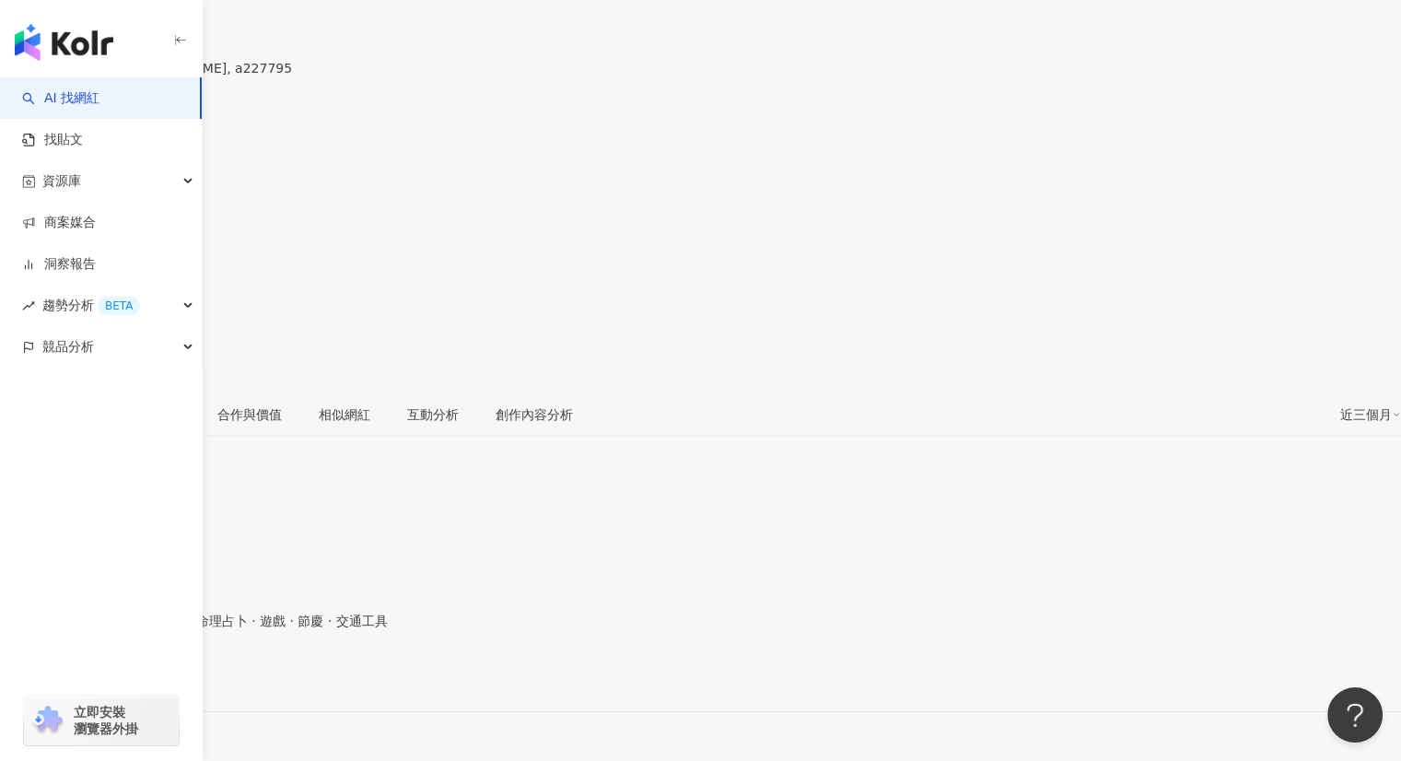
scroll to position [368, 0]
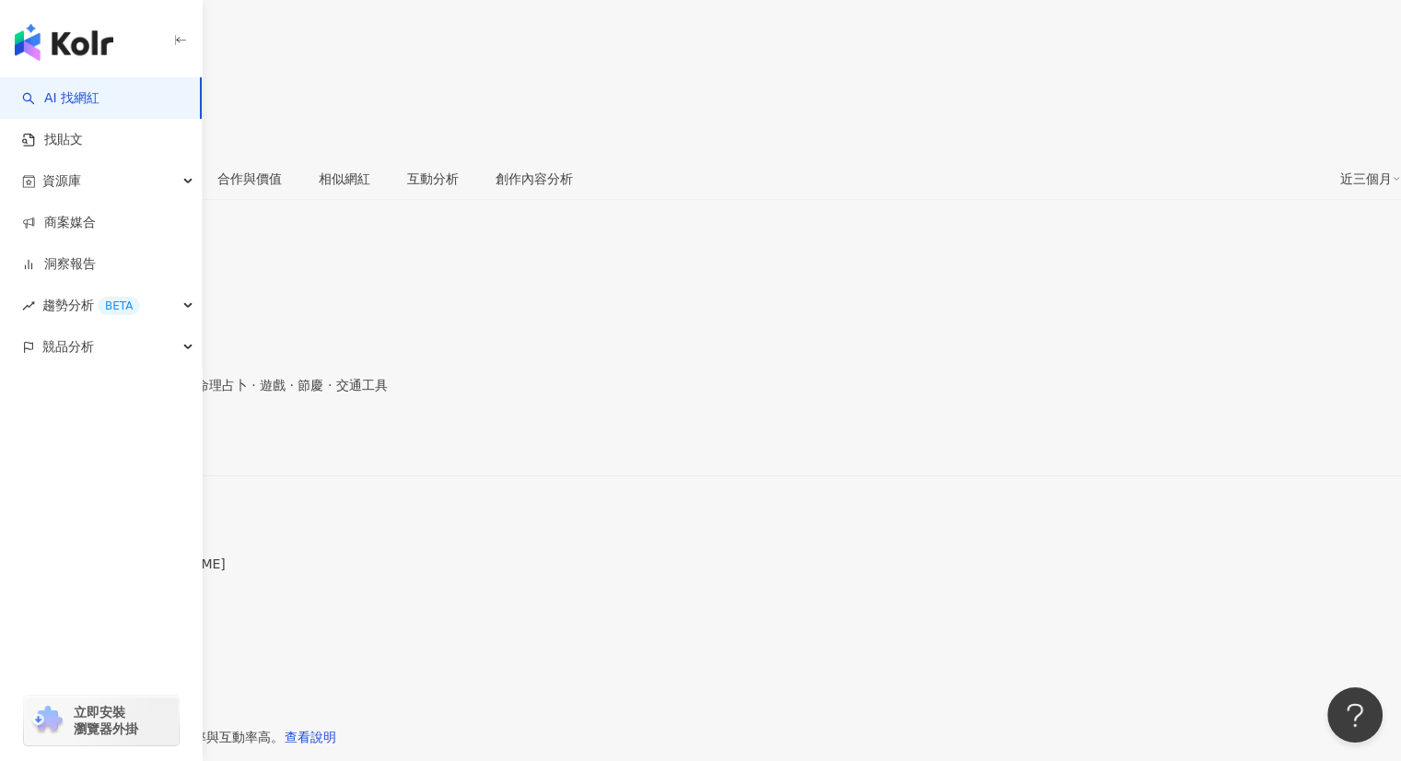
click at [162, 436] on div "https://www.instagram.com/a227795/" at bounding box center [90, 443] width 144 height 15
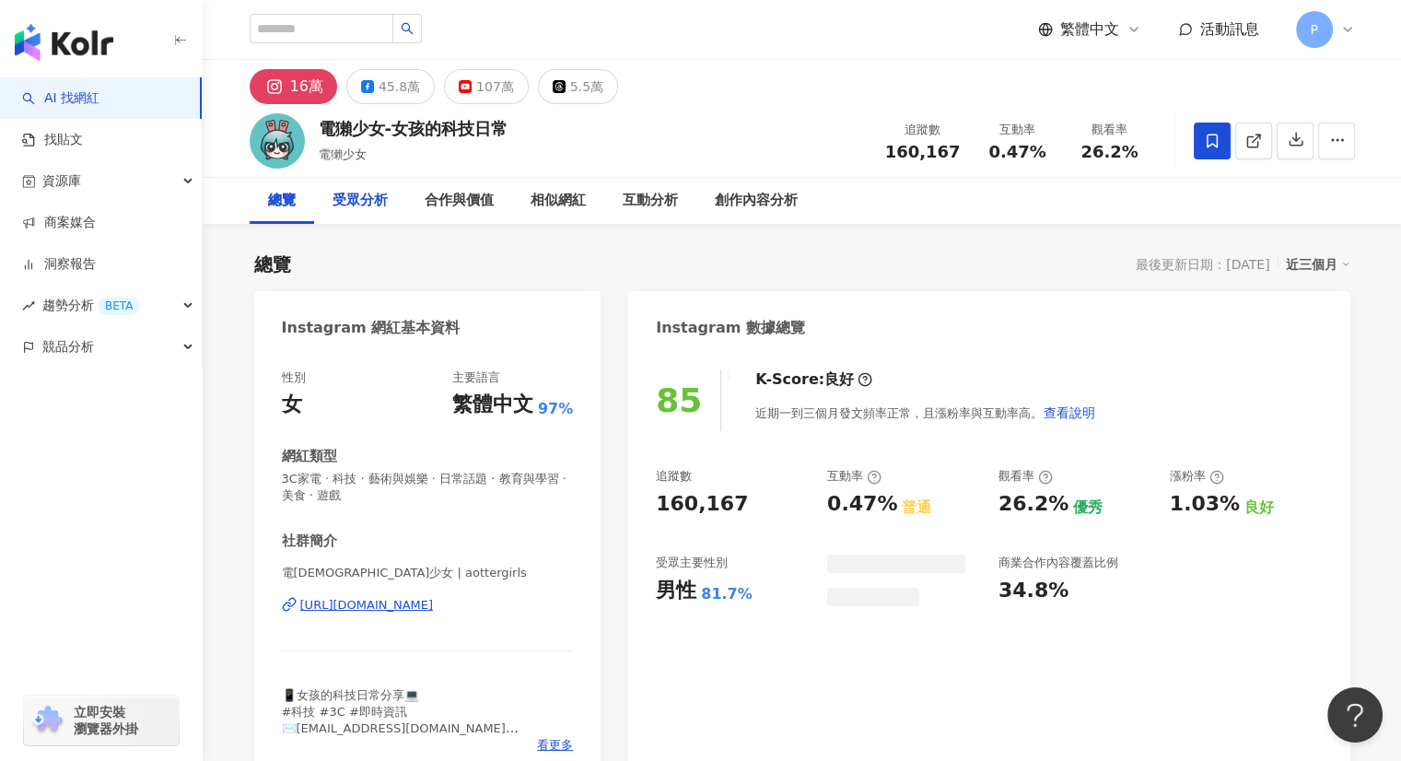
click at [364, 204] on div "受眾分析" at bounding box center [359, 201] width 55 height 22
